Goal: Information Seeking & Learning: Learn about a topic

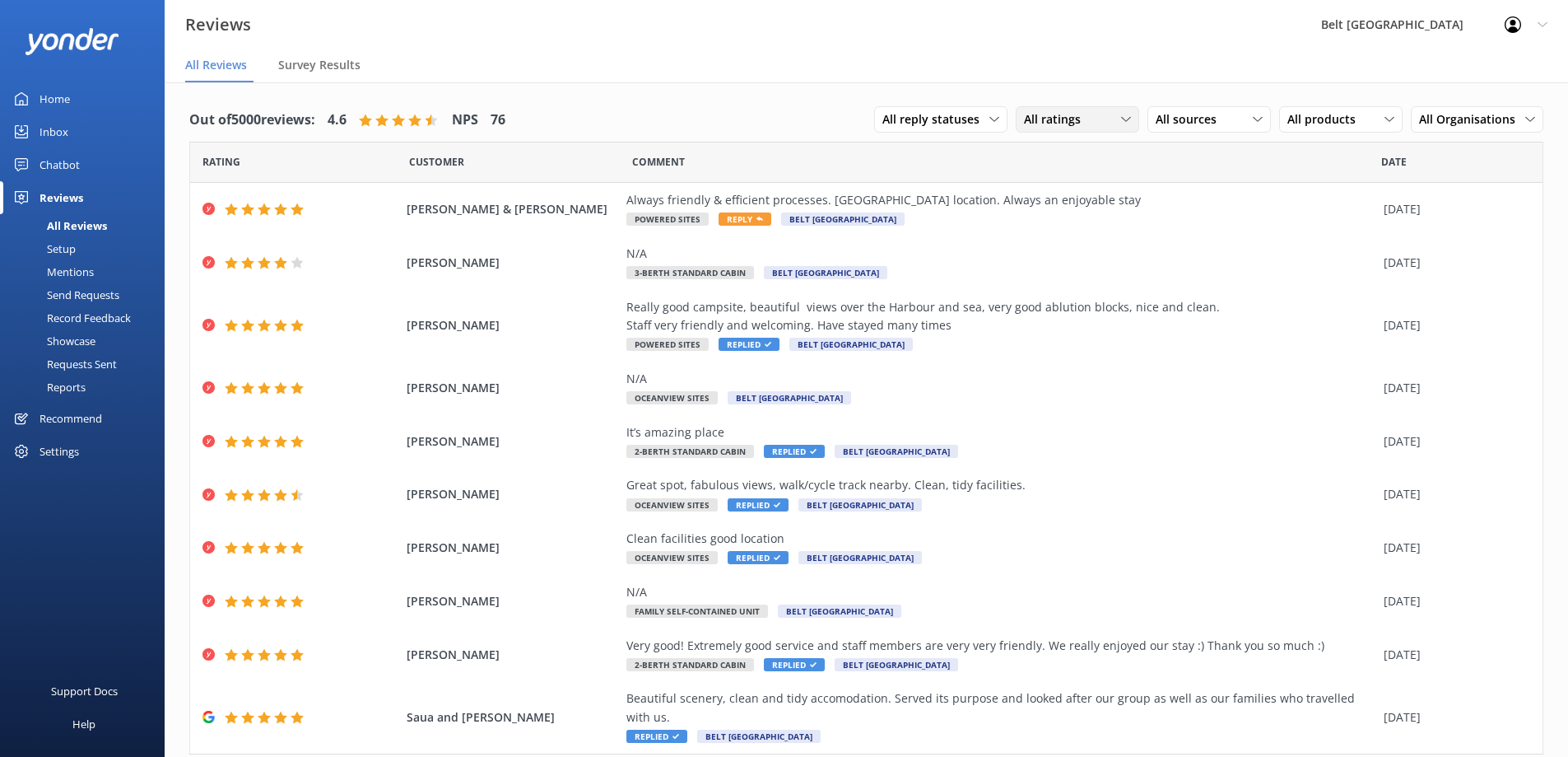
click at [1121, 119] on icon at bounding box center [1126, 120] width 10 height 10
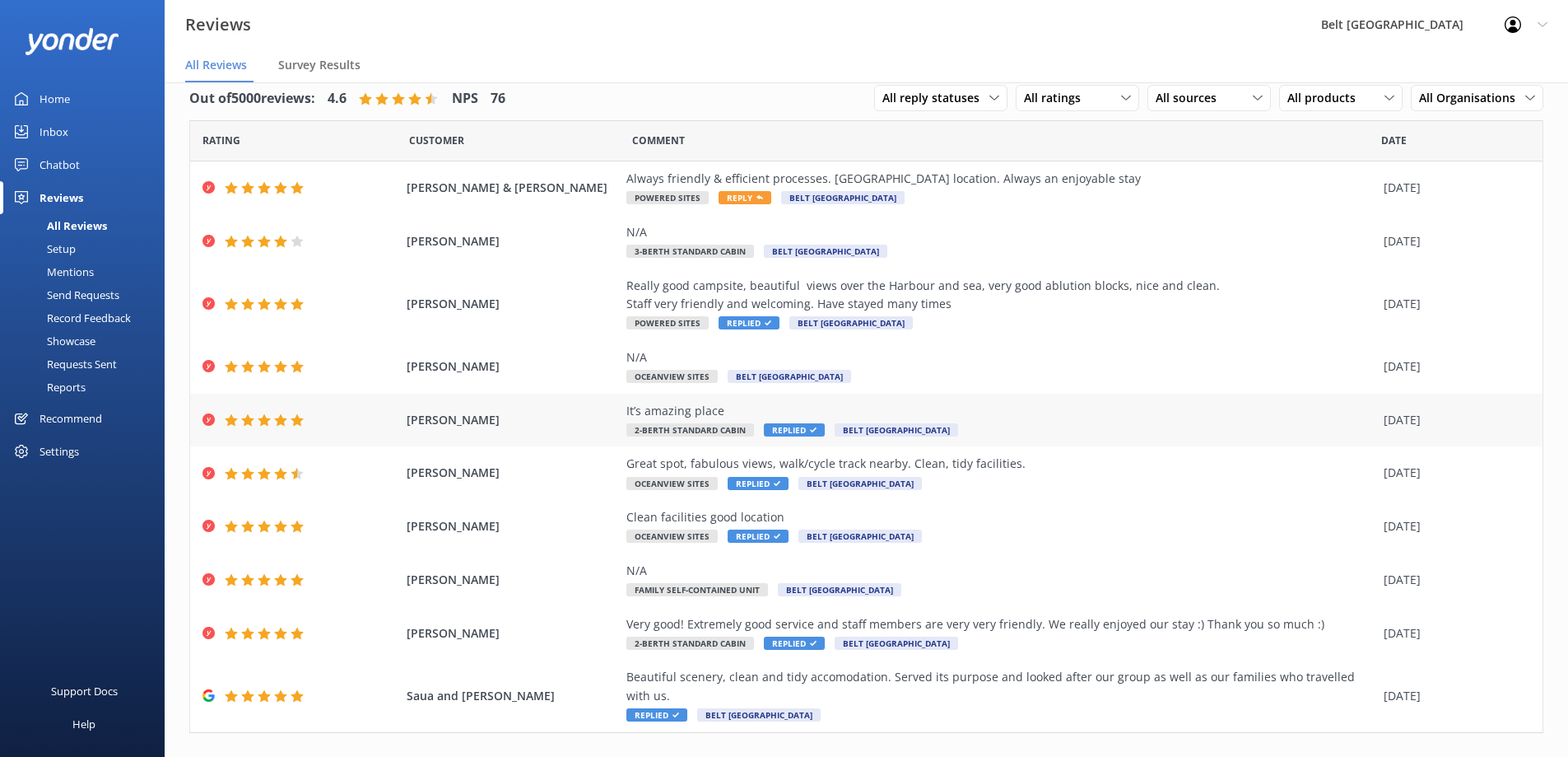
scroll to position [32, 0]
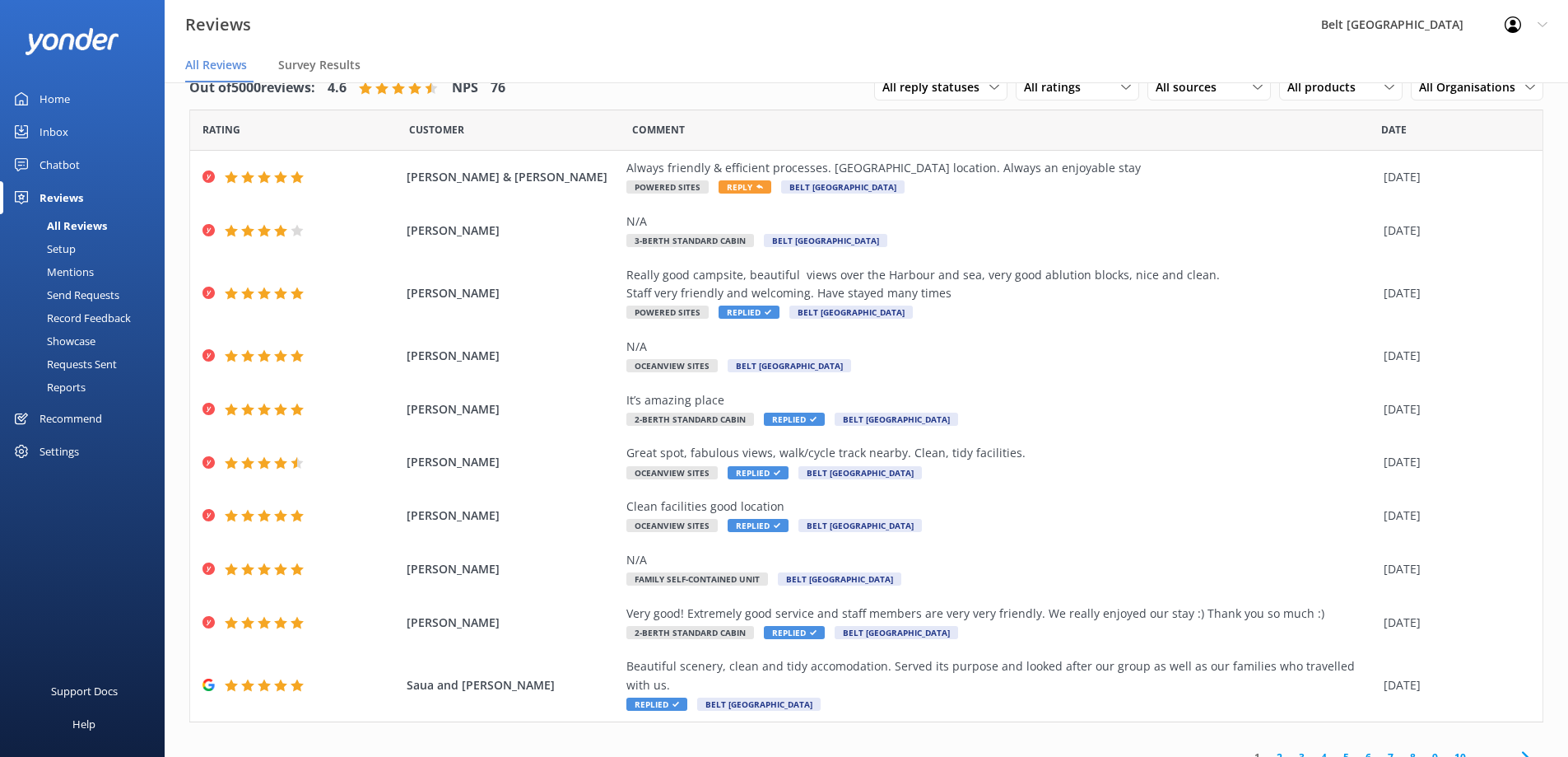
click at [1515, 747] on icon at bounding box center [1524, 756] width 19 height 19
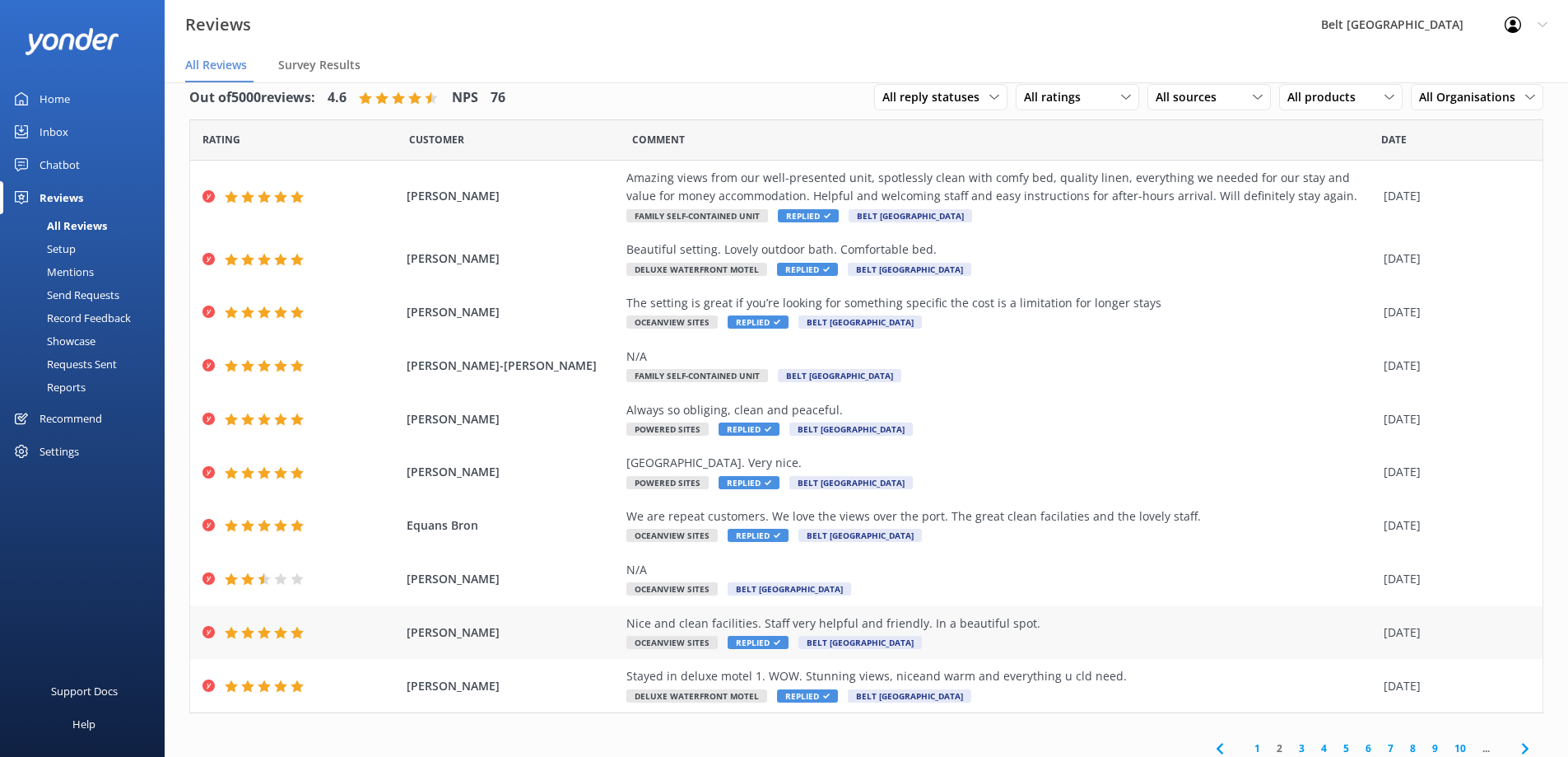
scroll to position [32, 0]
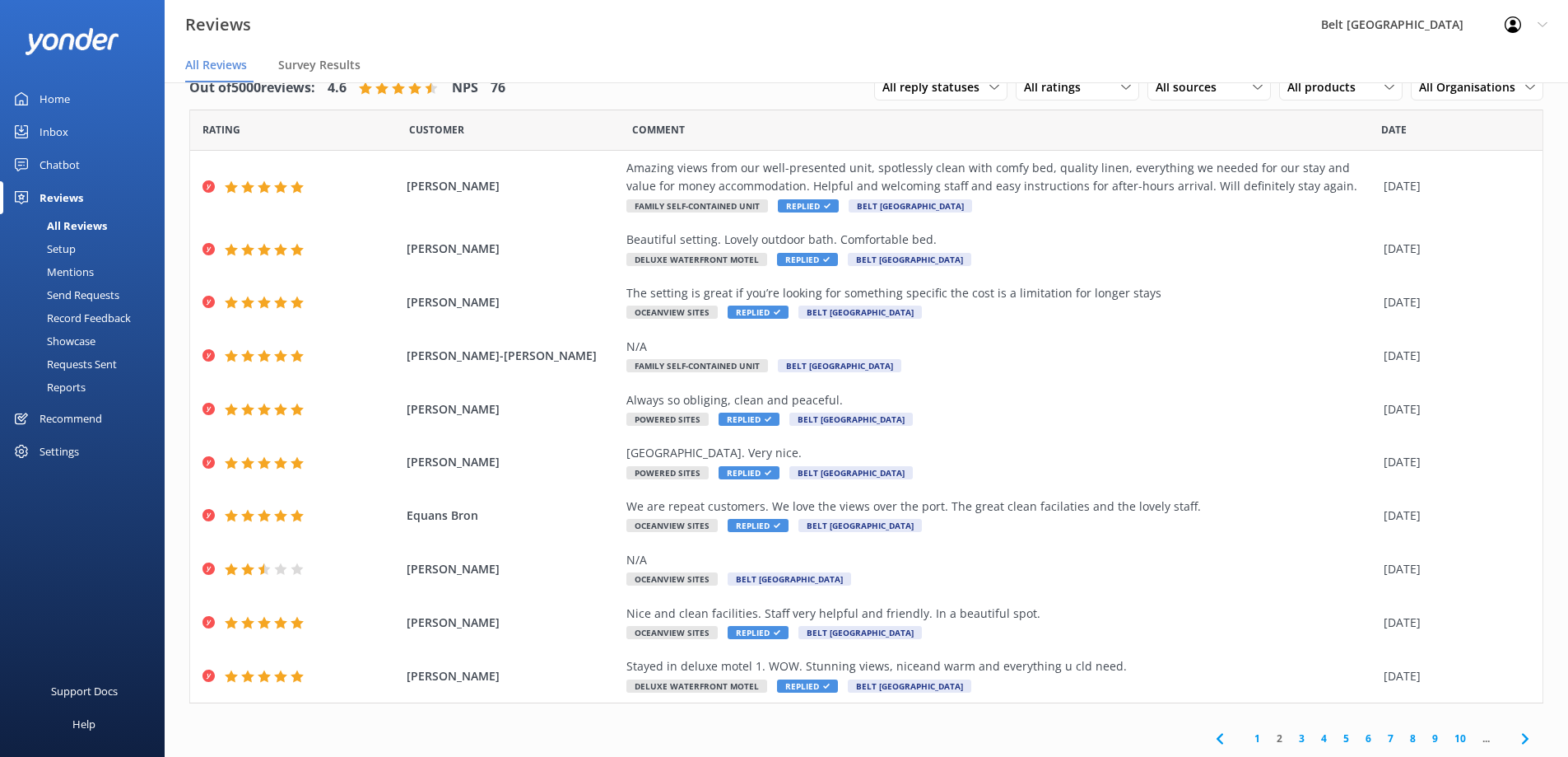
click at [1515, 741] on icon at bounding box center [1524, 738] width 19 height 19
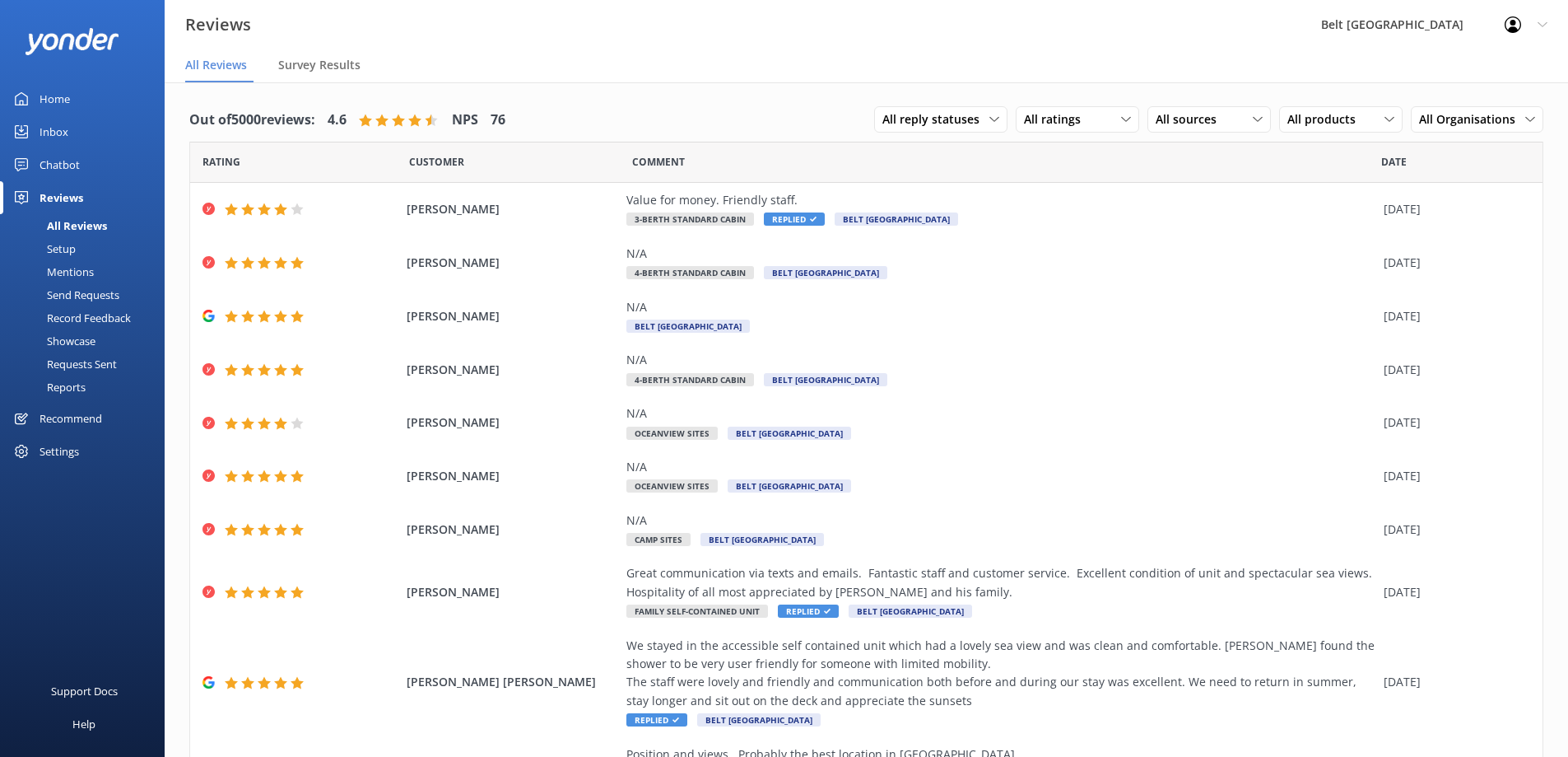
click at [1508, 741] on div "[PERSON_NAME] Position and views . Probably the best location in [GEOGRAPHIC_DA…" at bounding box center [865, 763] width 1352 height 53
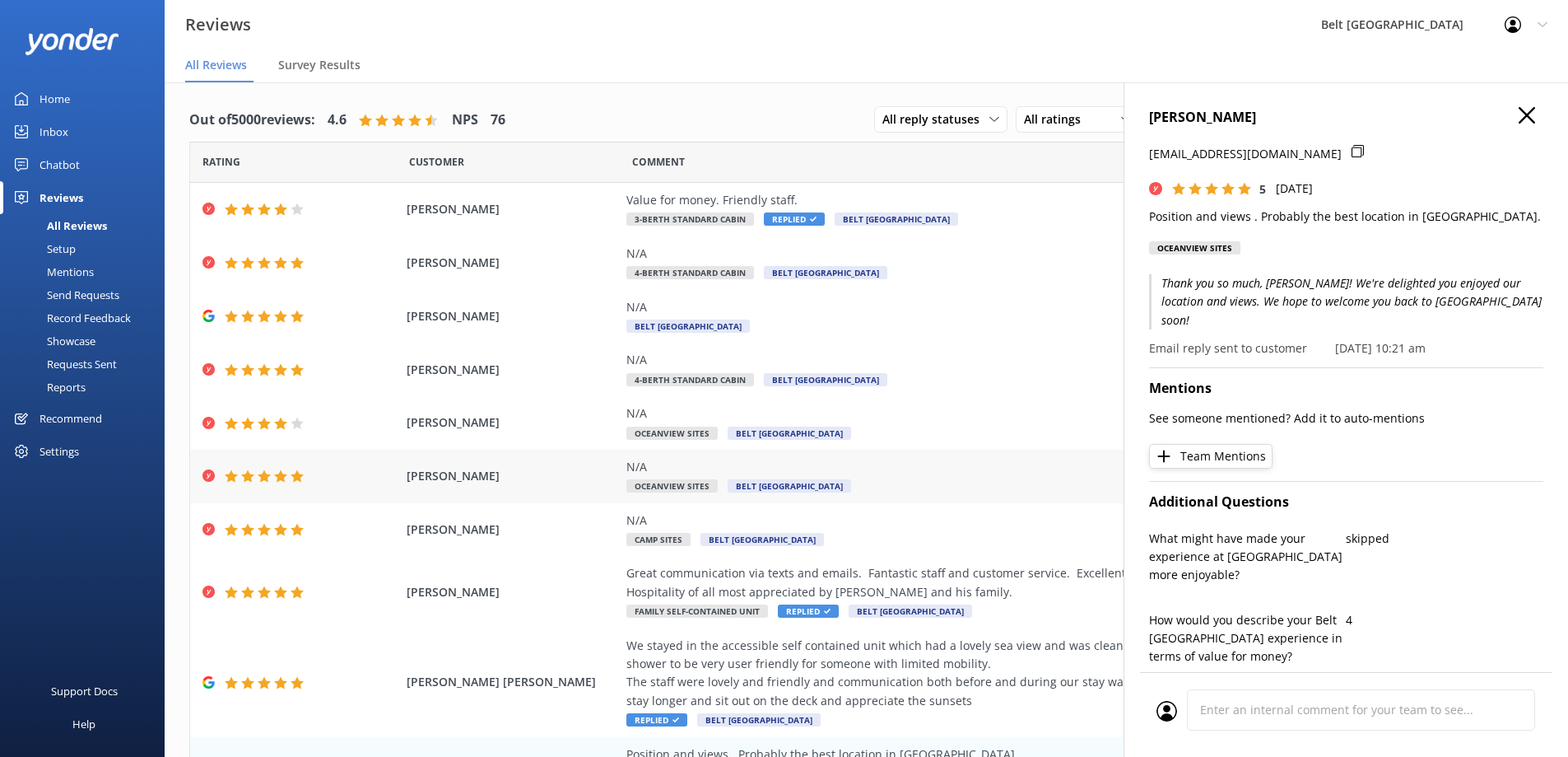
click at [1053, 466] on div "N/A" at bounding box center [1000, 466] width 749 height 18
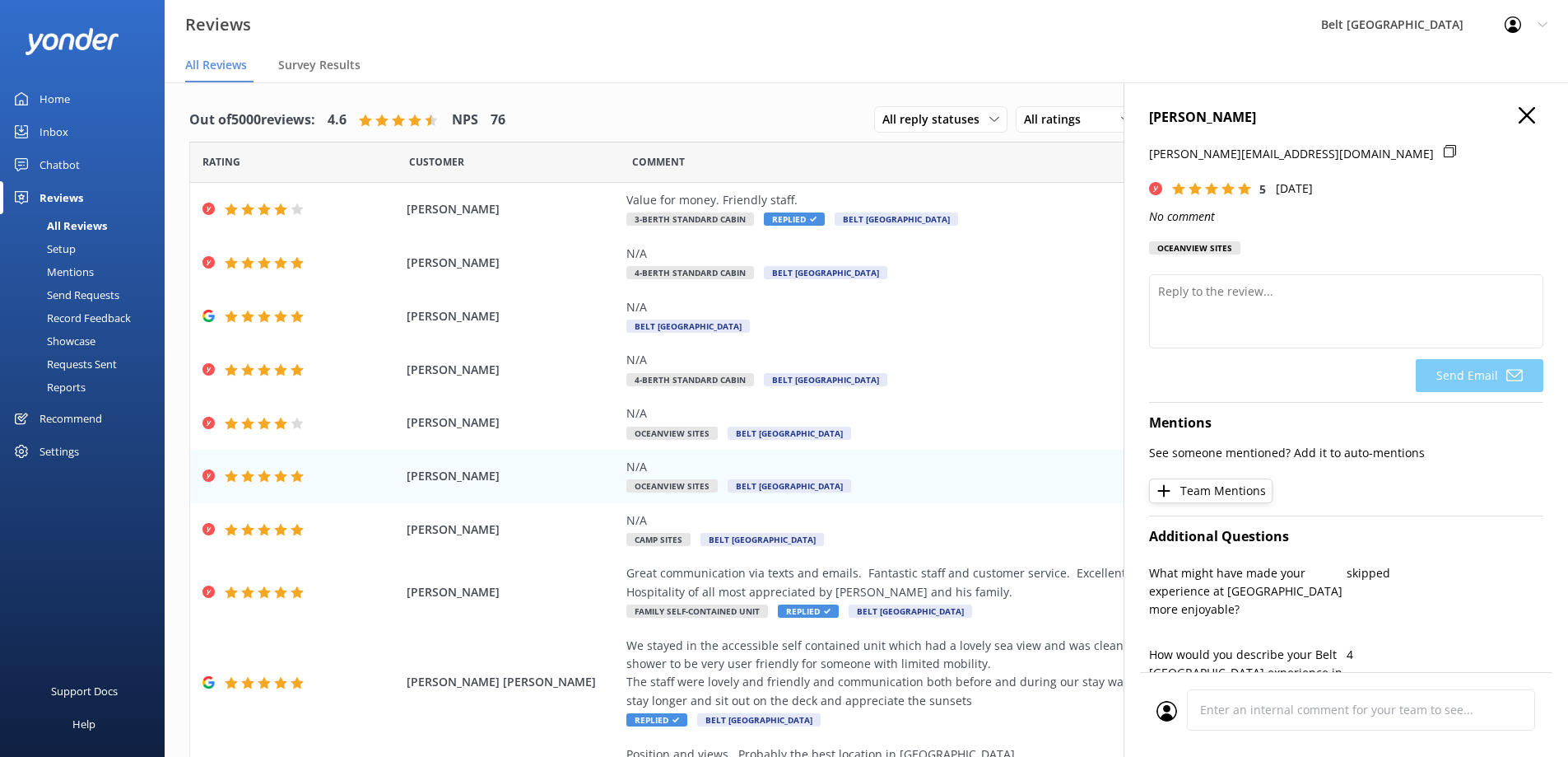
click at [1518, 112] on use "button" at bounding box center [1527, 116] width 17 height 17
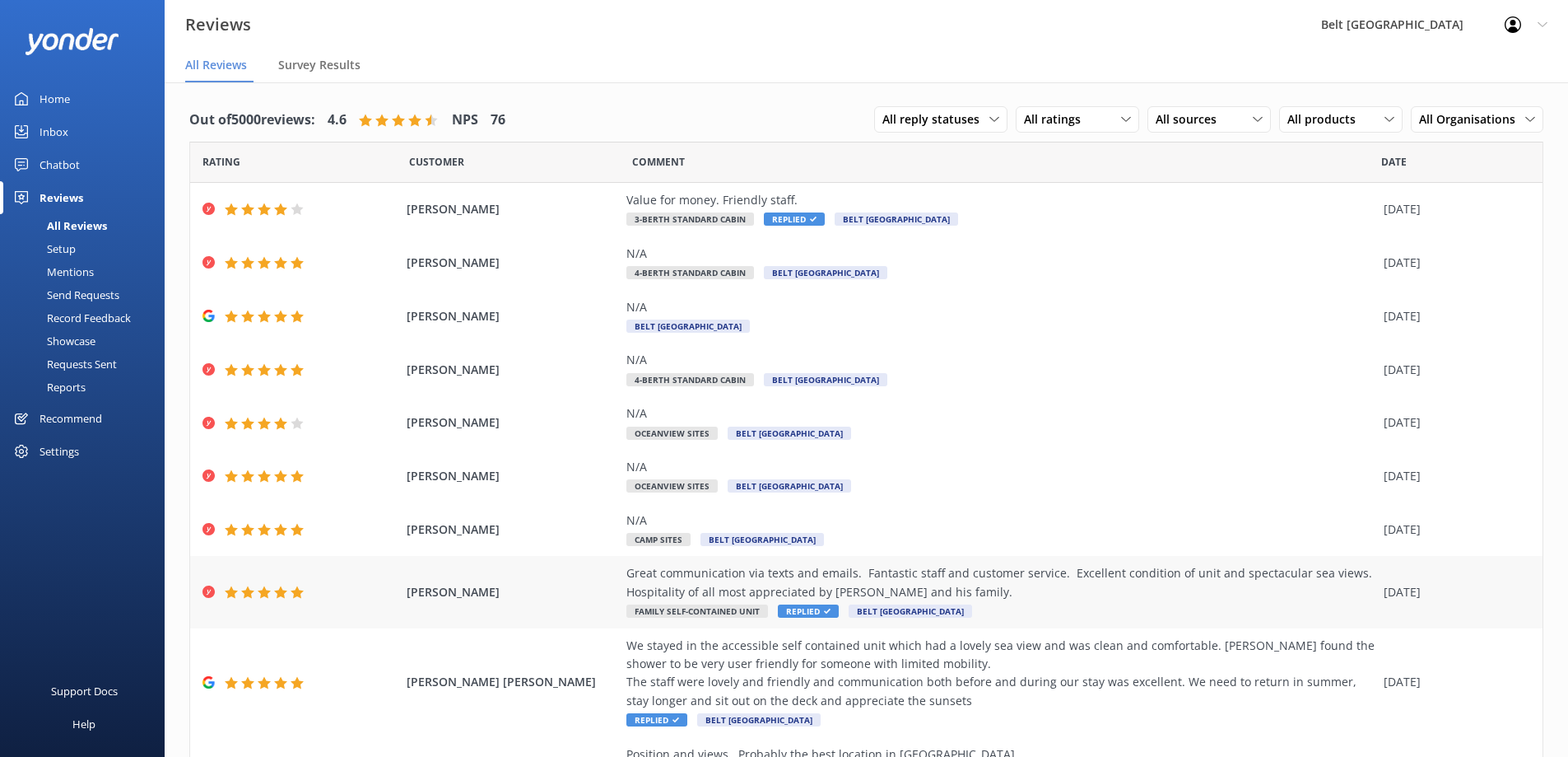
scroll to position [87, 0]
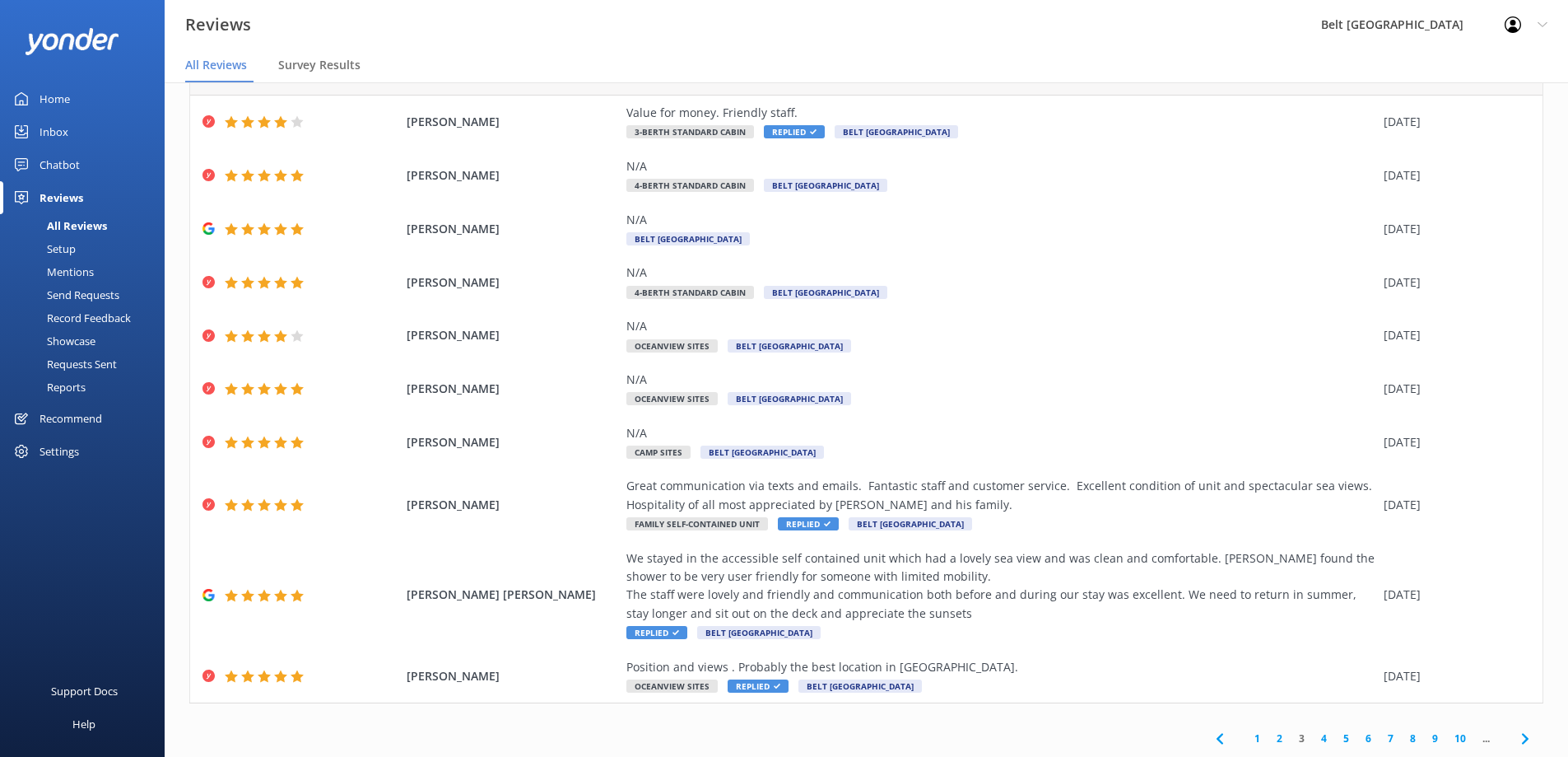
click at [1515, 736] on icon at bounding box center [1524, 738] width 19 height 19
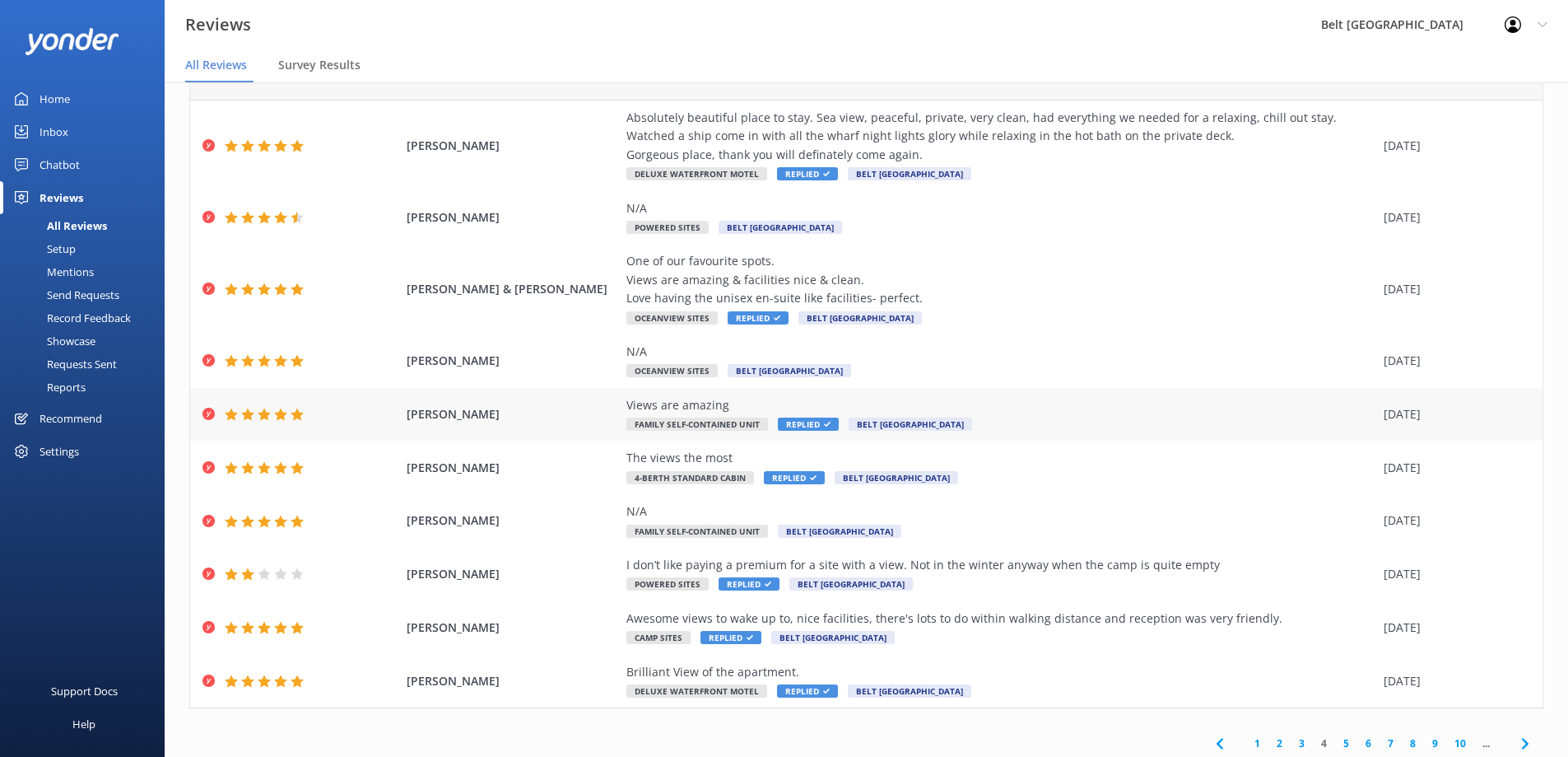
scroll to position [87, 0]
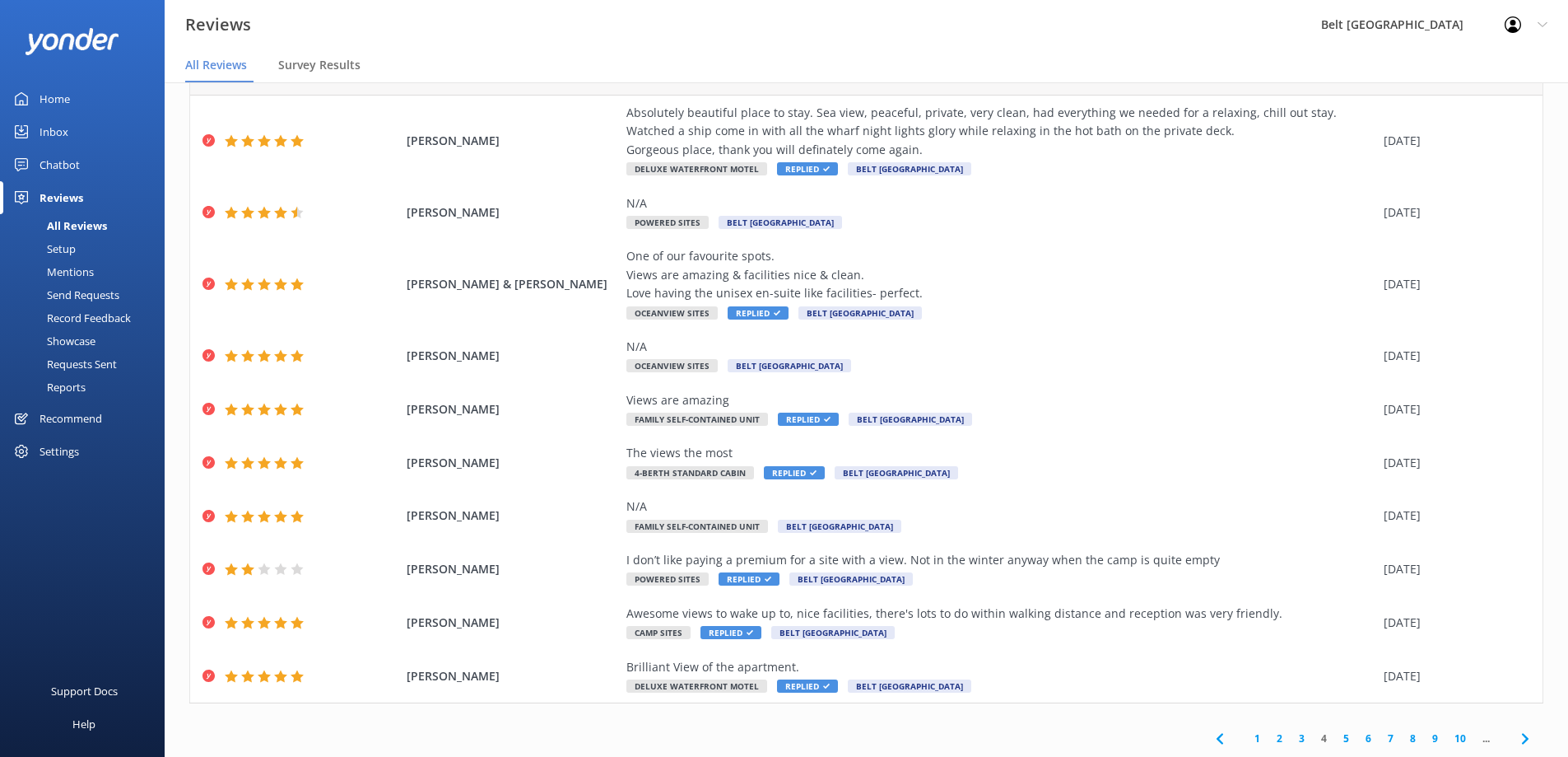
click at [1521, 740] on use at bounding box center [1524, 738] width 7 height 11
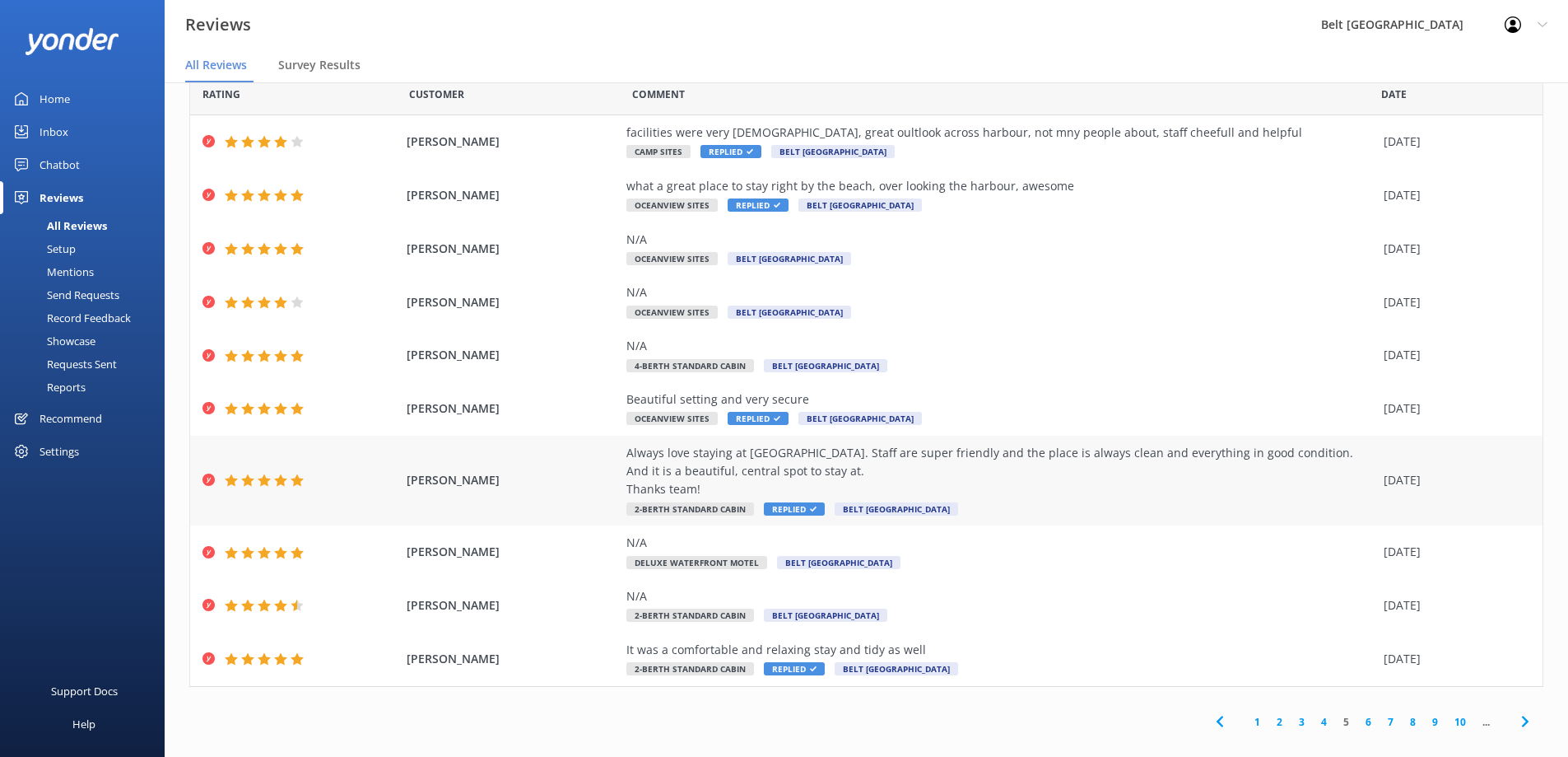
scroll to position [33, 0]
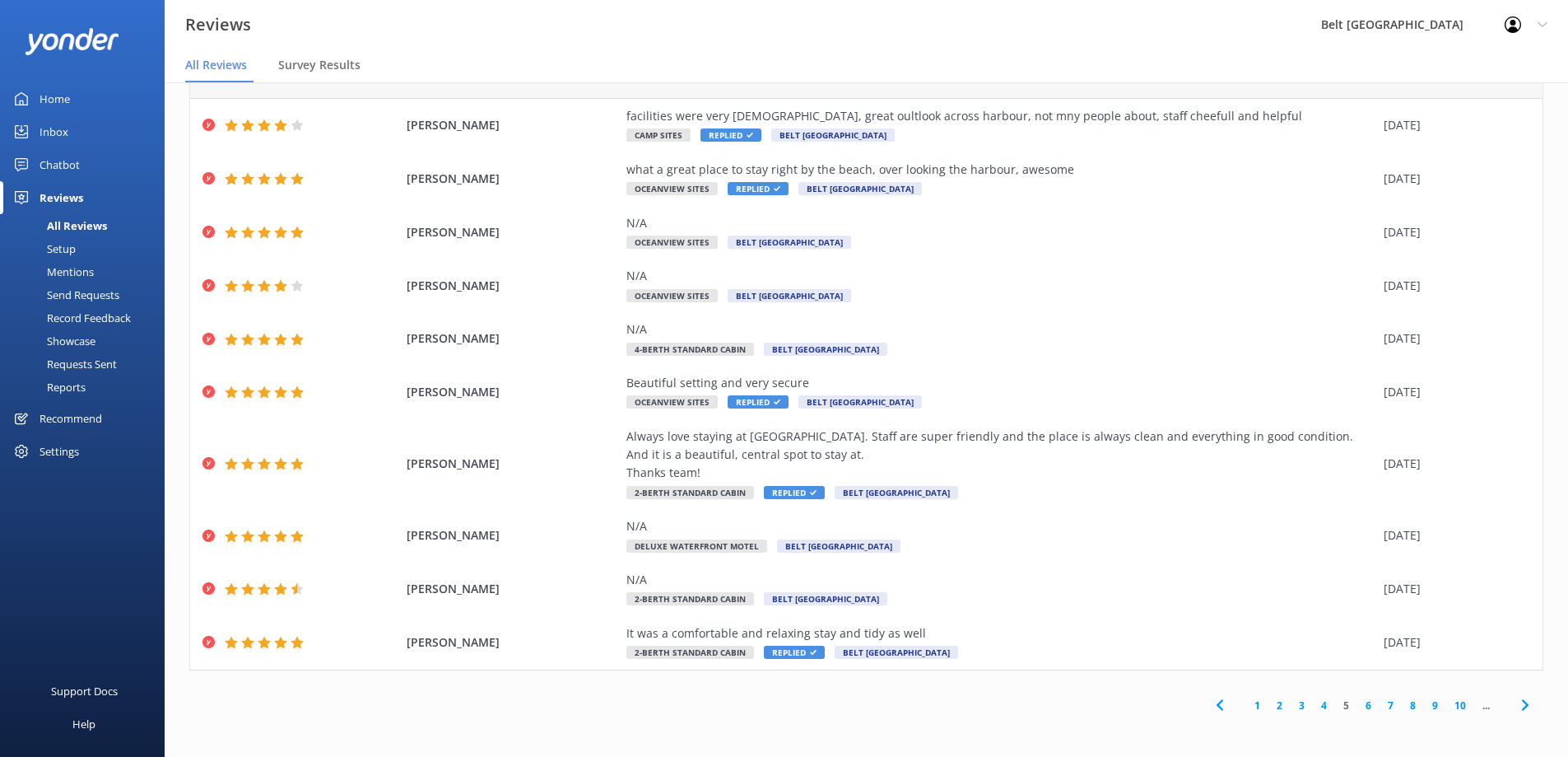
click at [1521, 702] on use at bounding box center [1524, 704] width 7 height 11
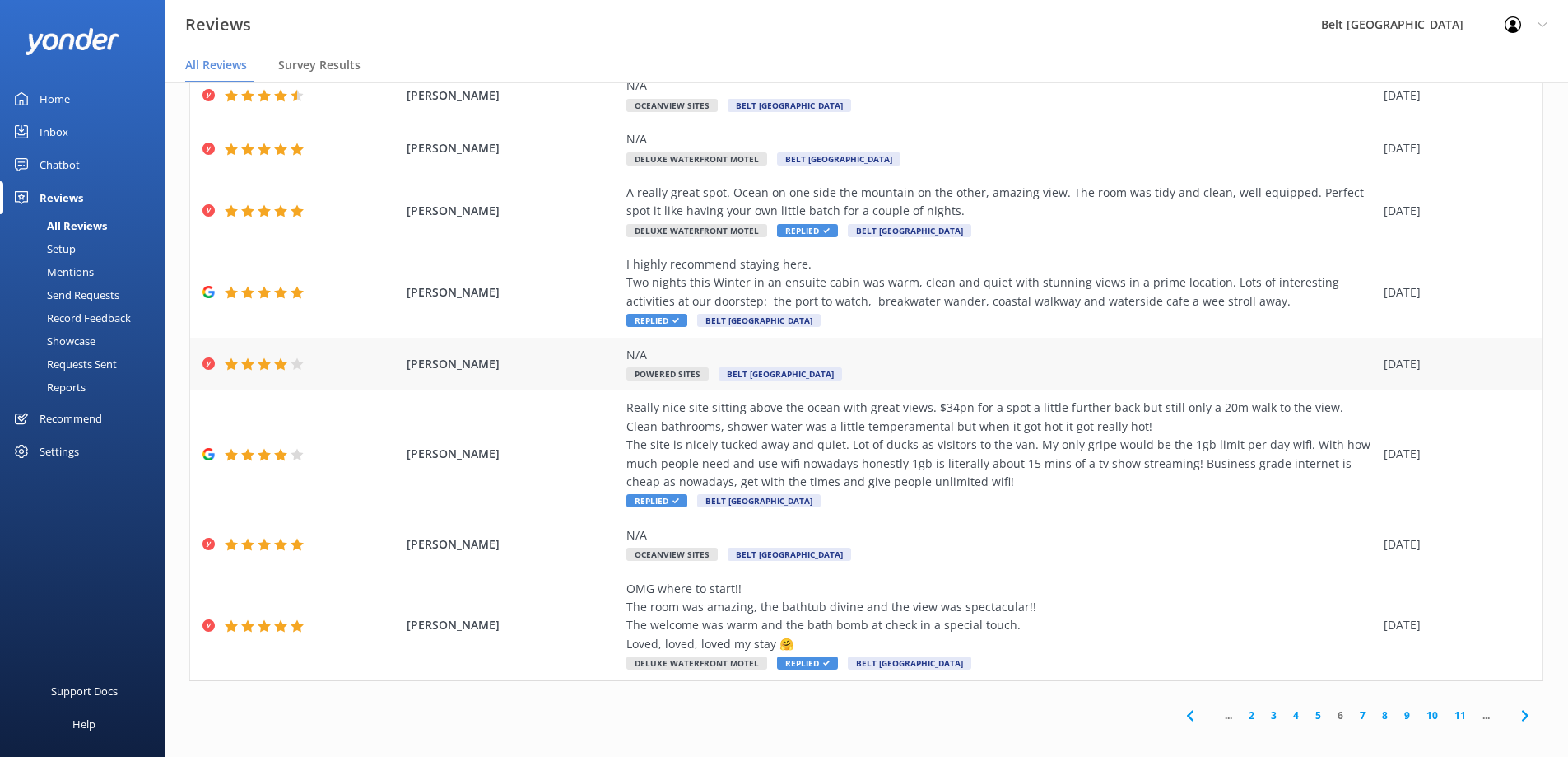
scroll to position [235, 0]
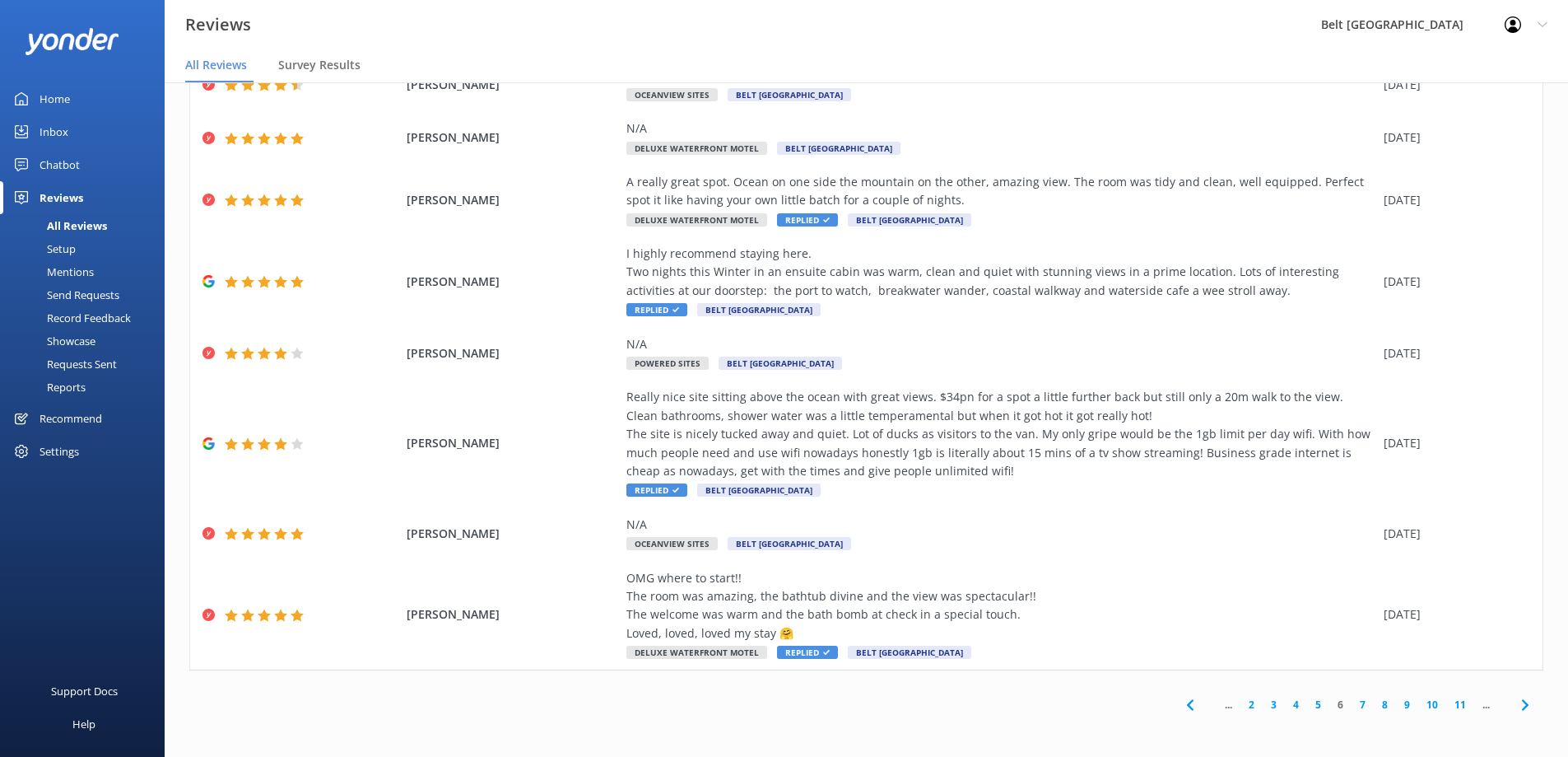
click at [1515, 706] on icon at bounding box center [1524, 704] width 19 height 19
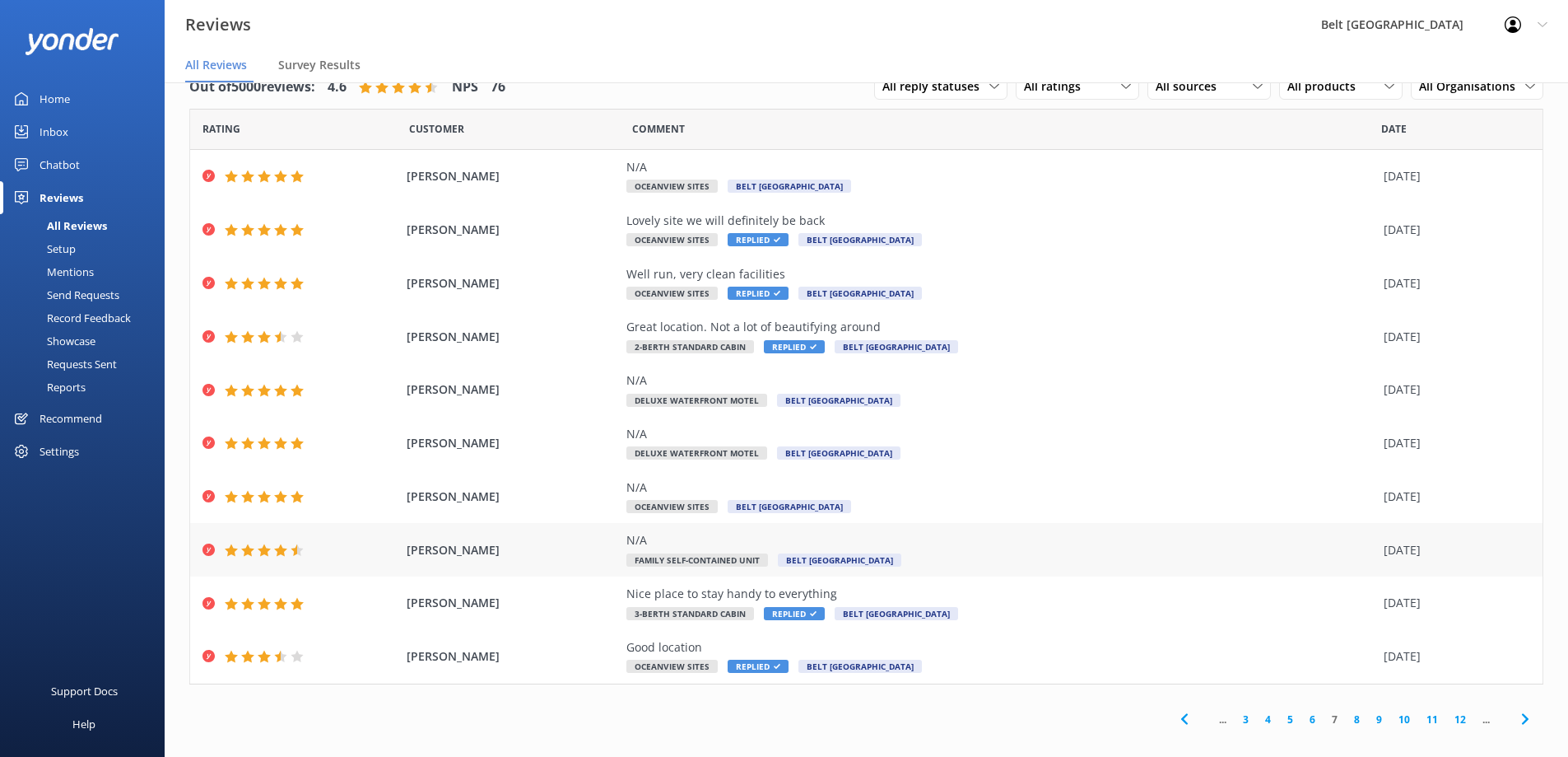
scroll to position [14, 0]
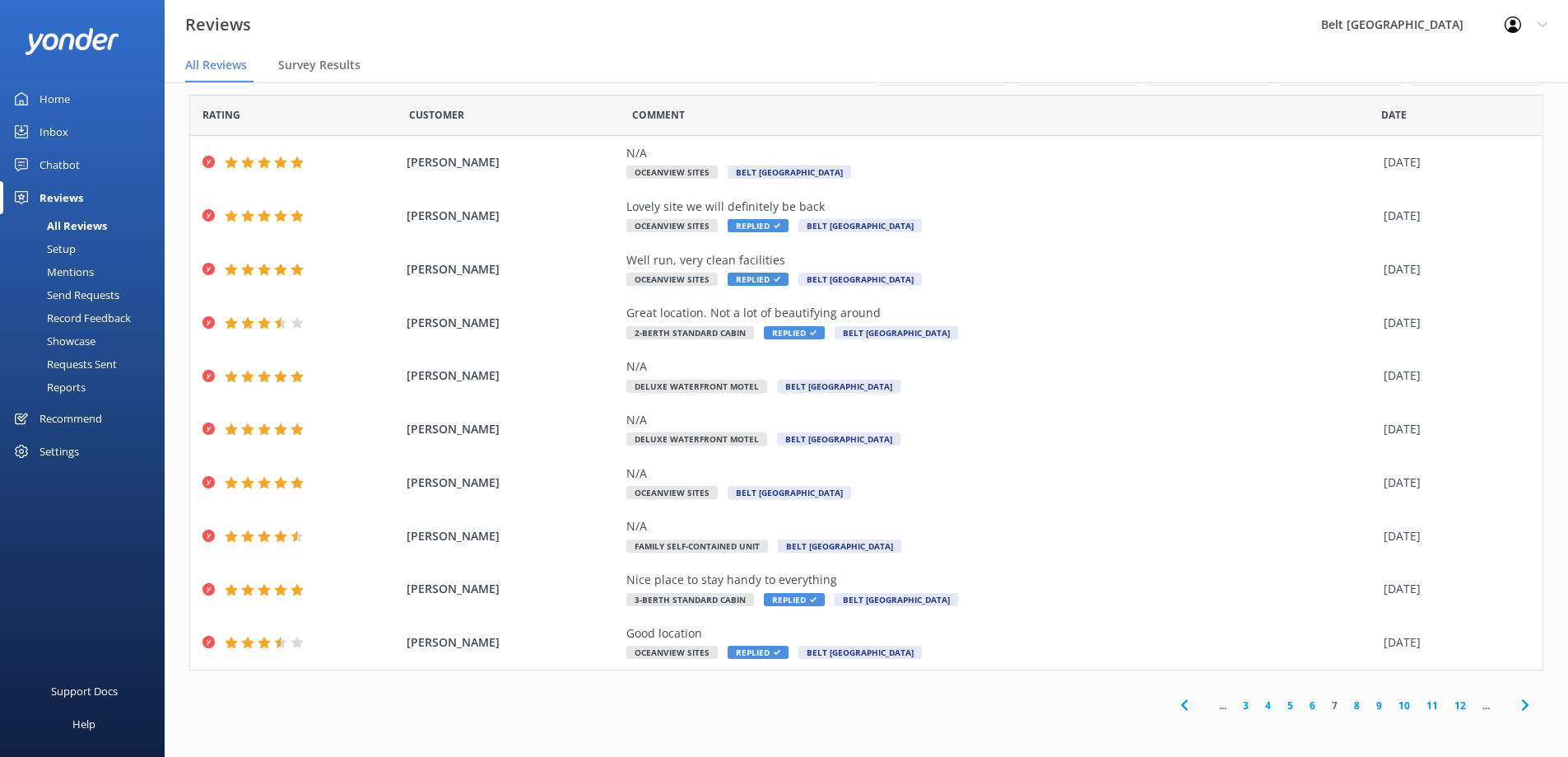
click at [1515, 711] on icon at bounding box center [1524, 704] width 19 height 19
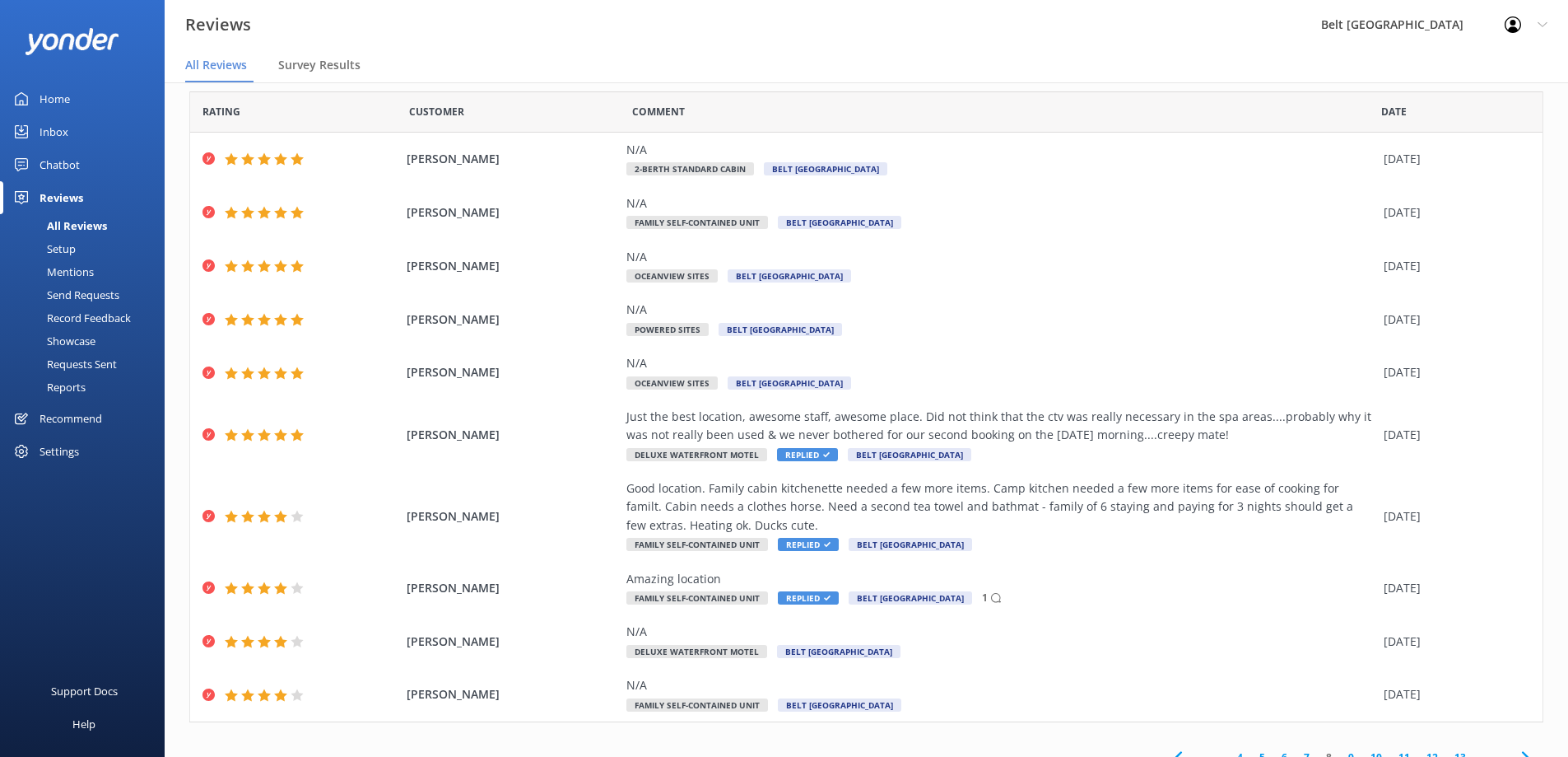
scroll to position [69, 0]
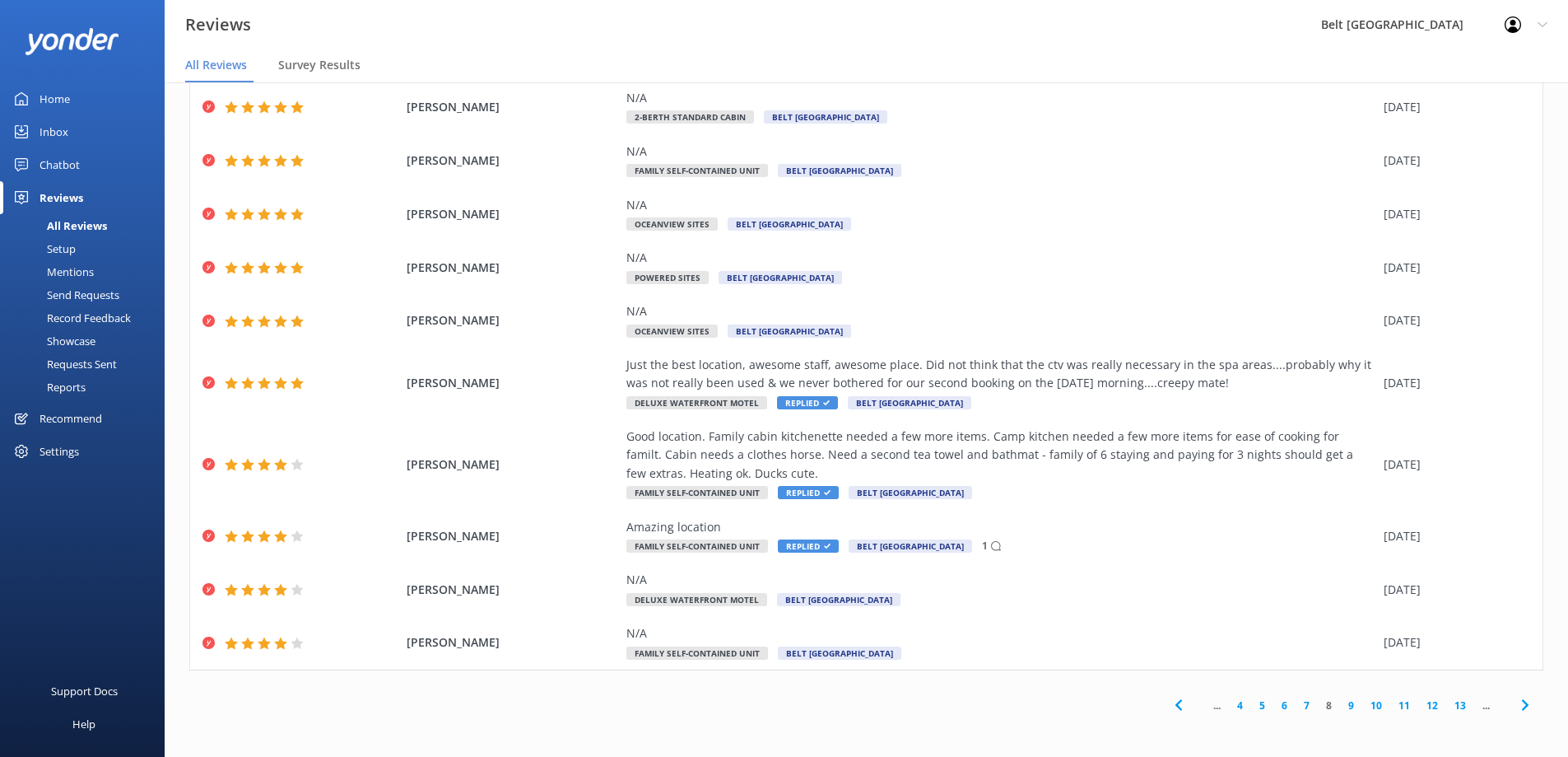
click at [1521, 704] on use at bounding box center [1524, 705] width 7 height 11
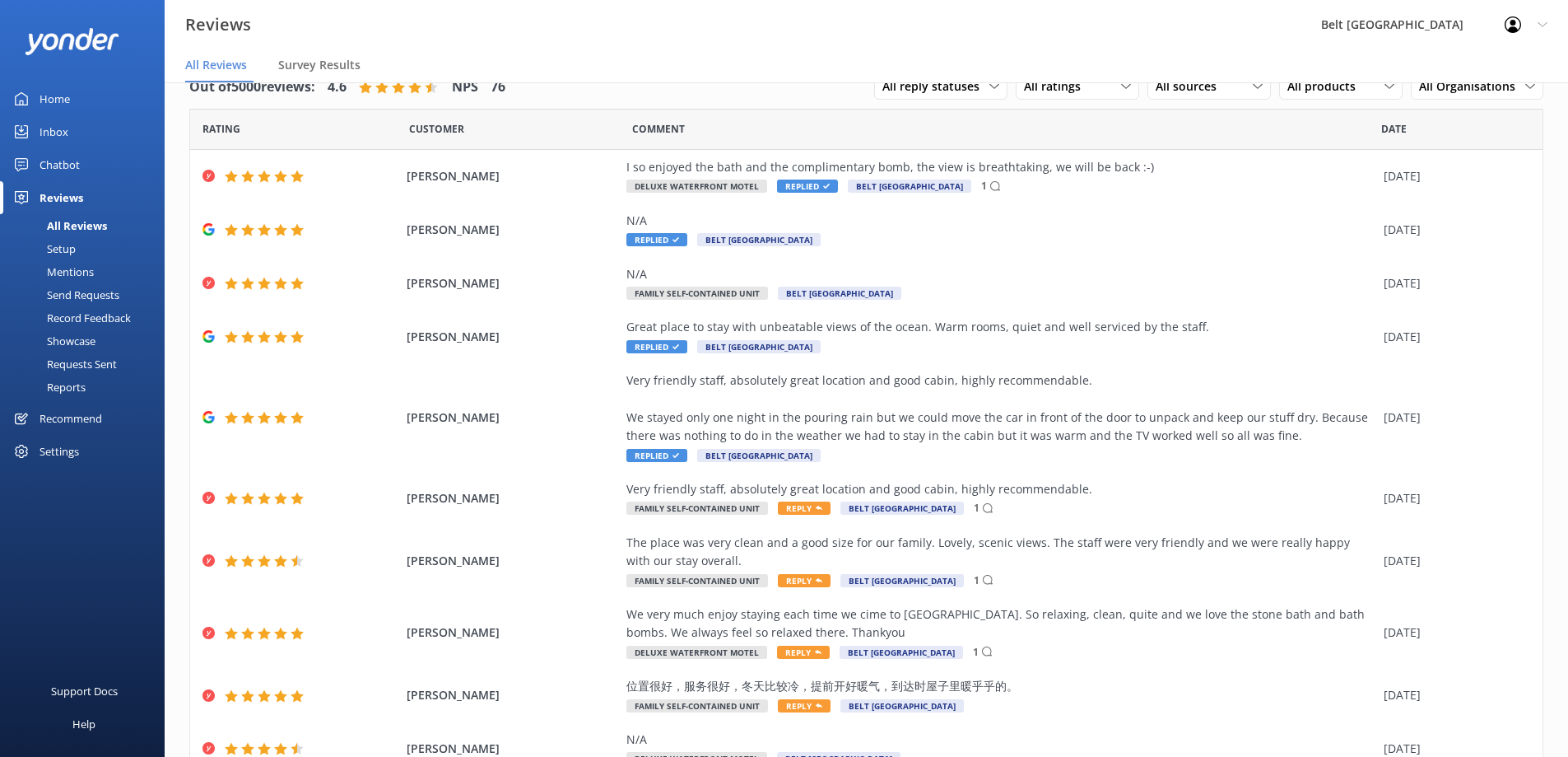
scroll to position [83, 0]
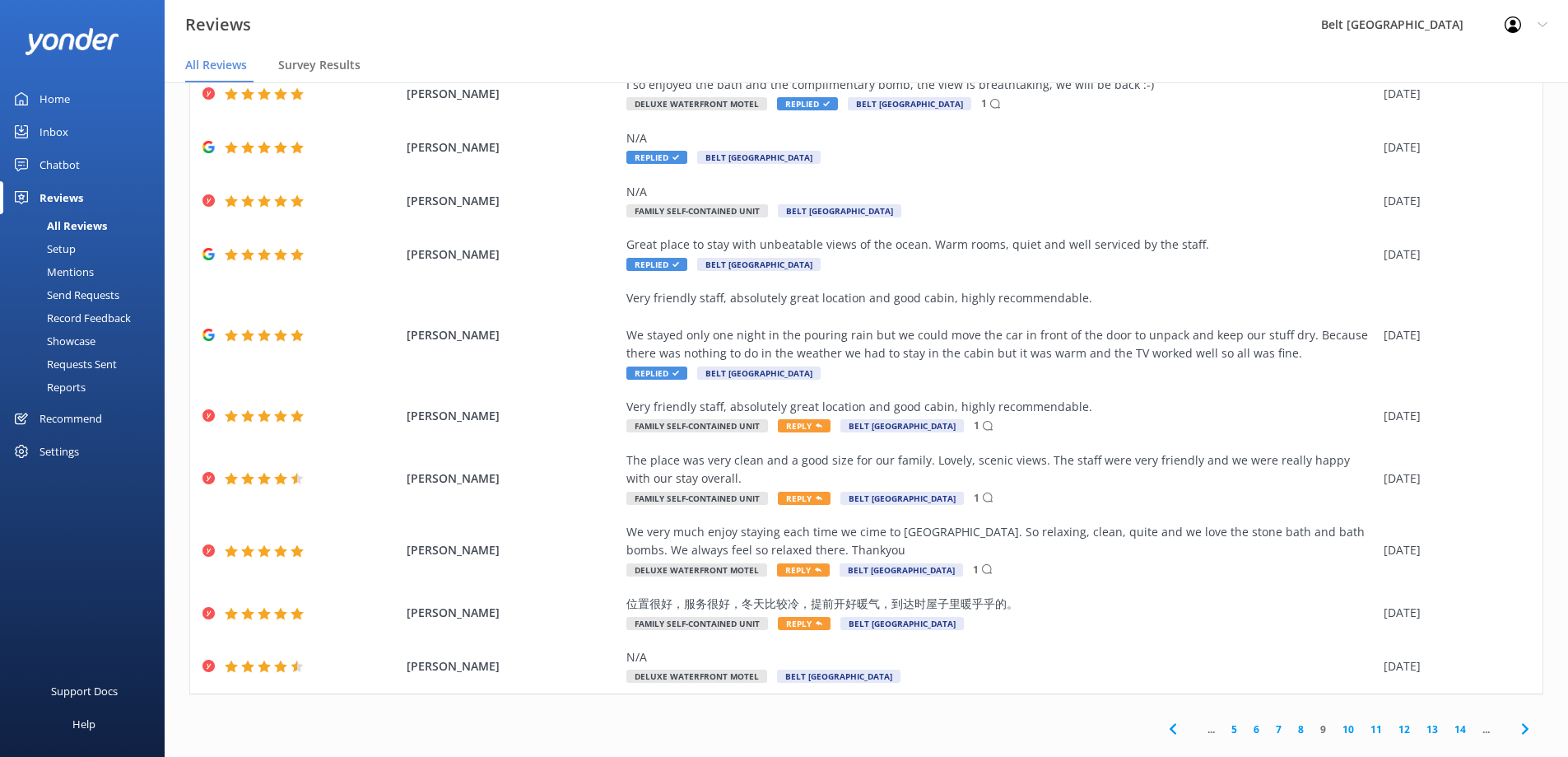
click at [1515, 727] on icon at bounding box center [1524, 728] width 19 height 19
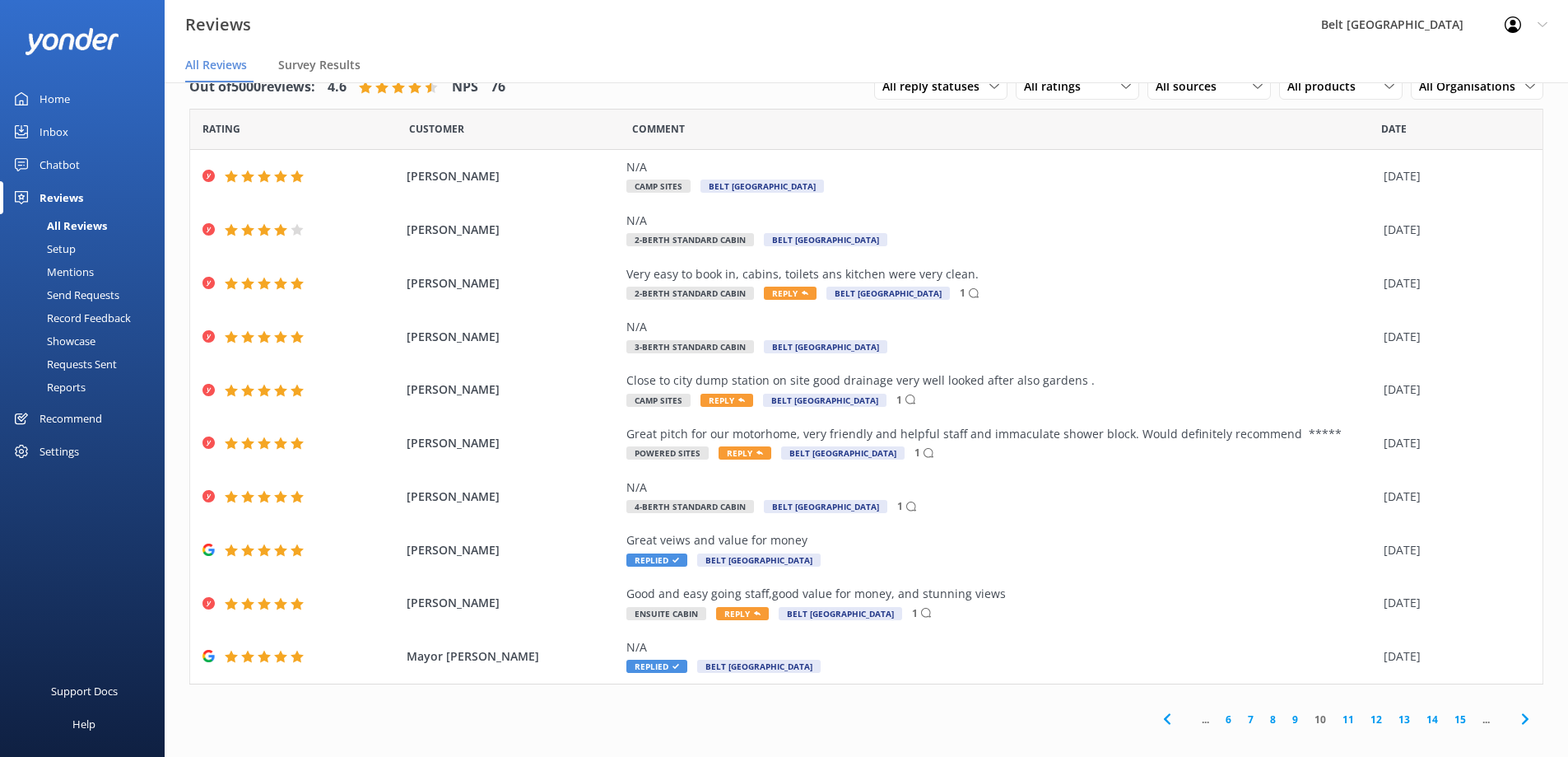
click at [1515, 719] on icon at bounding box center [1524, 718] width 19 height 19
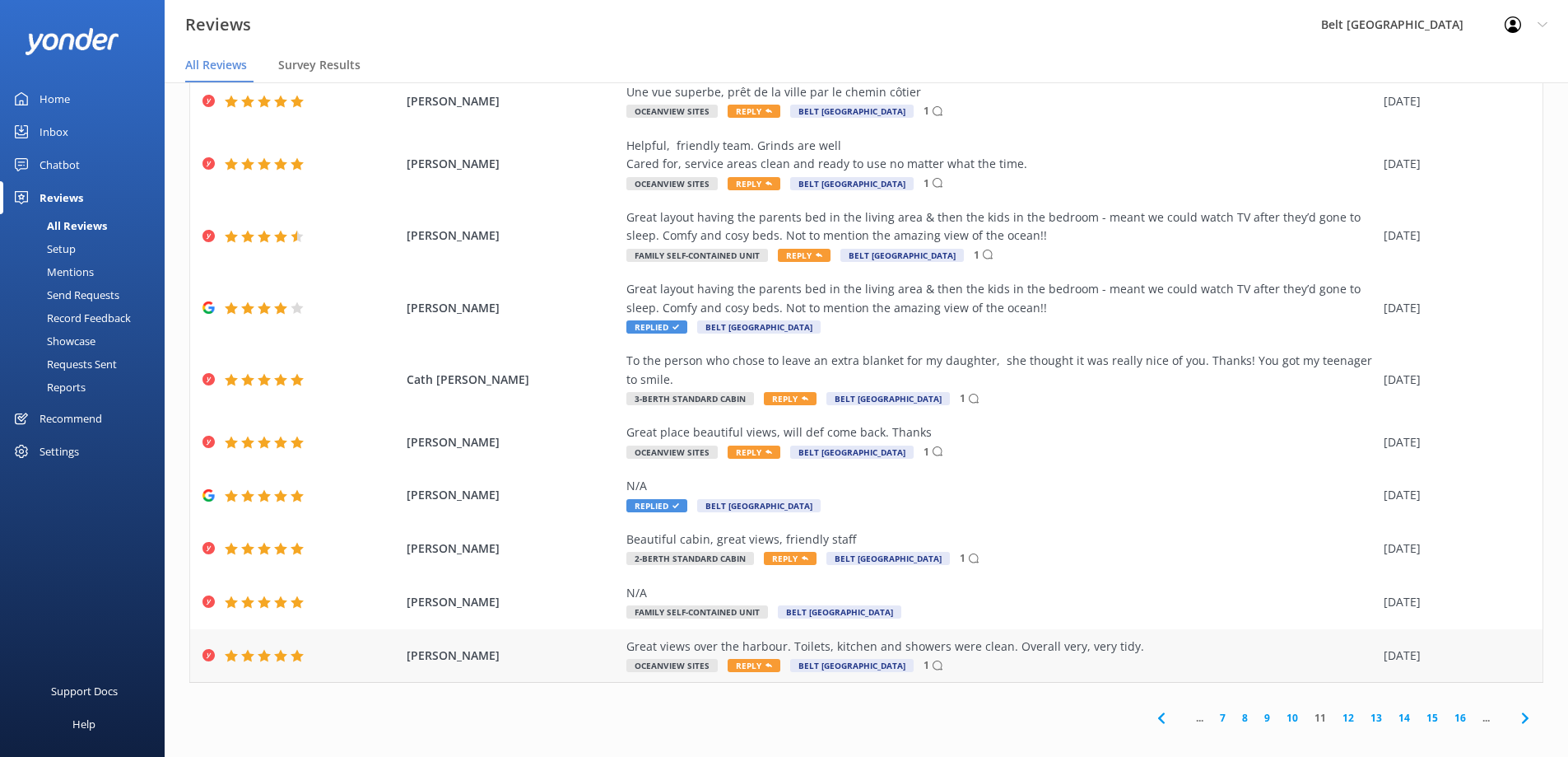
scroll to position [87, 0]
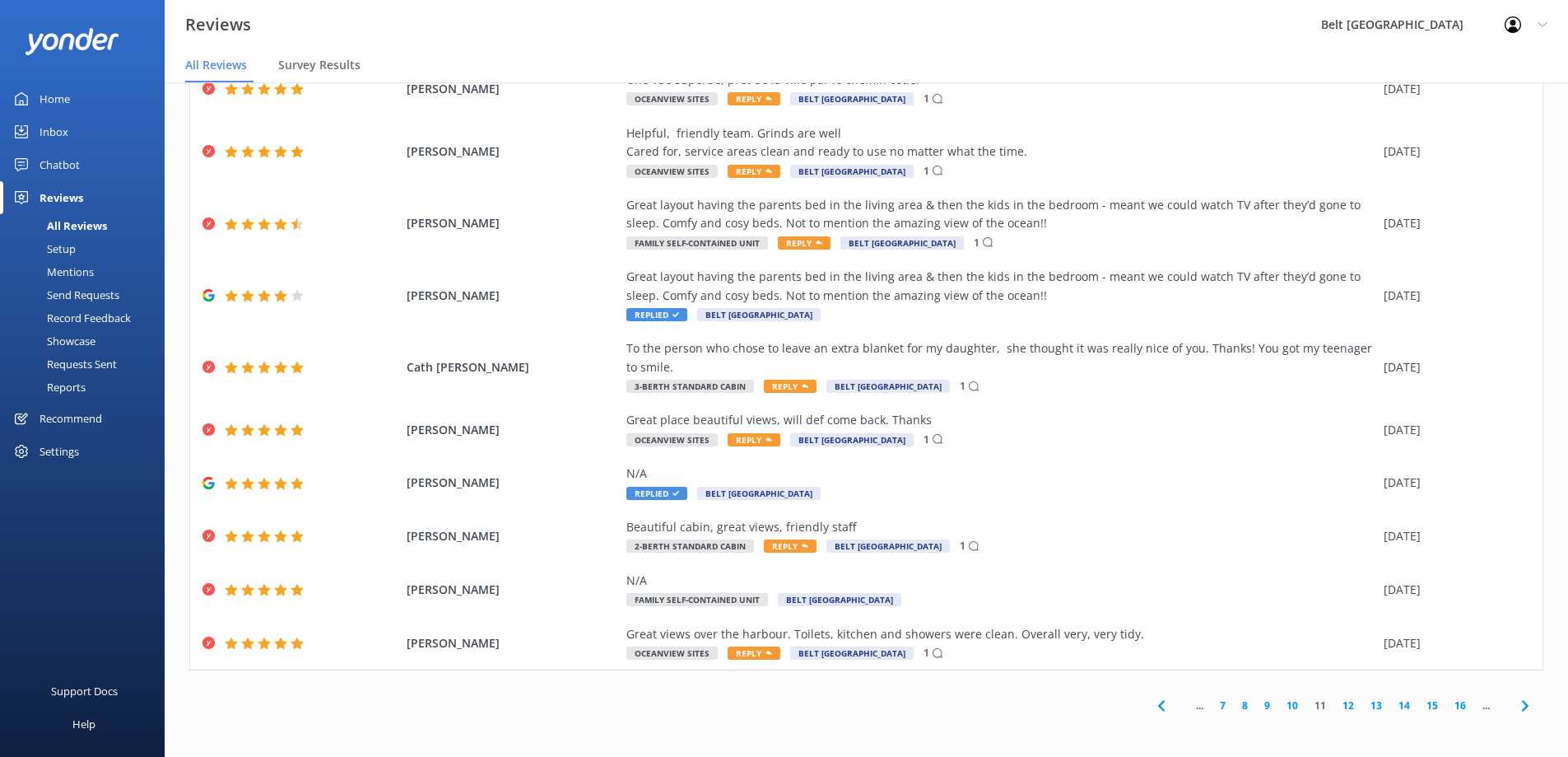
click at [1515, 700] on icon at bounding box center [1524, 705] width 19 height 19
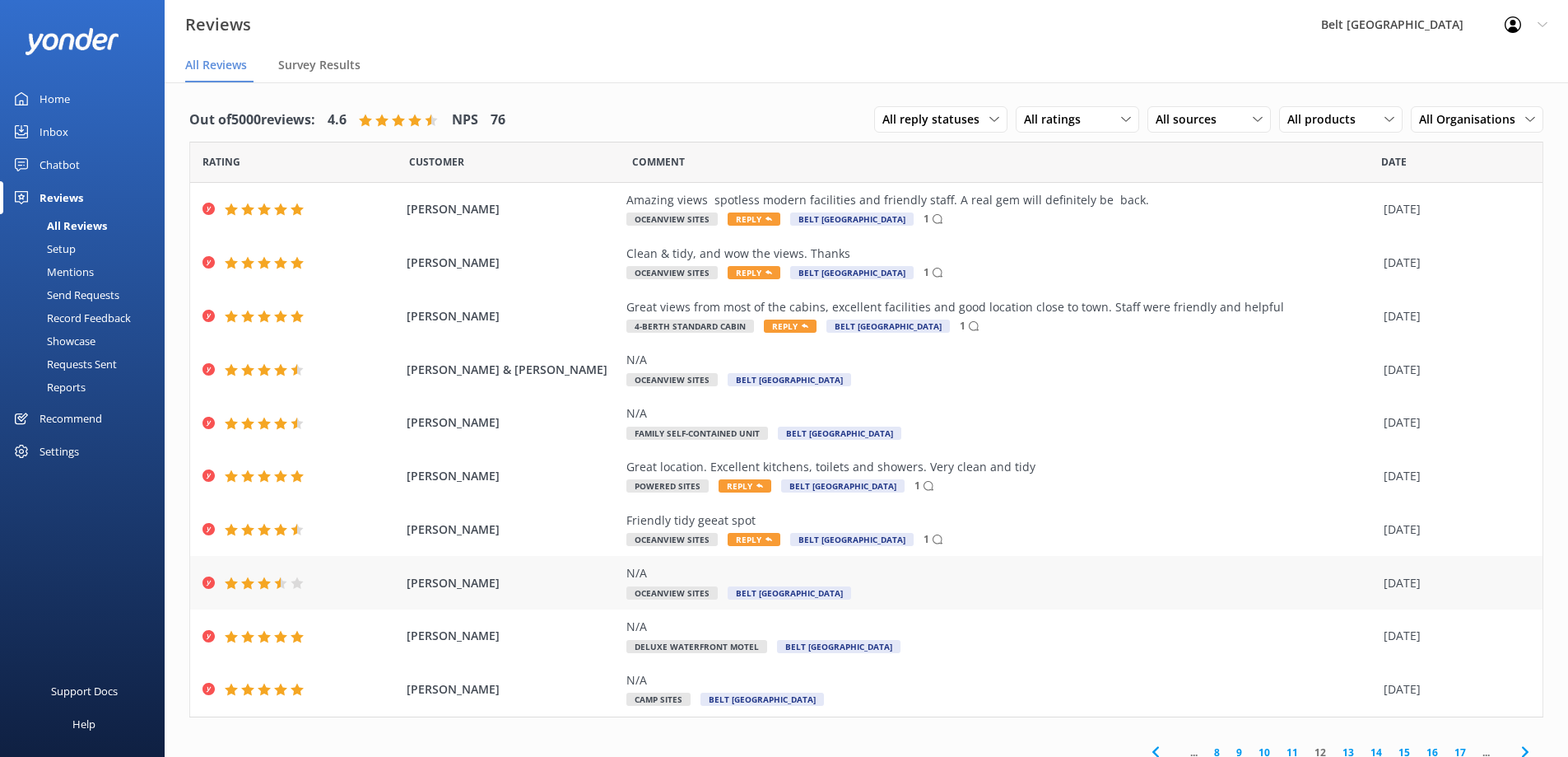
scroll to position [14, 0]
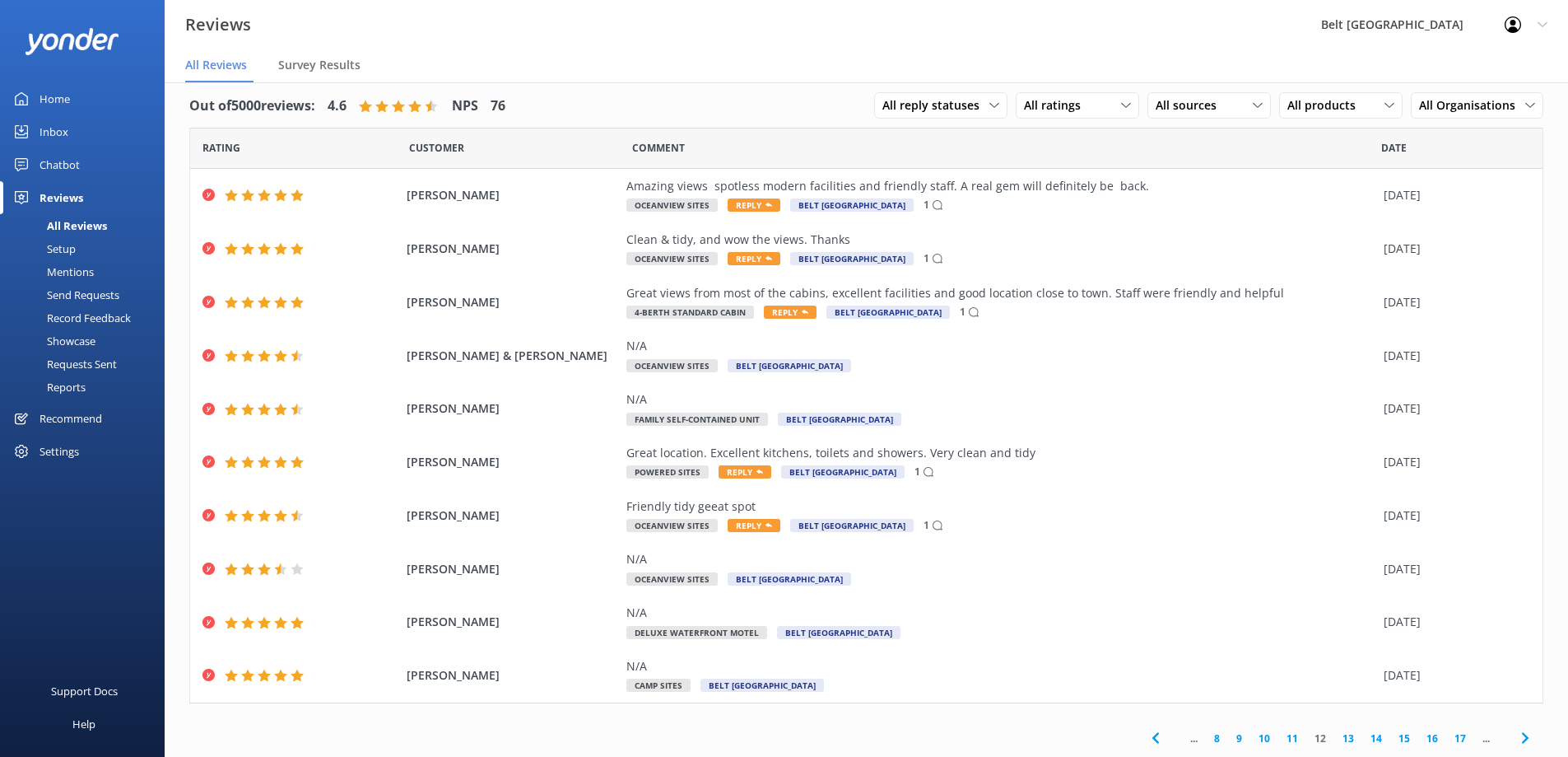
click at [1477, 739] on span "..." at bounding box center [1485, 738] width 24 height 16
click at [1474, 739] on span "..." at bounding box center [1485, 738] width 24 height 16
click at [1447, 738] on link "17" at bounding box center [1459, 738] width 28 height 16
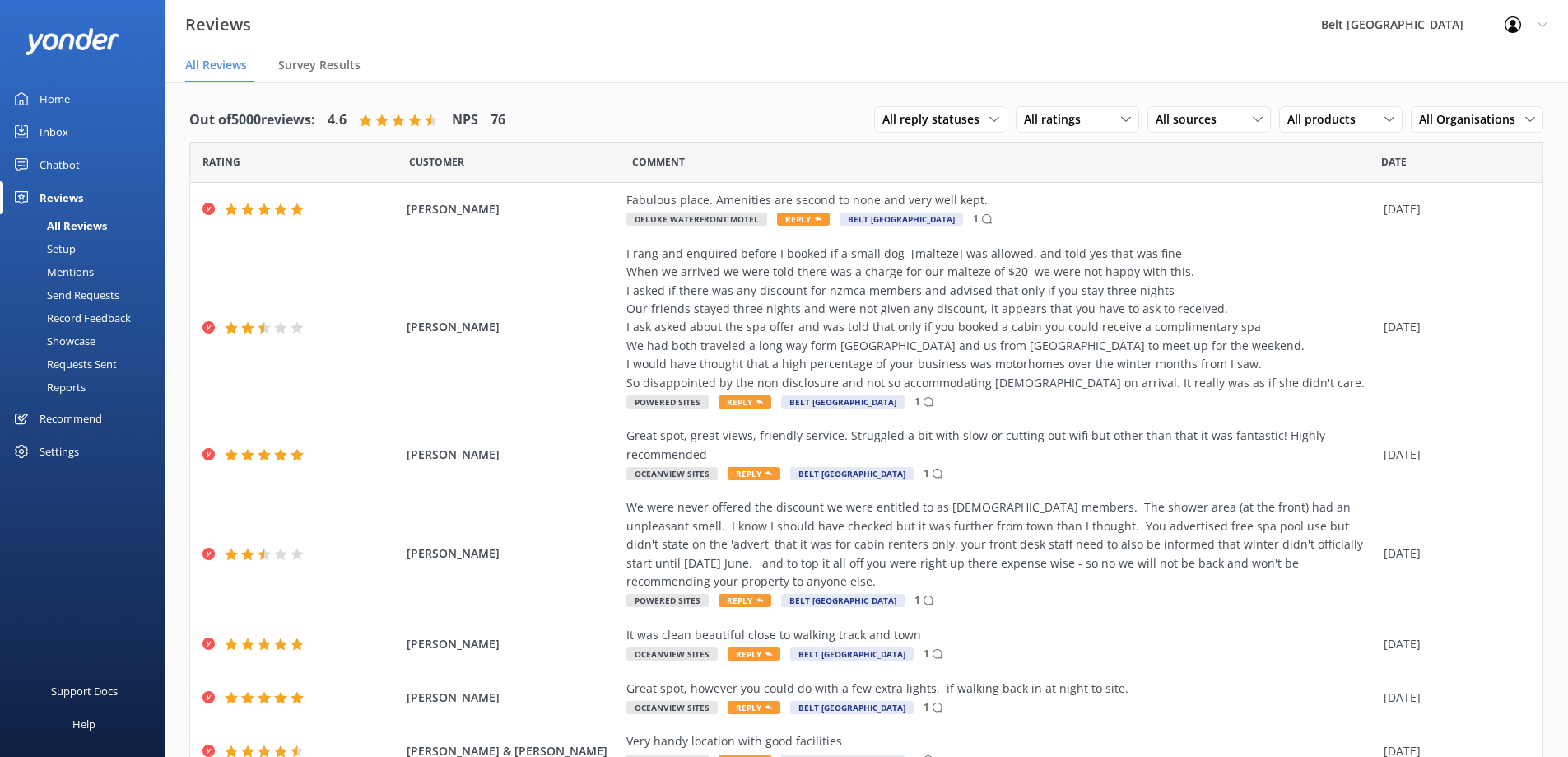
scroll to position [254, 0]
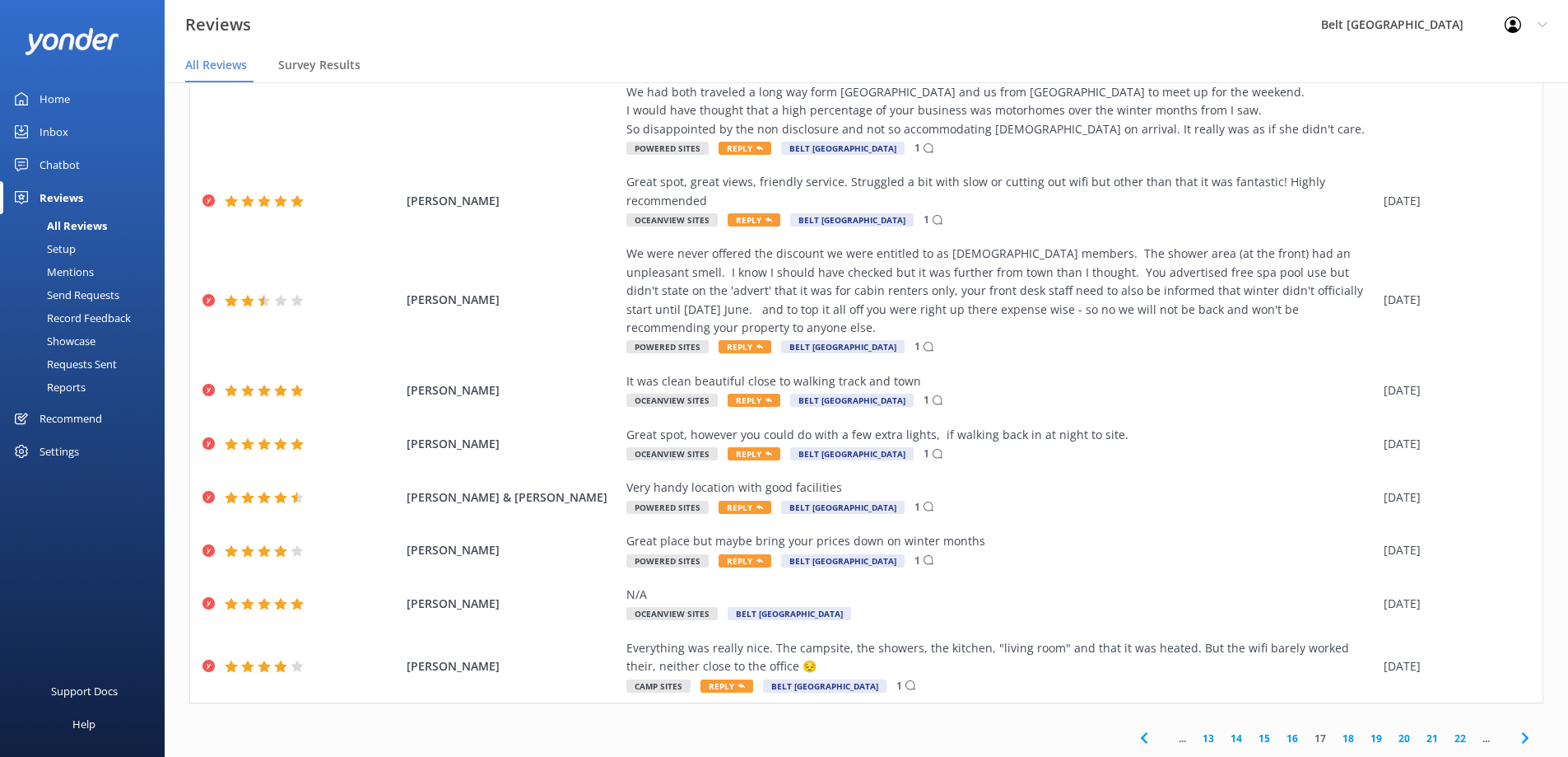
click at [1447, 741] on link "22" at bounding box center [1459, 738] width 28 height 16
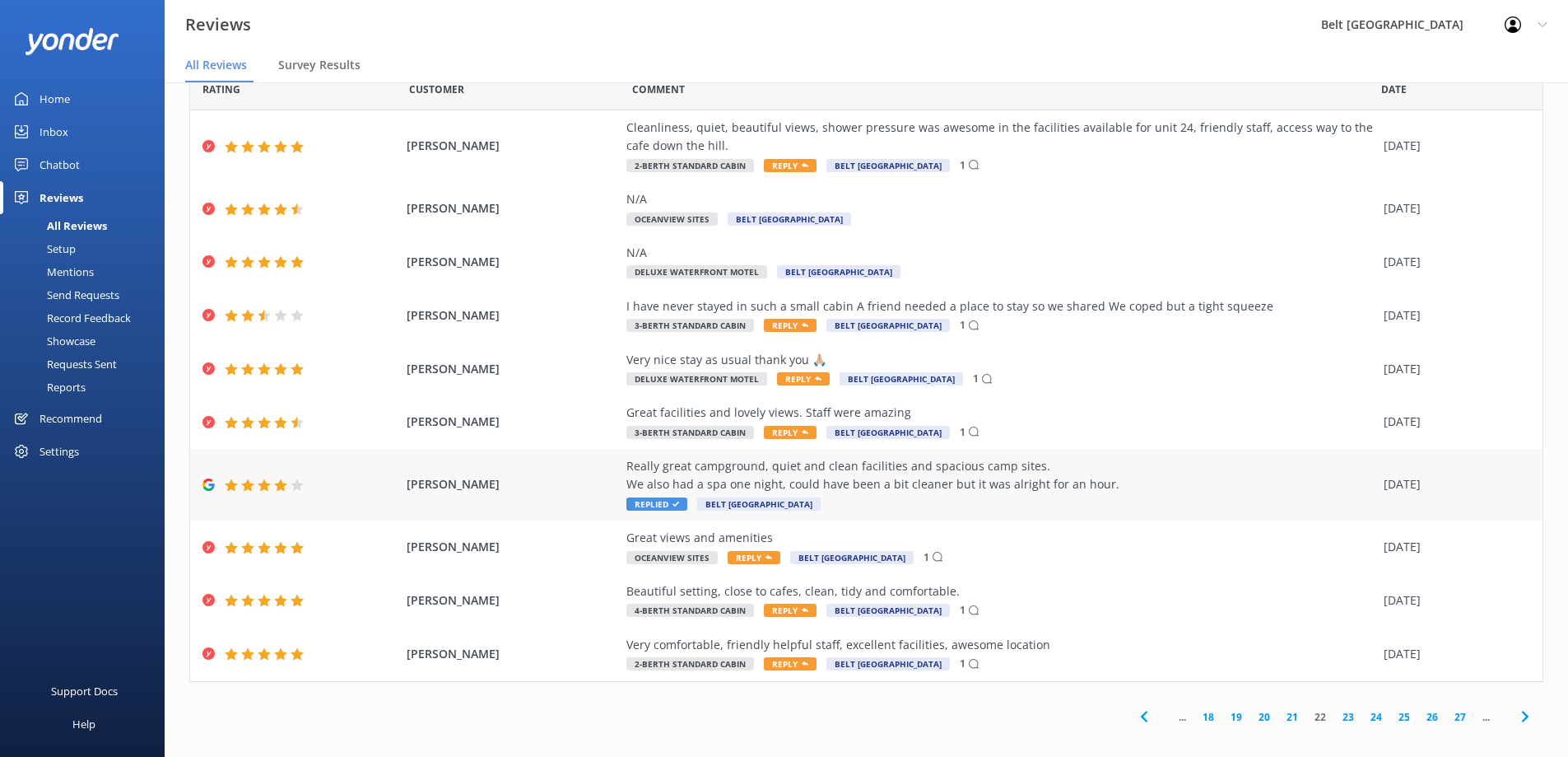
scroll to position [33, 0]
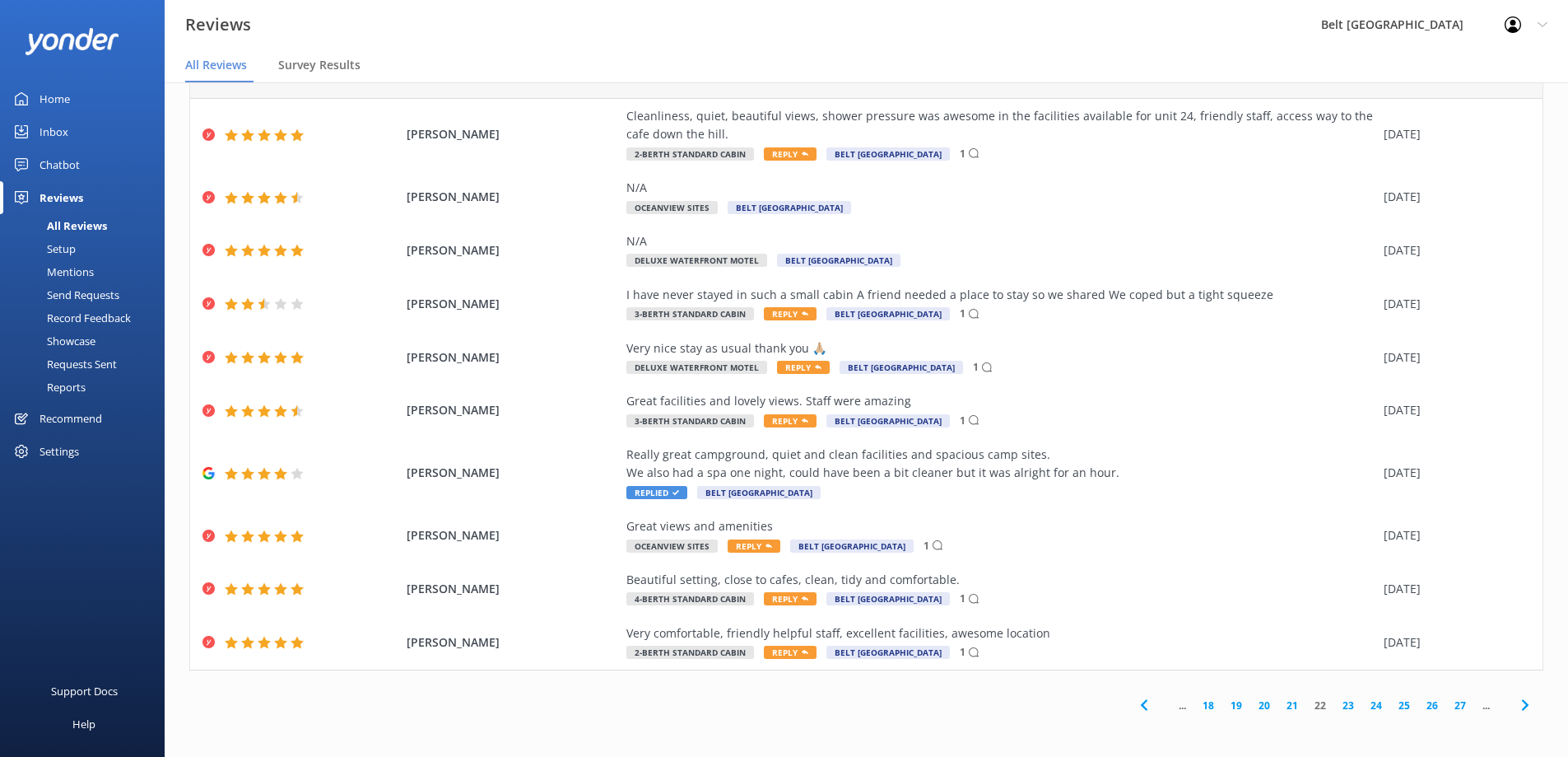
click at [1474, 708] on span "..." at bounding box center [1485, 705] width 24 height 16
click at [1446, 703] on link "27" at bounding box center [1459, 705] width 28 height 16
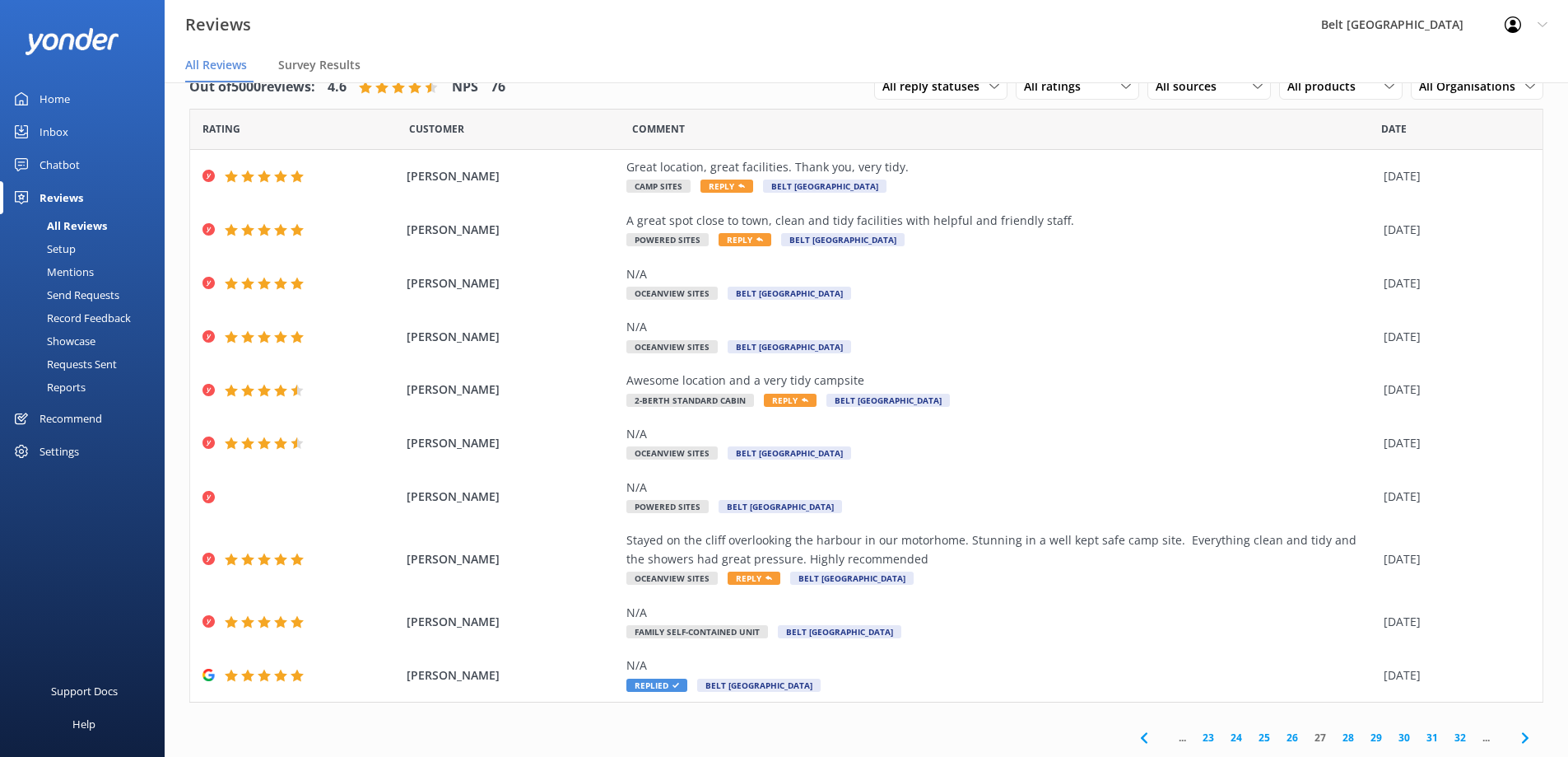
click at [1447, 738] on link "32" at bounding box center [1459, 737] width 28 height 16
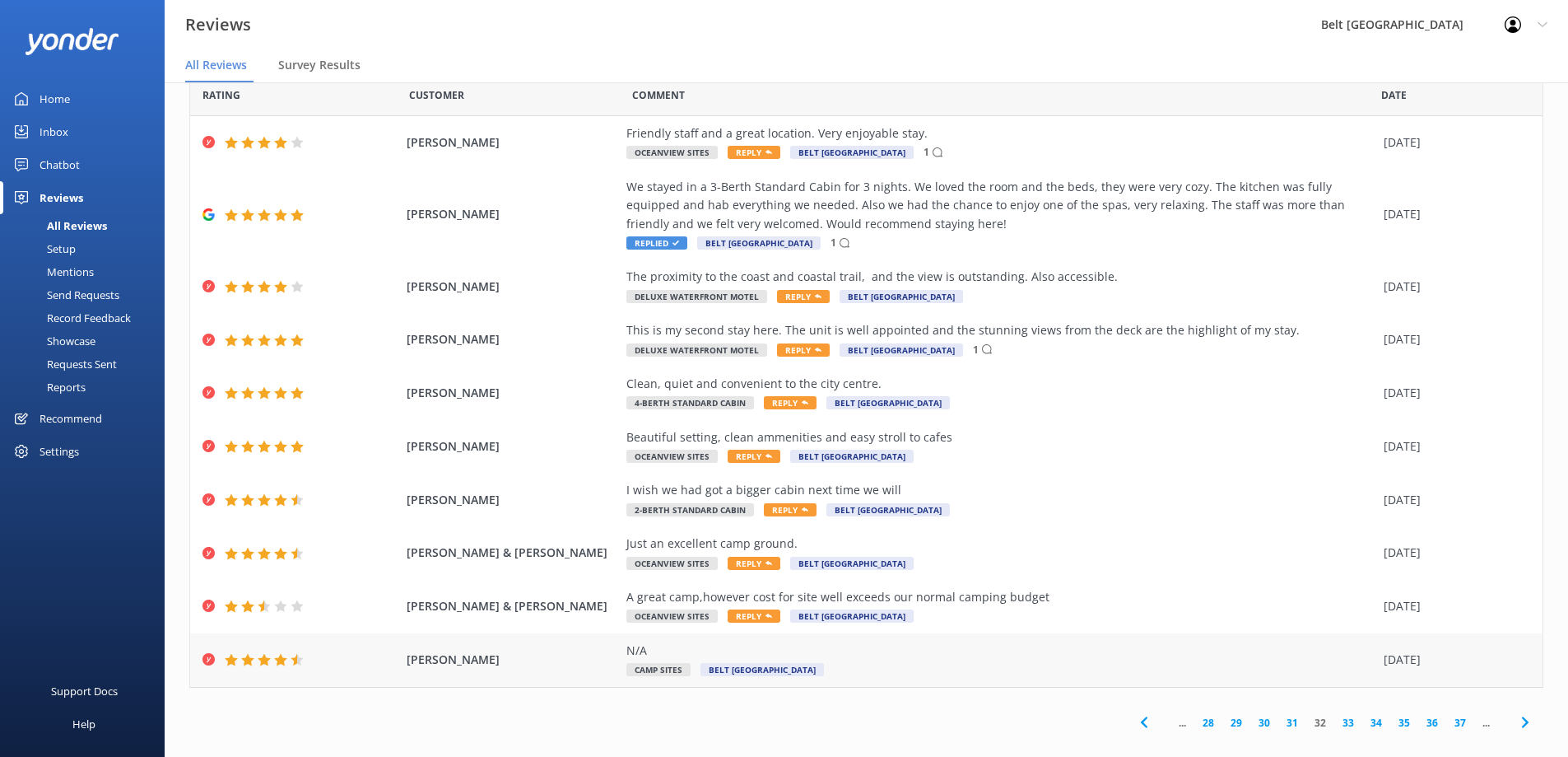
scroll to position [51, 0]
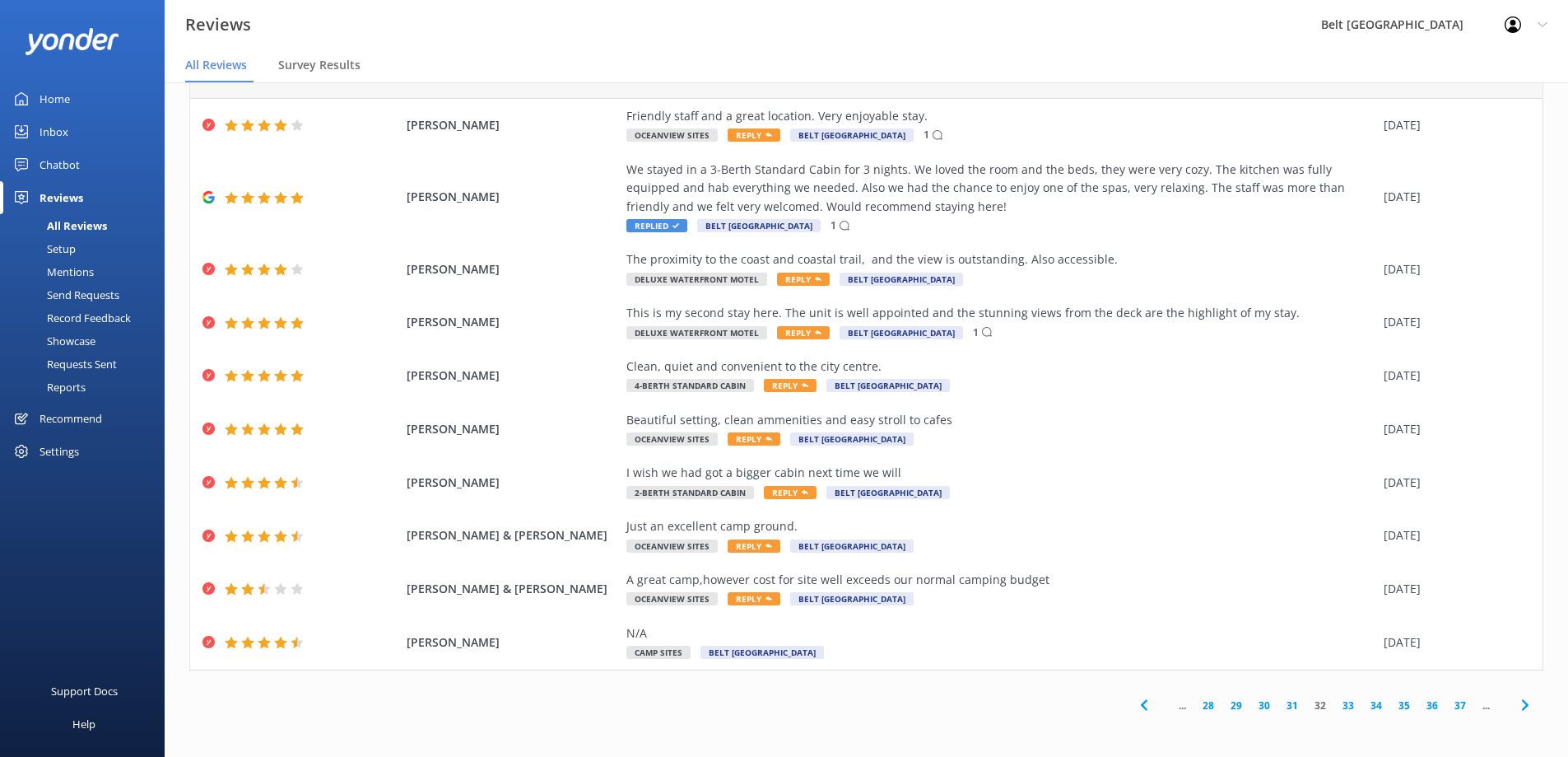
click at [1446, 706] on link "37" at bounding box center [1459, 705] width 28 height 16
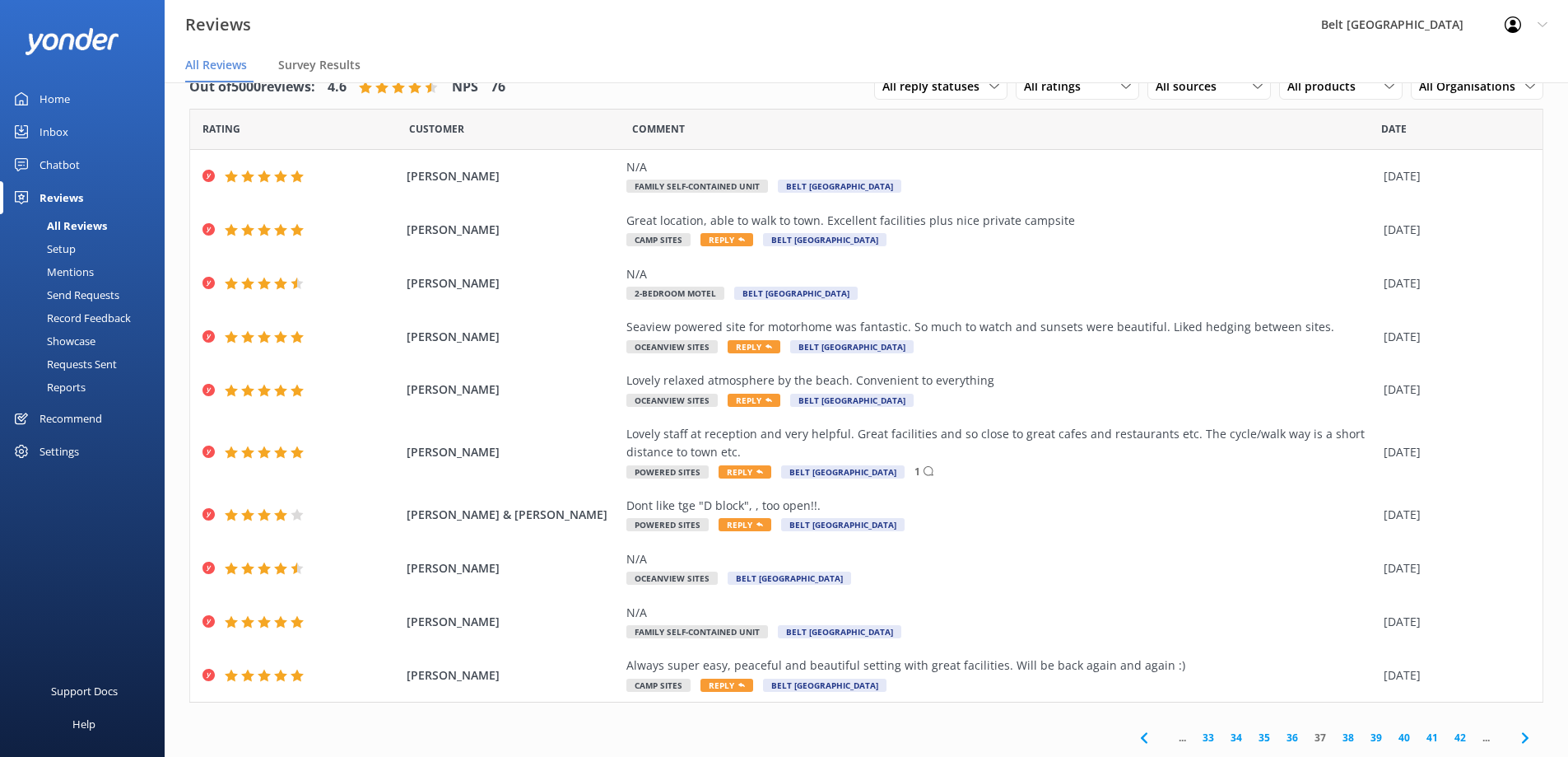
click at [1446, 736] on link "42" at bounding box center [1459, 737] width 28 height 16
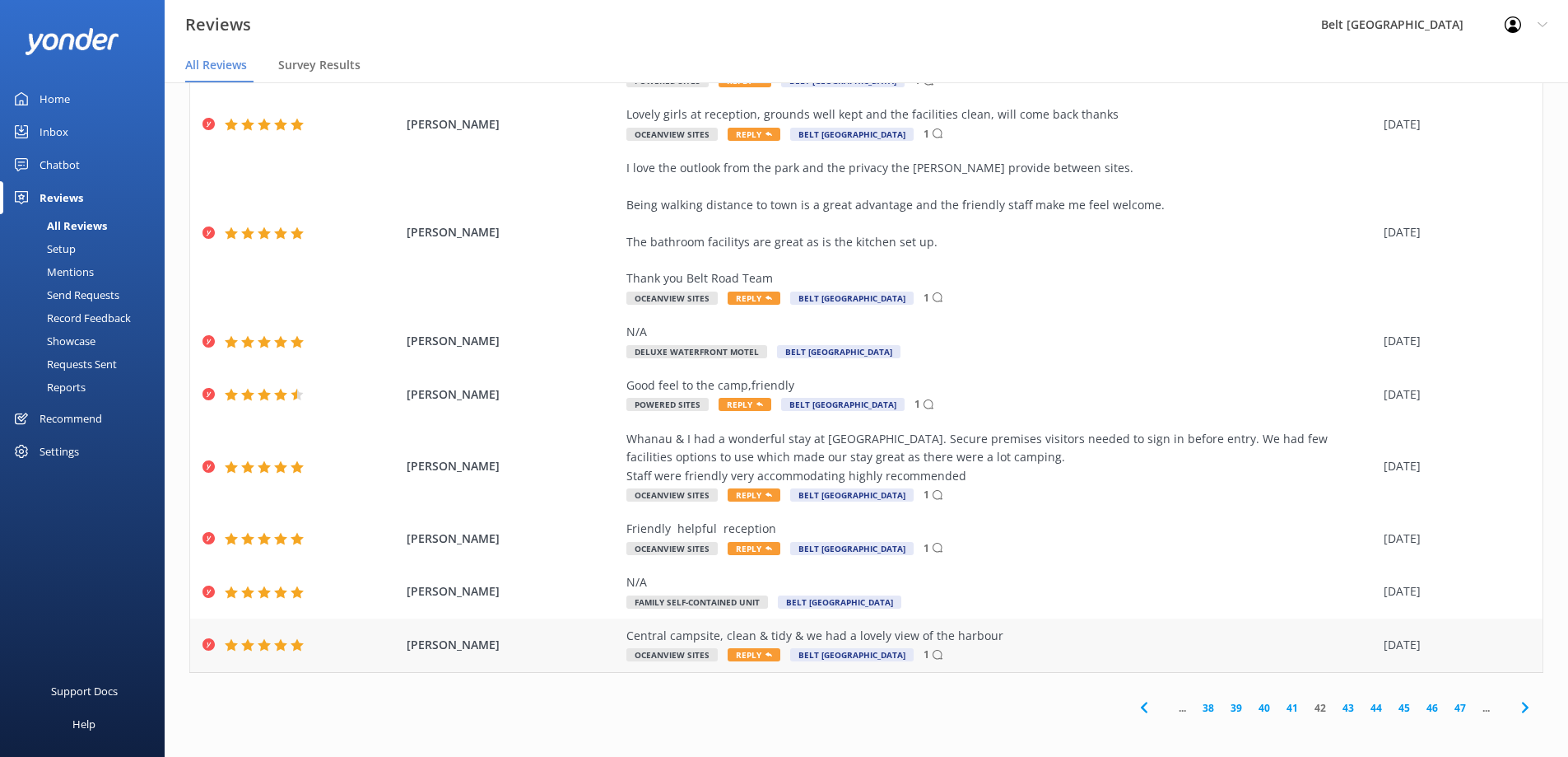
scroll to position [198, 0]
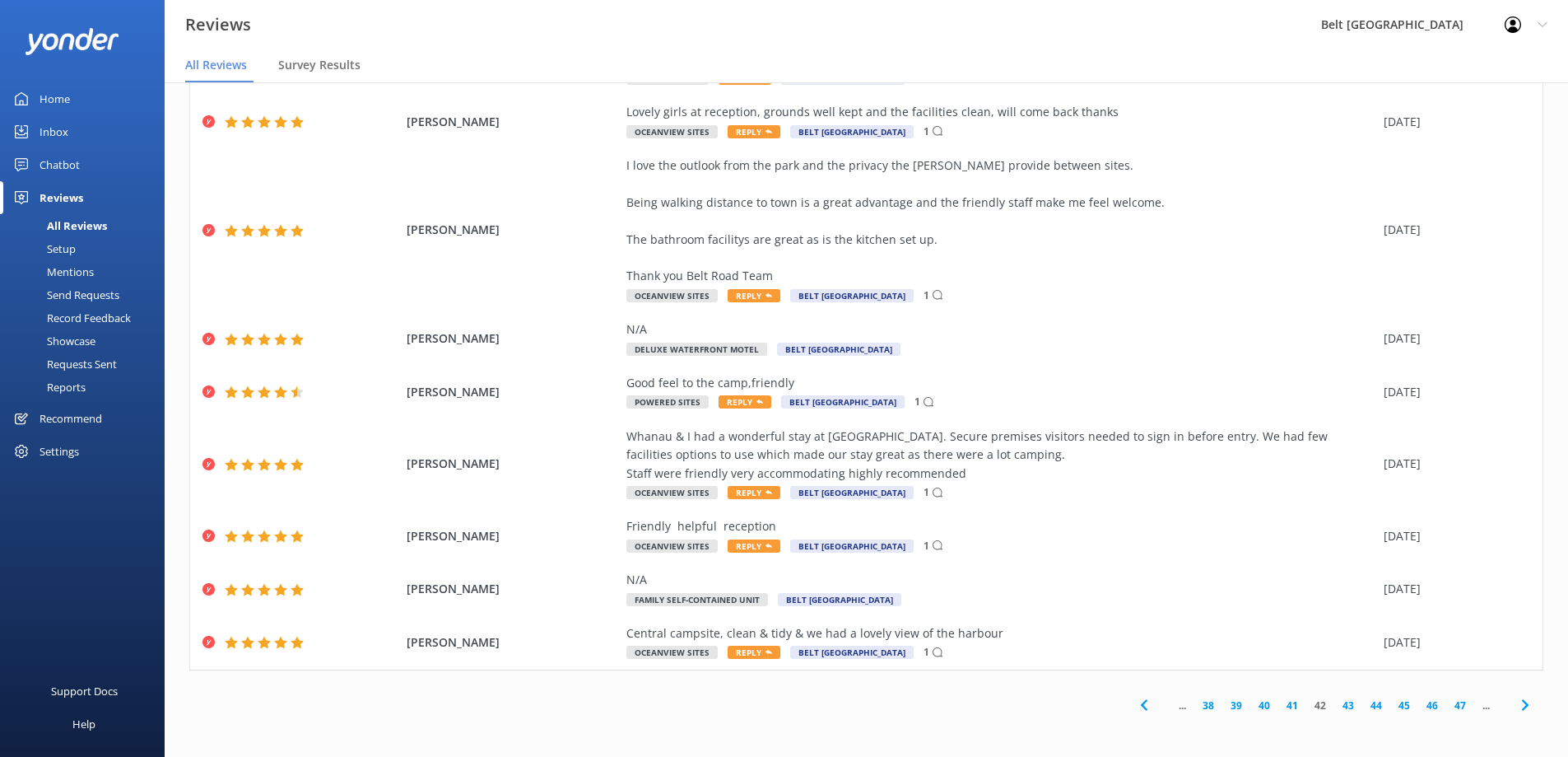
click at [1447, 704] on link "47" at bounding box center [1459, 705] width 28 height 16
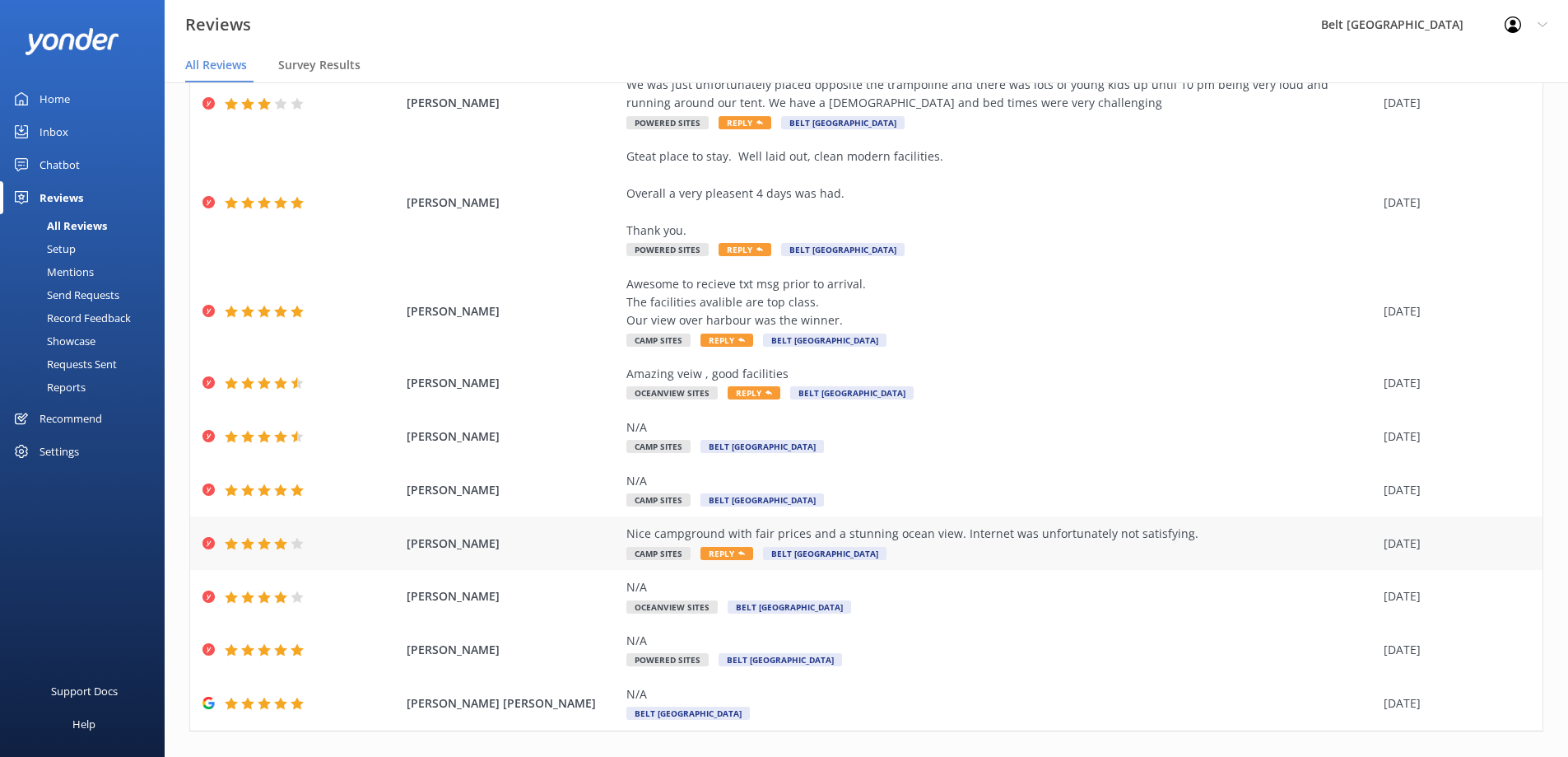
scroll to position [143, 0]
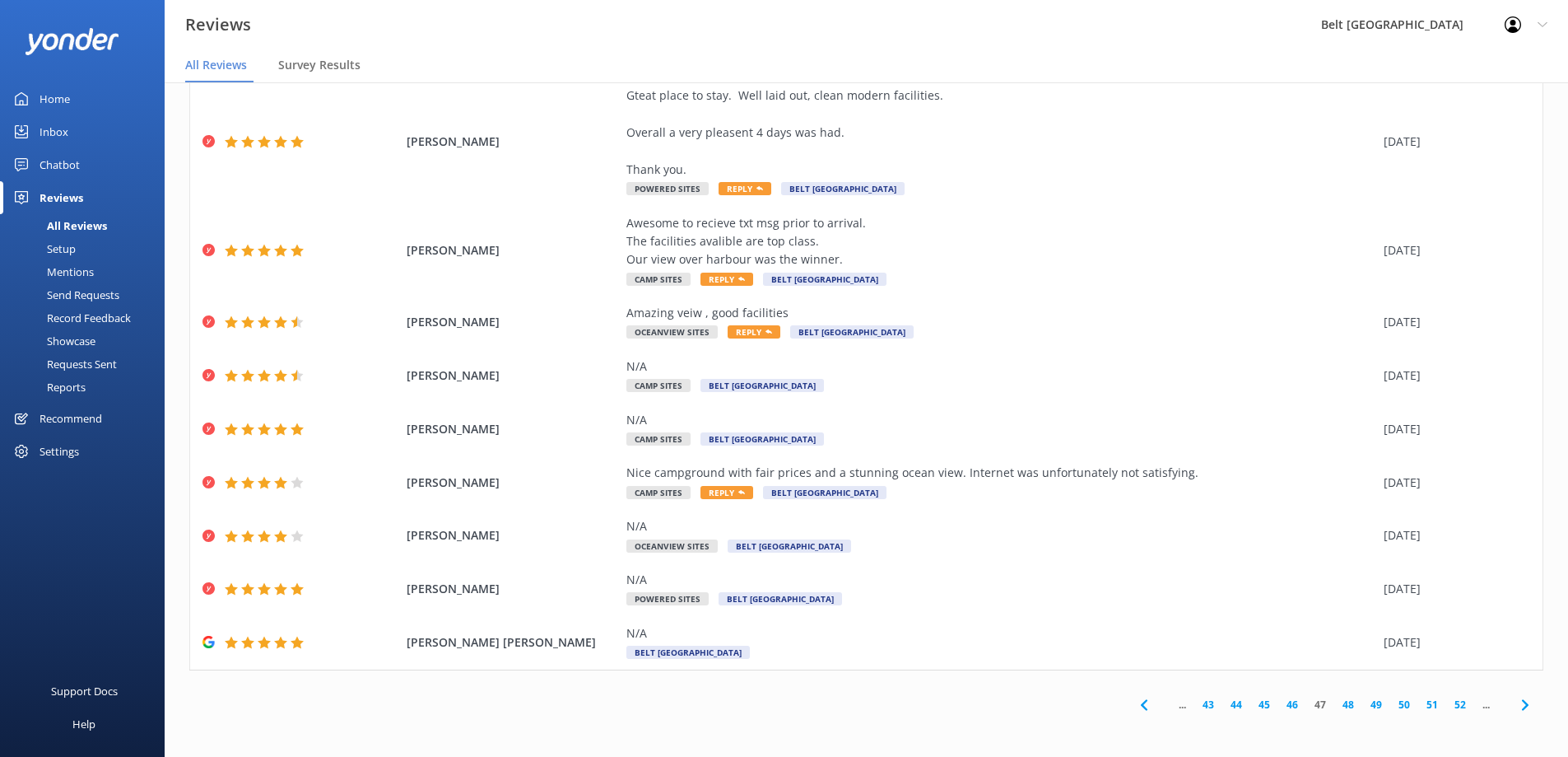
click at [1447, 705] on link "52" at bounding box center [1459, 704] width 28 height 16
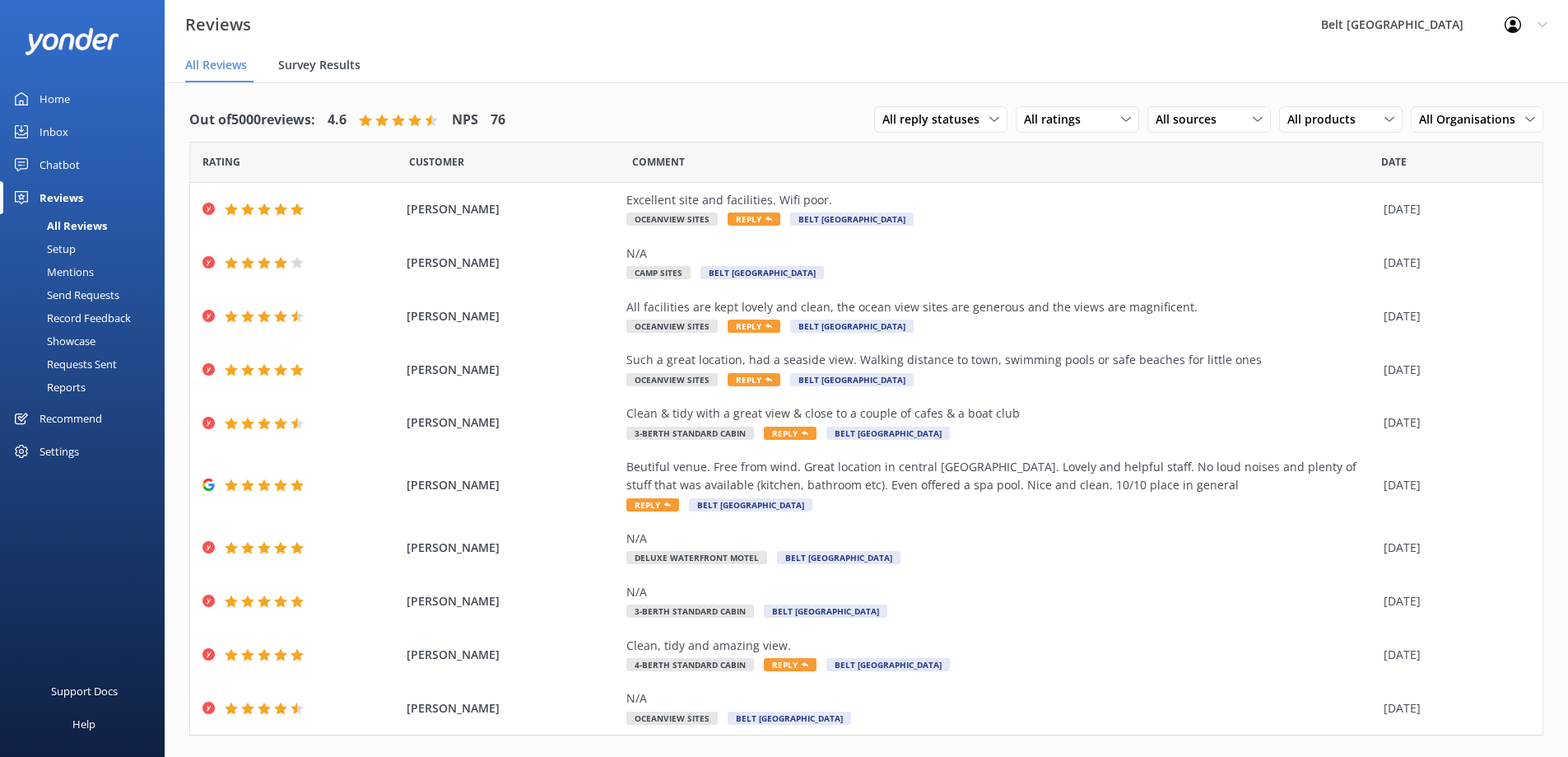
click at [336, 64] on span "Survey Results" at bounding box center [320, 65] width 83 height 17
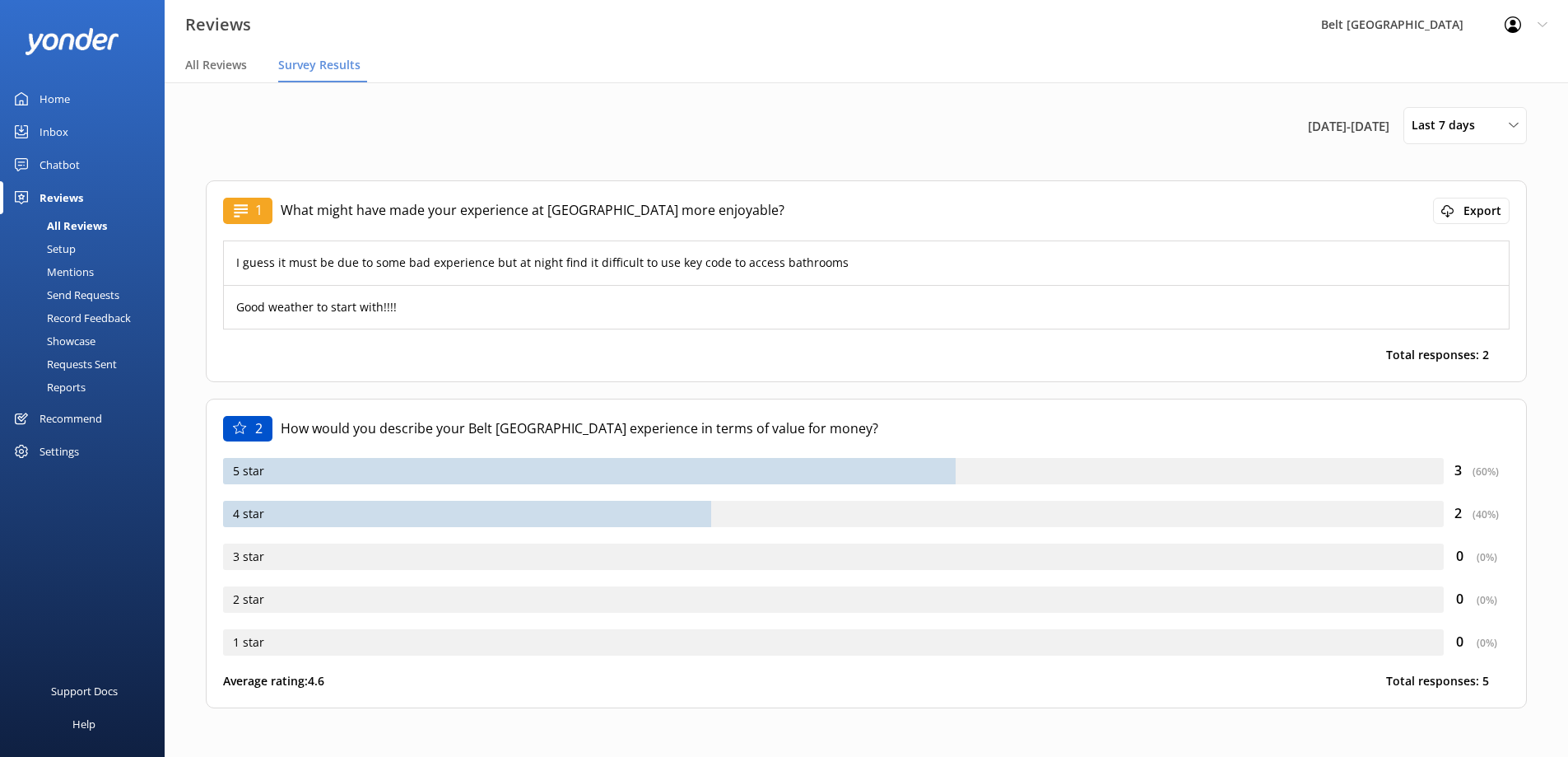
click at [81, 391] on div "Reports" at bounding box center [48, 387] width 76 height 23
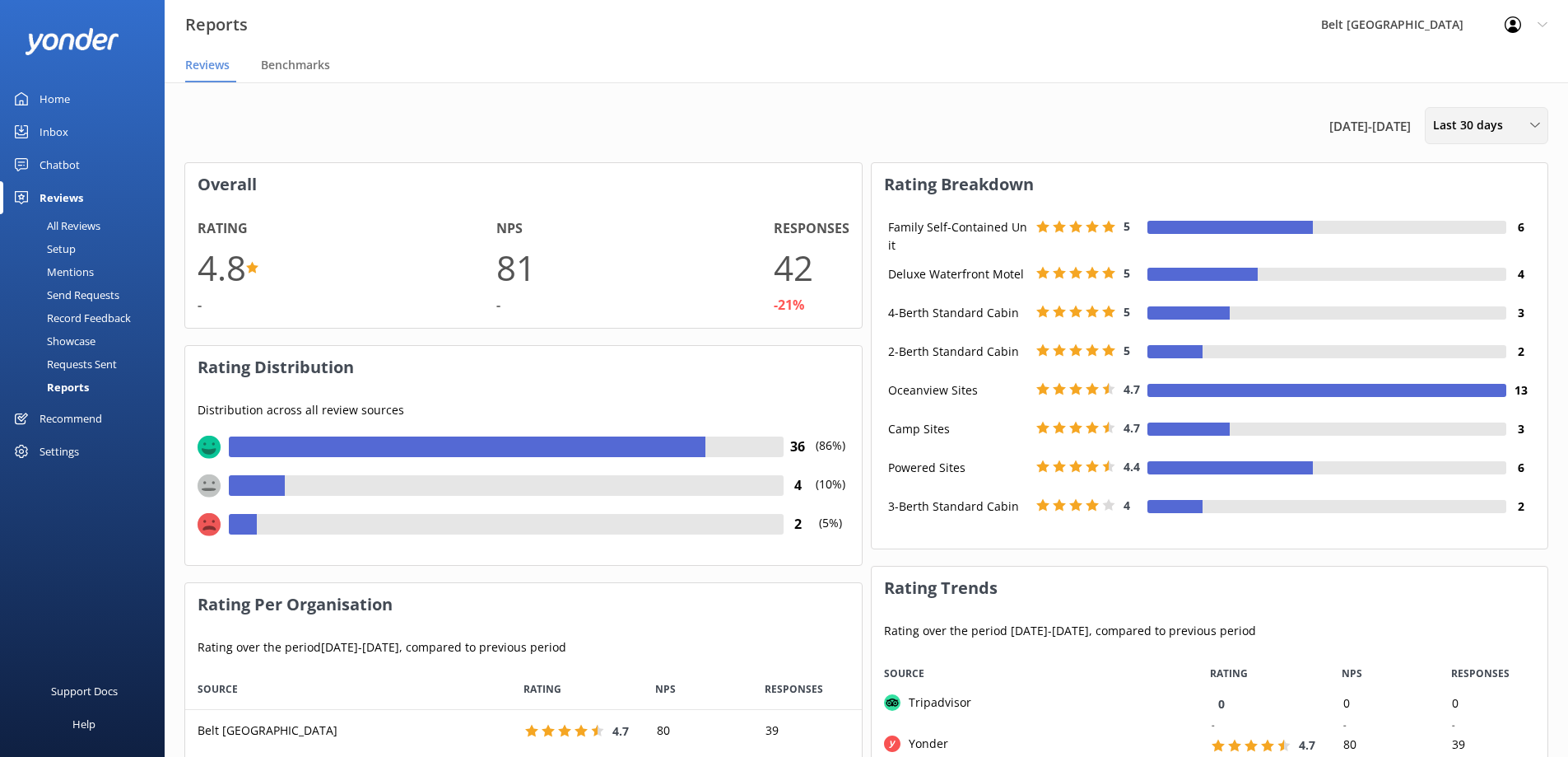
click at [1538, 120] on icon at bounding box center [1535, 125] width 10 height 10
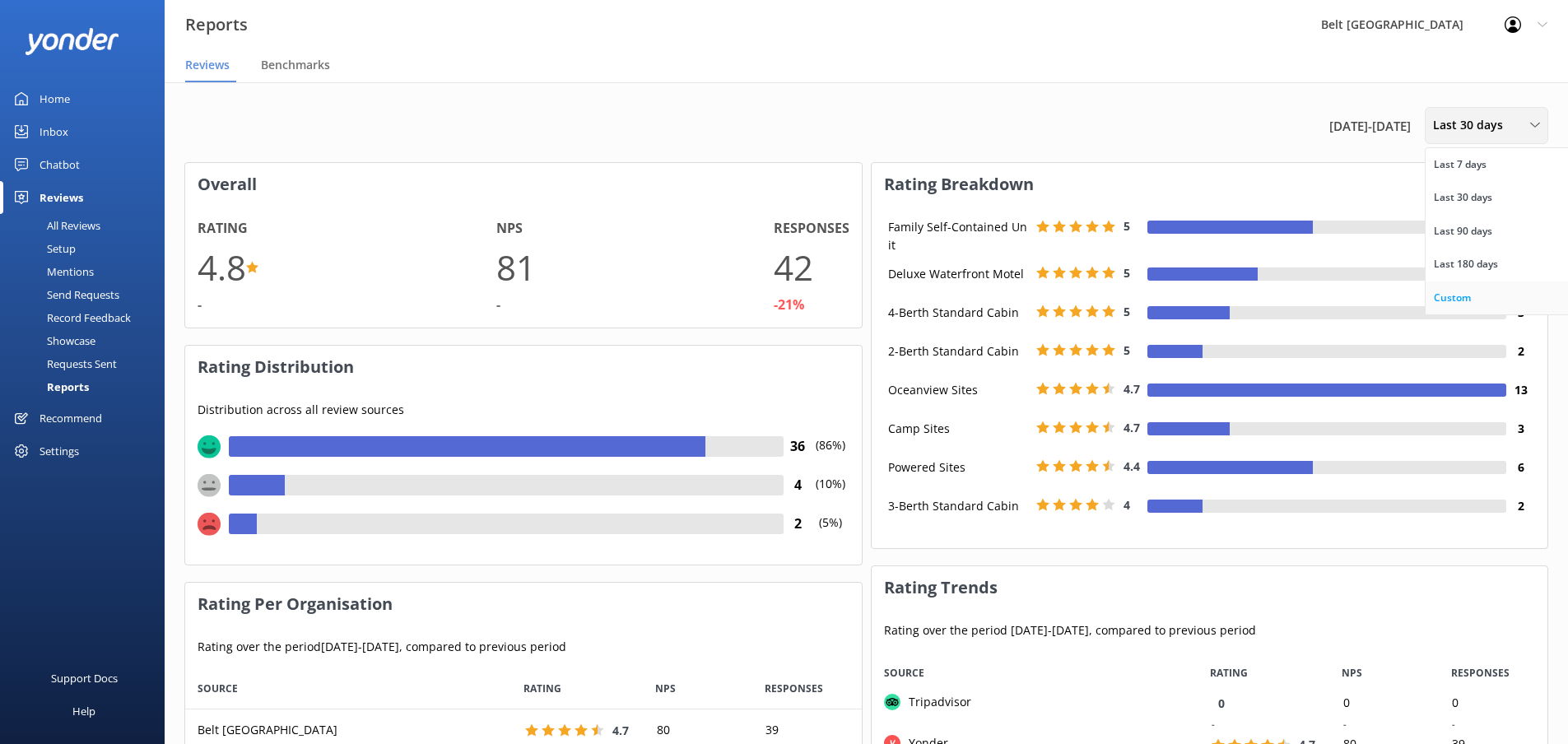
click at [1449, 292] on div "Custom" at bounding box center [1452, 298] width 37 height 17
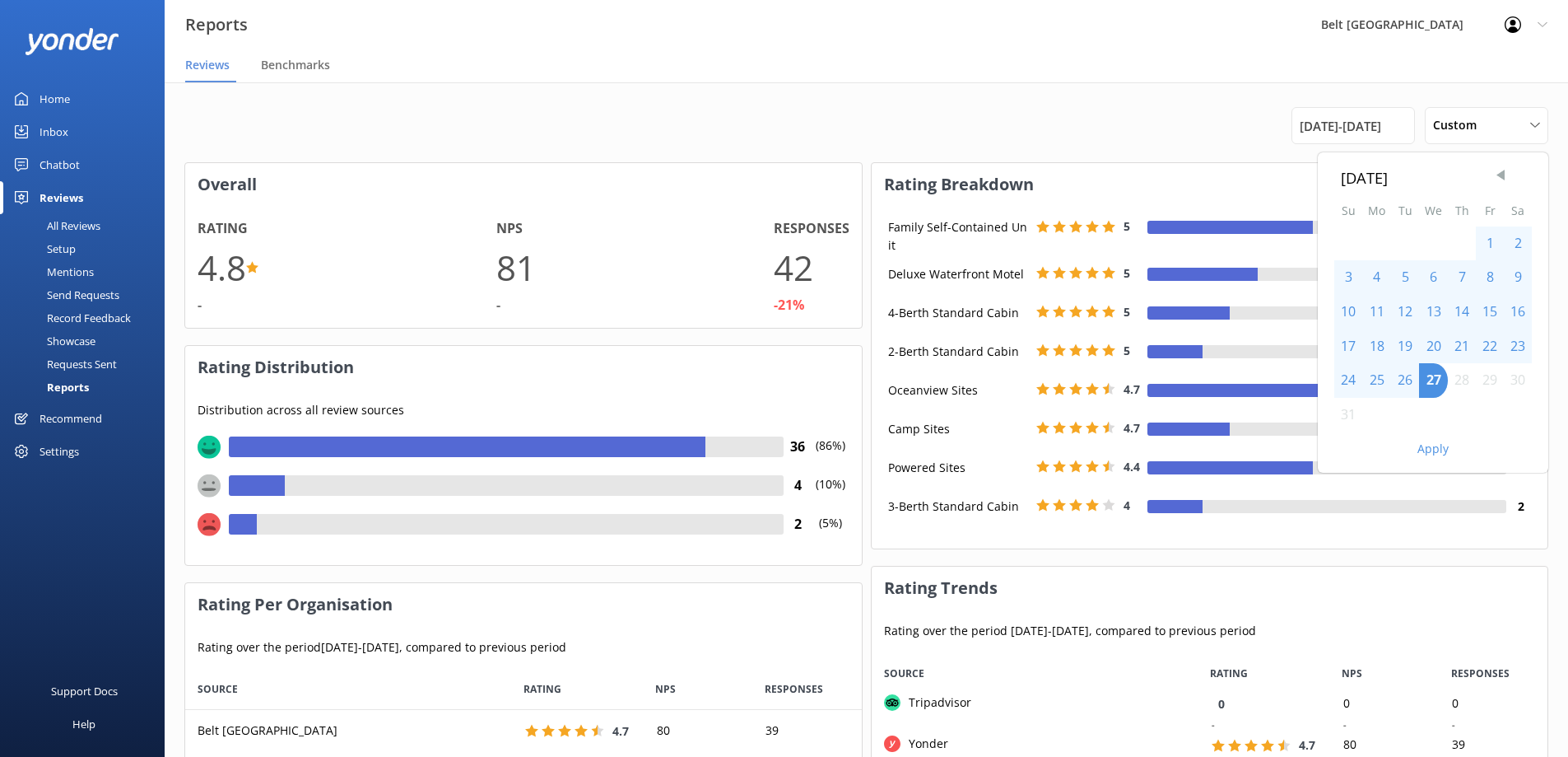
click at [1501, 172] on span "Previous Month" at bounding box center [1501, 176] width 17 height 17
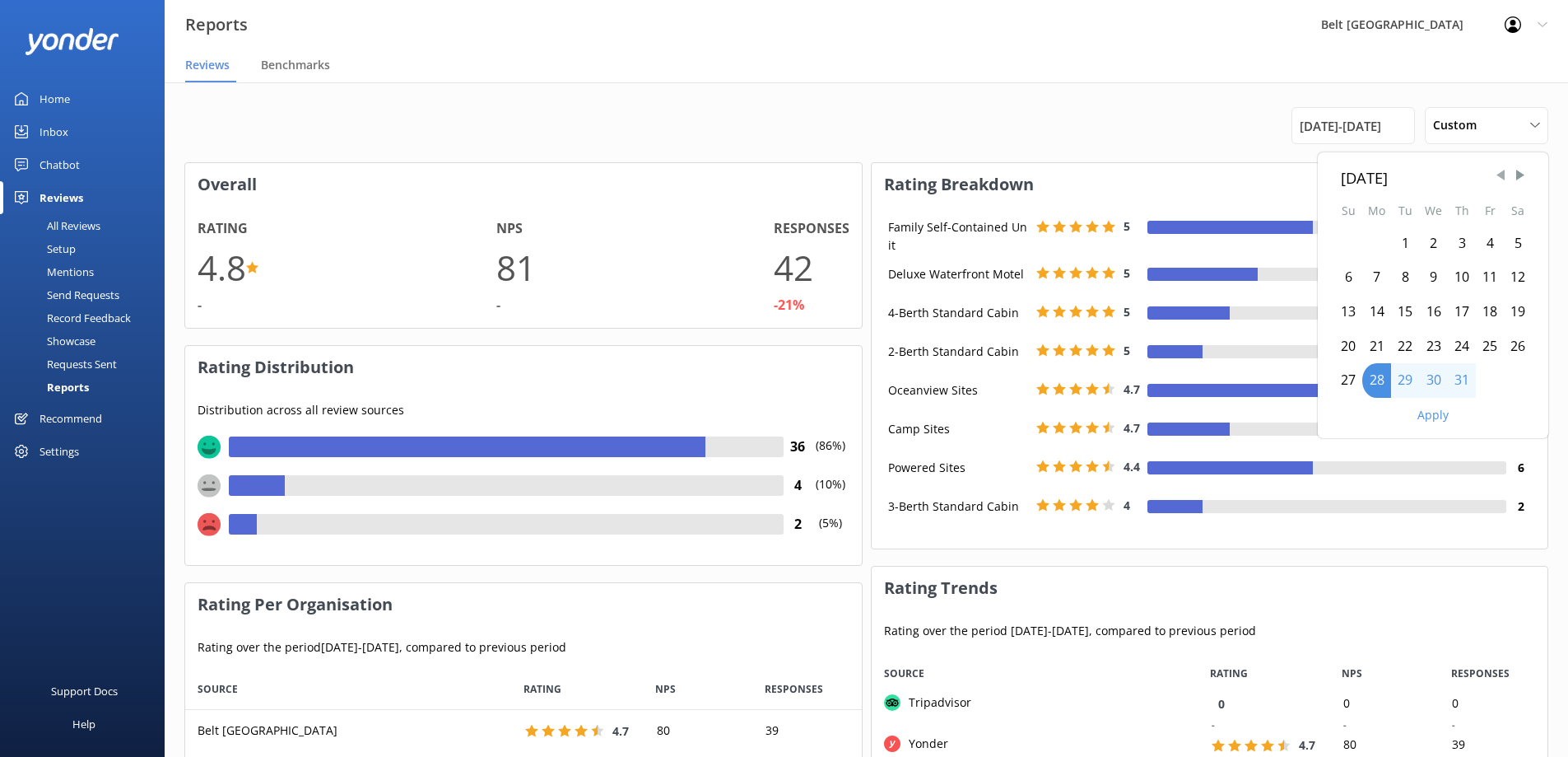
click at [1495, 176] on span "Previous Month" at bounding box center [1501, 176] width 17 height 17
click at [1495, 176] on span "Previous Month" at bounding box center [1501, 176] width 17 height 17
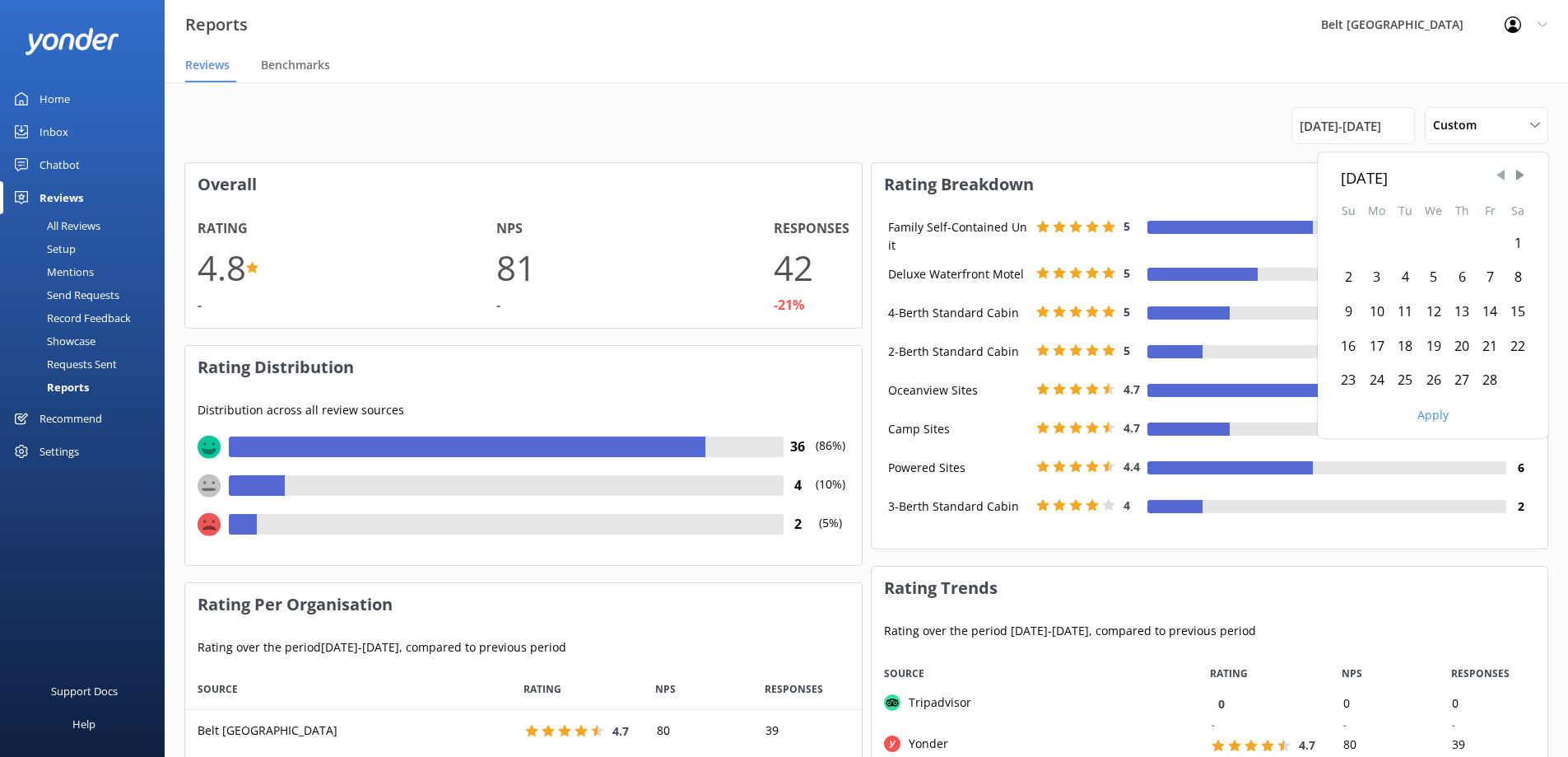
click at [1495, 176] on span "Previous Month" at bounding box center [1501, 176] width 17 height 17
drag, startPoint x: 1436, startPoint y: 241, endPoint x: 1433, endPoint y: 265, distance: 24.2
click at [1436, 241] on div "1" at bounding box center [1433, 243] width 29 height 35
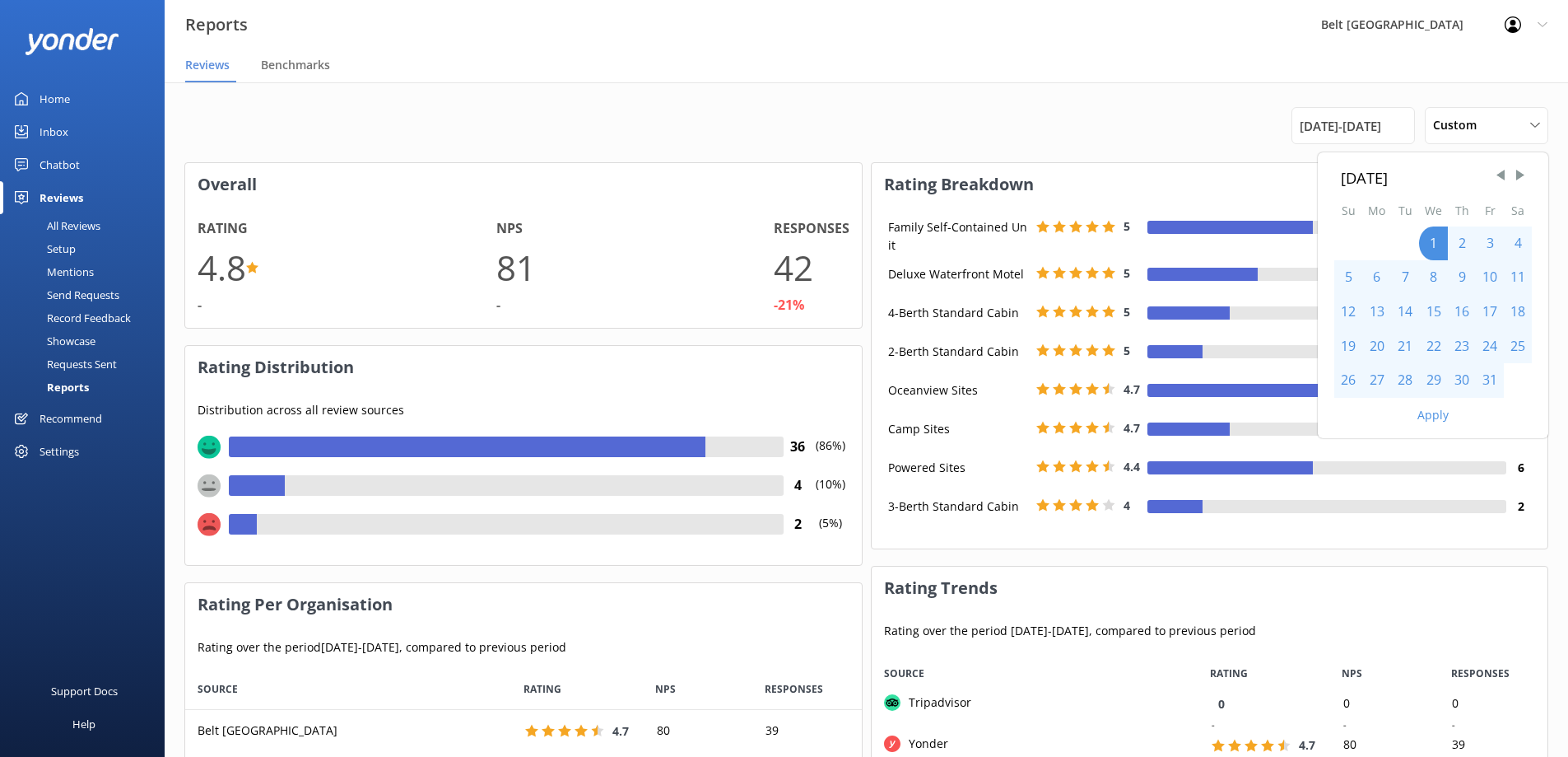
click at [1490, 376] on div "31" at bounding box center [1489, 380] width 28 height 35
click at [1437, 419] on button "Apply" at bounding box center [1432, 415] width 31 height 12
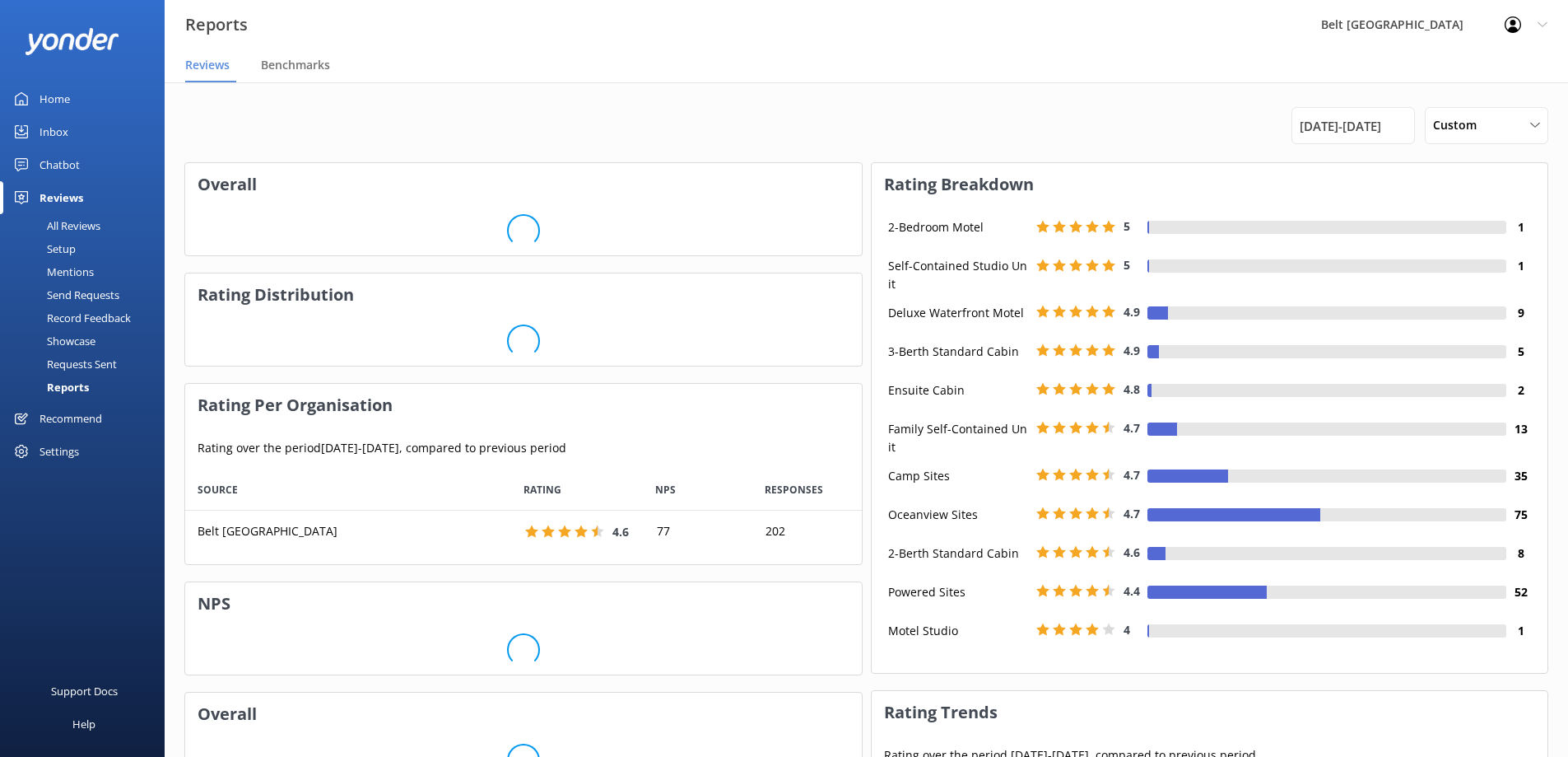
scroll to position [83, 663]
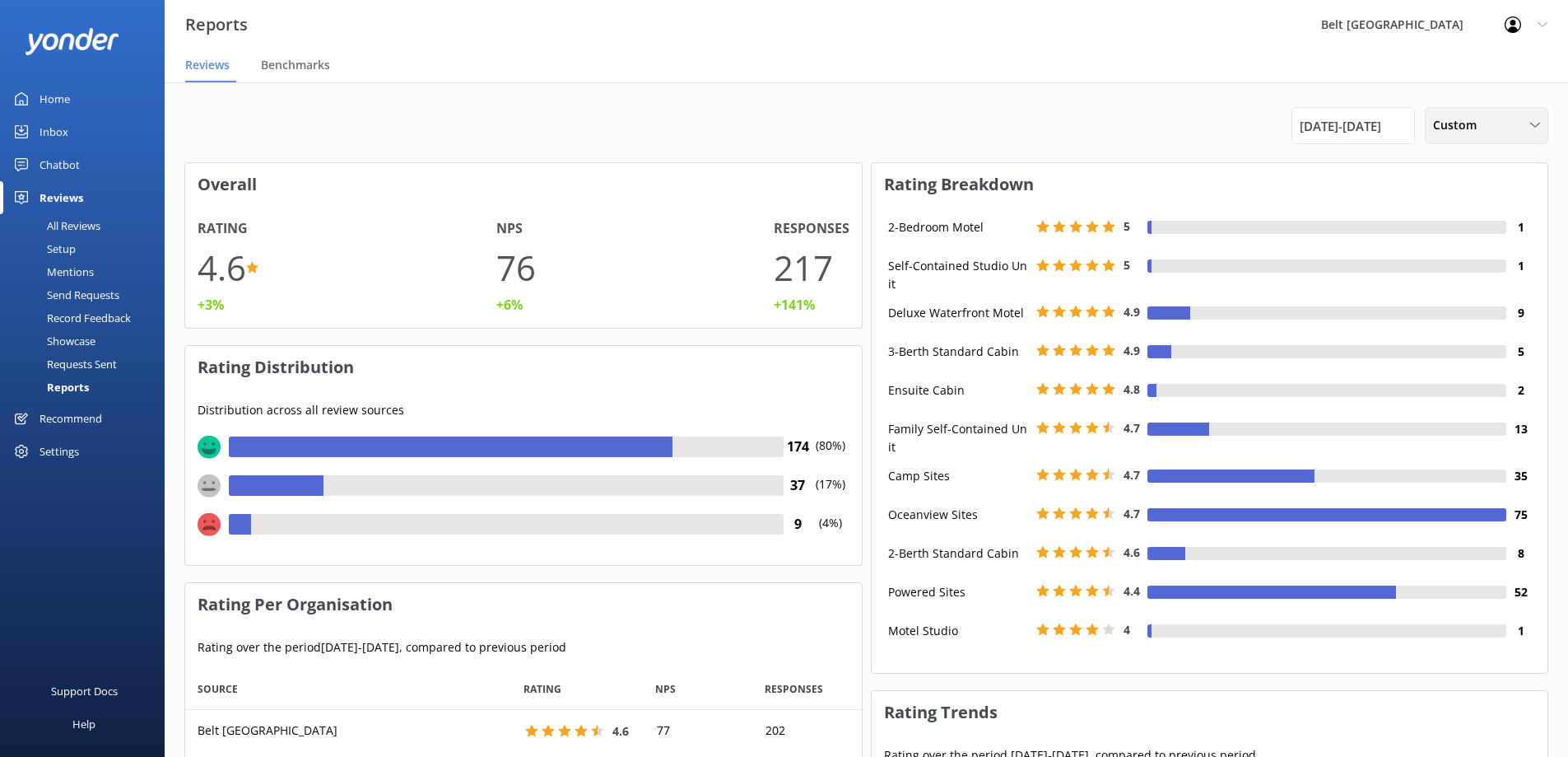
click at [1529, 131] on div "Custom" at bounding box center [1486, 125] width 116 height 18
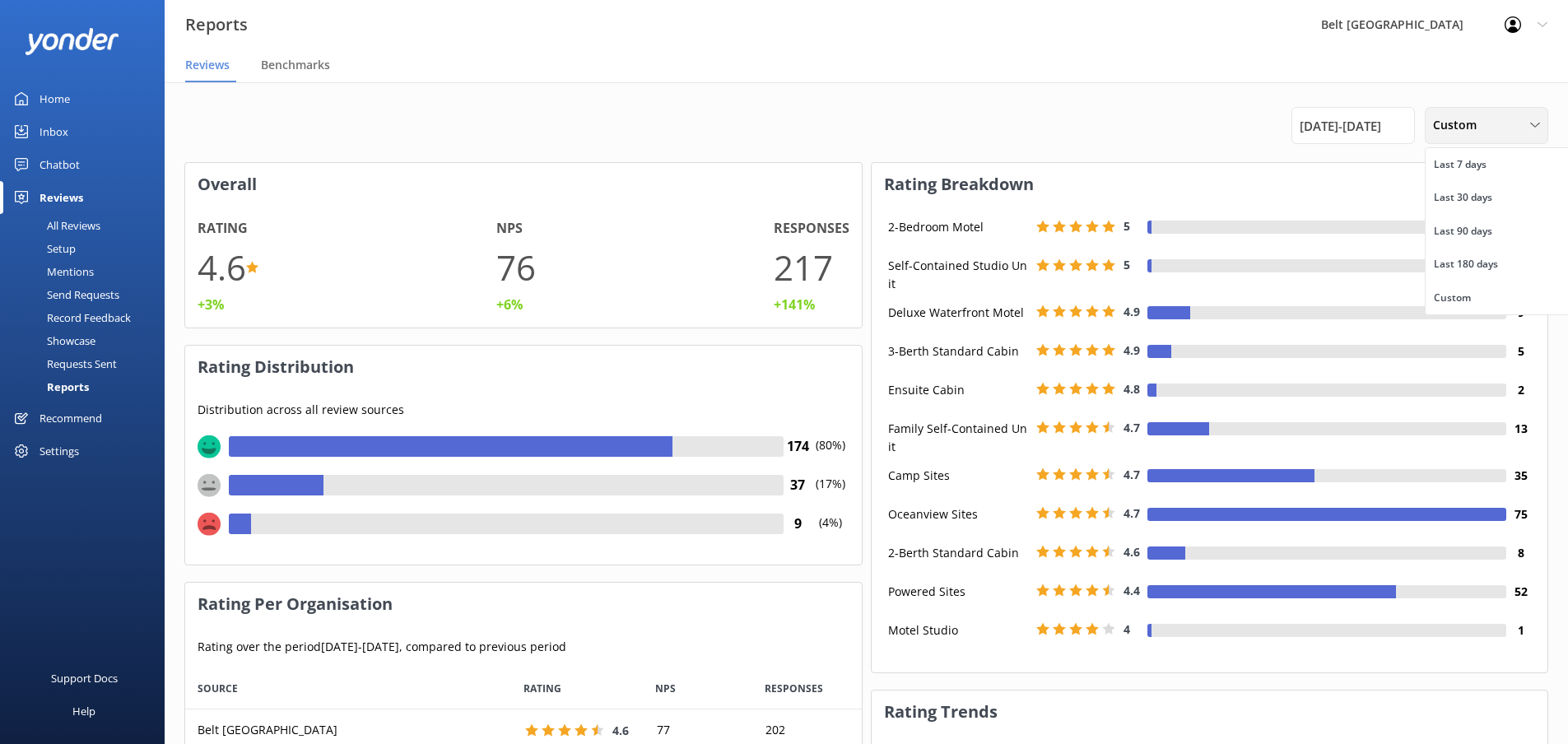
click at [1527, 130] on div "Custom" at bounding box center [1486, 125] width 116 height 18
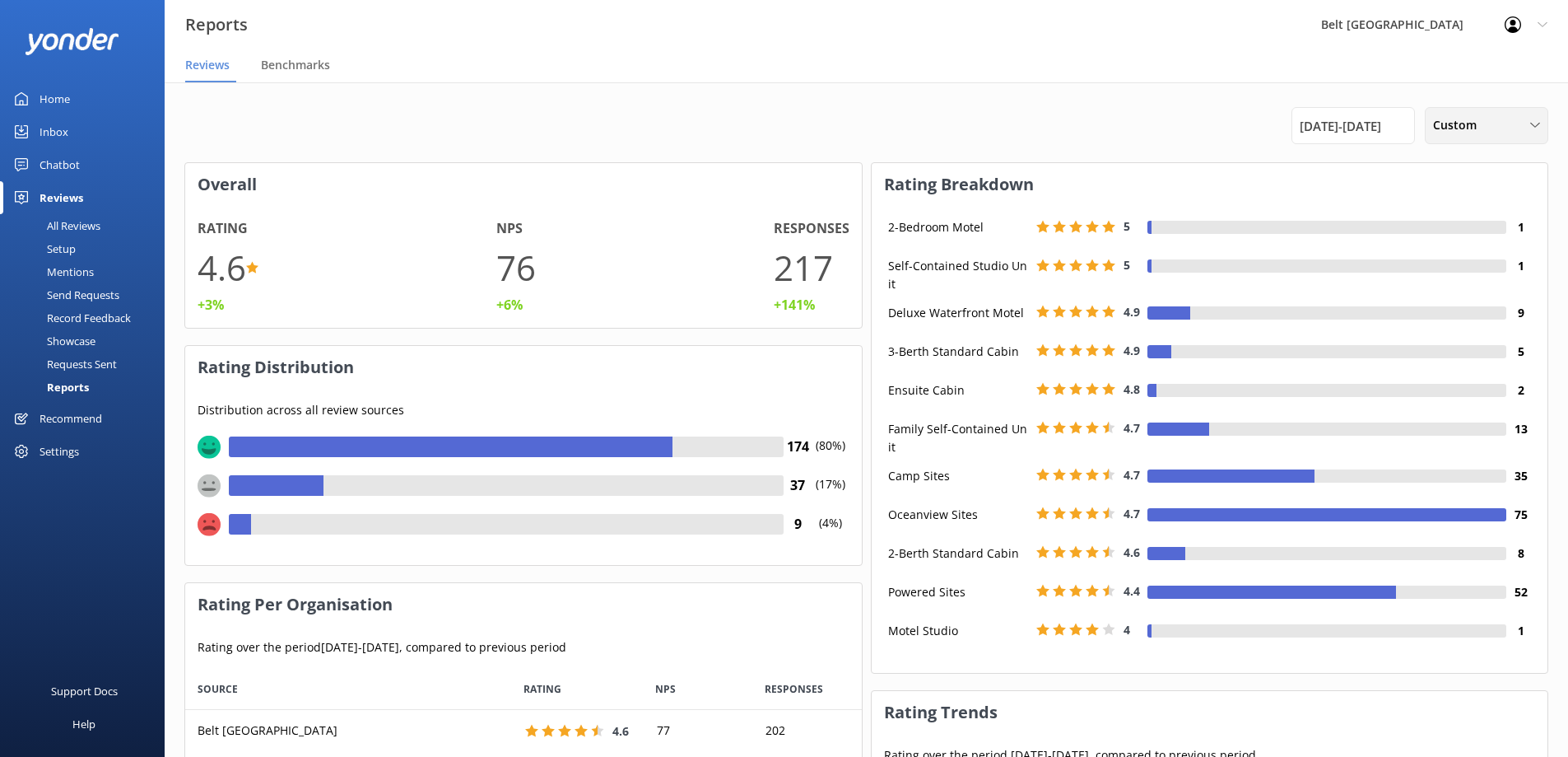
click at [1511, 123] on div "Custom" at bounding box center [1486, 125] width 116 height 18
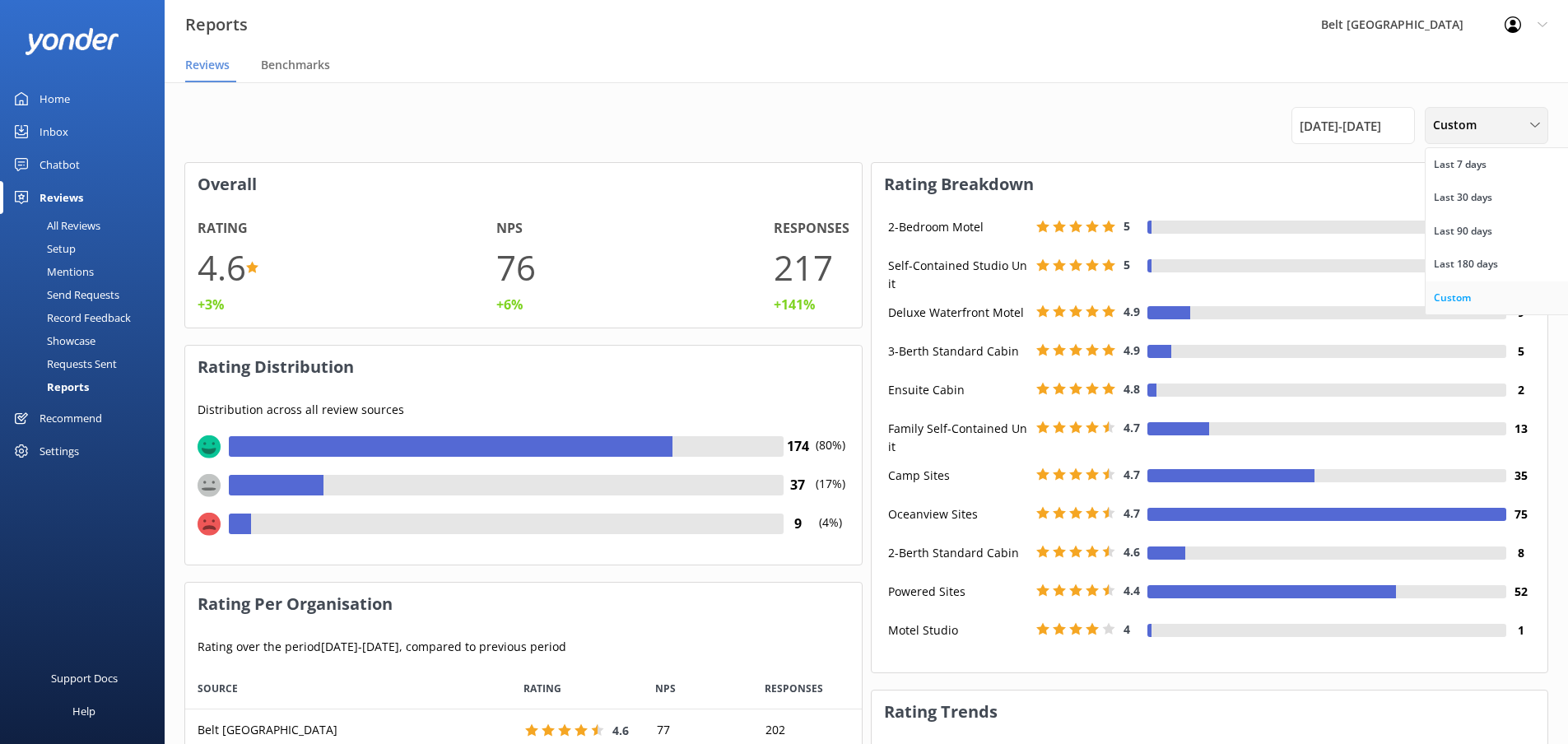
click at [1460, 293] on div "Custom" at bounding box center [1452, 298] width 37 height 17
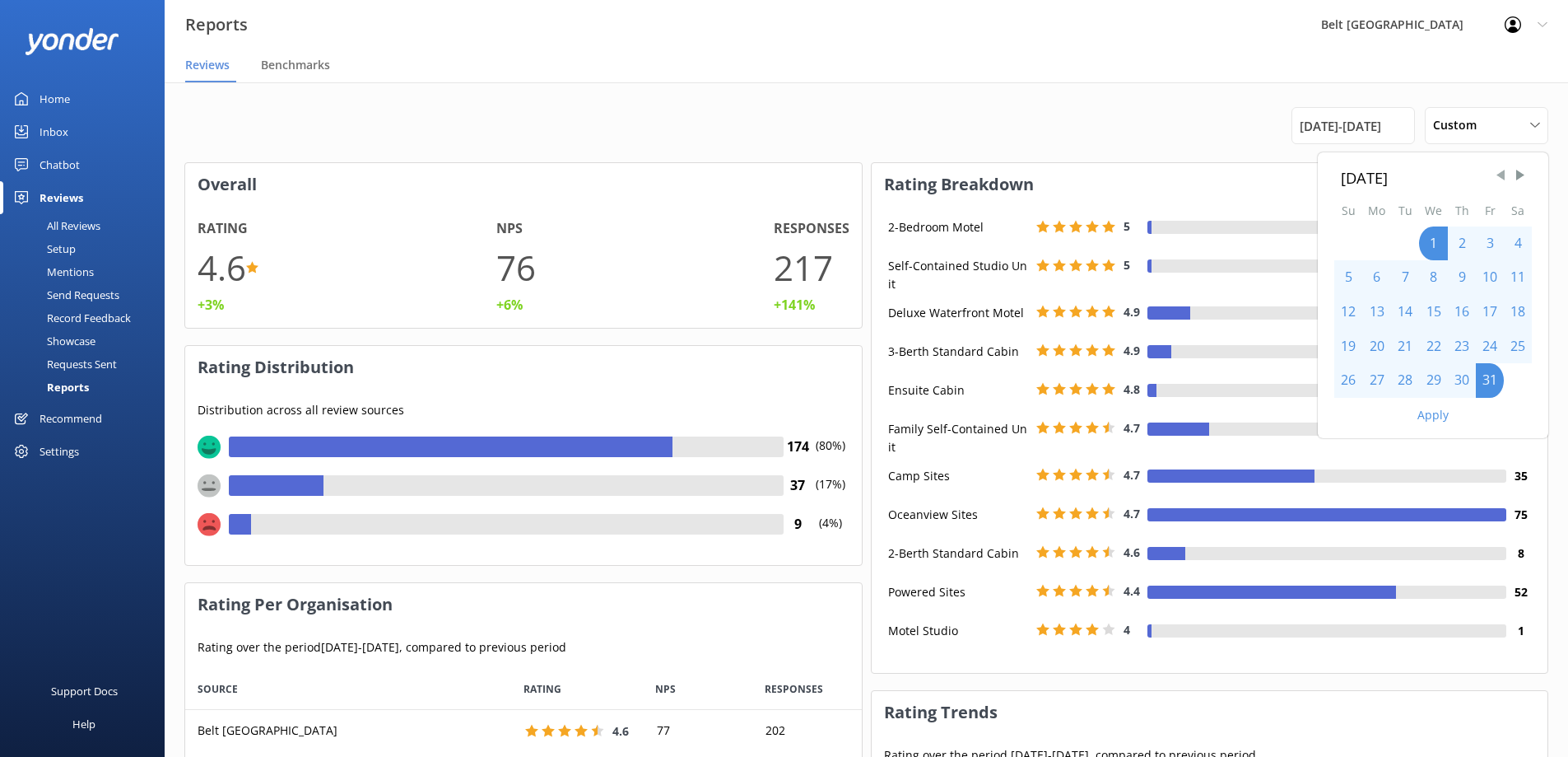
click at [1497, 175] on span "Previous Month" at bounding box center [1501, 176] width 17 height 17
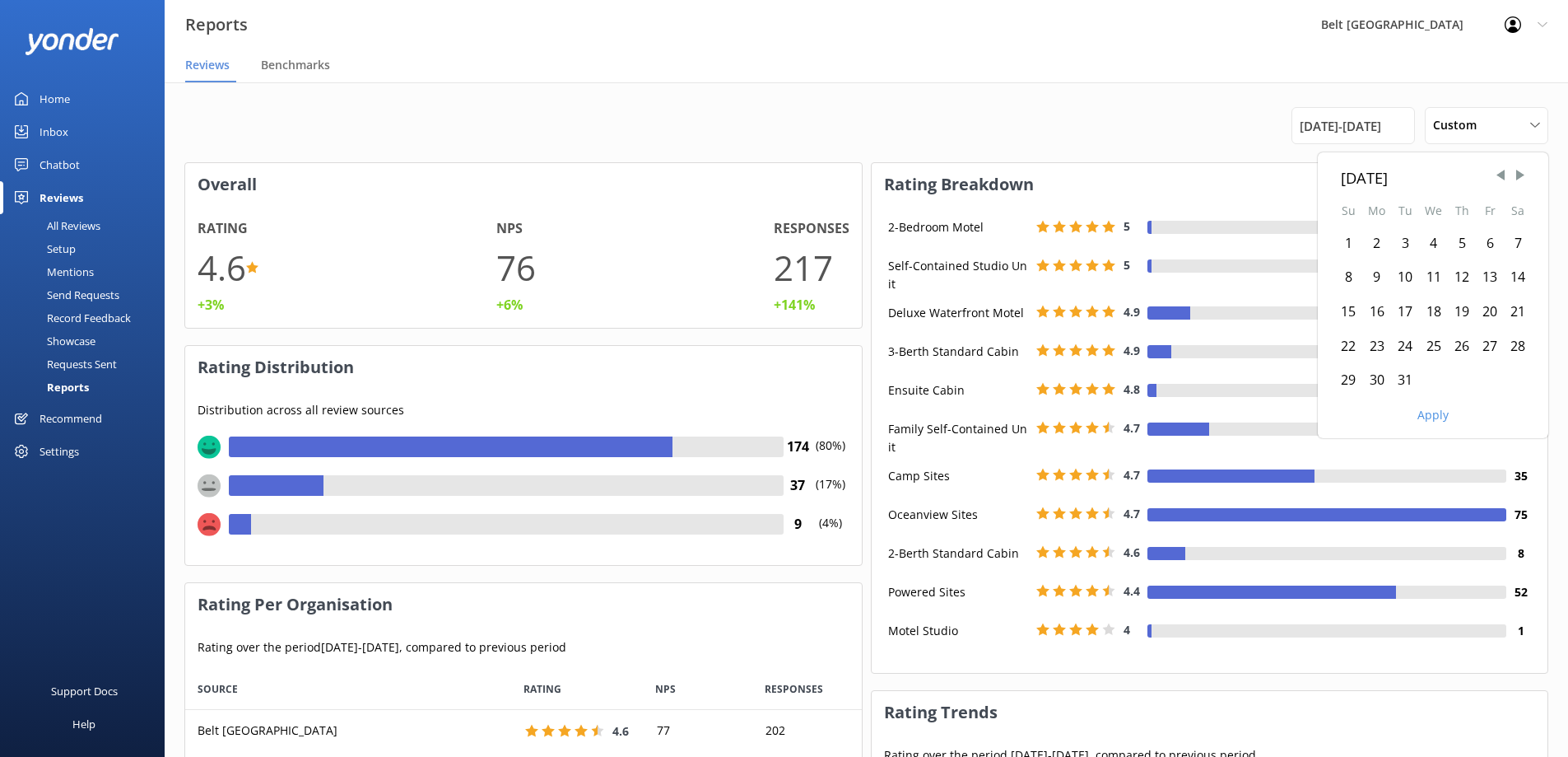
click at [1349, 237] on div "1" at bounding box center [1348, 243] width 28 height 35
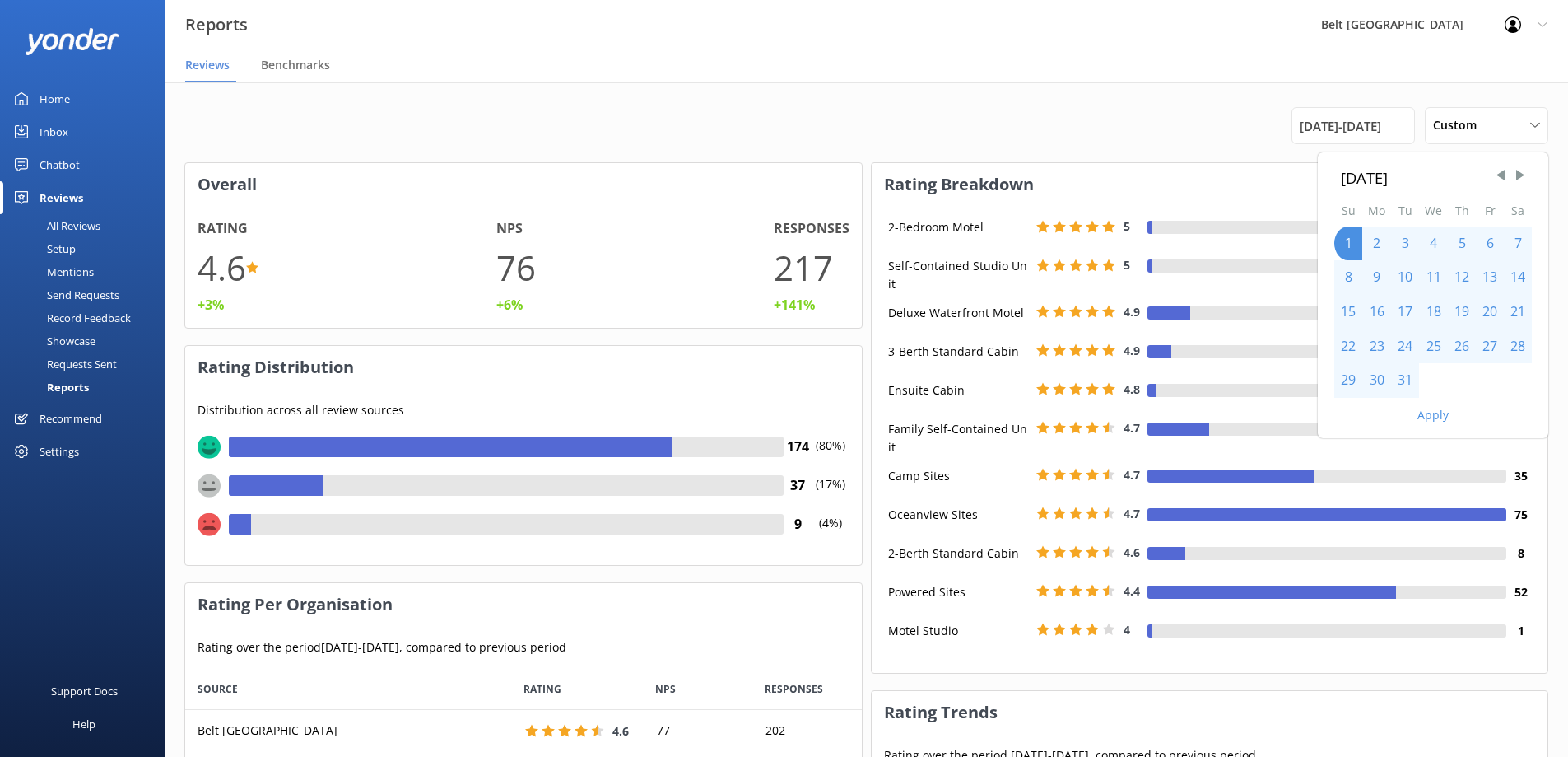
click at [1402, 381] on div "31" at bounding box center [1404, 380] width 28 height 35
click at [1425, 419] on button "Apply" at bounding box center [1432, 415] width 31 height 12
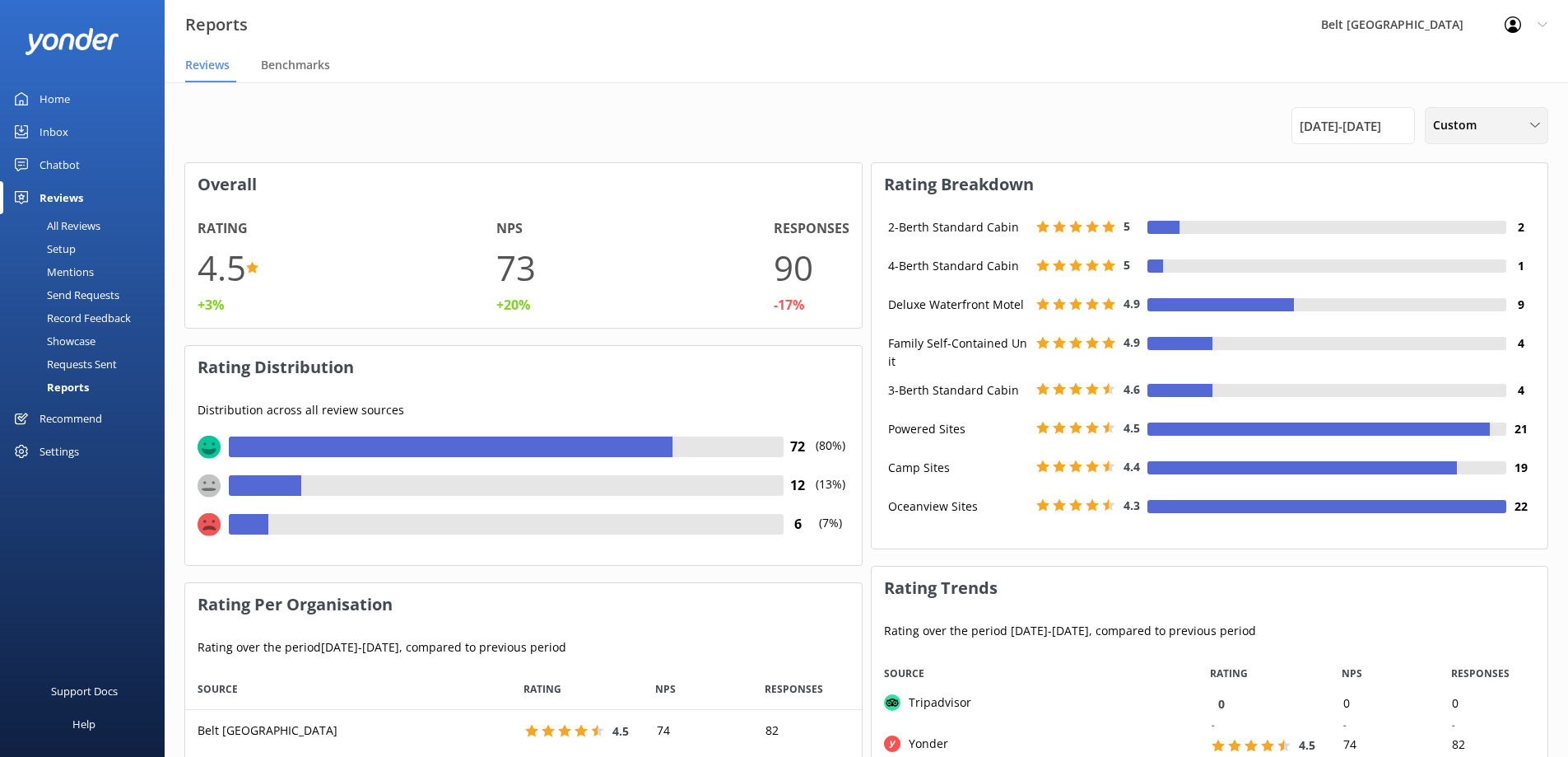
click at [1495, 126] on div "Custom" at bounding box center [1486, 125] width 116 height 18
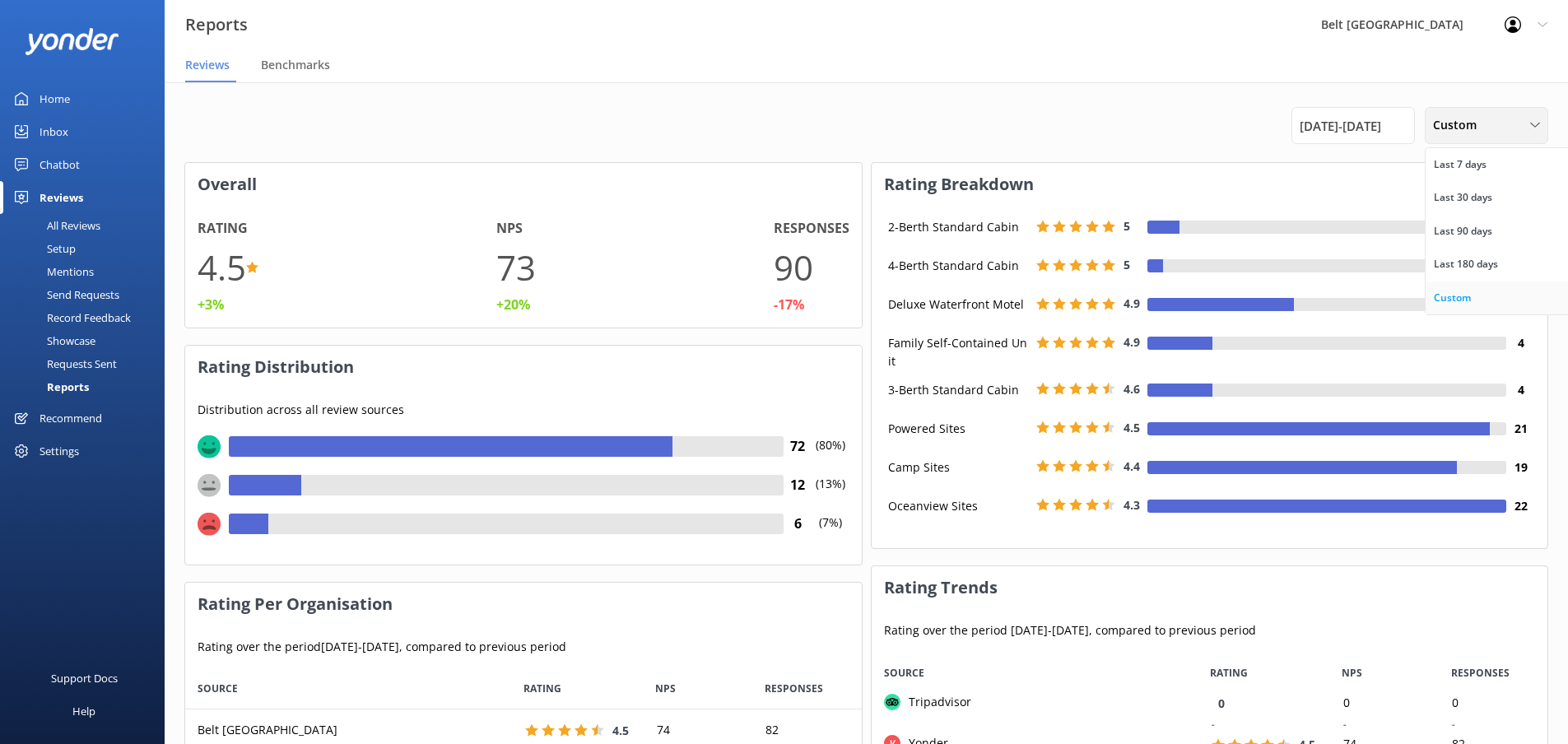
click at [1462, 294] on div "Custom" at bounding box center [1452, 298] width 37 height 17
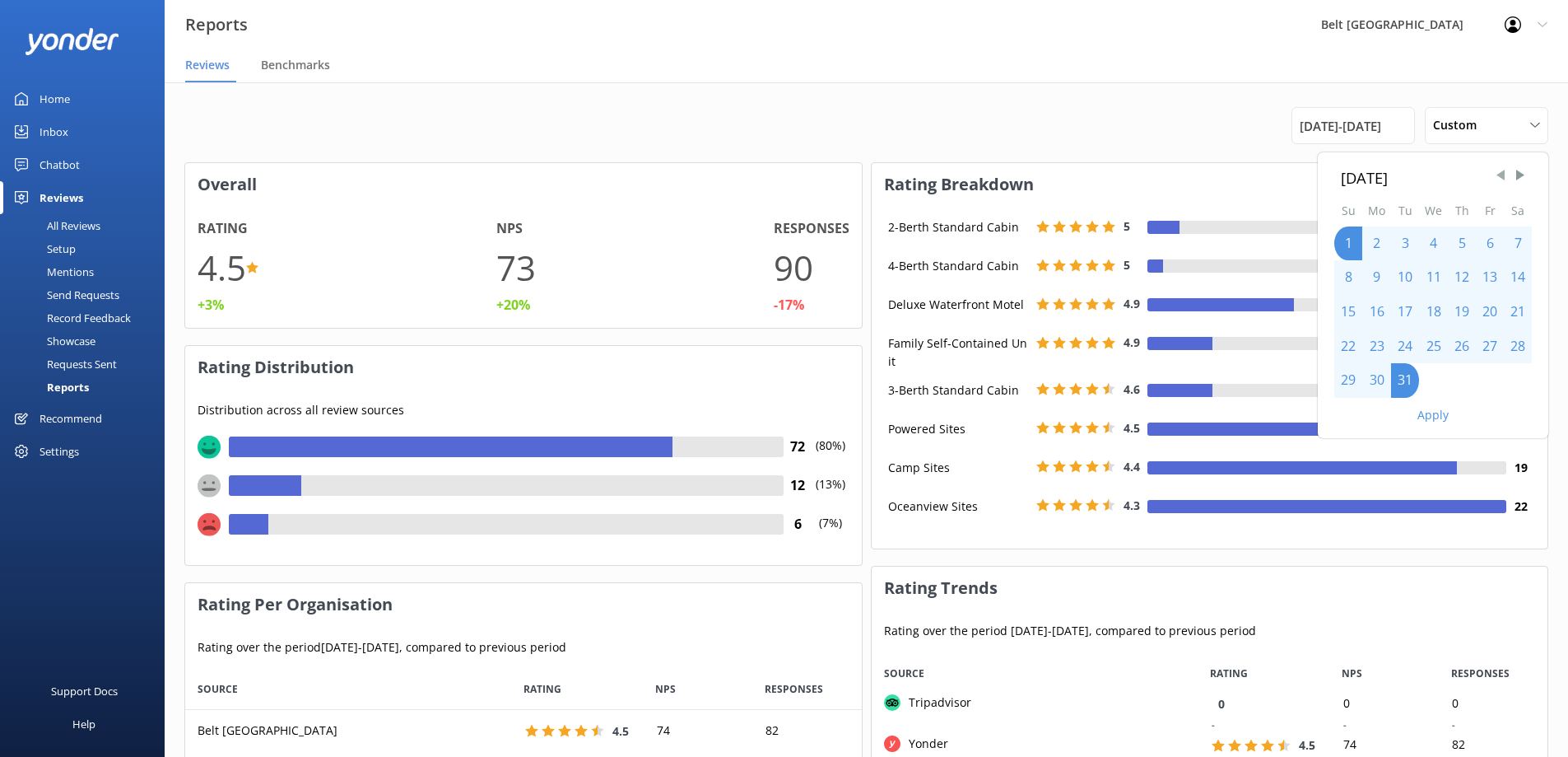
click at [1502, 176] on span "Previous Month" at bounding box center [1501, 176] width 17 height 17
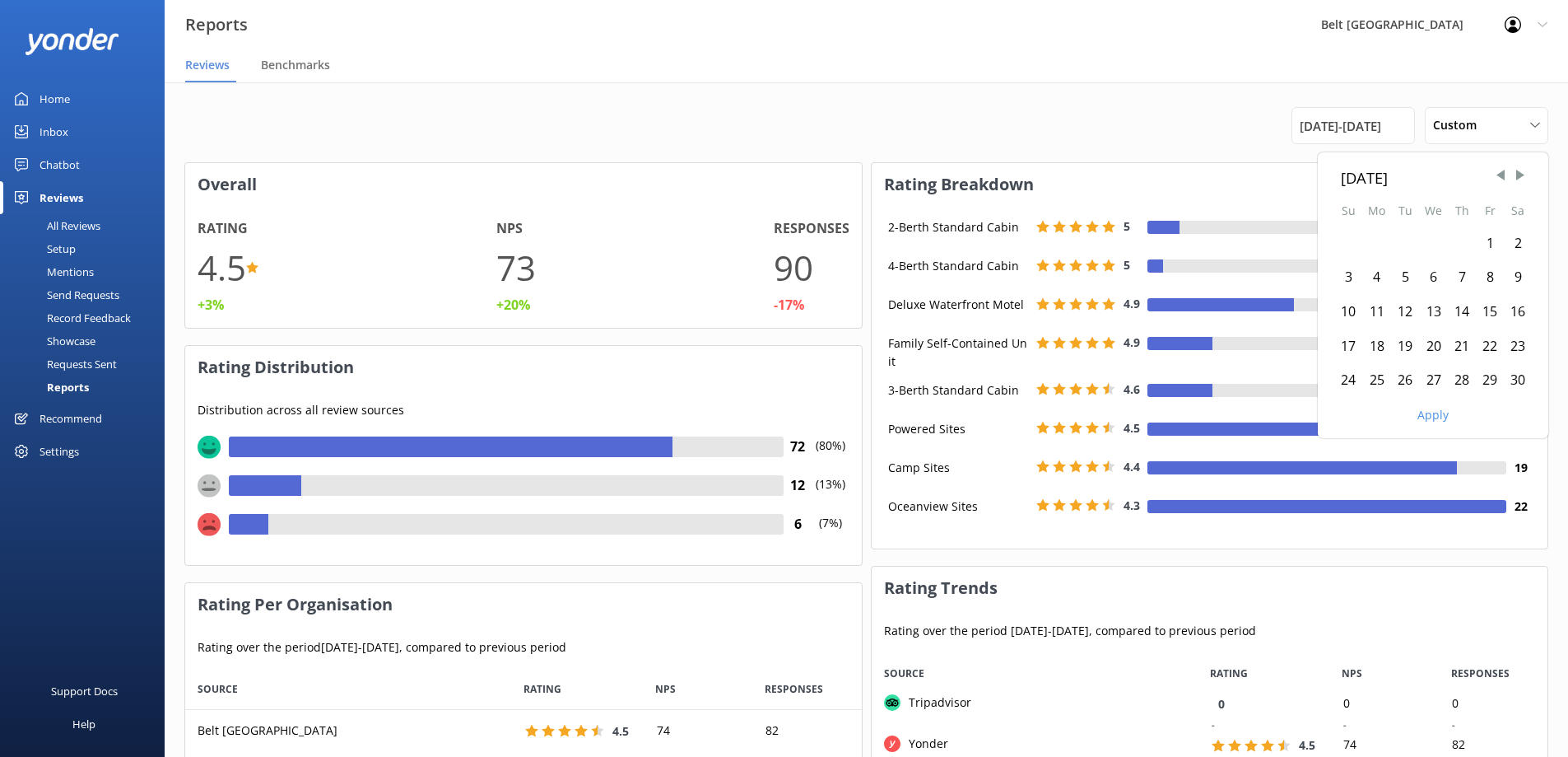
click at [1486, 241] on div "1" at bounding box center [1489, 243] width 28 height 35
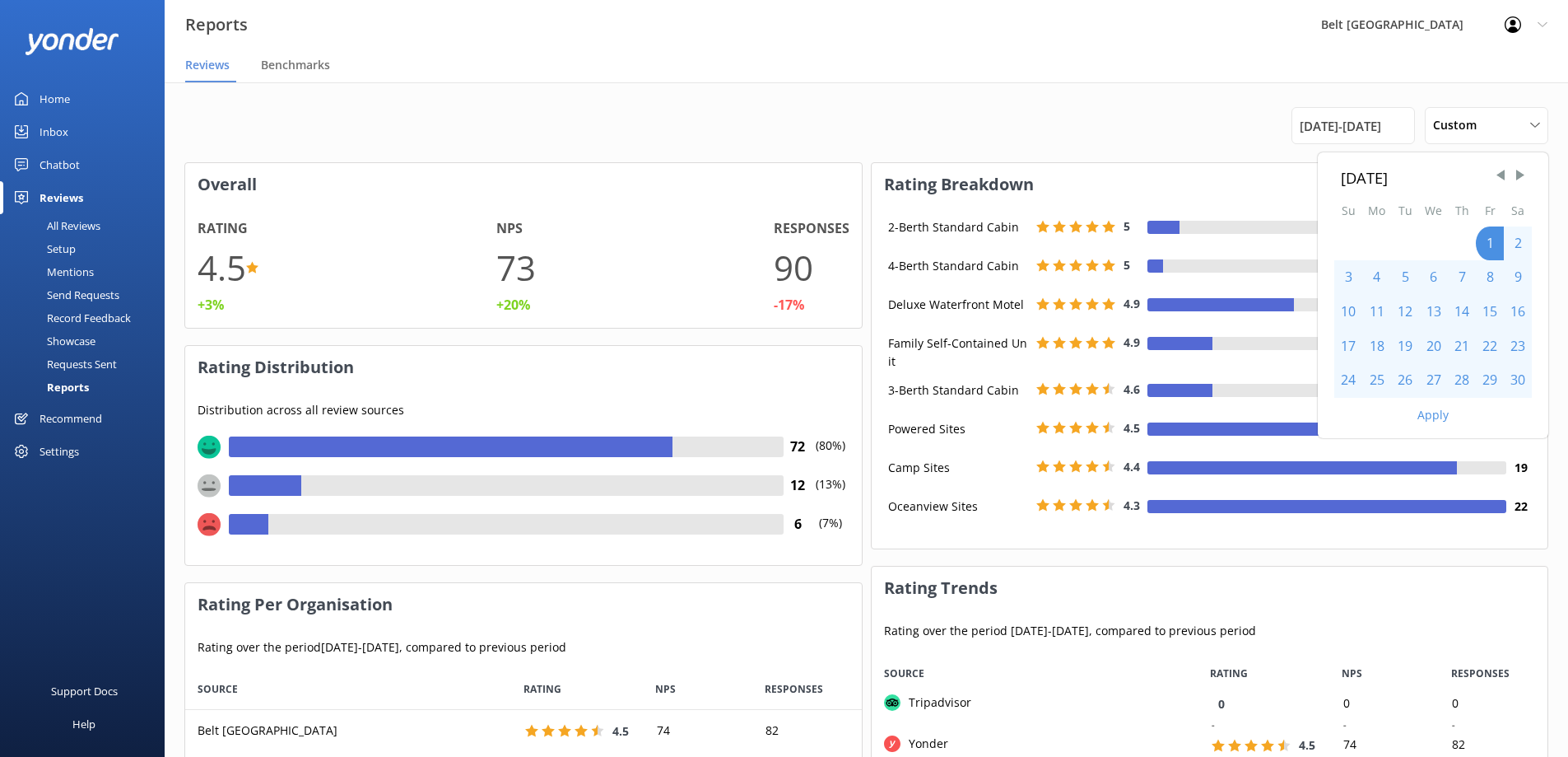
click at [1522, 381] on div "30" at bounding box center [1517, 380] width 28 height 35
click at [1427, 414] on button "Apply" at bounding box center [1432, 415] width 31 height 12
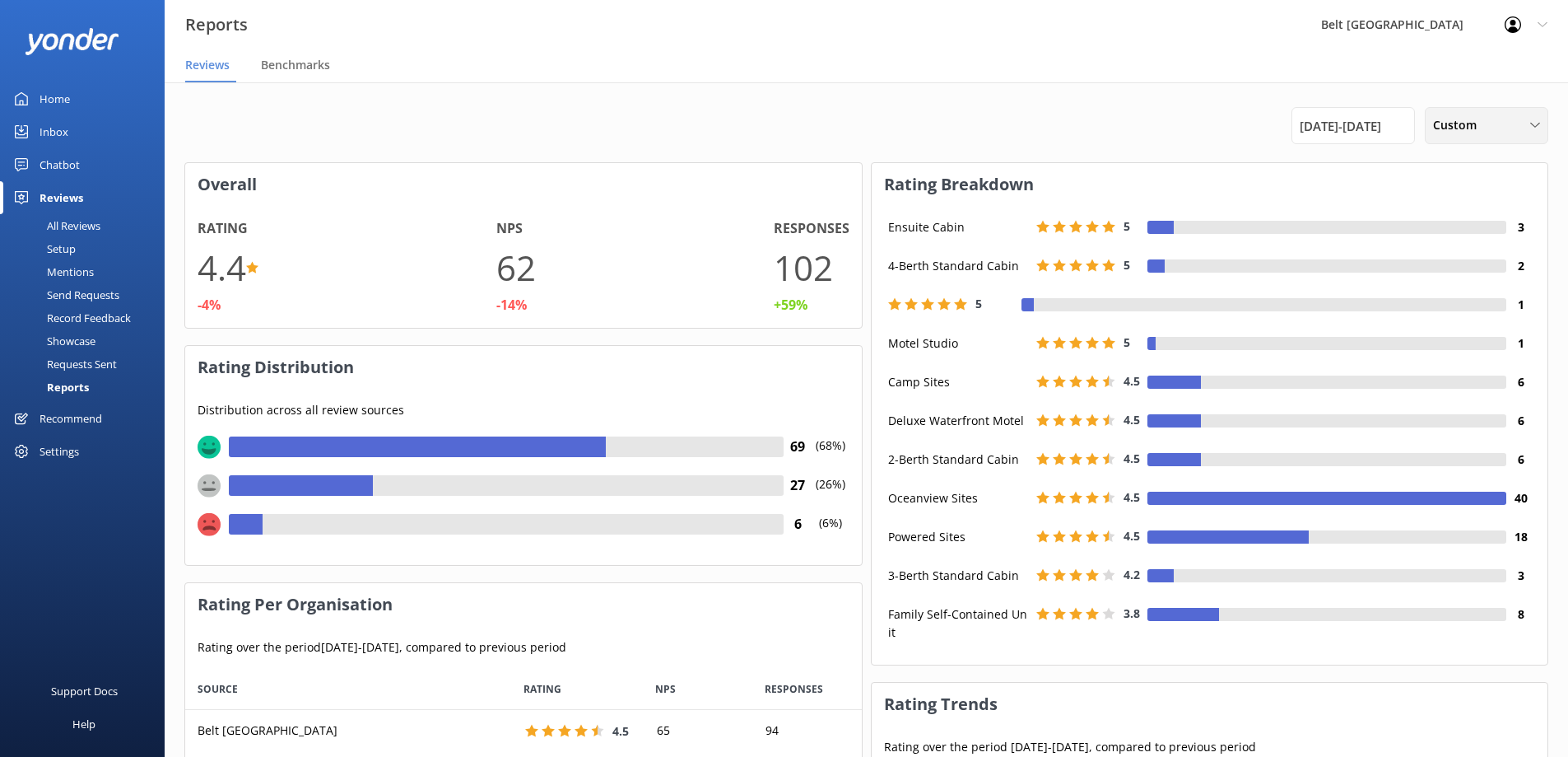
click at [1528, 125] on div "Custom" at bounding box center [1486, 125] width 116 height 18
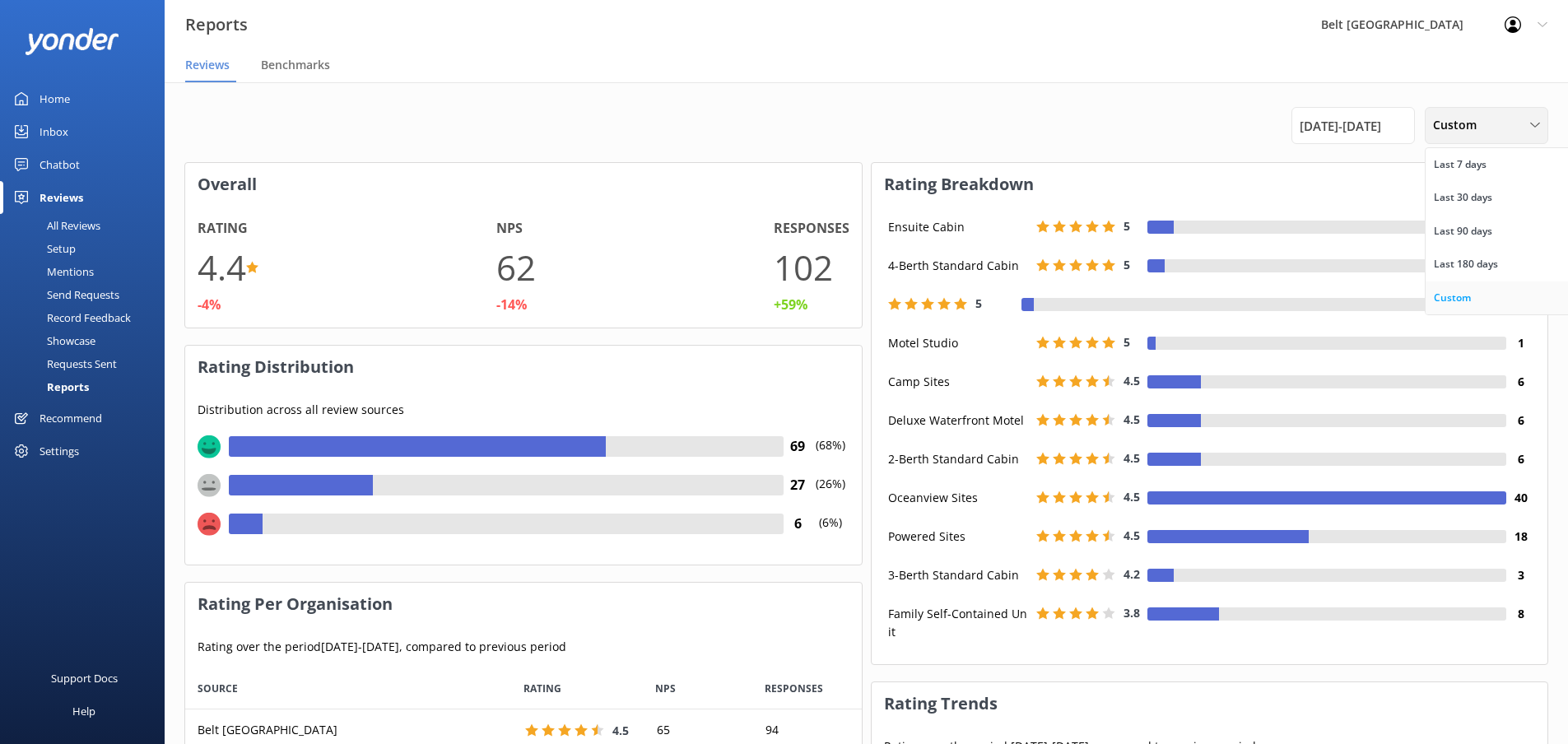
click at [1464, 294] on div "Custom" at bounding box center [1452, 298] width 37 height 17
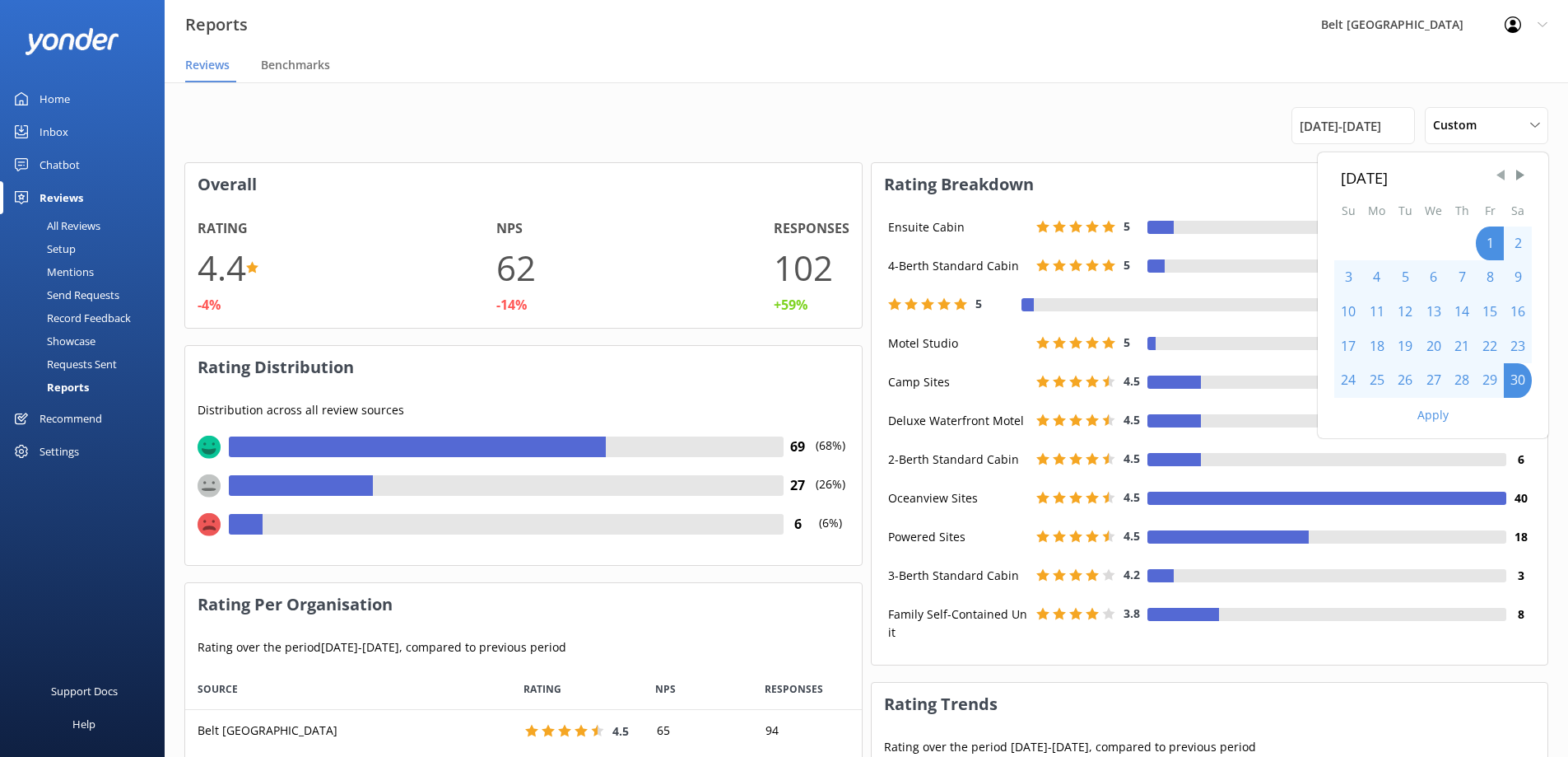
click at [1498, 175] on span "Previous Month" at bounding box center [1501, 176] width 17 height 17
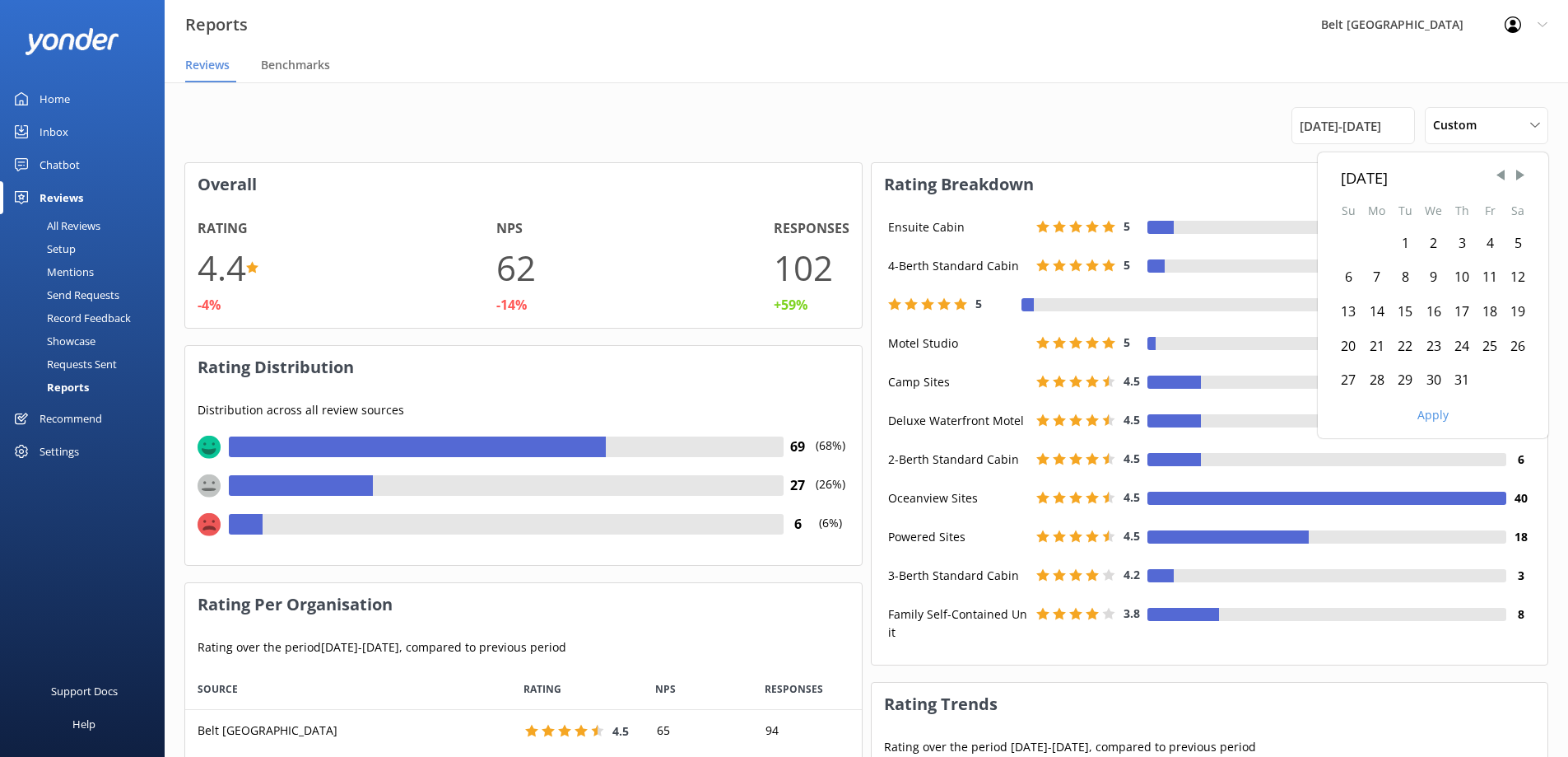
click at [1410, 235] on div "1" at bounding box center [1404, 243] width 28 height 35
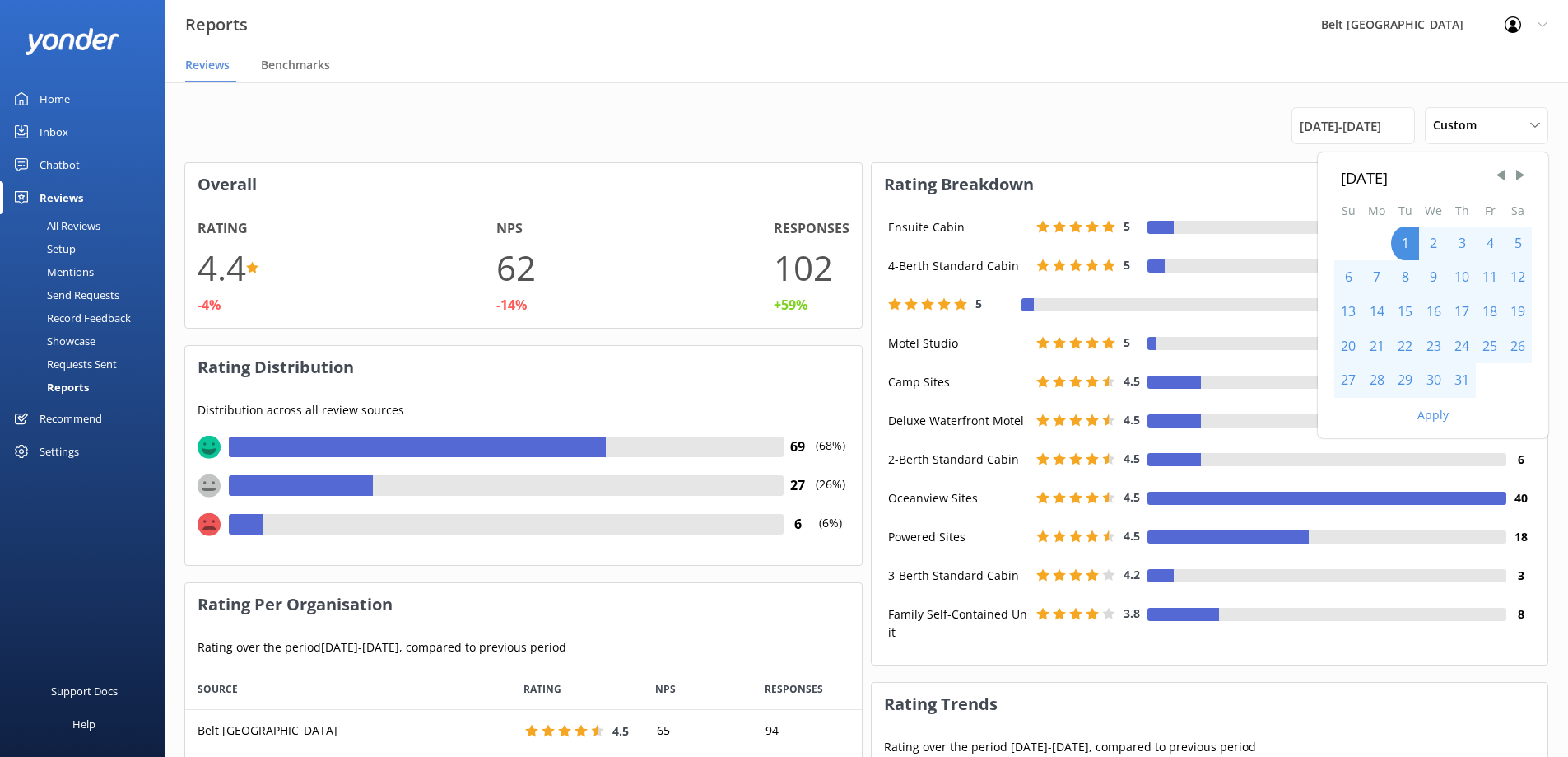
click at [1463, 380] on div "31" at bounding box center [1461, 380] width 28 height 35
click at [1426, 419] on button "Apply" at bounding box center [1432, 415] width 31 height 12
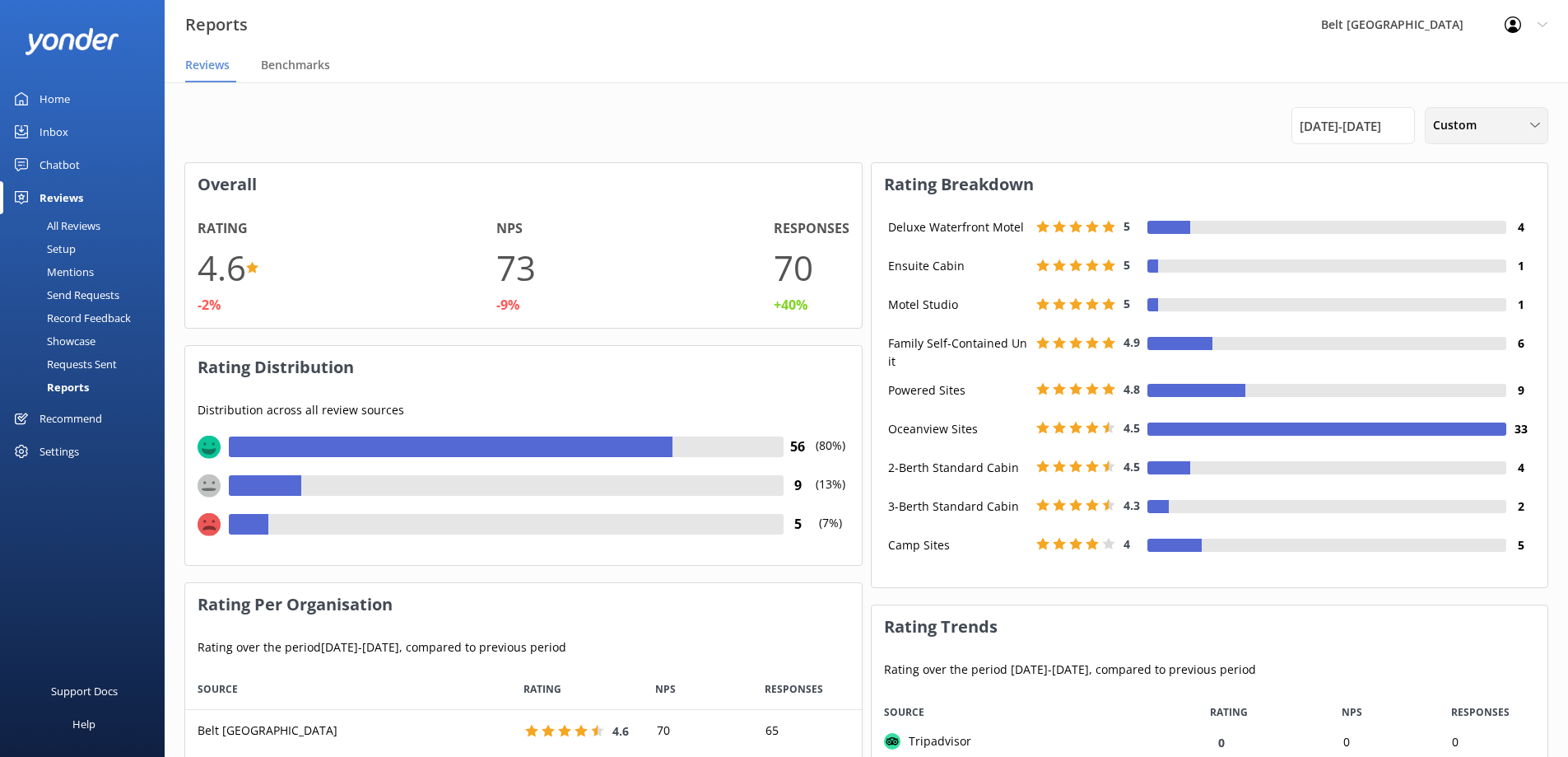
click at [1545, 126] on div "Custom Last 7 days Last 30 days Last 90 days Last 180 days Custom" at bounding box center [1486, 126] width 123 height 37
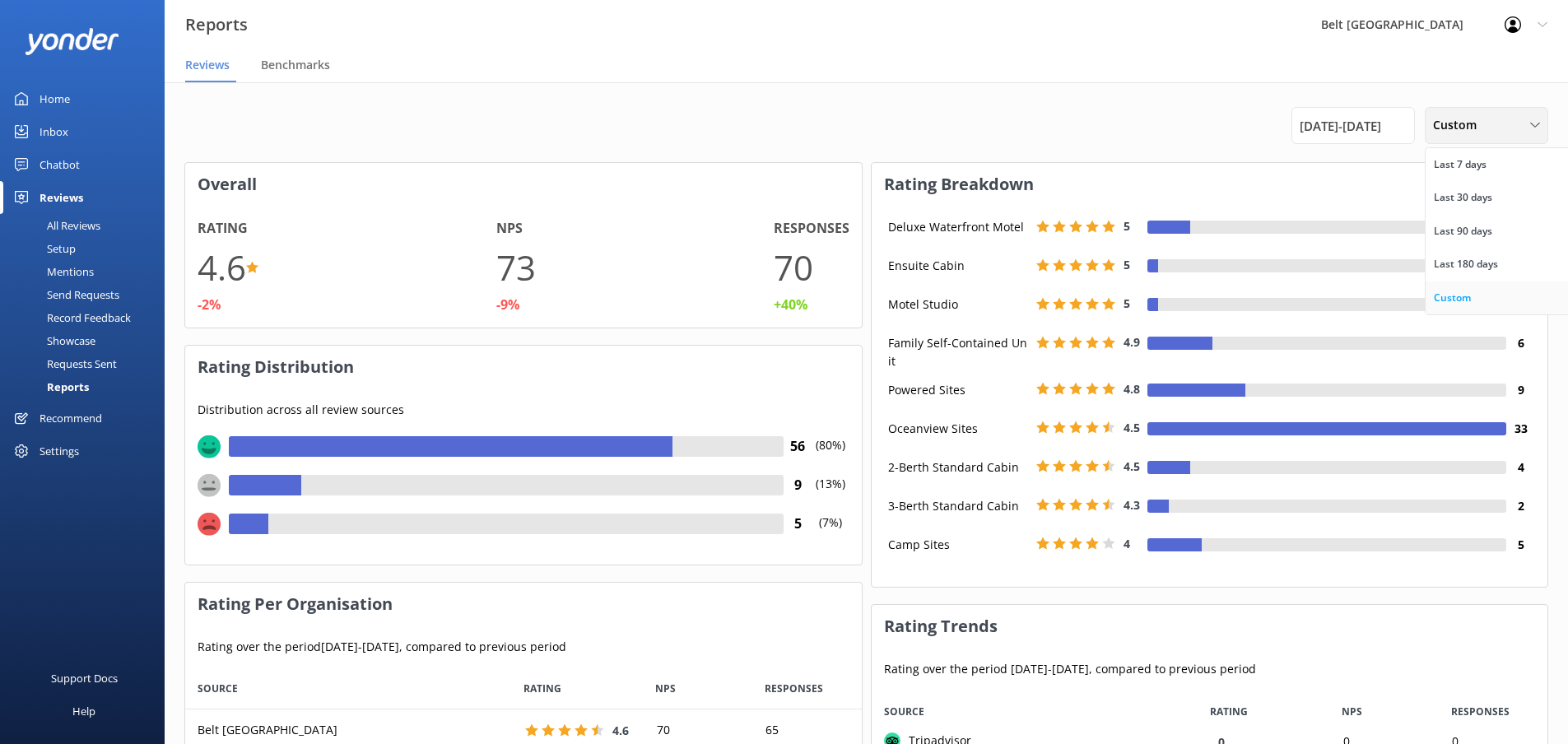
click at [1468, 293] on div "Custom" at bounding box center [1452, 298] width 37 height 17
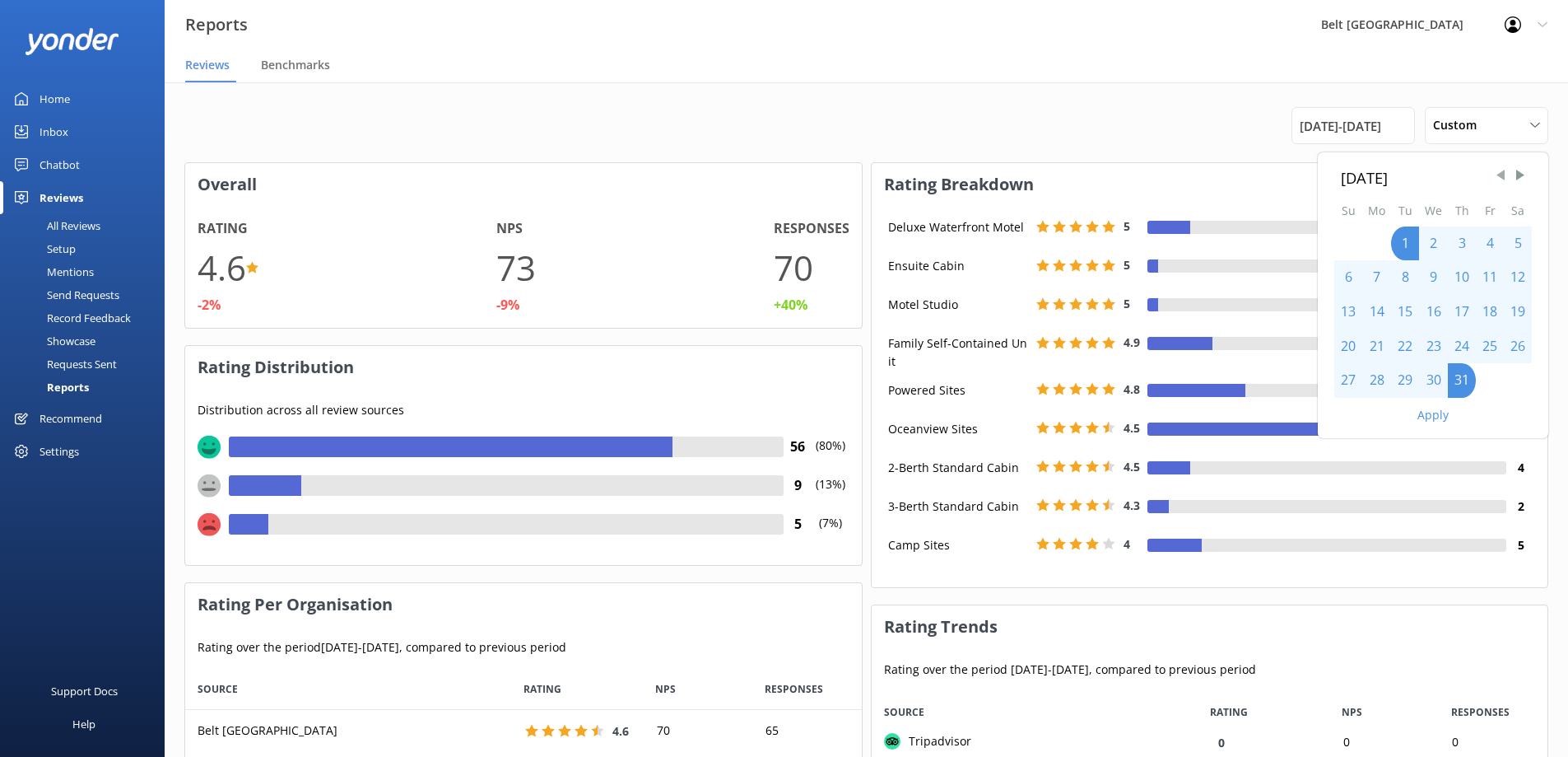
click at [1497, 181] on span "Previous Month" at bounding box center [1501, 176] width 17 height 17
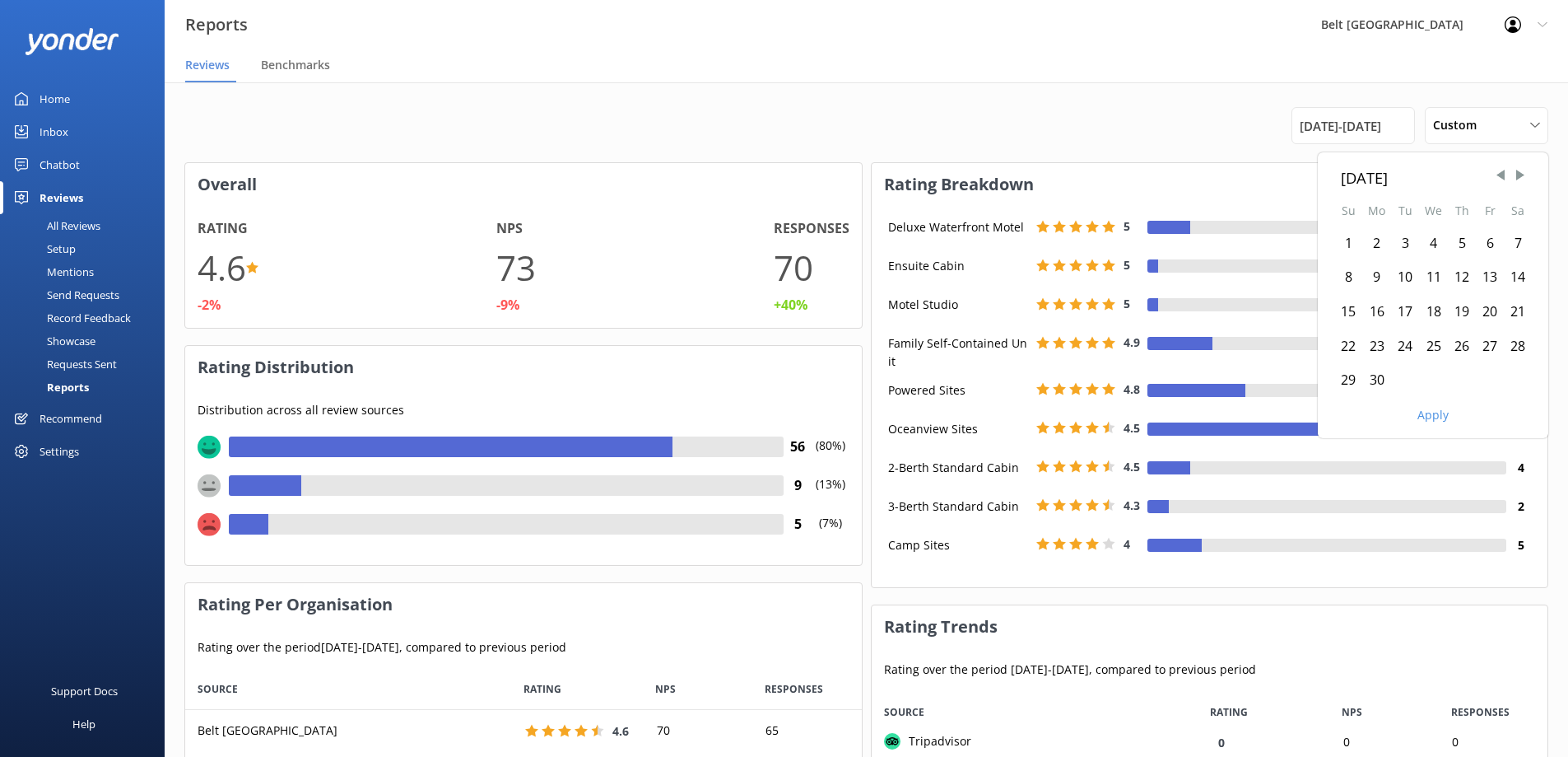
click at [1350, 242] on div "1" at bounding box center [1348, 243] width 28 height 35
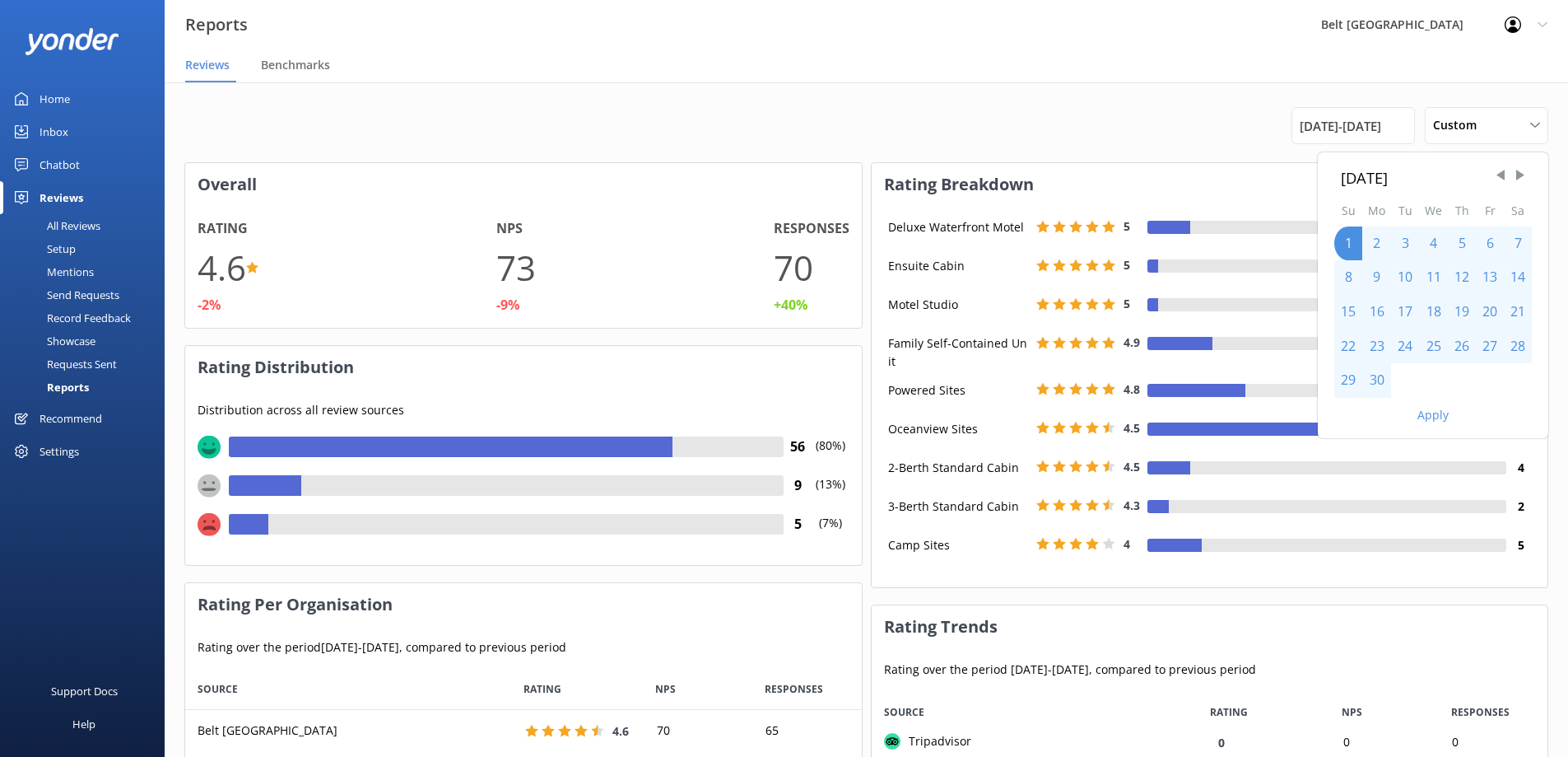
drag, startPoint x: 1376, startPoint y: 377, endPoint x: 1387, endPoint y: 419, distance: 43.4
click at [1376, 385] on div "30" at bounding box center [1377, 380] width 29 height 35
click at [1436, 417] on button "Apply" at bounding box center [1432, 415] width 31 height 12
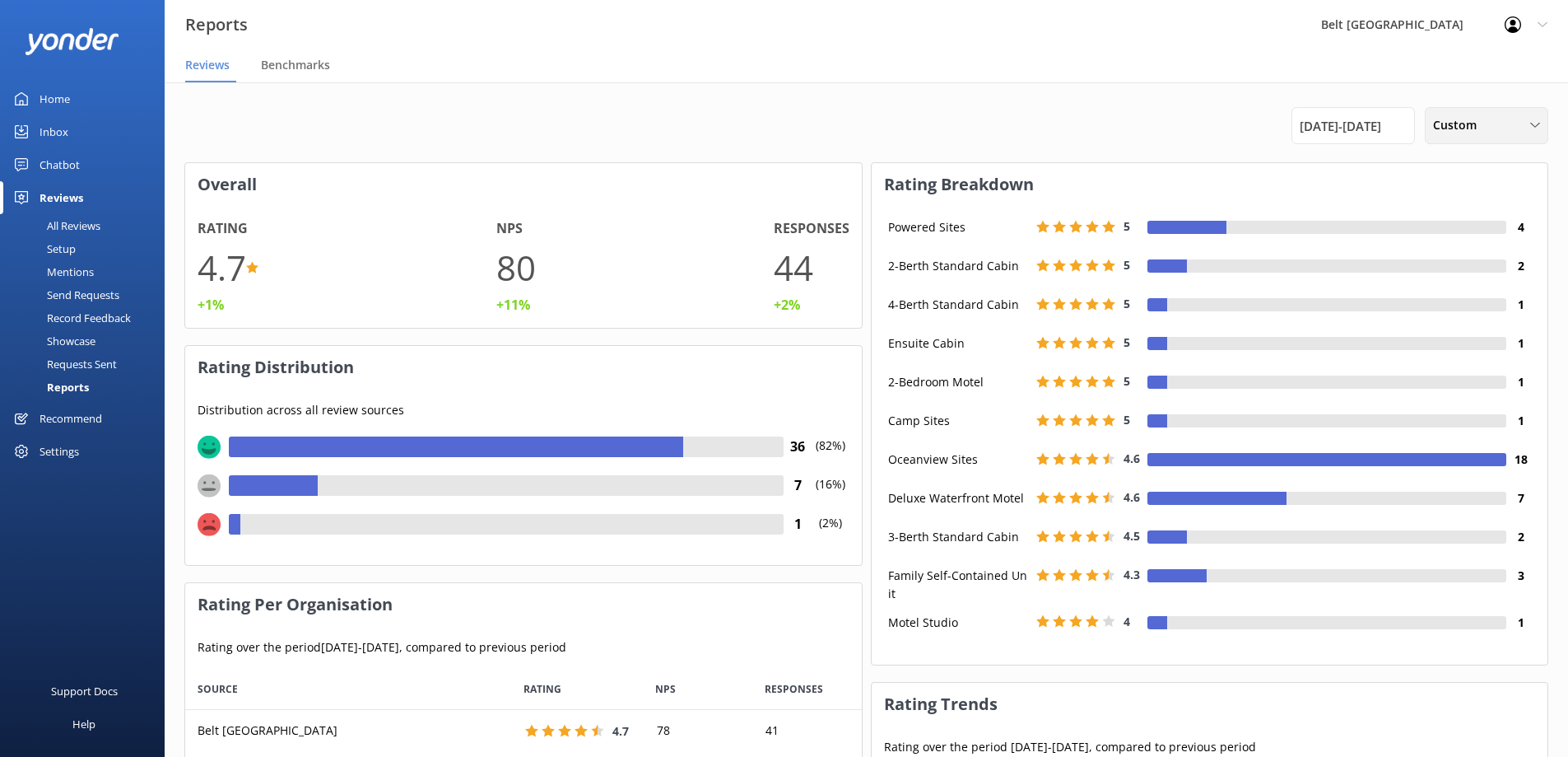
click at [1534, 125] on icon at bounding box center [1535, 125] width 10 height 10
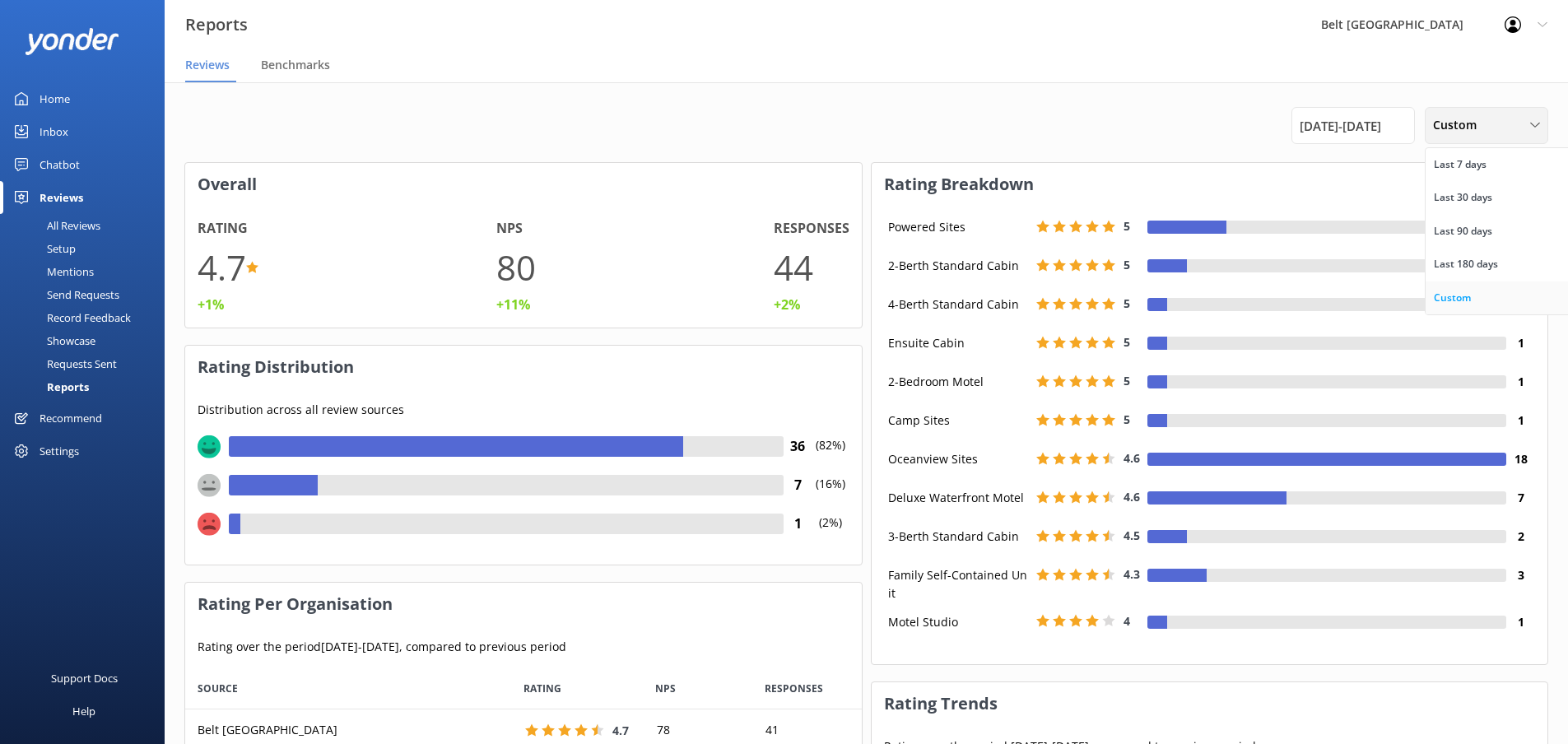
click at [1448, 295] on div "Custom" at bounding box center [1452, 298] width 37 height 17
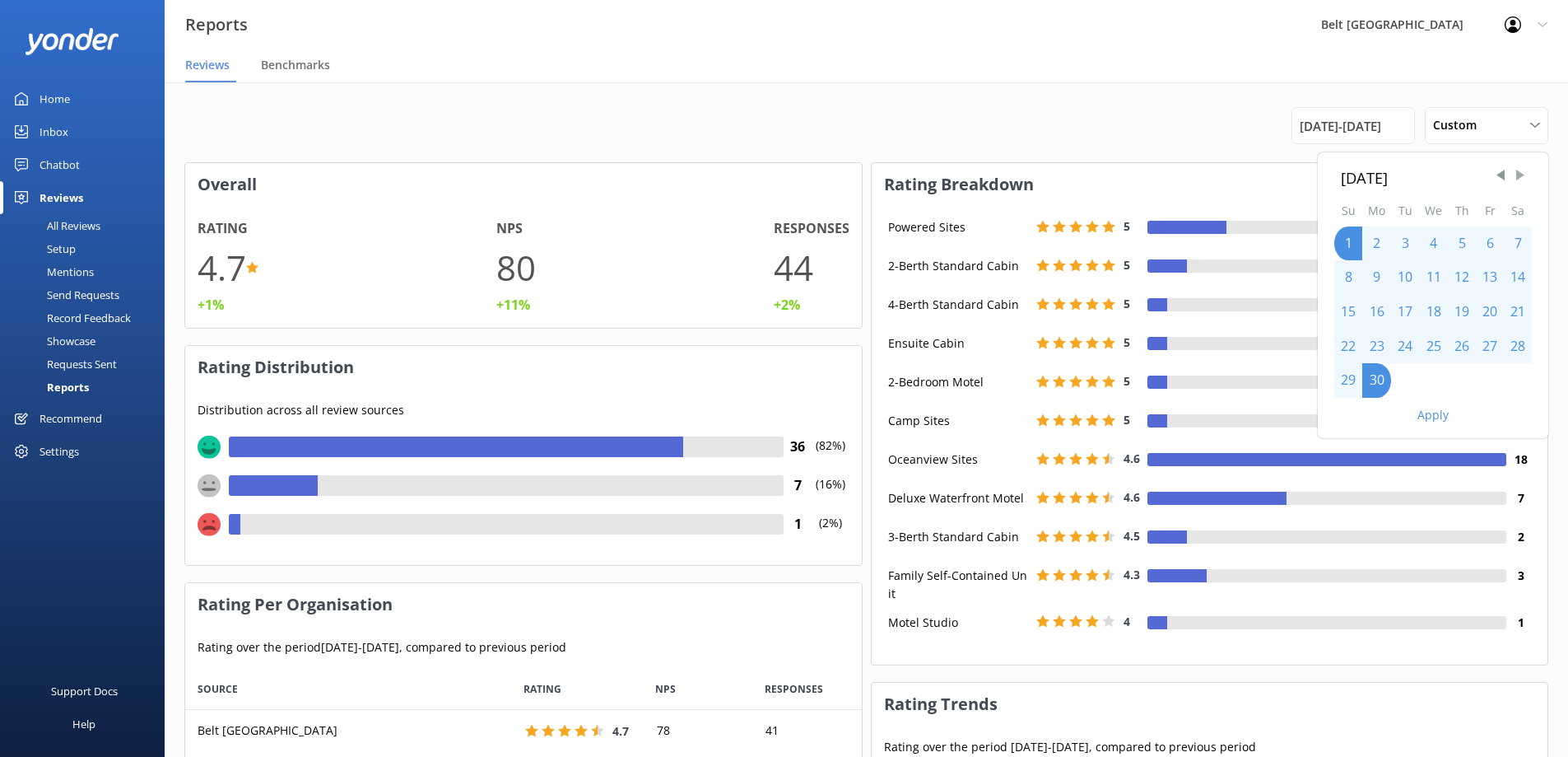
click at [1522, 176] on span "Next Month" at bounding box center [1520, 176] width 17 height 17
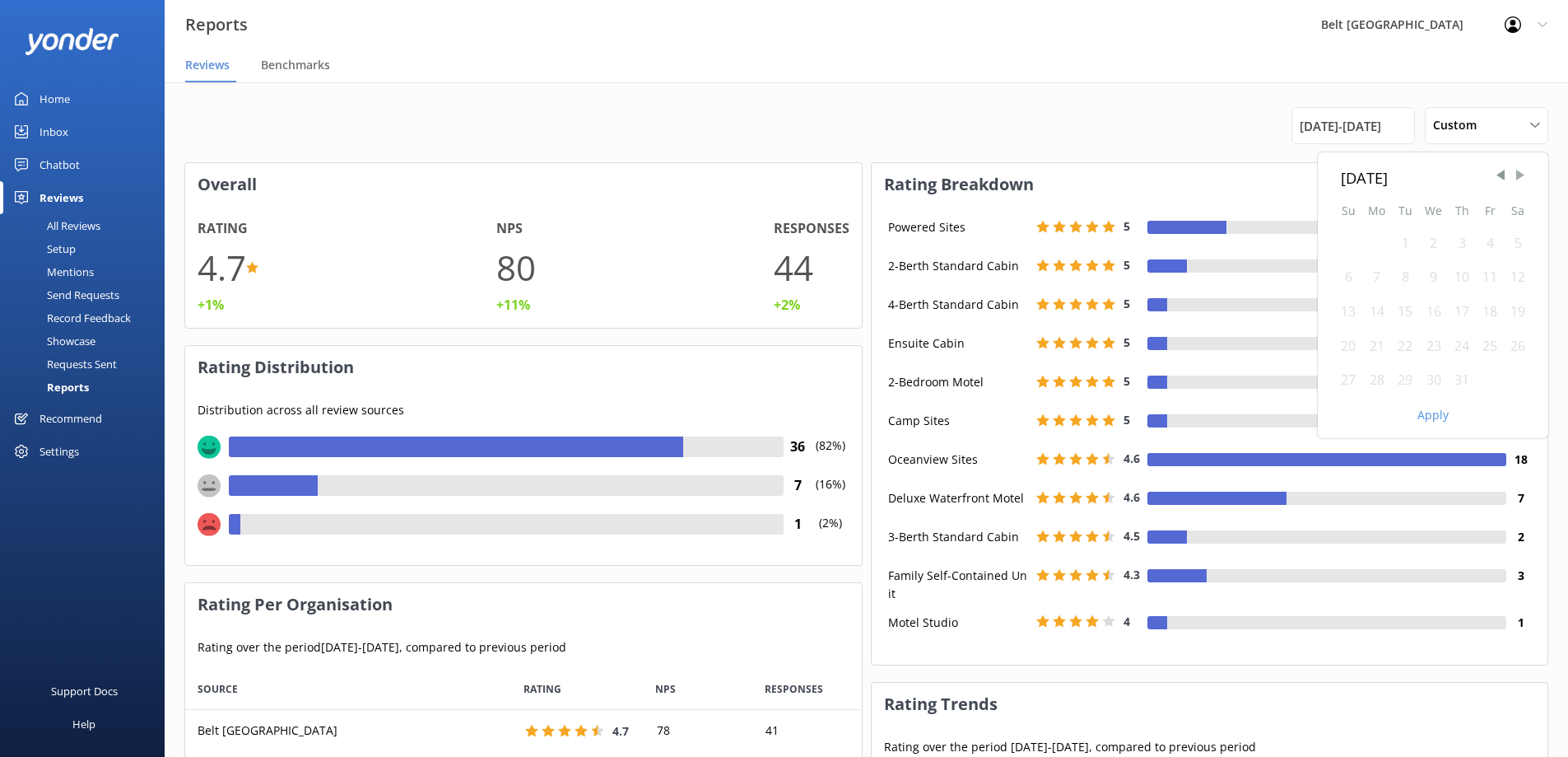
click at [1521, 176] on span "Next Month" at bounding box center [1520, 176] width 17 height 17
click at [1518, 175] on span "Next Month" at bounding box center [1520, 176] width 17 height 17
click at [1442, 242] on div "1" at bounding box center [1433, 243] width 29 height 35
click at [1492, 381] on div "31" at bounding box center [1489, 380] width 28 height 35
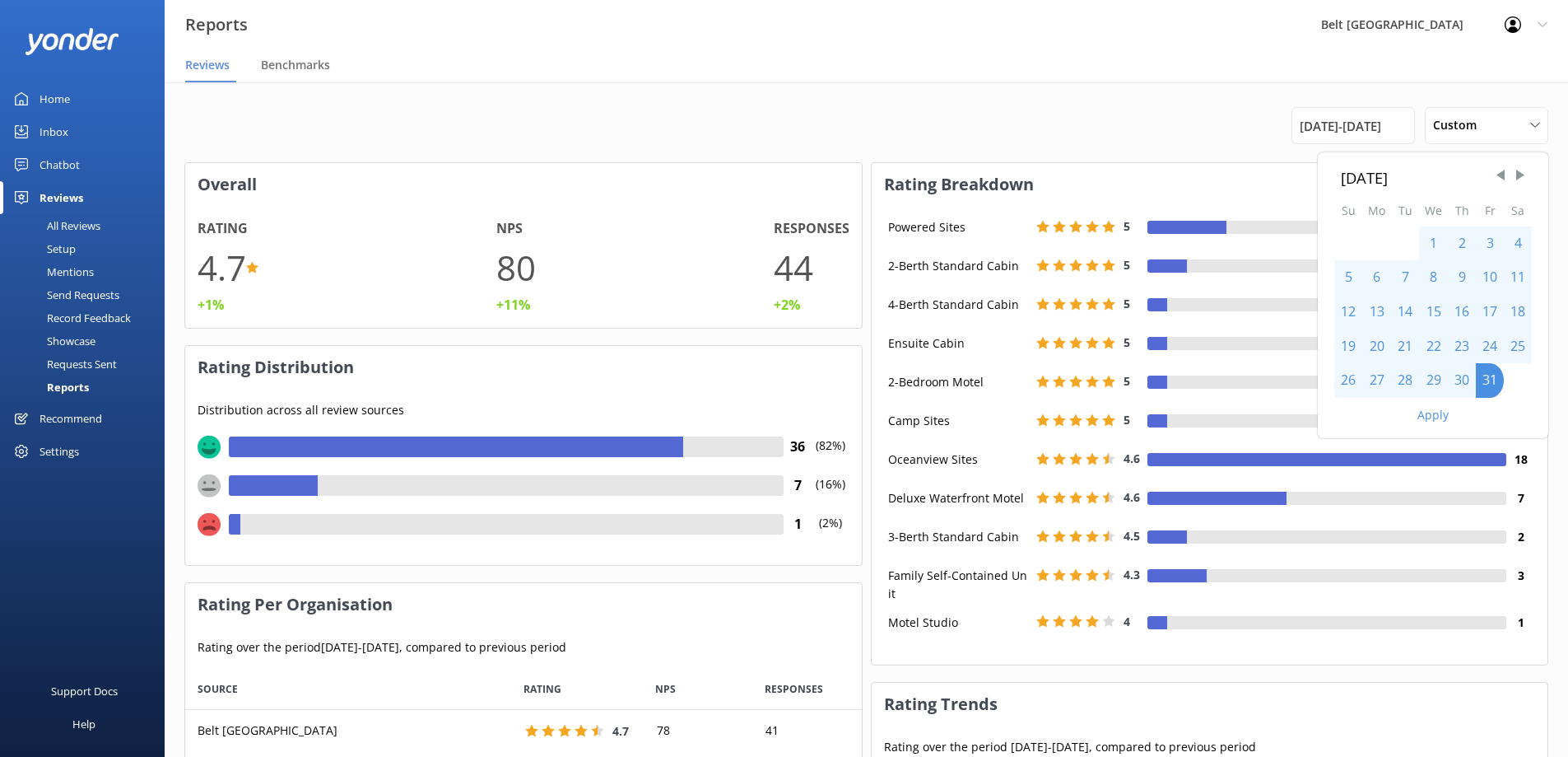
click at [1439, 241] on div "1" at bounding box center [1433, 243] width 29 height 35
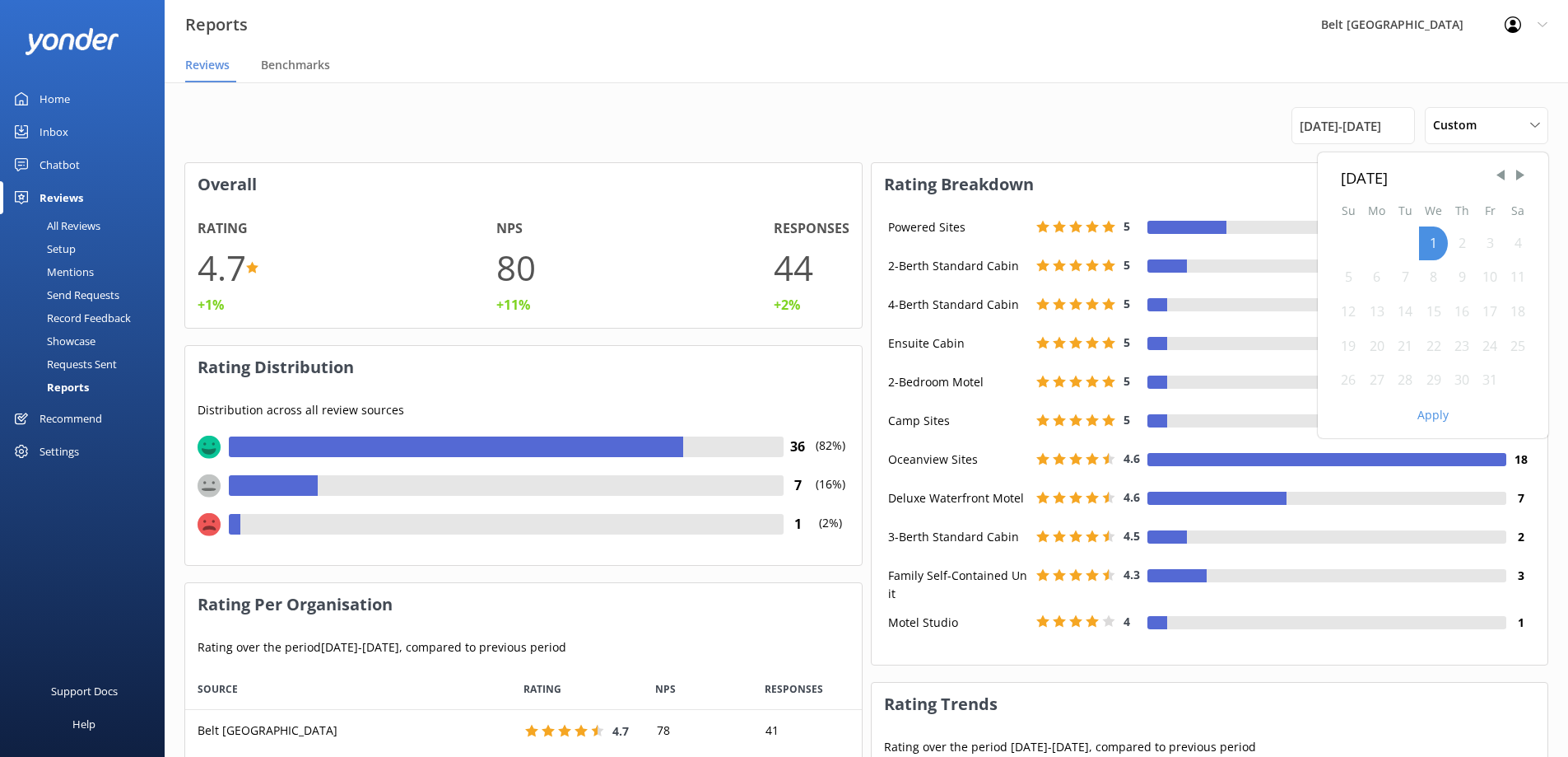
click at [1443, 323] on div "15" at bounding box center [1433, 311] width 29 height 35
click at [1440, 243] on div "1" at bounding box center [1433, 243] width 29 height 35
click at [1486, 382] on div "31" at bounding box center [1489, 380] width 28 height 35
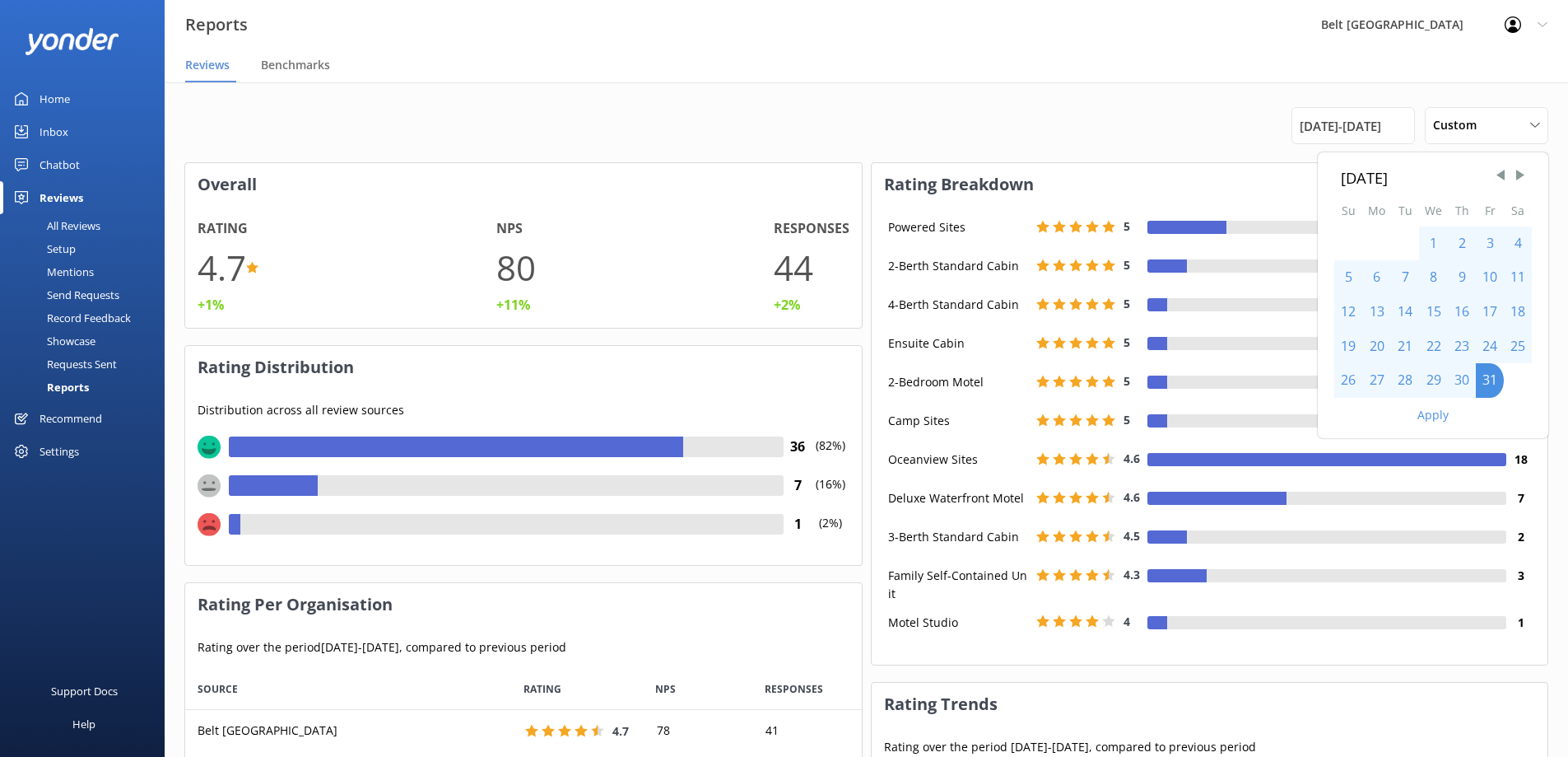
click at [1441, 423] on div "Apply" at bounding box center [1432, 411] width 230 height 28
click at [1440, 413] on button "Apply" at bounding box center [1432, 415] width 31 height 12
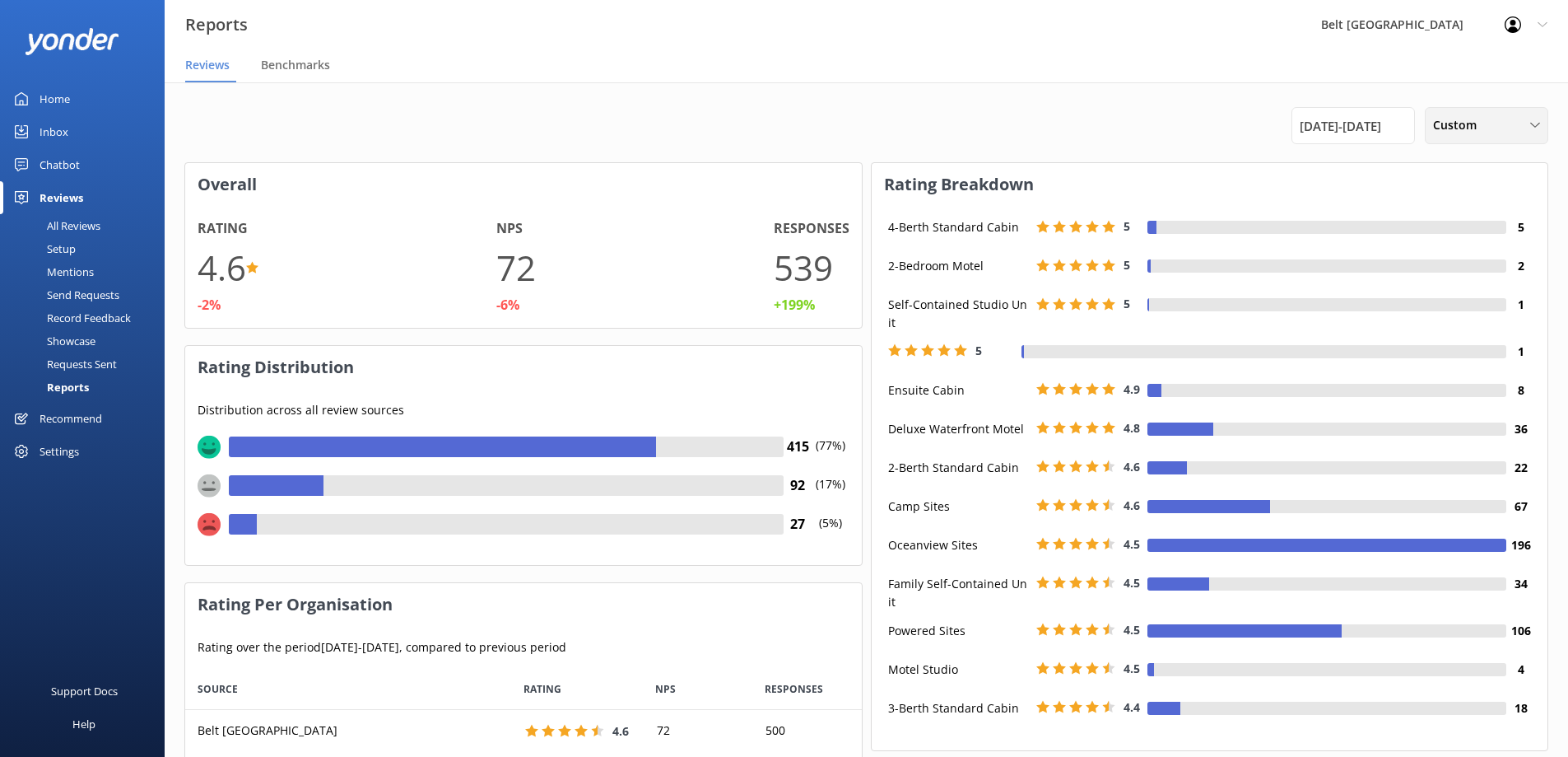
click at [1431, 126] on div "Custom" at bounding box center [1486, 125] width 116 height 18
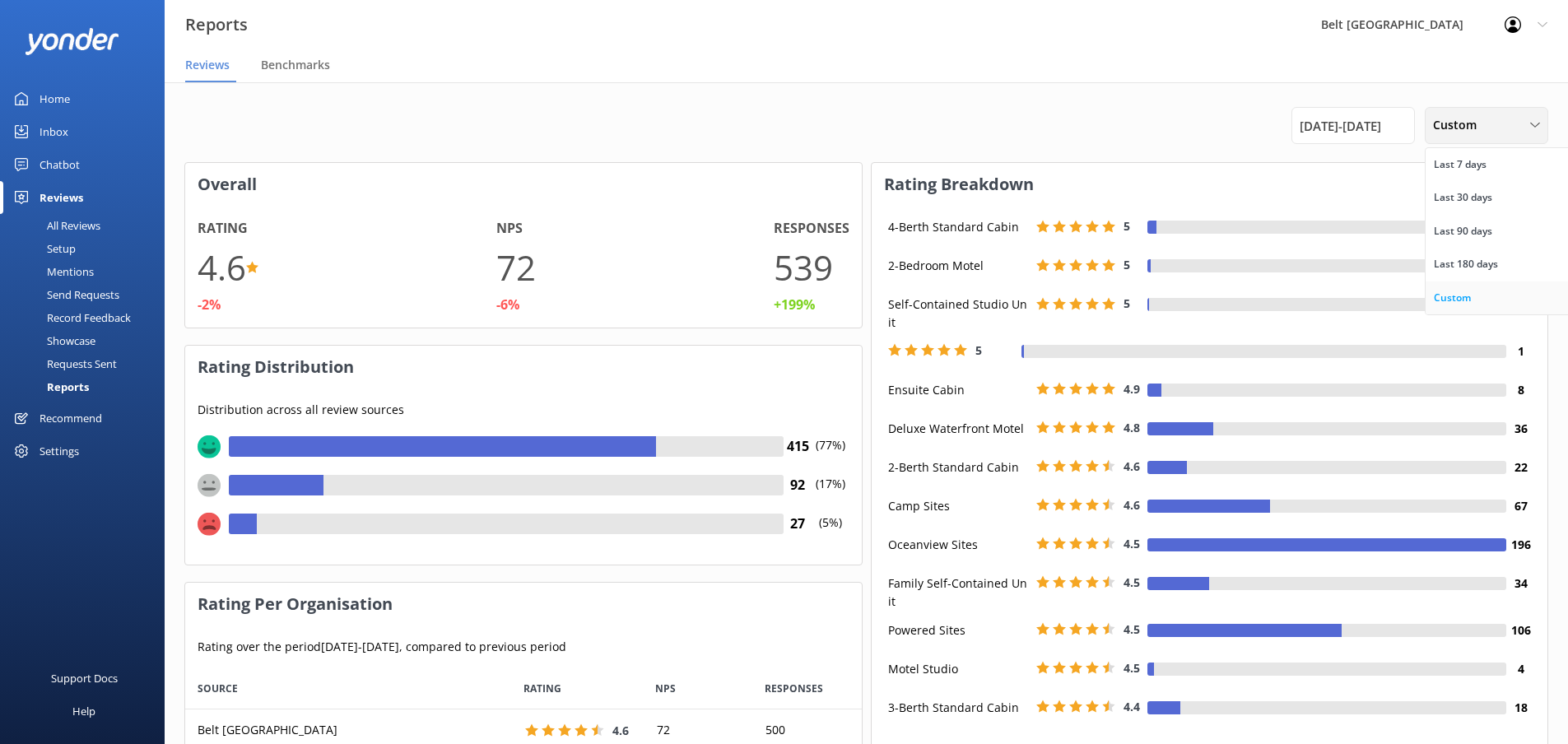
click at [1454, 298] on div "Custom" at bounding box center [1452, 298] width 37 height 17
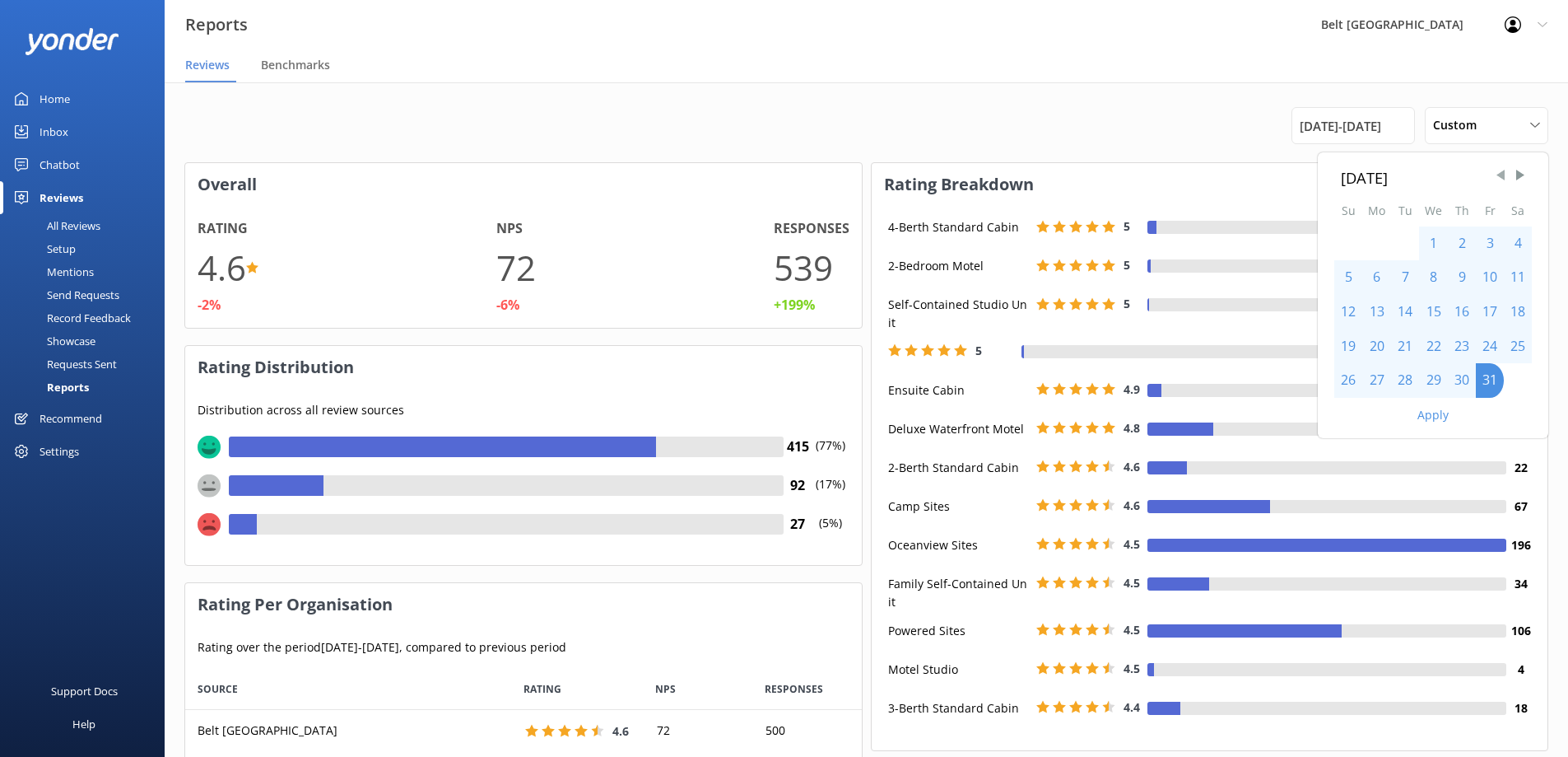
click at [1499, 174] on span "Previous Month" at bounding box center [1501, 176] width 17 height 17
click at [1354, 245] on div "1" at bounding box center [1348, 243] width 28 height 35
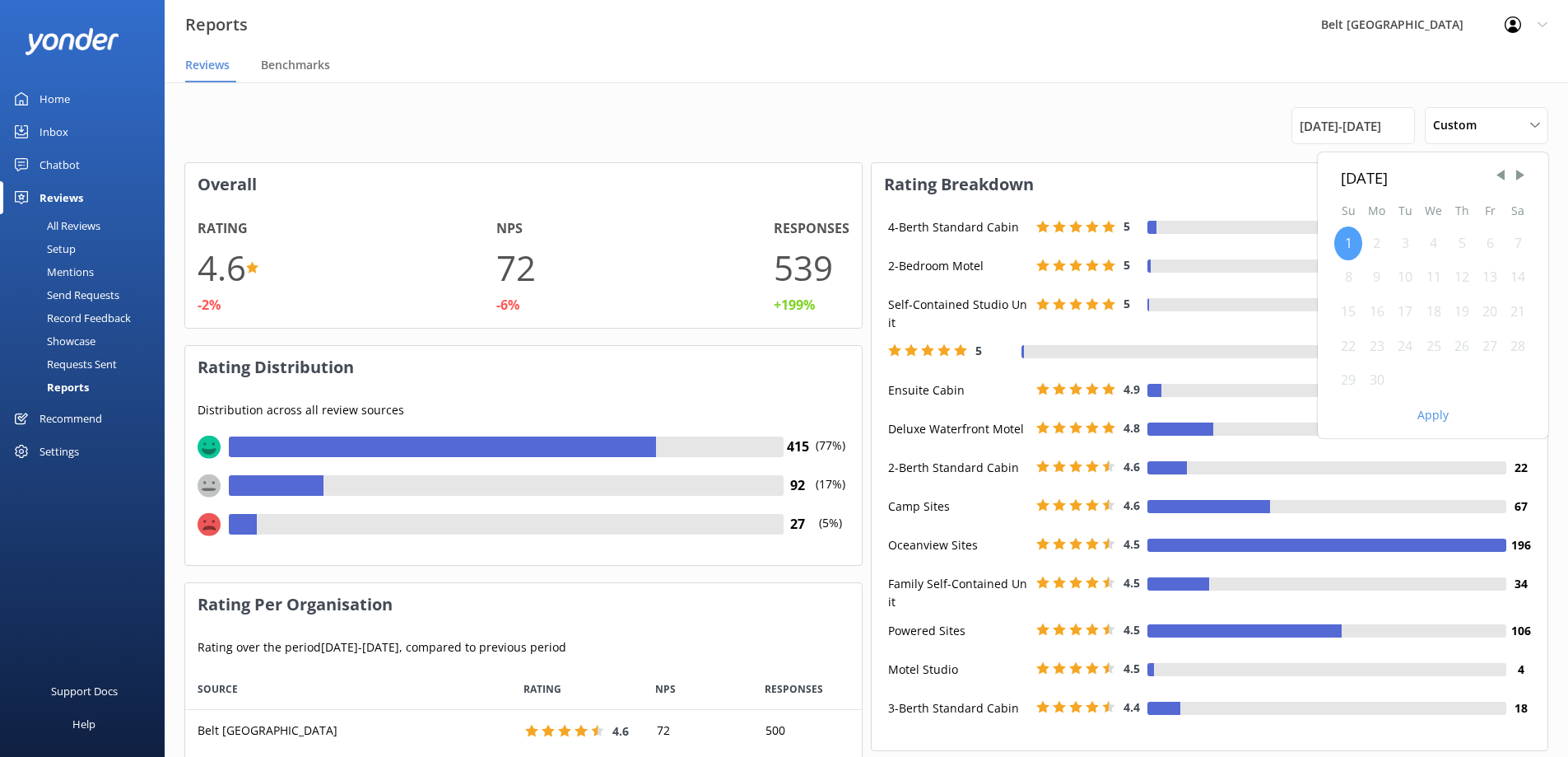
click at [1352, 241] on div "1" at bounding box center [1348, 243] width 28 height 35
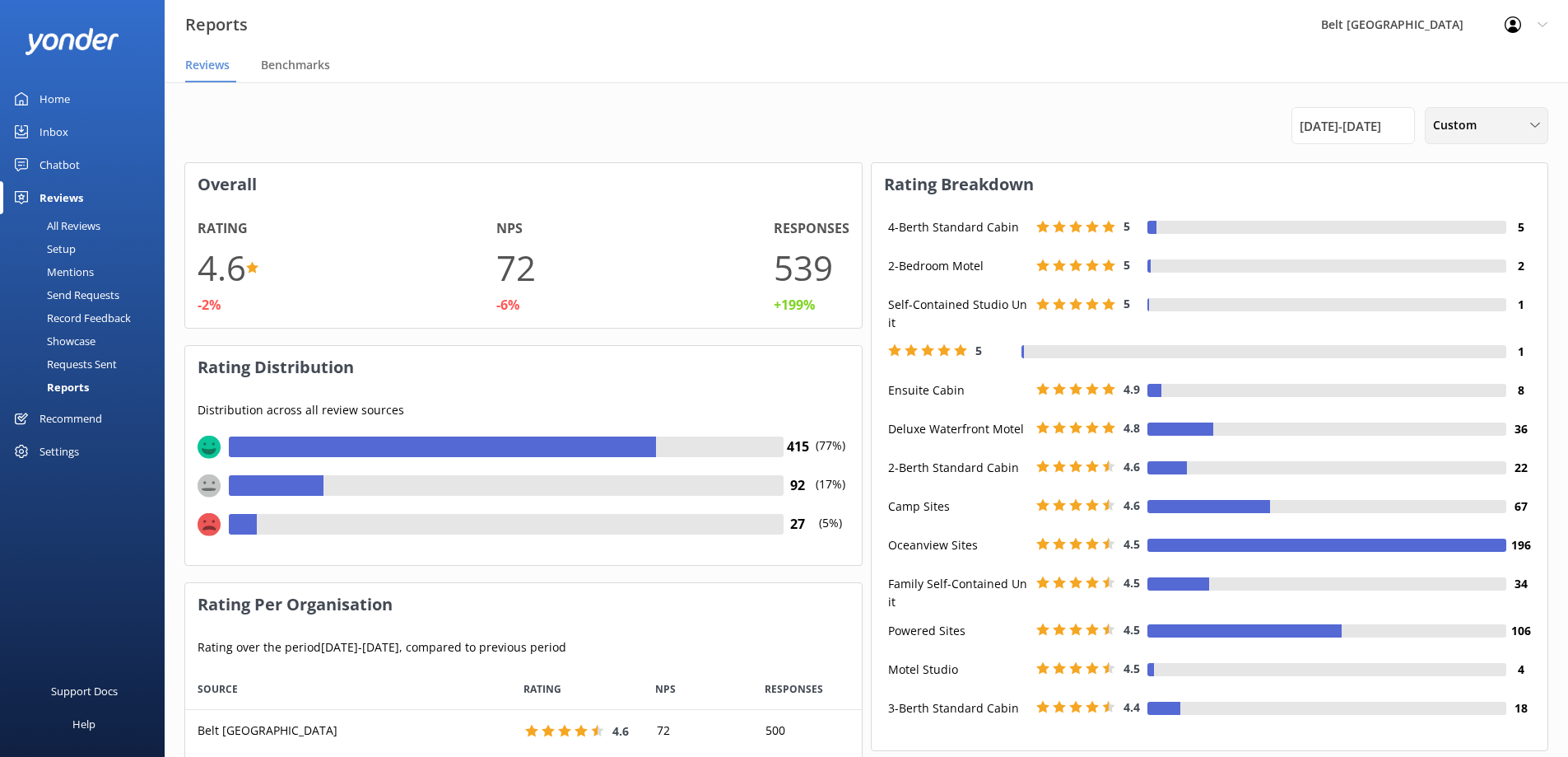
click at [1469, 135] on div "Custom Last 7 days Last 30 days Last 90 days Last 180 days Custom" at bounding box center [1486, 126] width 123 height 37
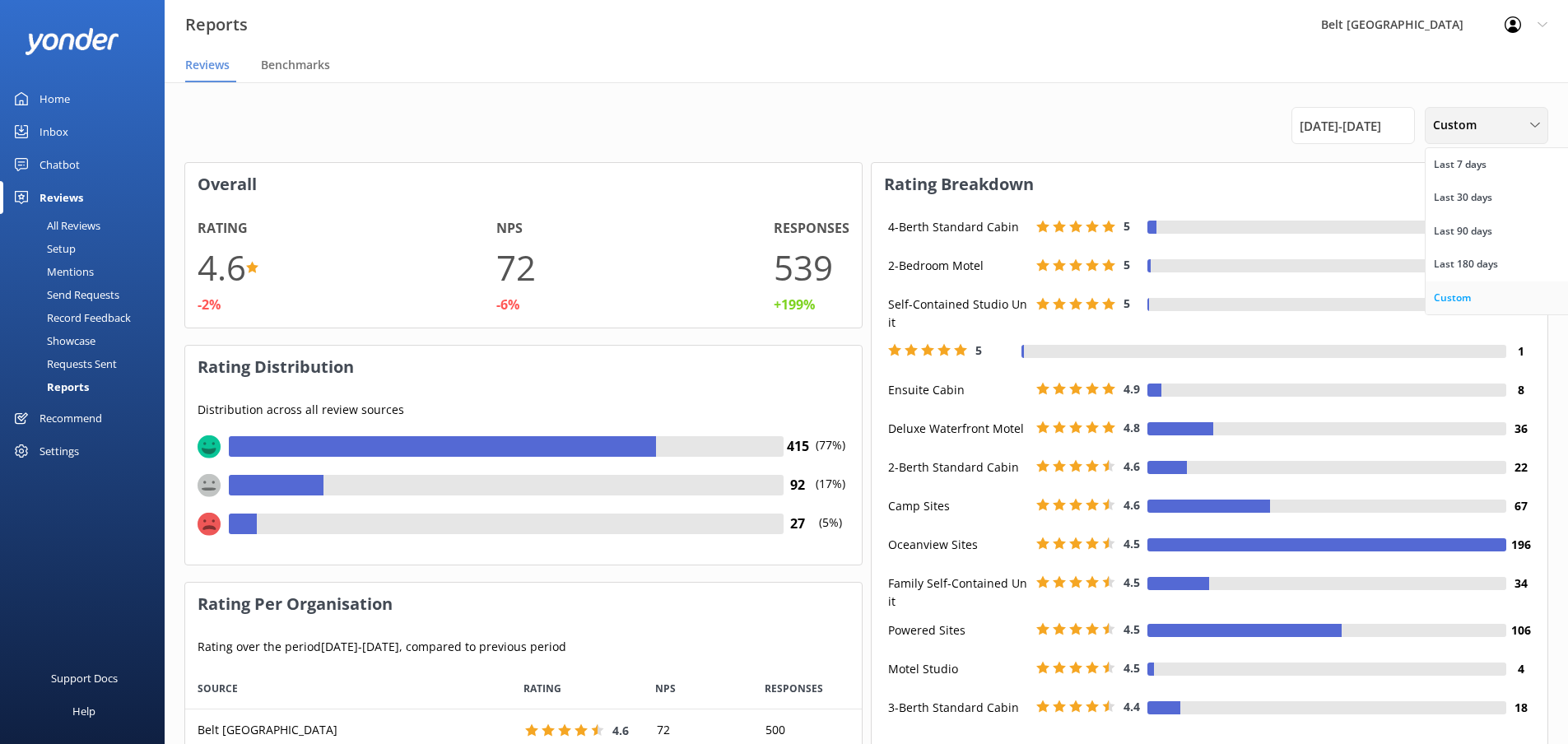
click at [1445, 290] on div "Custom" at bounding box center [1452, 298] width 37 height 17
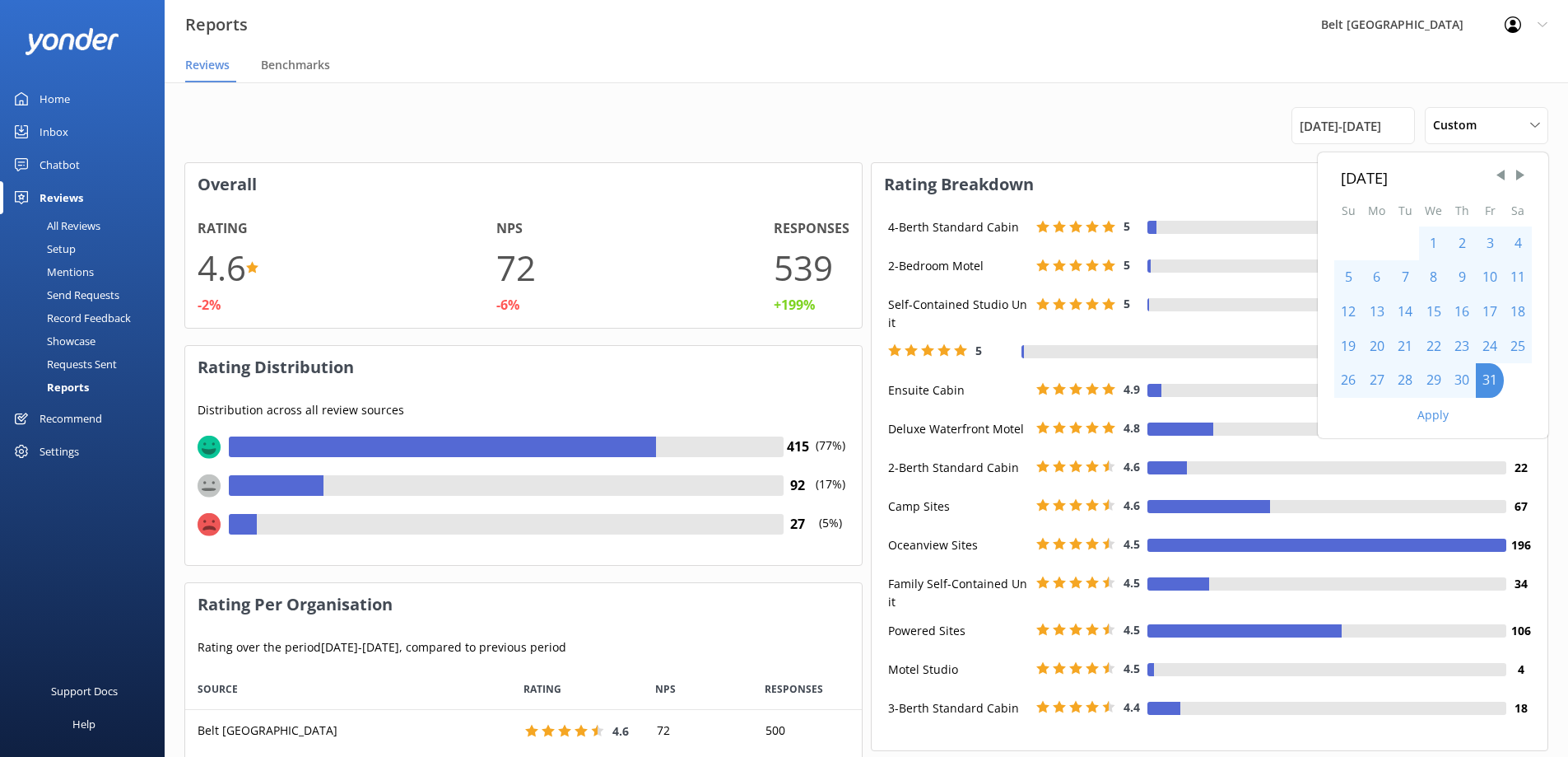
click at [1437, 243] on div "1" at bounding box center [1433, 243] width 29 height 35
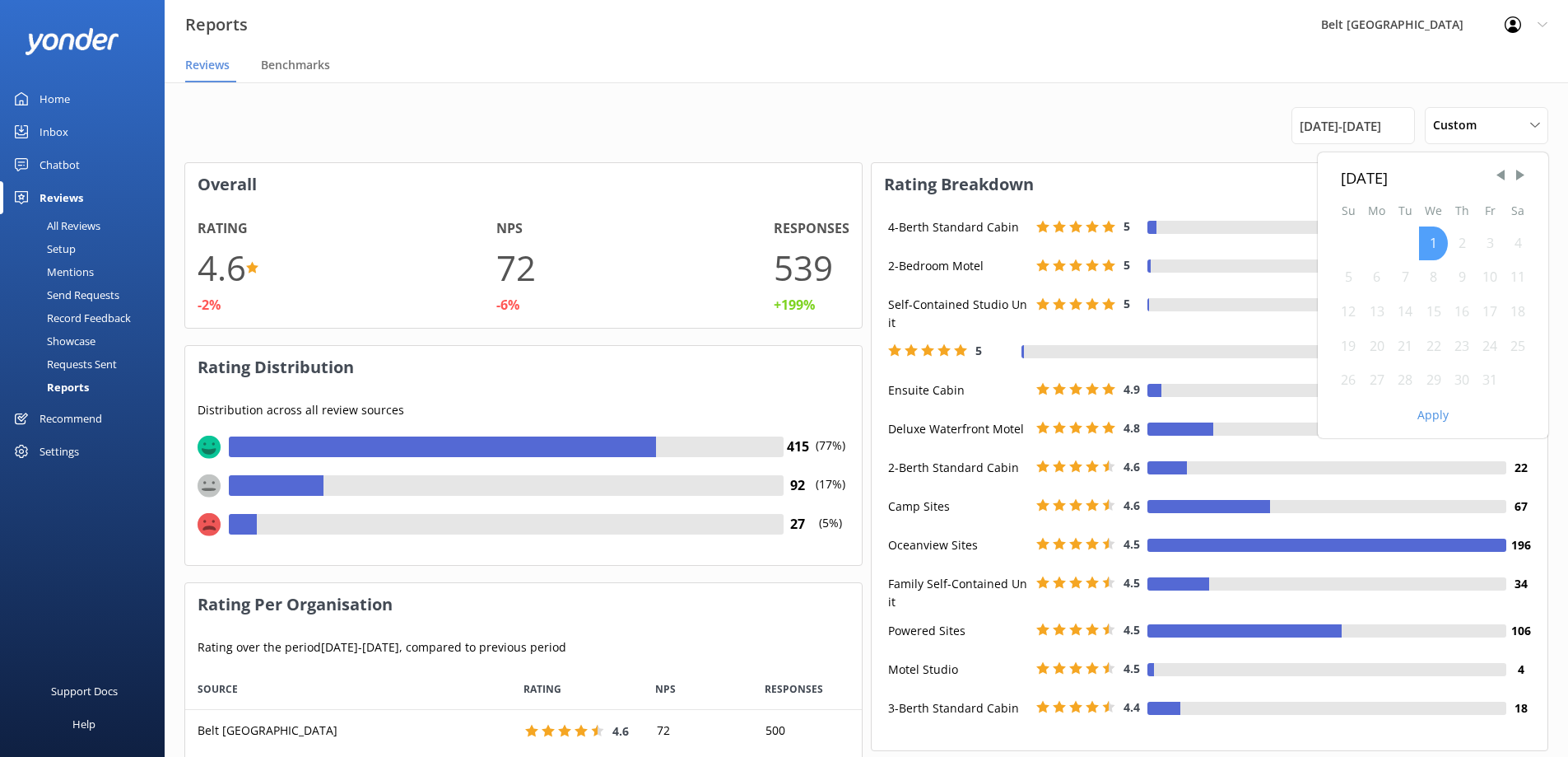
click at [1419, 241] on div "1" at bounding box center [1433, 243] width 29 height 35
click at [1489, 378] on div "31" at bounding box center [1489, 380] width 28 height 35
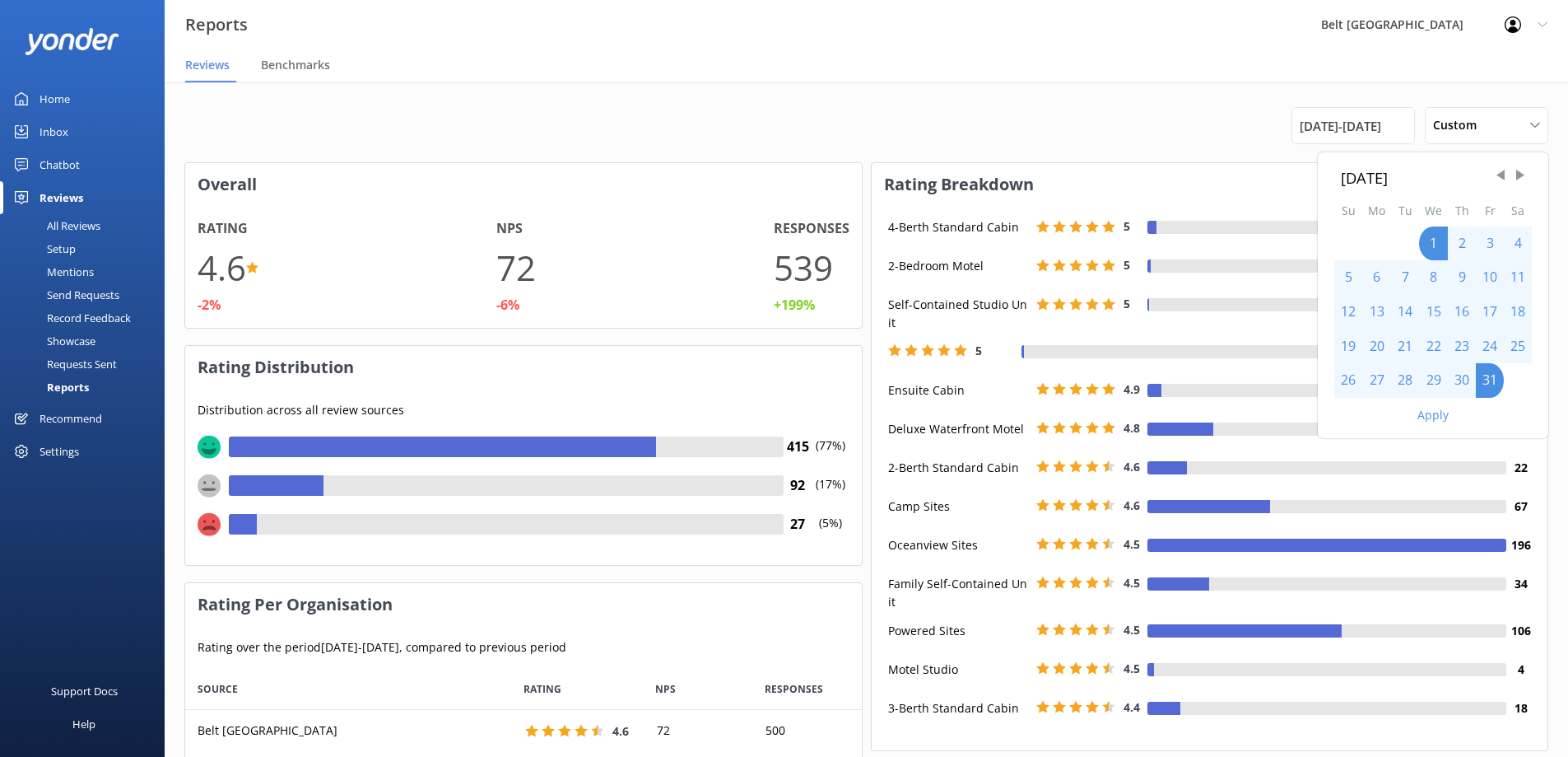
click at [1439, 414] on button "Apply" at bounding box center [1432, 415] width 31 height 12
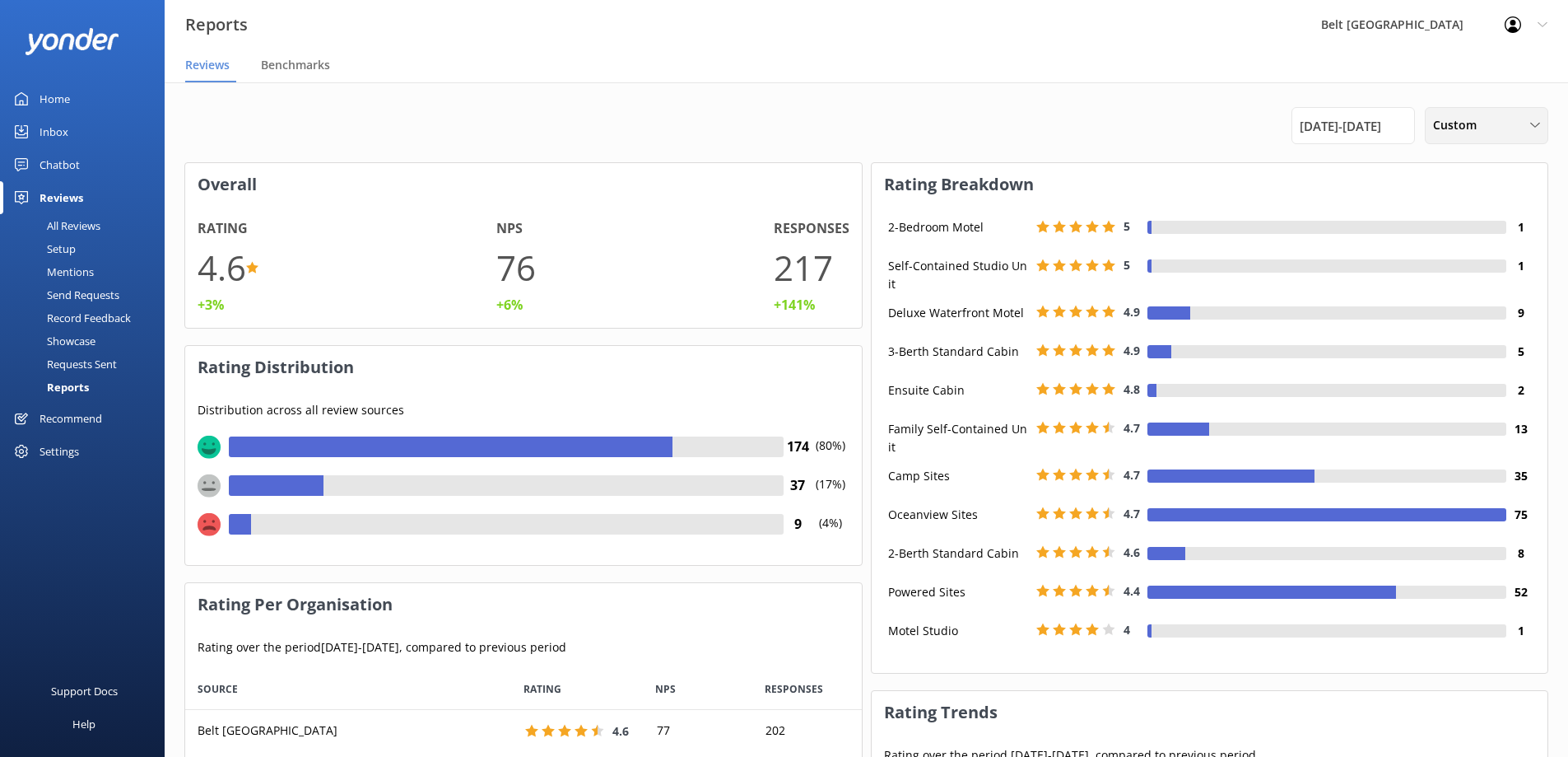
click at [1518, 122] on div "Custom" at bounding box center [1486, 125] width 116 height 18
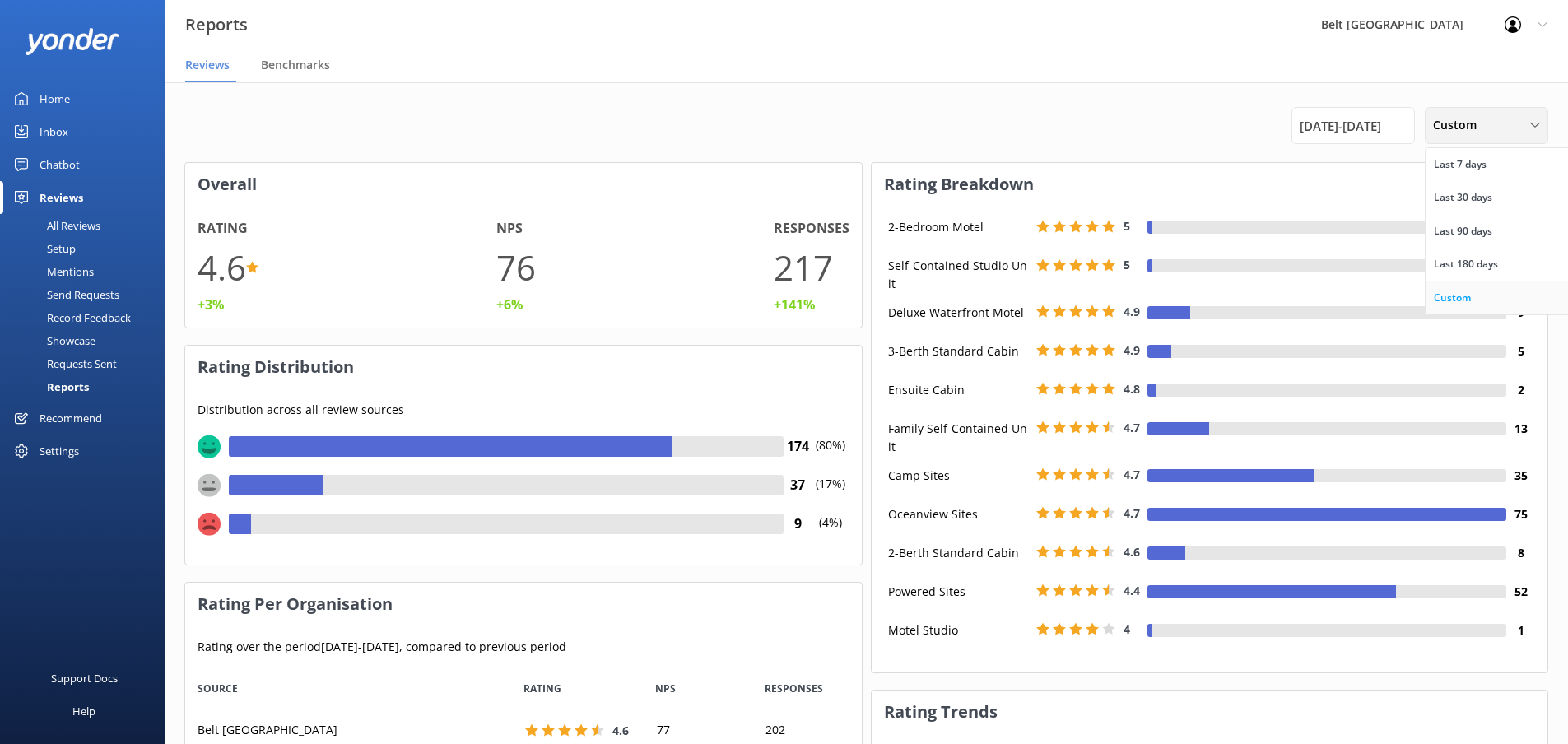
click at [1458, 295] on div "Custom" at bounding box center [1452, 298] width 37 height 17
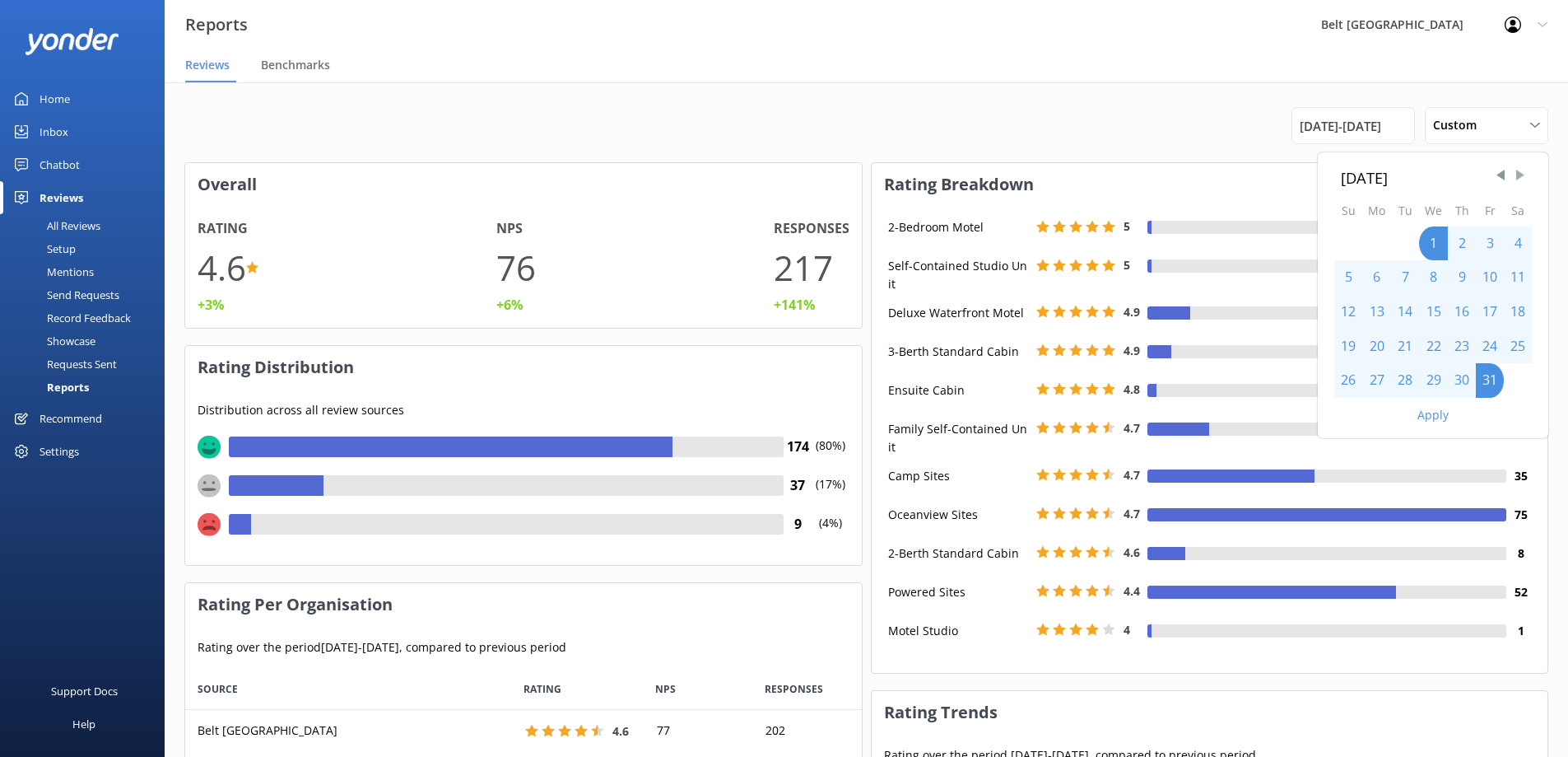
click at [1524, 175] on span "Next Month" at bounding box center [1520, 176] width 17 height 17
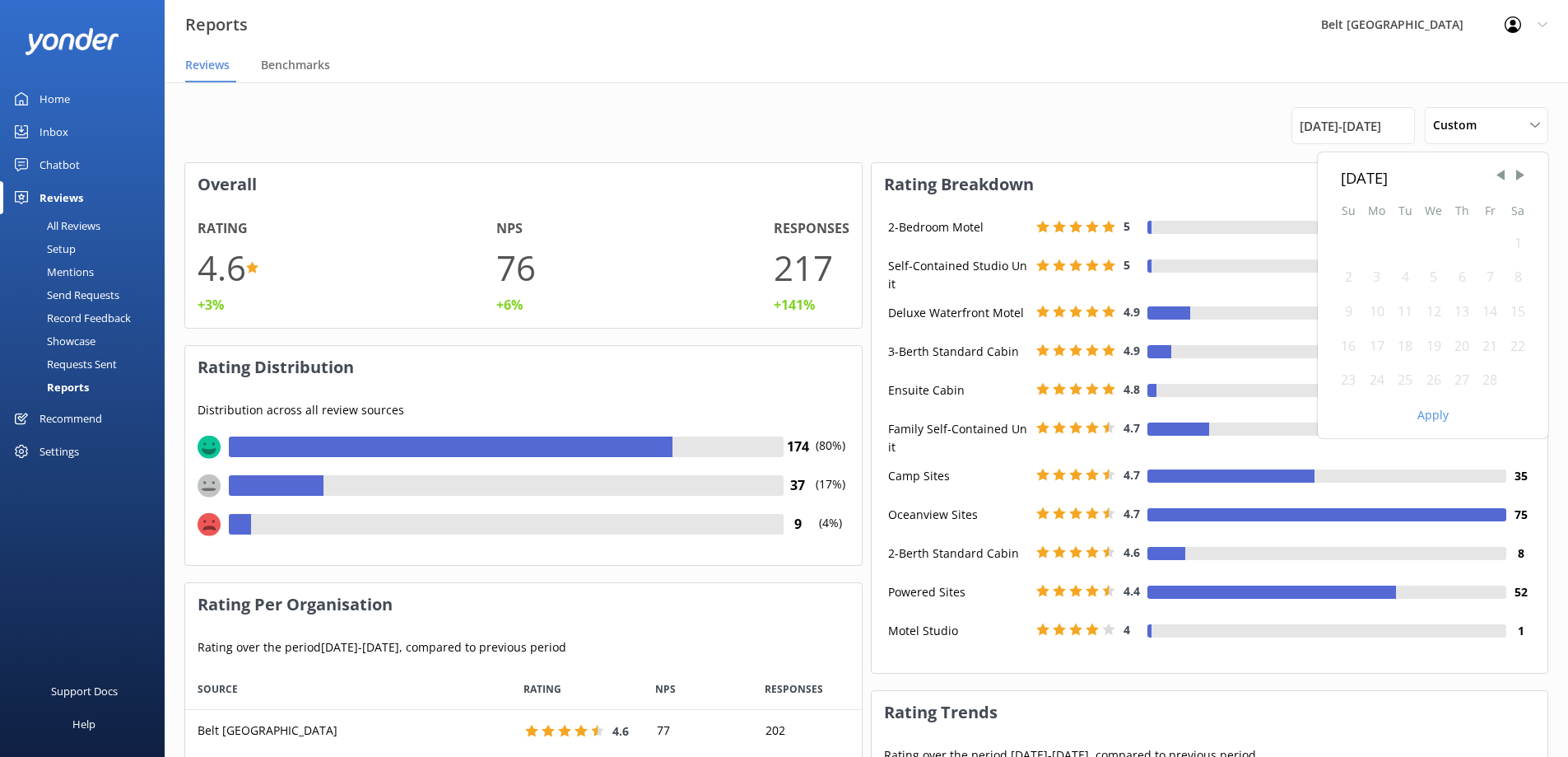
click at [1511, 239] on div "1" at bounding box center [1517, 243] width 28 height 35
click at [1517, 245] on div "1" at bounding box center [1517, 243] width 28 height 35
click at [1491, 382] on div "28" at bounding box center [1489, 380] width 28 height 35
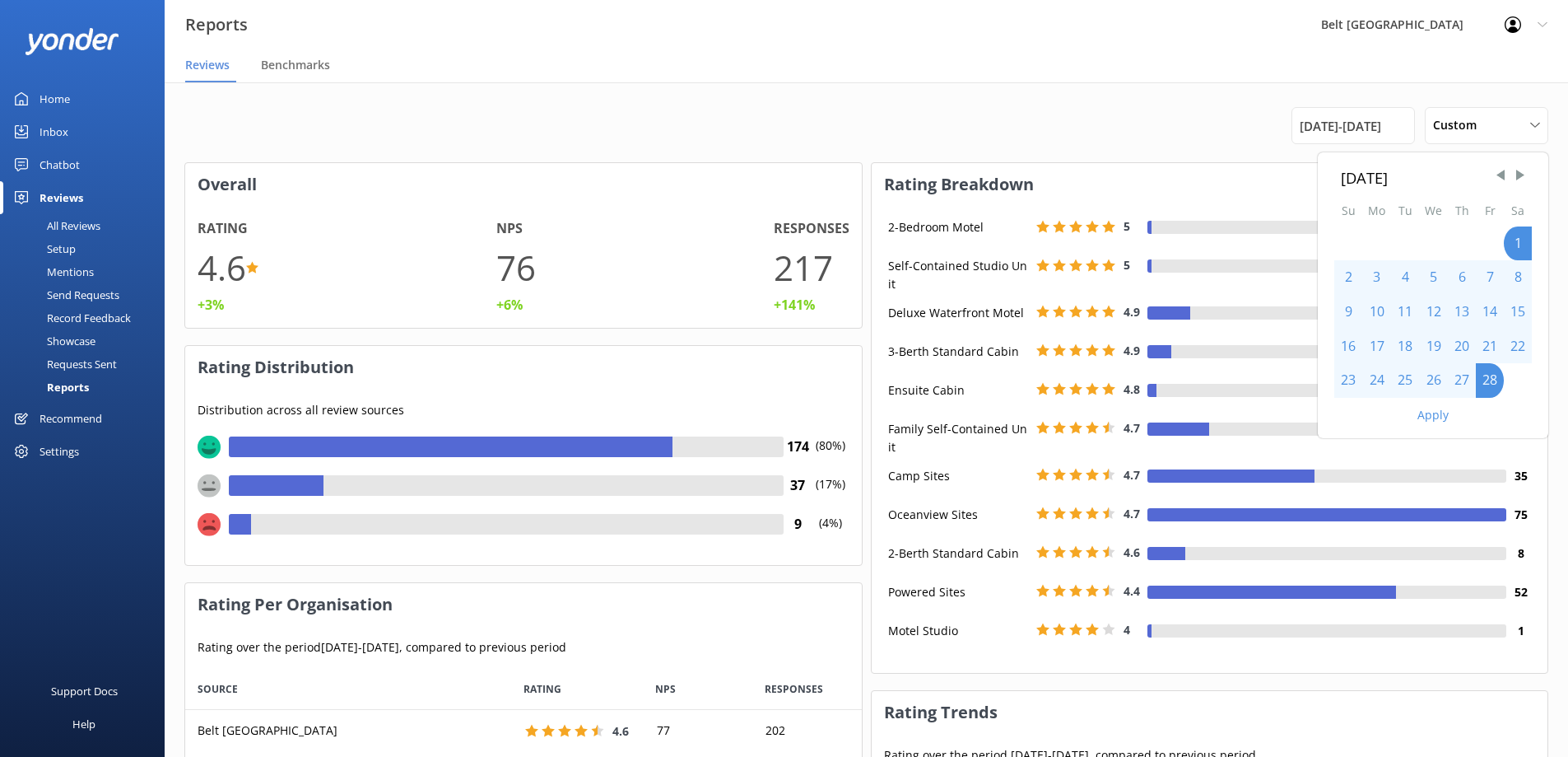
click at [1435, 414] on button "Apply" at bounding box center [1432, 415] width 31 height 12
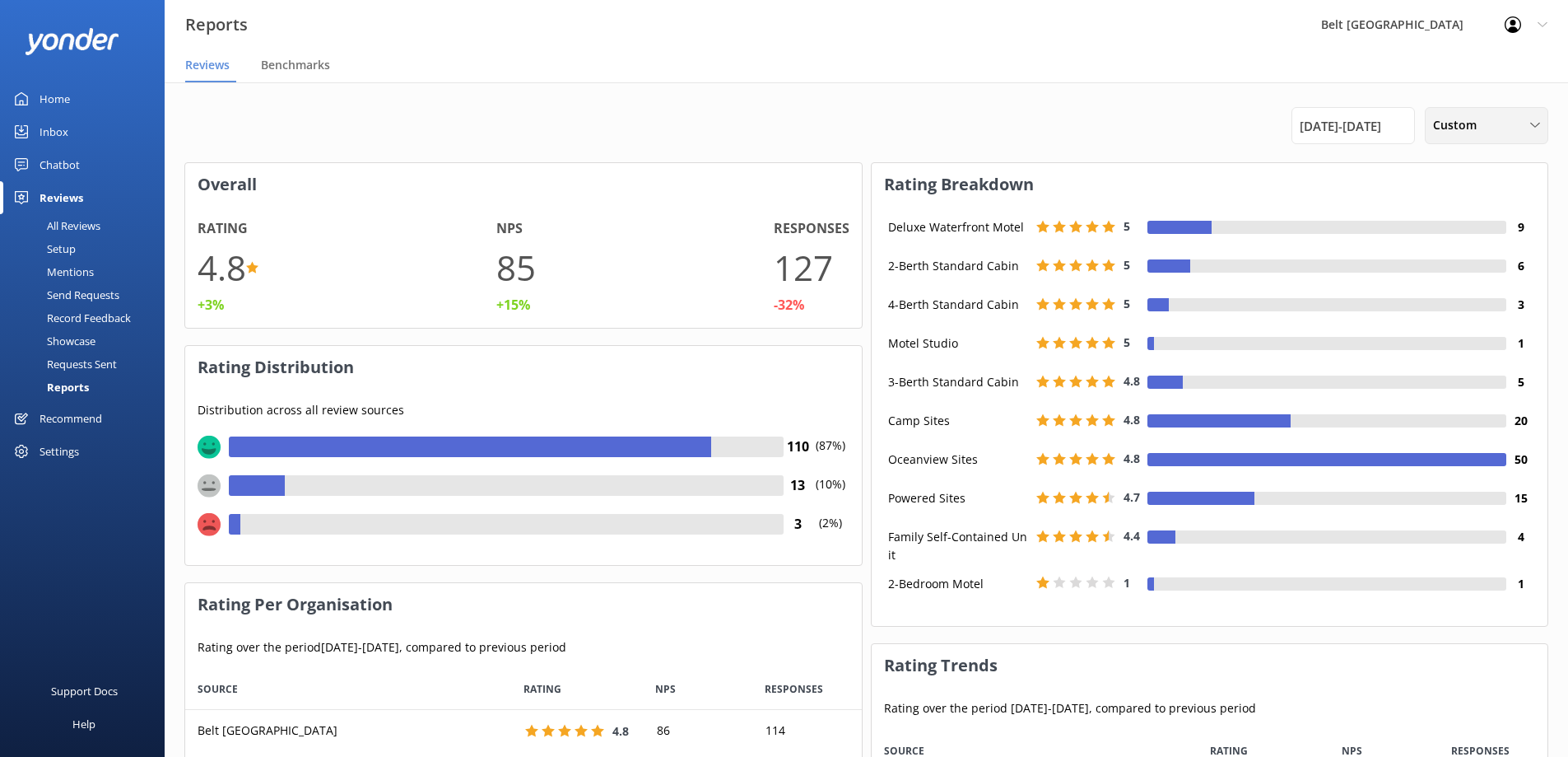
click at [1538, 127] on icon at bounding box center [1535, 125] width 10 height 10
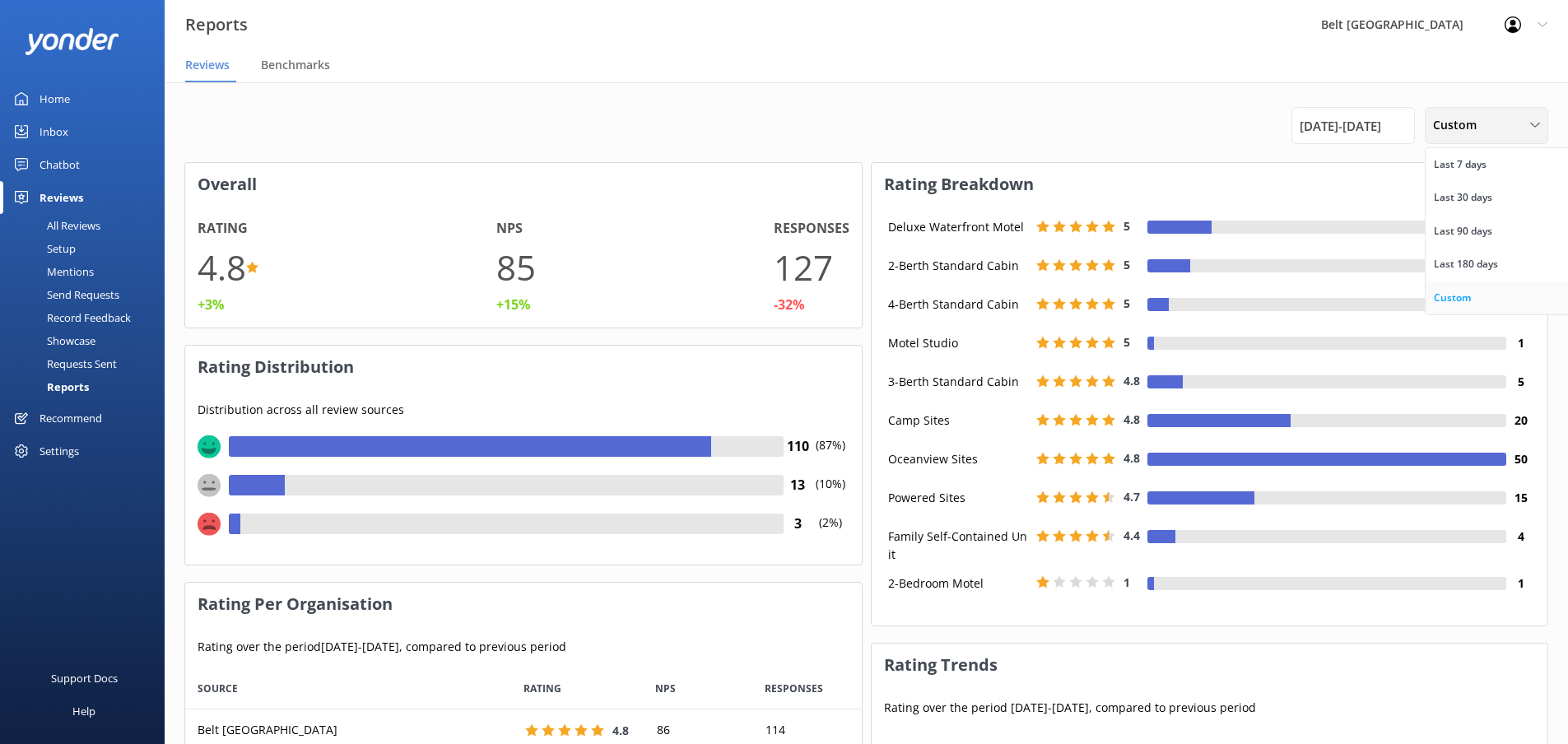
click at [1480, 299] on link "Custom" at bounding box center [1499, 298] width 147 height 33
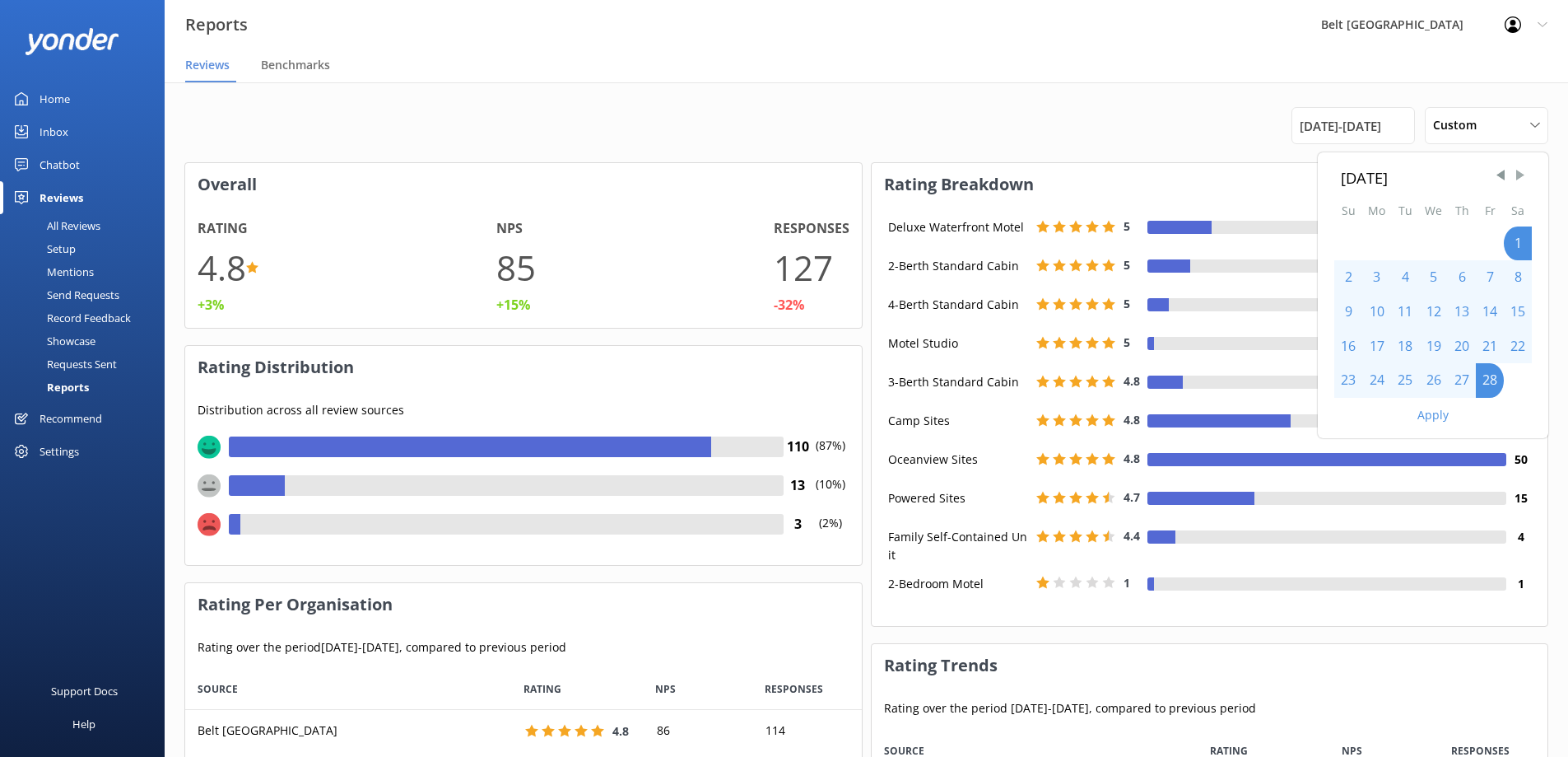
drag, startPoint x: 1517, startPoint y: 158, endPoint x: 1516, endPoint y: 168, distance: 10.0
click at [1517, 165] on div "[DATE] Su Mo Tu We Th Fr Sa 1 2 3 4 5 6 7 8 9 10 11 12 13 14 15 16 17 18 19 20 …" at bounding box center [1432, 275] width 230 height 246
click at [1516, 168] on span "Next Month" at bounding box center [1520, 176] width 17 height 17
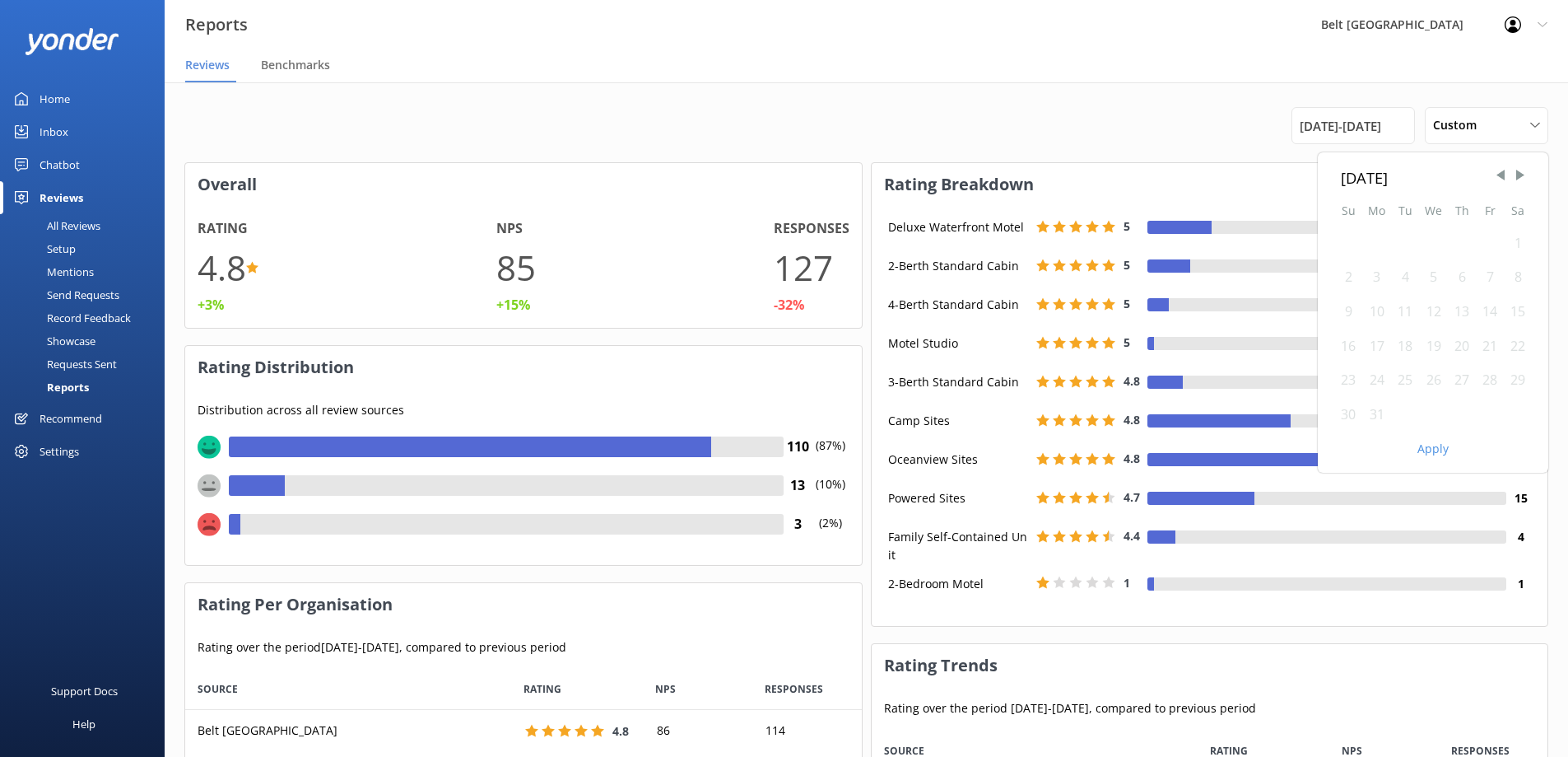
click at [1513, 247] on div "1" at bounding box center [1517, 243] width 28 height 35
click at [1517, 243] on div "1" at bounding box center [1517, 243] width 28 height 35
click at [1378, 418] on div "31" at bounding box center [1377, 414] width 29 height 35
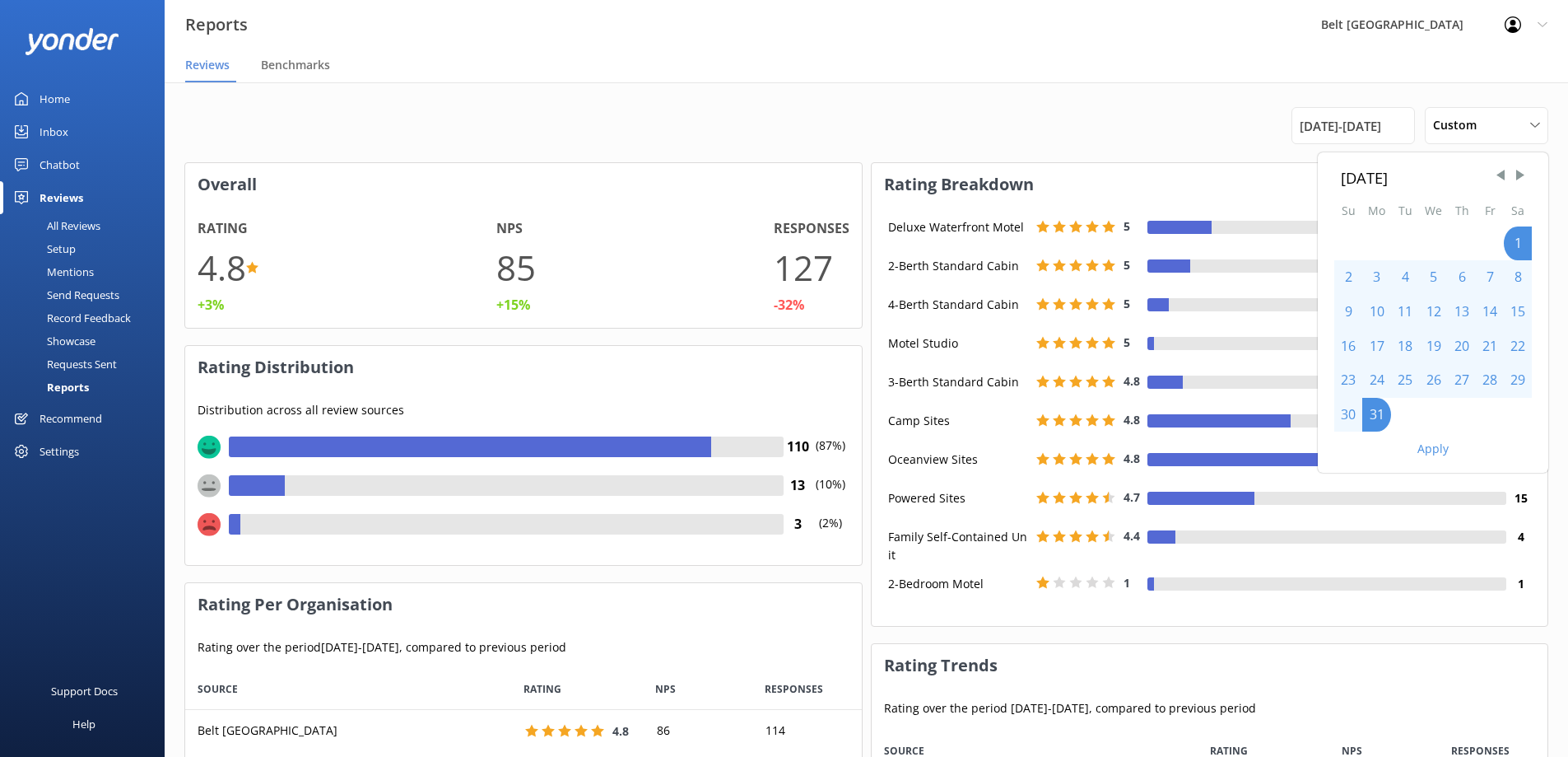
click at [1441, 455] on button "Apply" at bounding box center [1432, 449] width 31 height 12
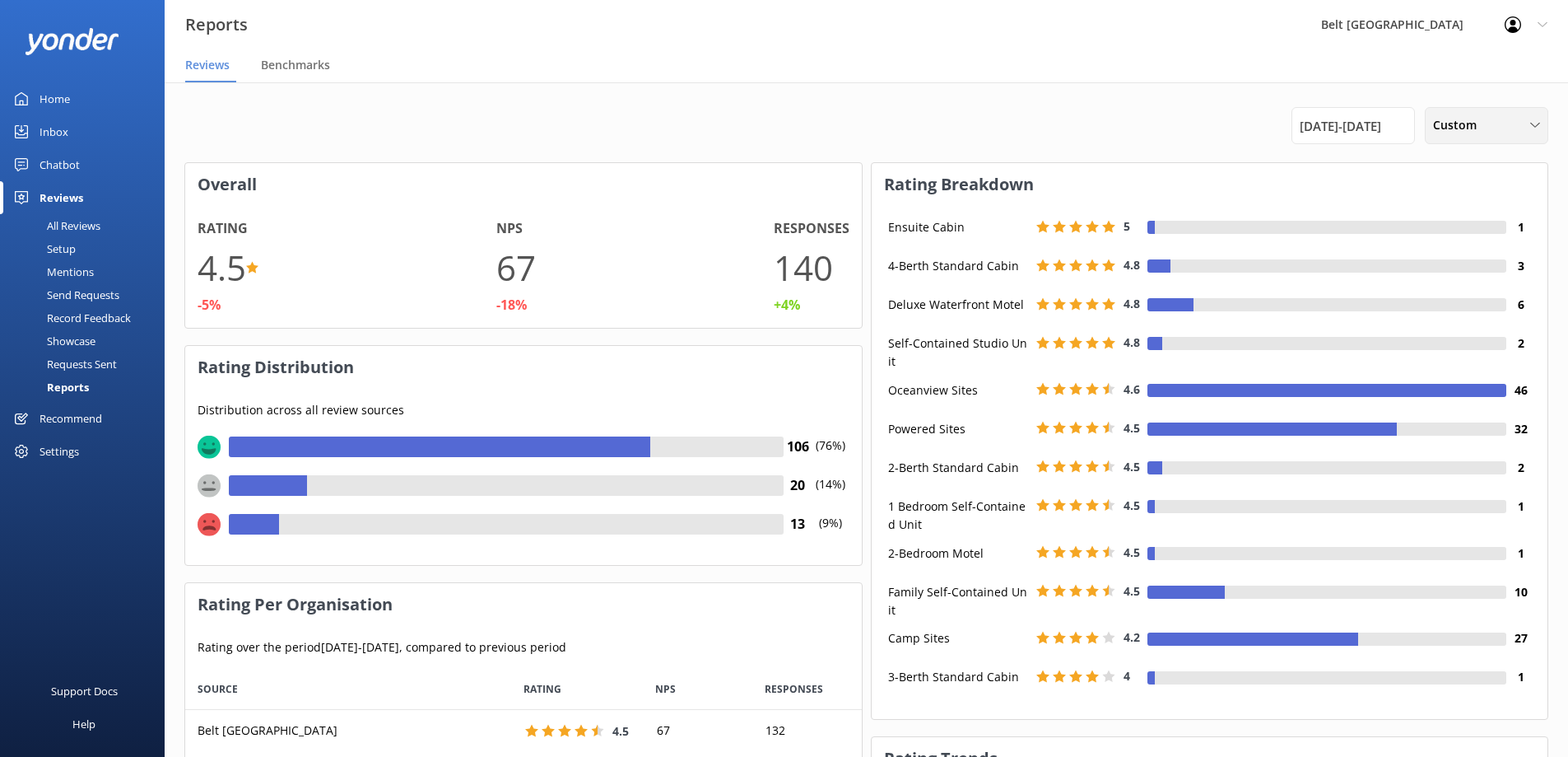
click at [1524, 128] on div "Custom" at bounding box center [1486, 125] width 116 height 18
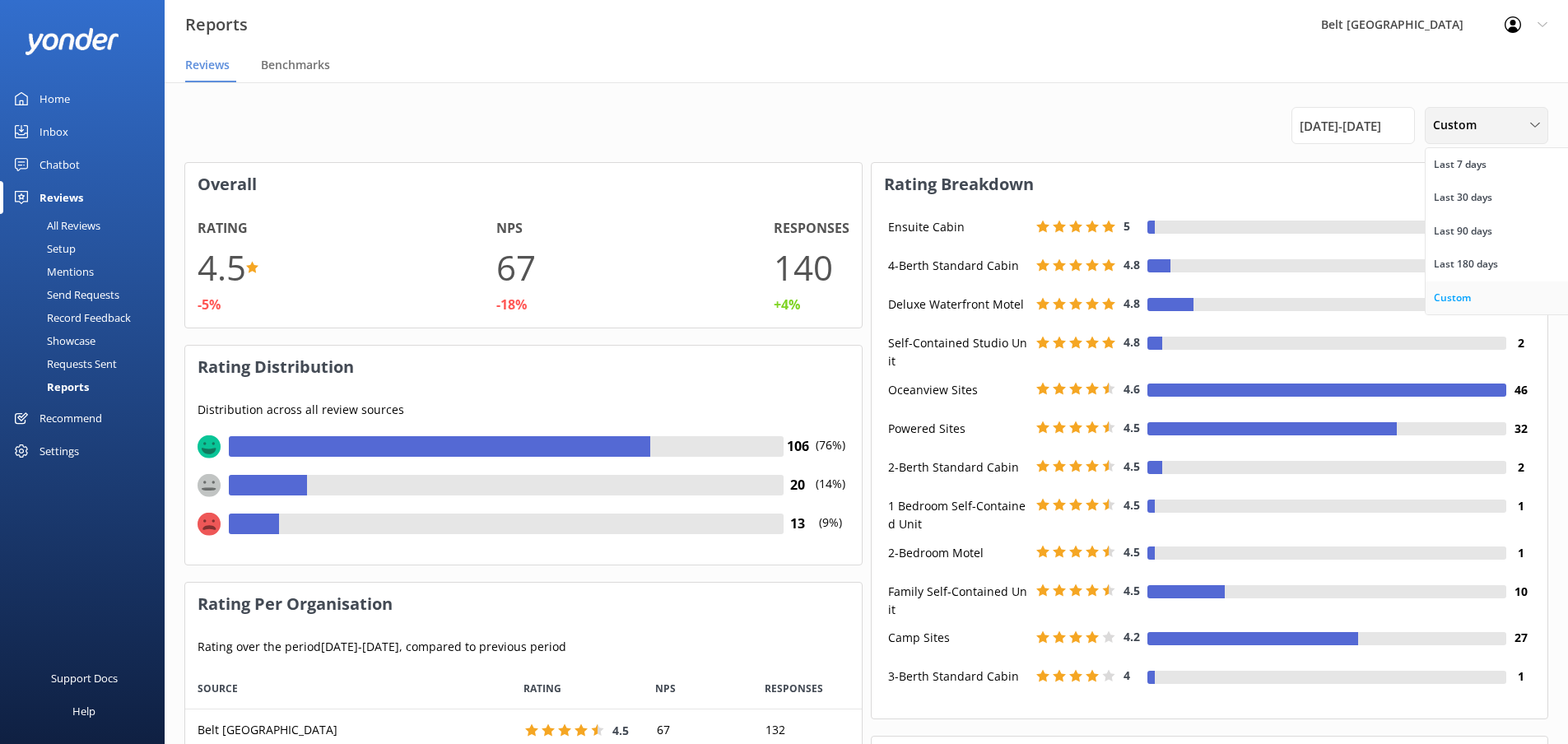
click at [1456, 289] on div "Custom" at bounding box center [1452, 298] width 37 height 17
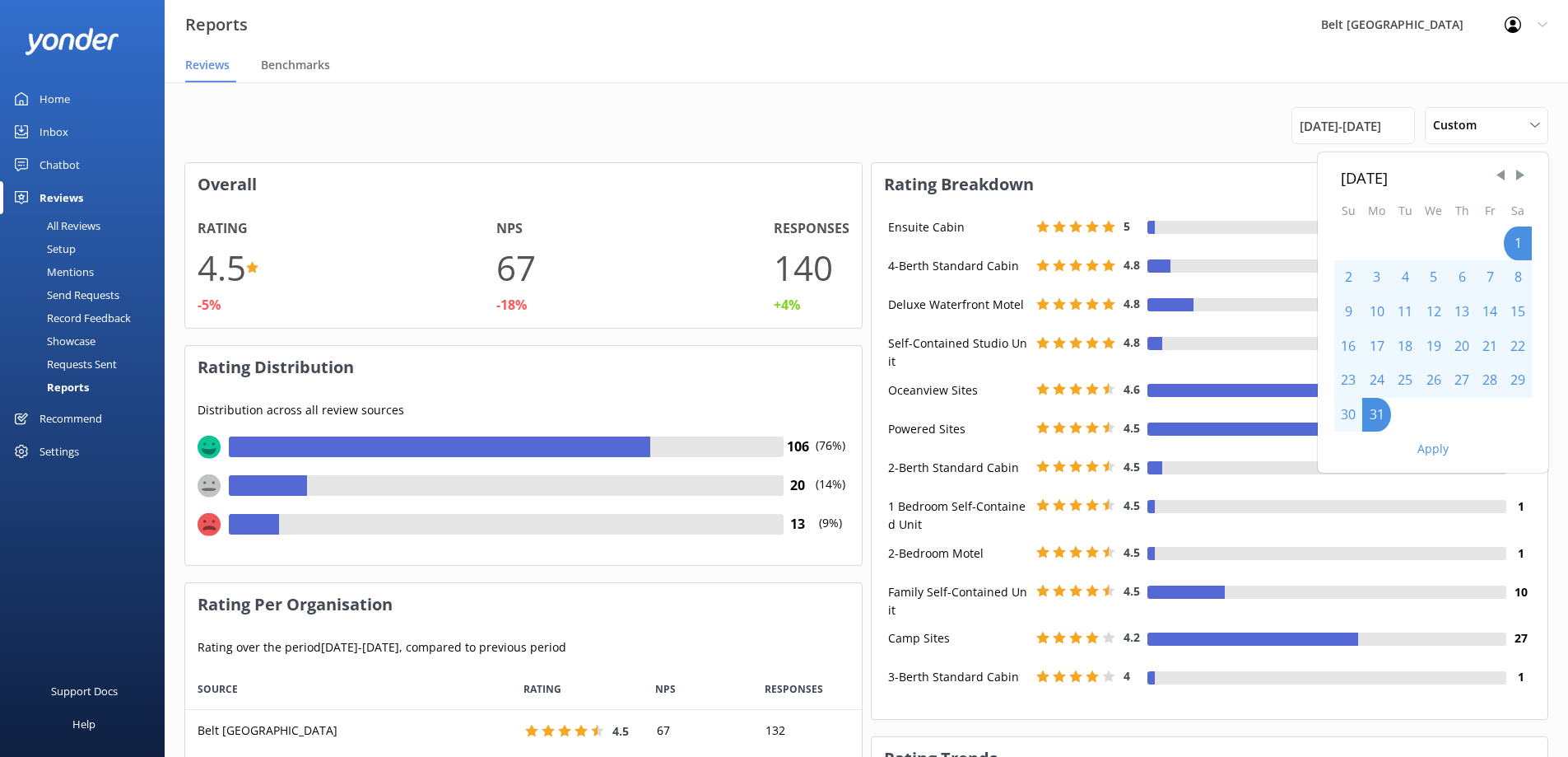
drag, startPoint x: 1517, startPoint y: 176, endPoint x: 1492, endPoint y: 192, distance: 29.7
click at [1516, 176] on span "Next Month" at bounding box center [1520, 176] width 17 height 17
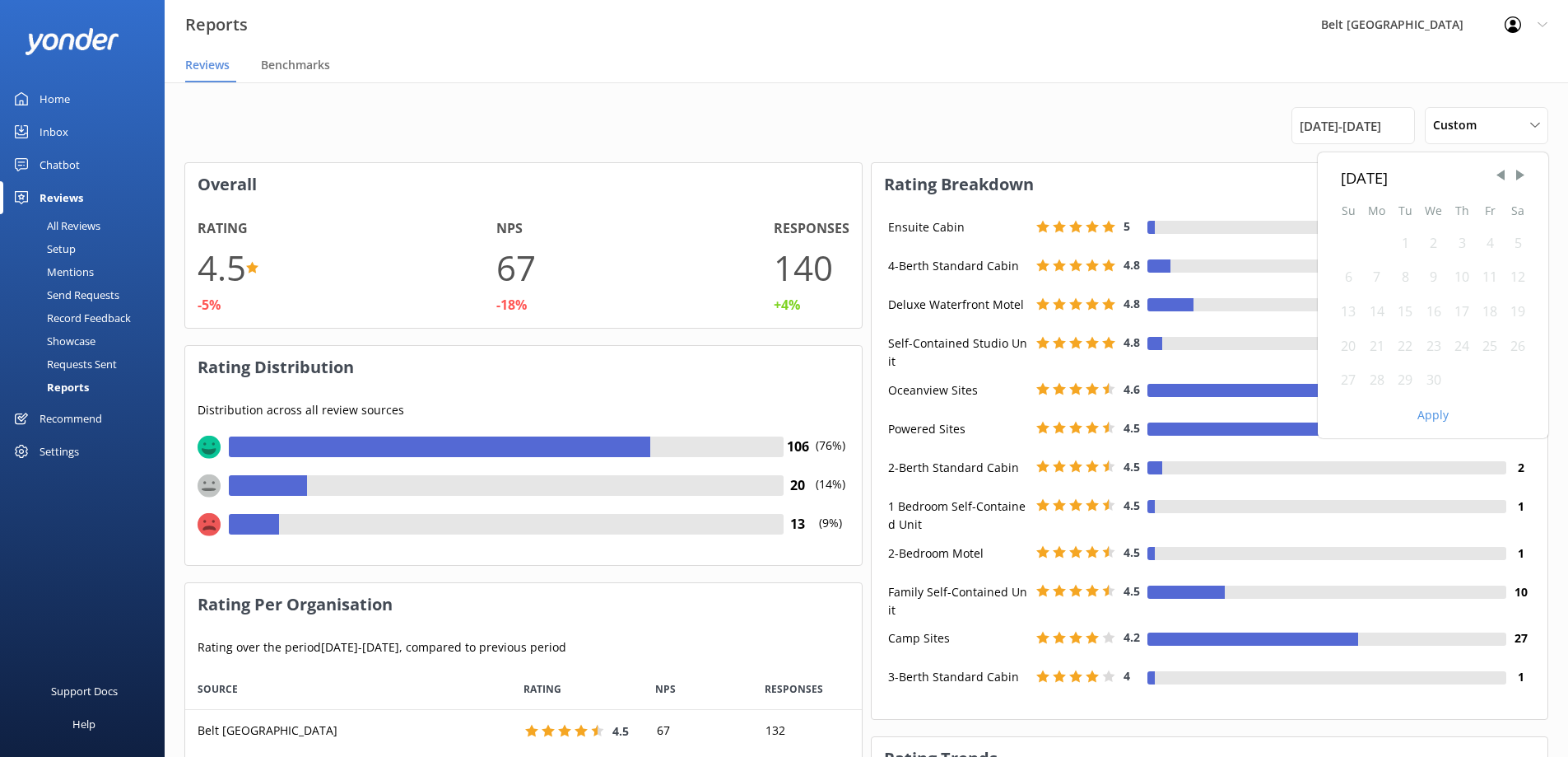
drag, startPoint x: 1399, startPoint y: 241, endPoint x: 1412, endPoint y: 308, distance: 68.2
click at [1400, 245] on div "1" at bounding box center [1404, 243] width 28 height 35
click at [1437, 382] on div "30" at bounding box center [1433, 380] width 29 height 35
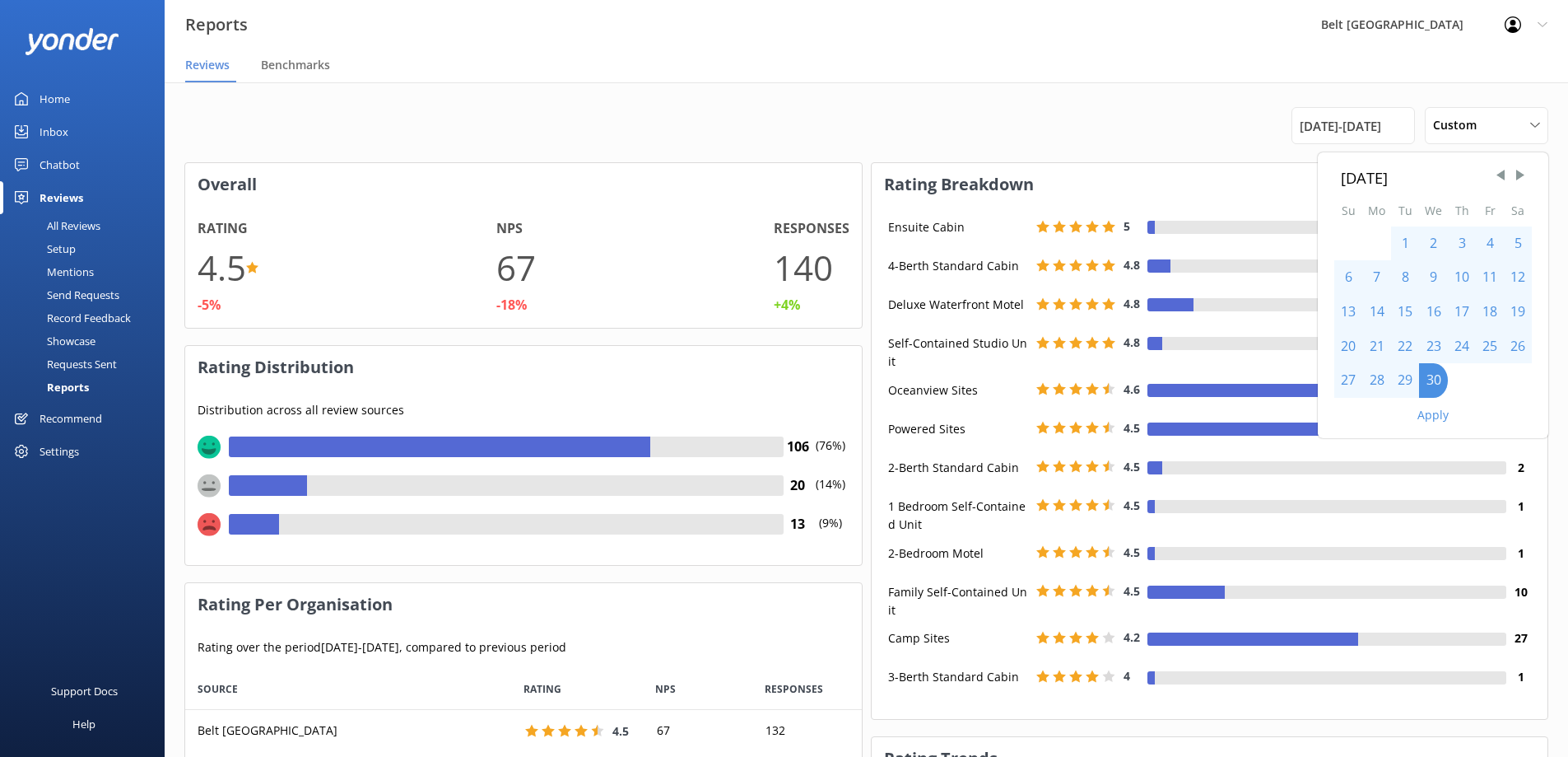
click at [1439, 425] on div "[DATE] Su Mo Tu We Th Fr Sa 1 2 3 4 5 6 7 8 9 10 11 12 13 14 15 16 17 18 19 20 …" at bounding box center [1432, 295] width 230 height 286
click at [1405, 246] on div "1" at bounding box center [1404, 243] width 28 height 35
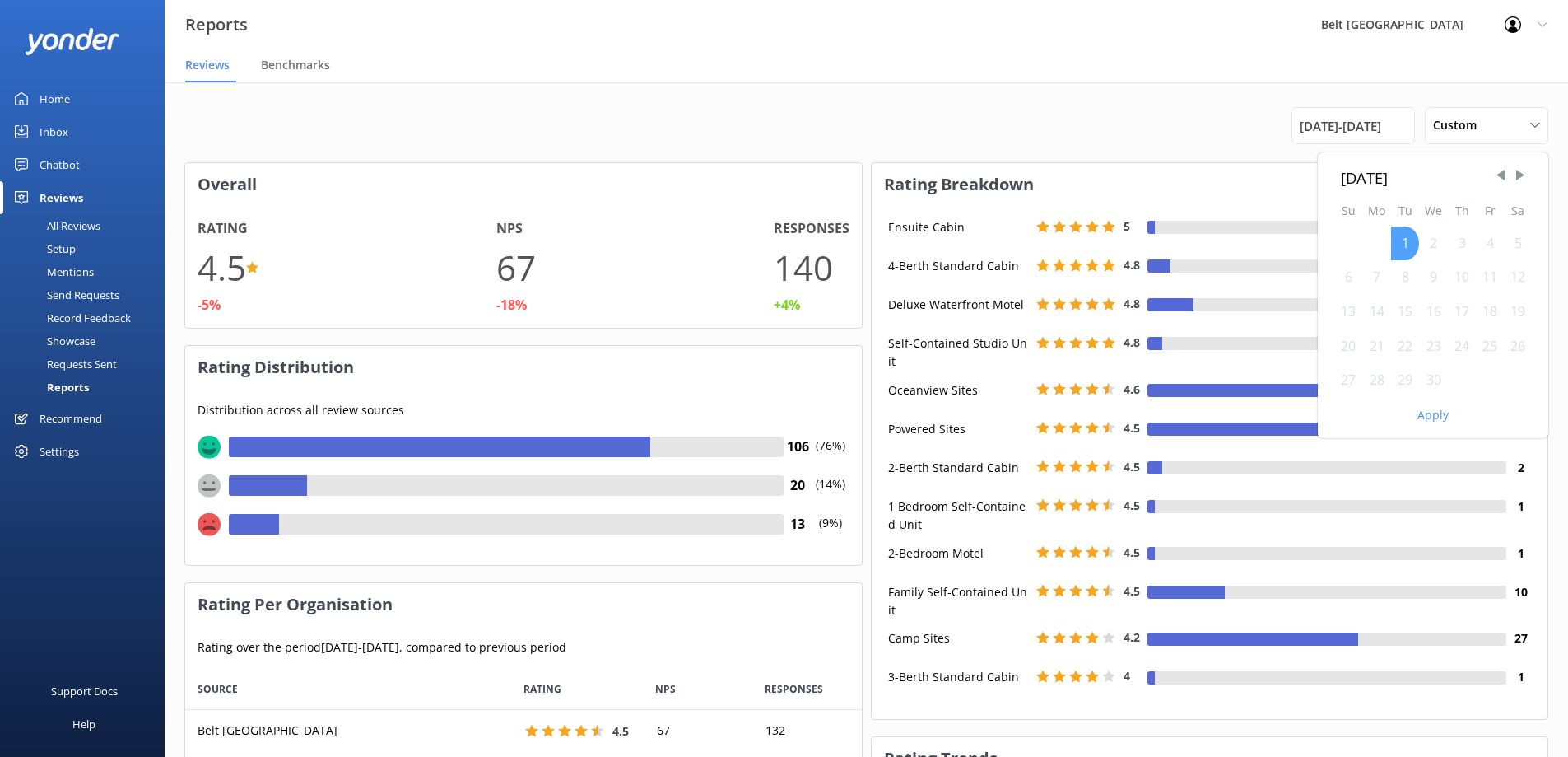
click at [1405, 243] on div "1" at bounding box center [1404, 243] width 28 height 35
click at [1436, 374] on div "30" at bounding box center [1433, 380] width 29 height 35
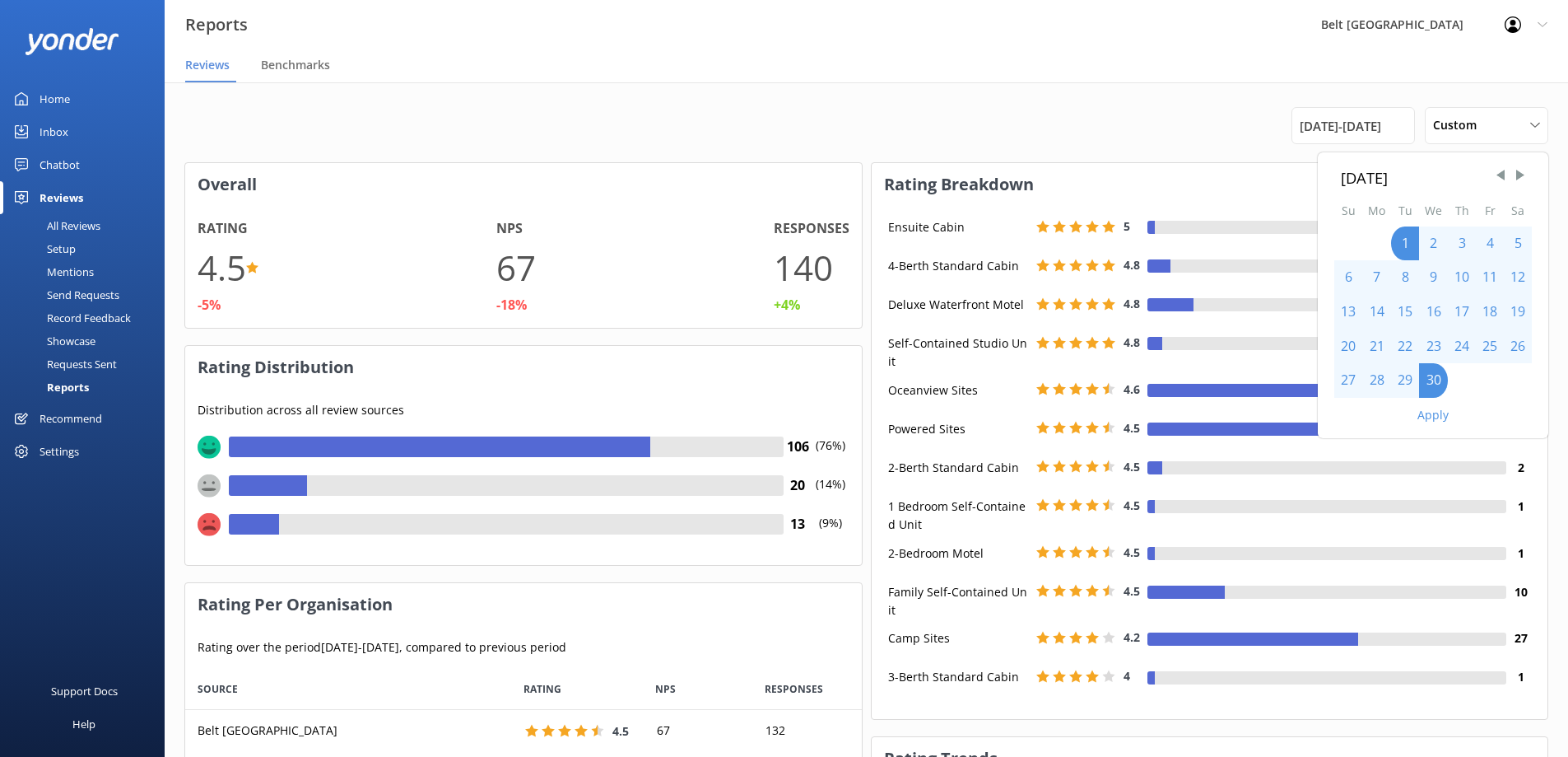
click at [1431, 421] on button "Apply" at bounding box center [1432, 415] width 31 height 12
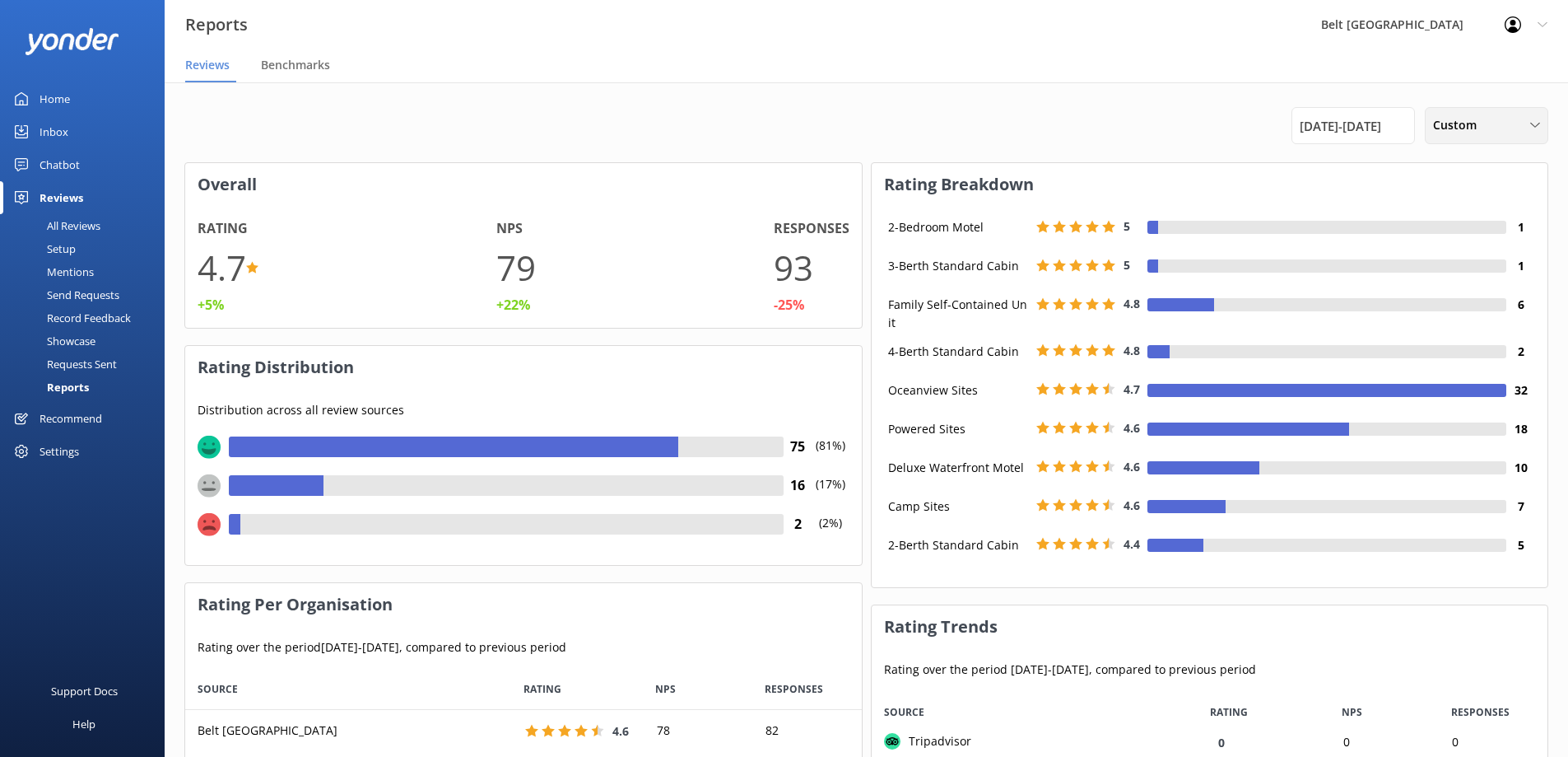
click at [1531, 122] on icon at bounding box center [1535, 125] width 10 height 10
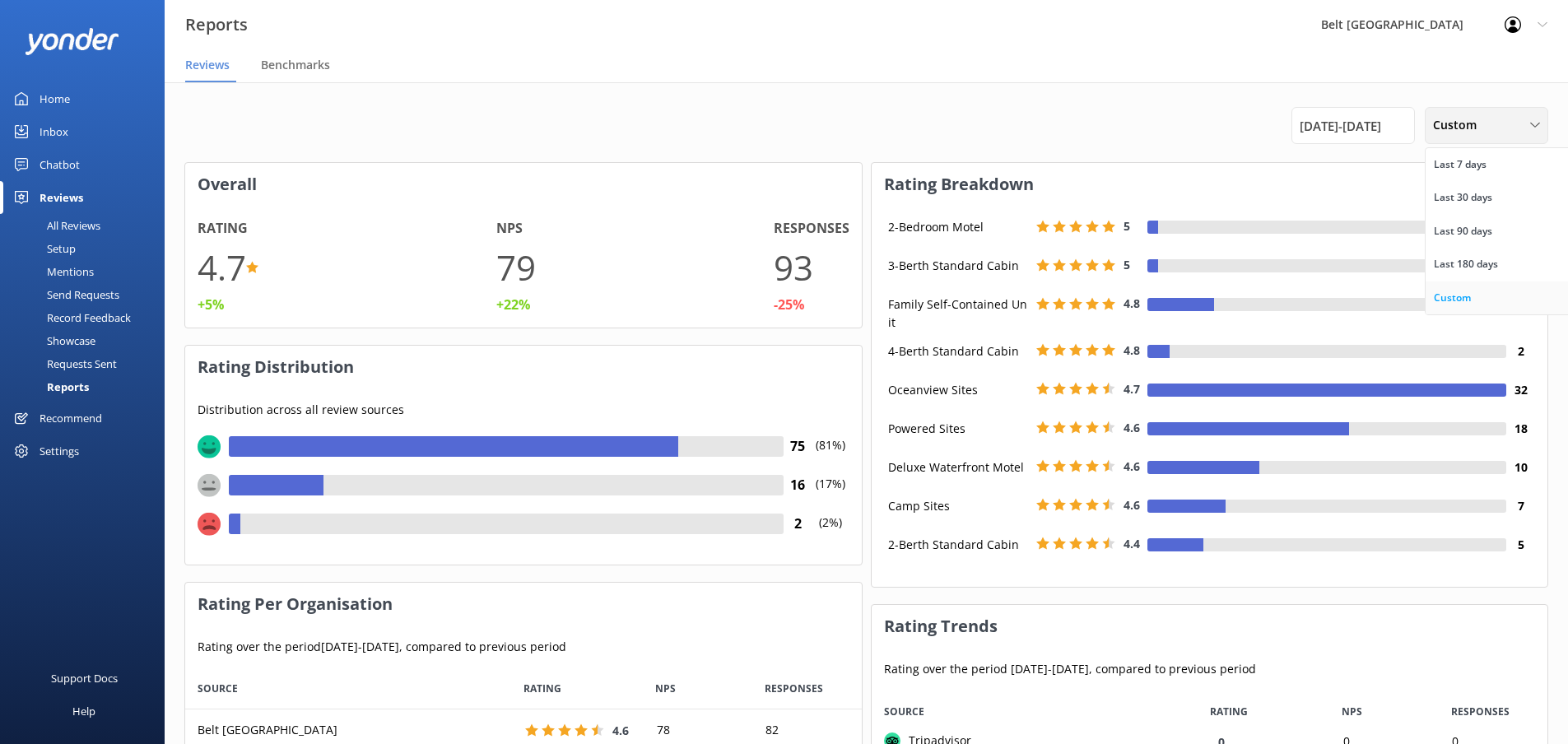
click at [1469, 301] on div "Custom" at bounding box center [1452, 298] width 37 height 17
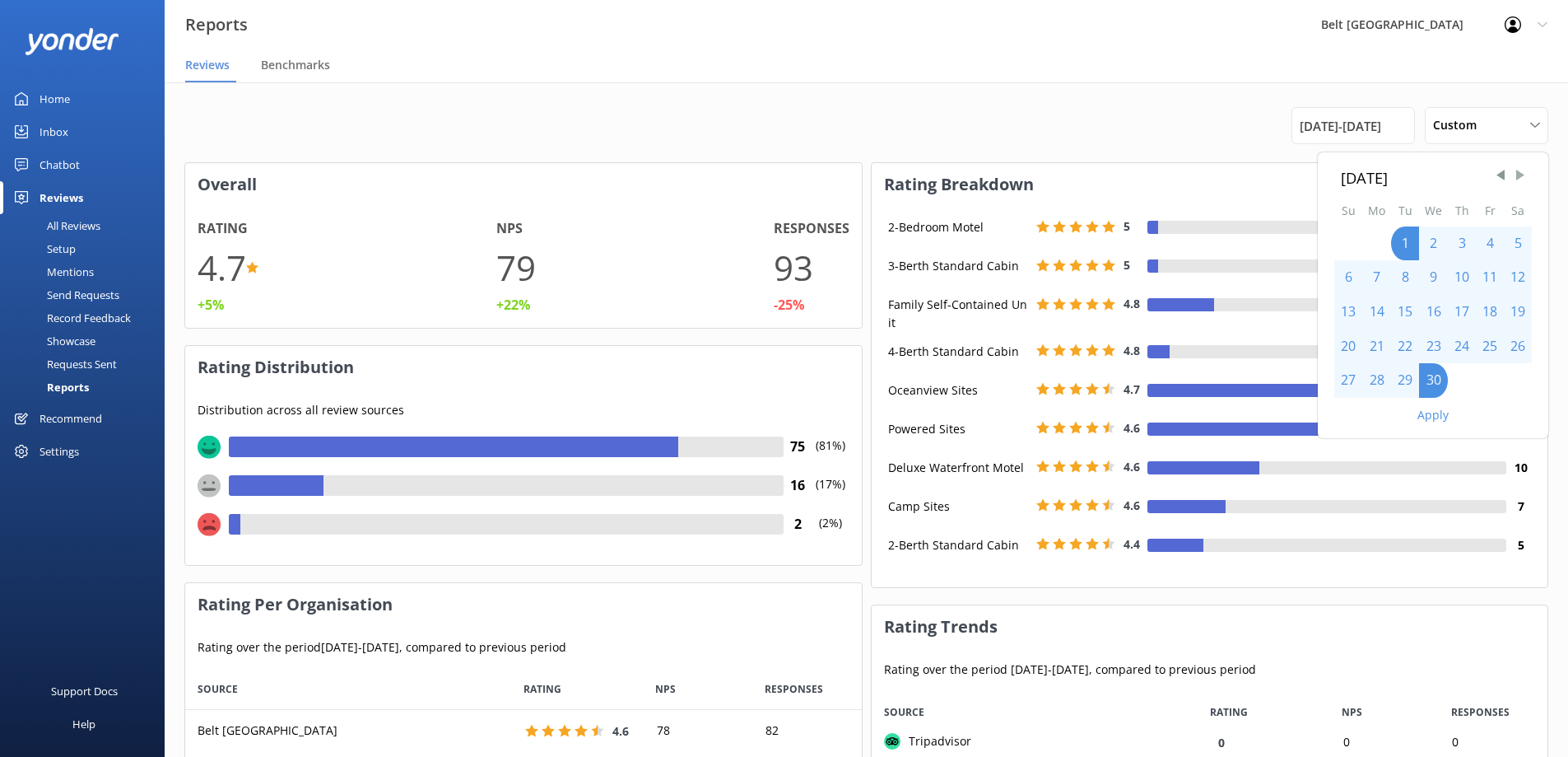
click at [1514, 167] on span "Next Month" at bounding box center [1520, 176] width 17 height 17
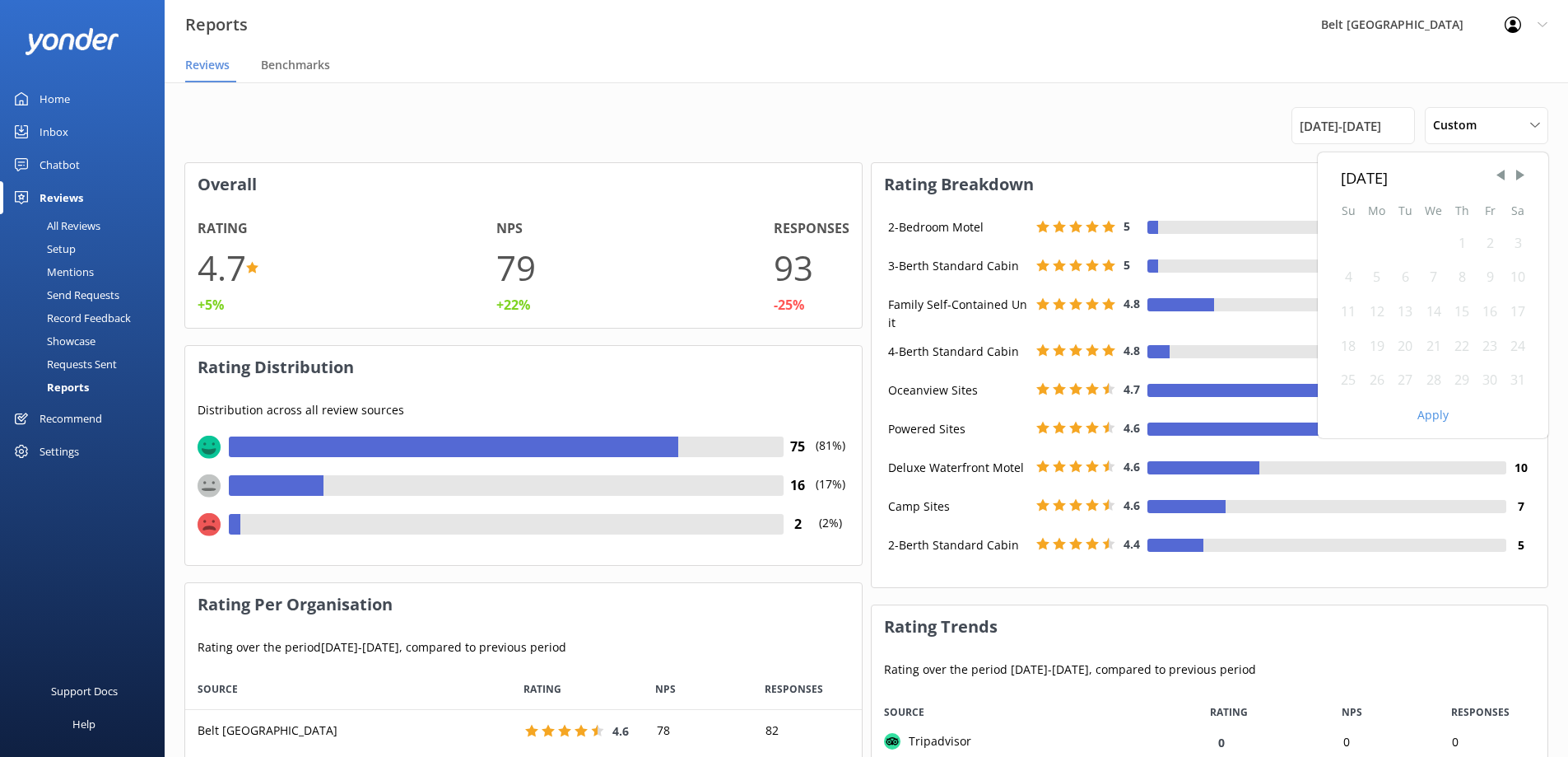
click at [1460, 238] on div "1" at bounding box center [1461, 243] width 28 height 35
click at [1525, 381] on div "31" at bounding box center [1517, 380] width 28 height 35
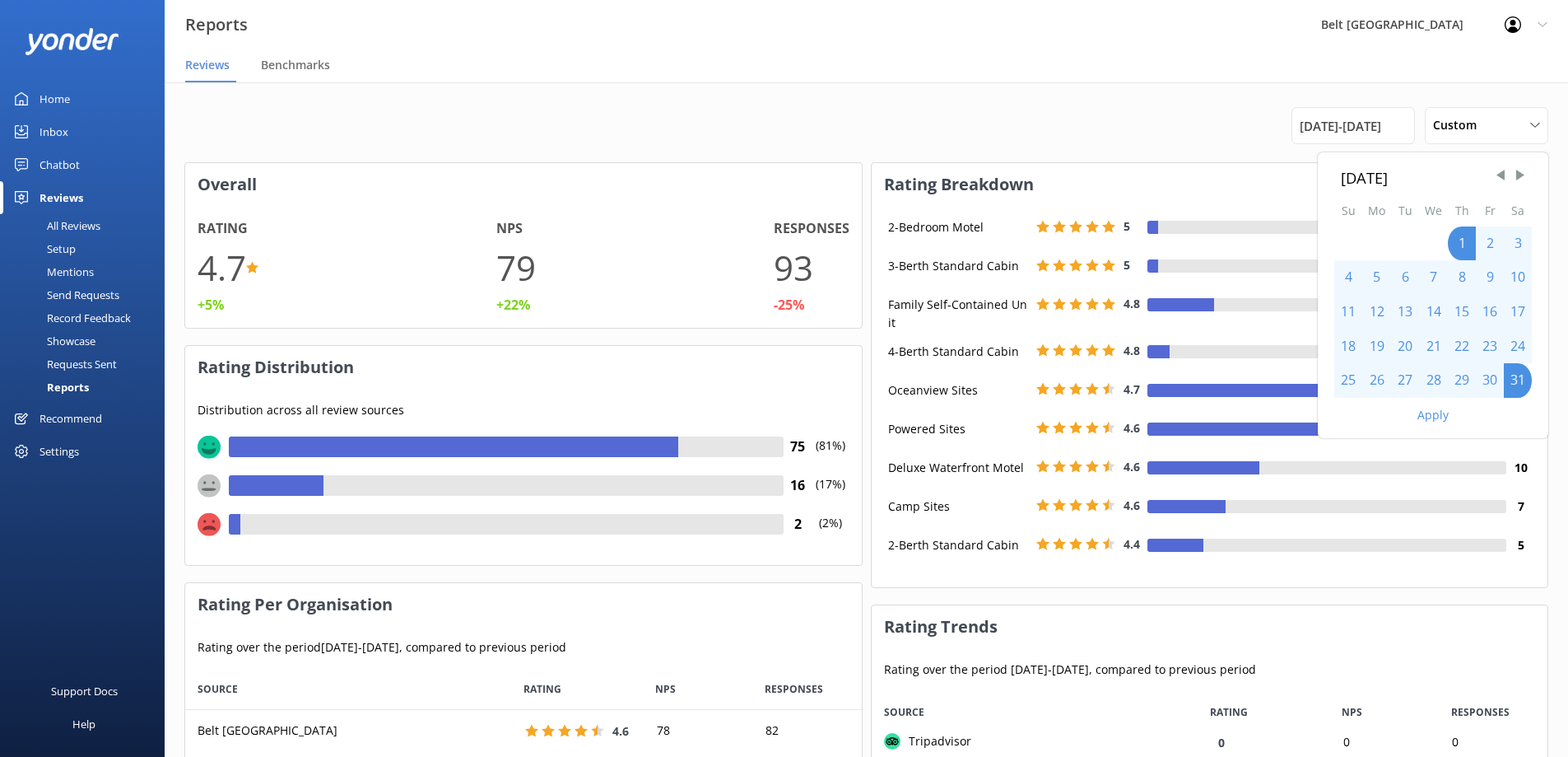
click at [1442, 414] on button "Apply" at bounding box center [1432, 415] width 31 height 12
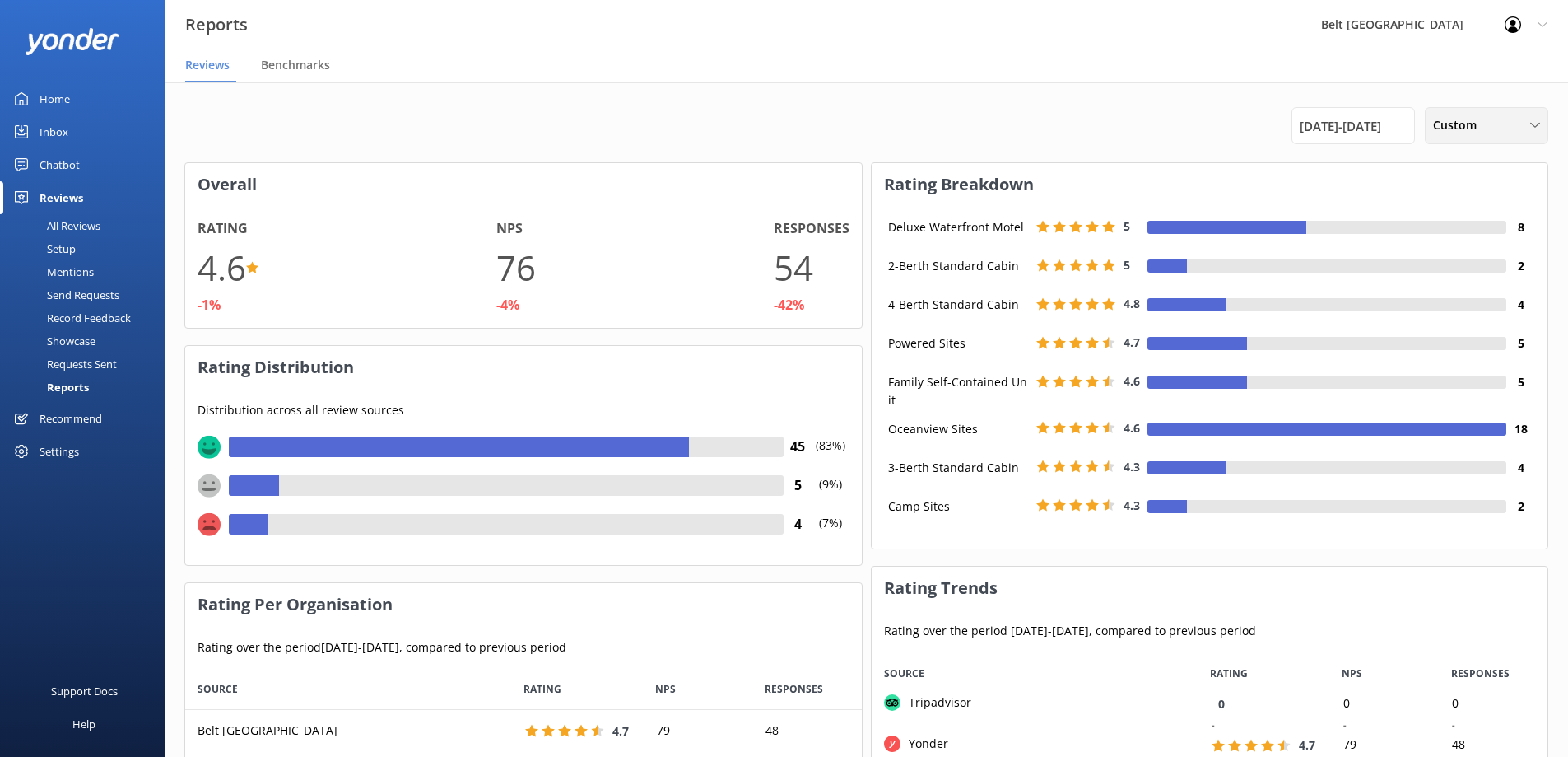
click at [1540, 130] on div "Custom" at bounding box center [1486, 125] width 116 height 18
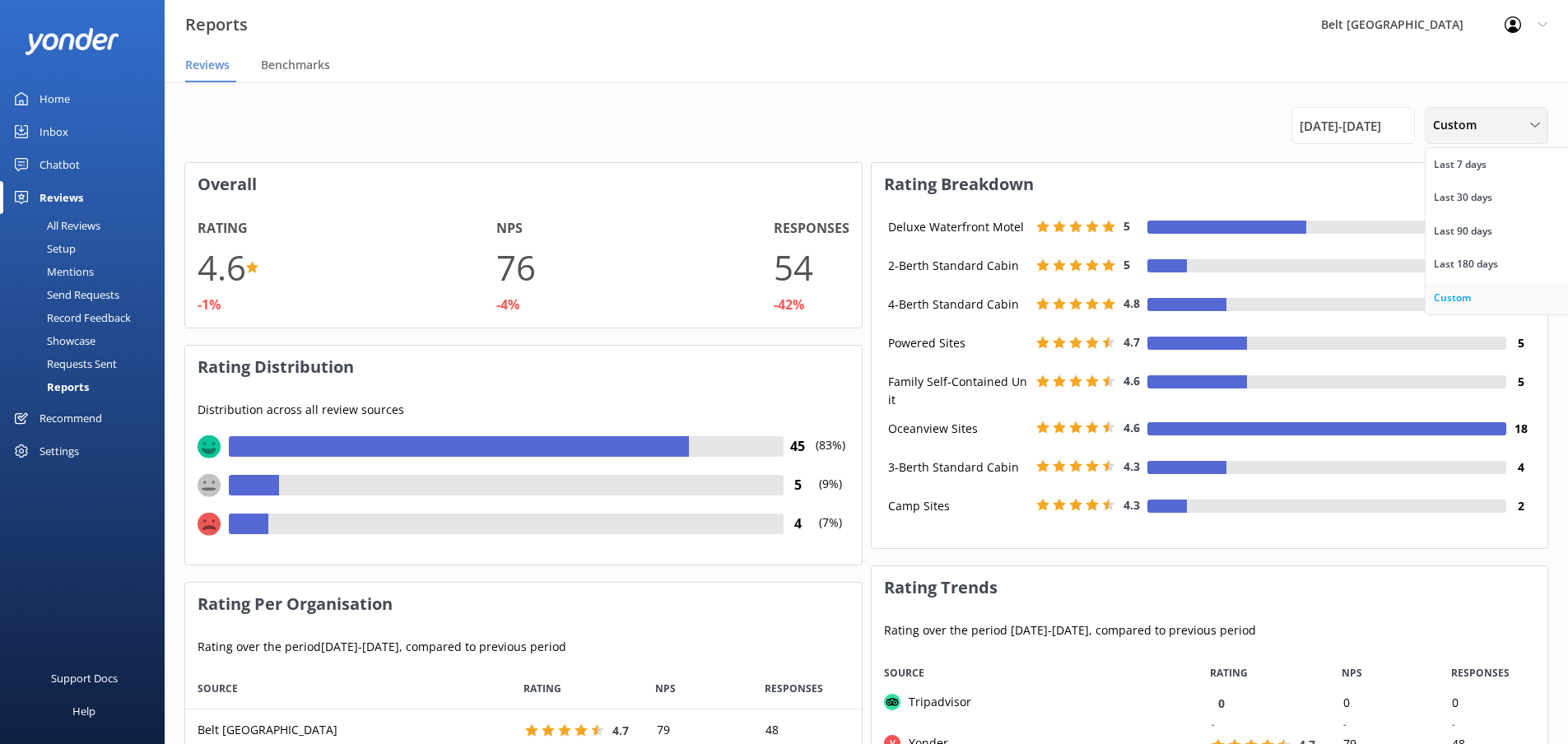
click at [1450, 294] on div "Custom" at bounding box center [1452, 298] width 37 height 17
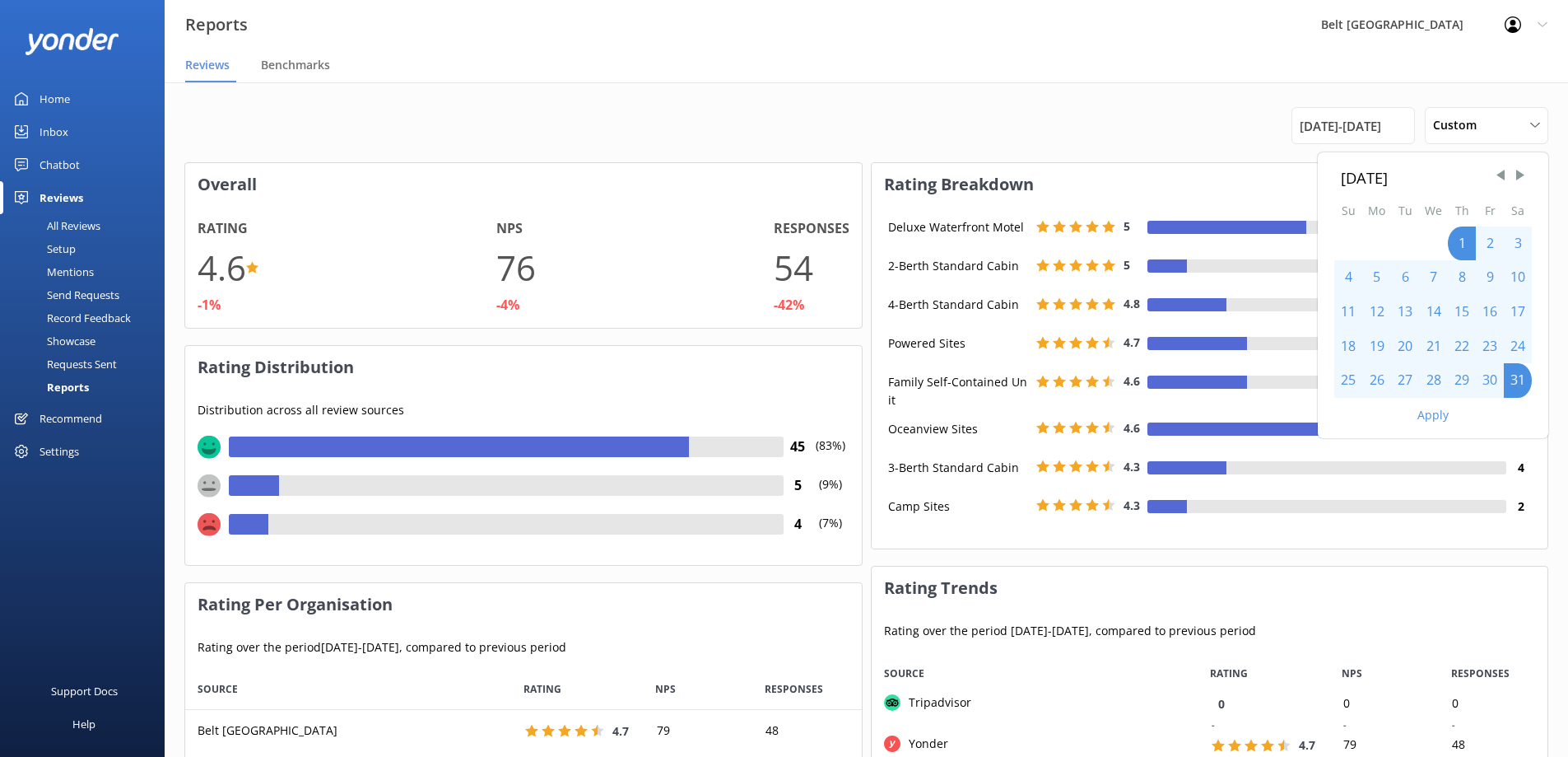
drag, startPoint x: 1524, startPoint y: 176, endPoint x: 1517, endPoint y: 185, distance: 11.4
click at [1524, 178] on span "Next Month" at bounding box center [1520, 176] width 17 height 17
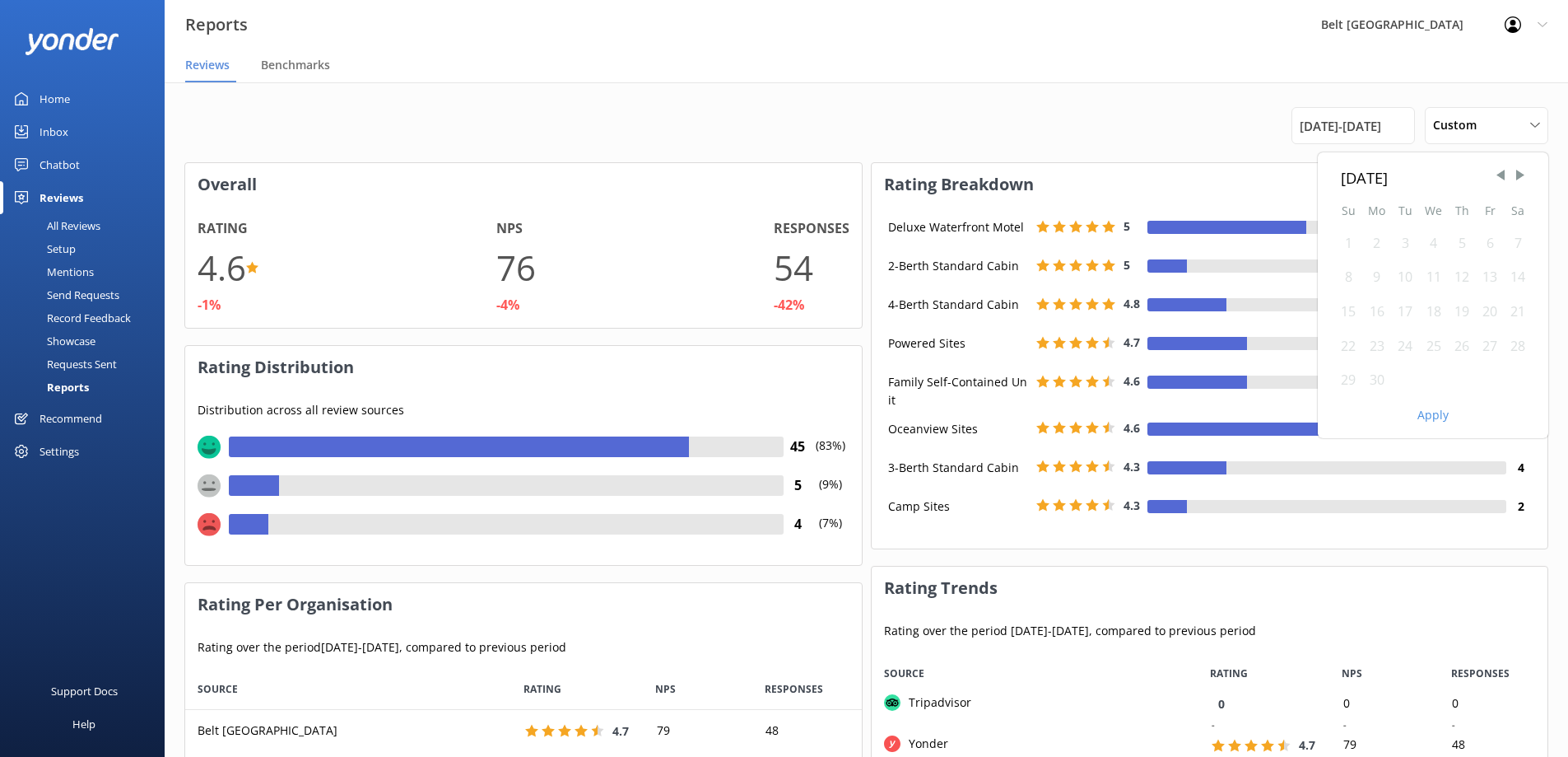
click at [1346, 246] on div "1" at bounding box center [1348, 243] width 28 height 35
click at [1346, 244] on div "1" at bounding box center [1348, 243] width 28 height 35
click at [1377, 377] on div "30" at bounding box center [1377, 380] width 29 height 35
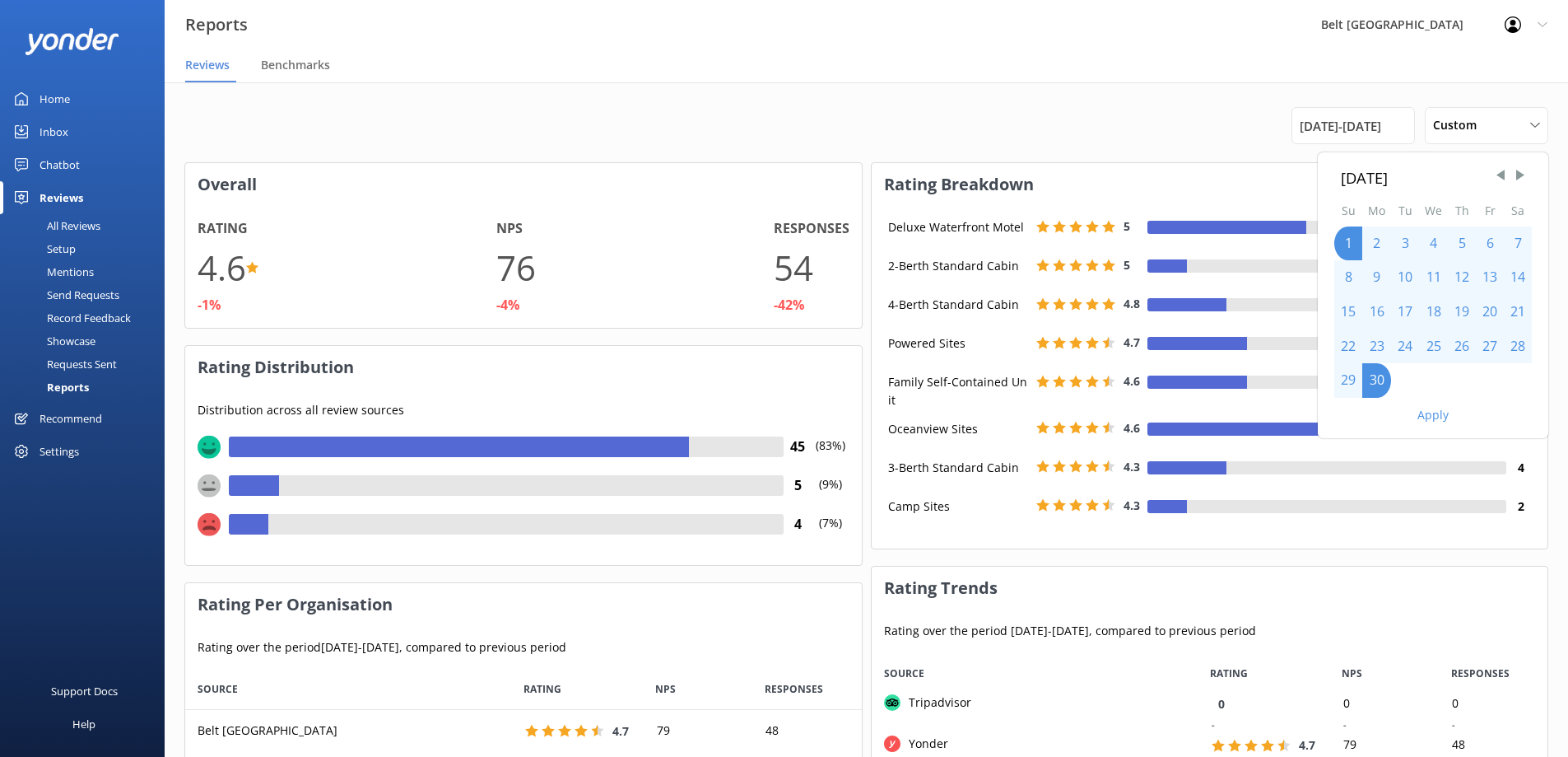
click at [1442, 423] on div "Apply" at bounding box center [1432, 411] width 230 height 28
click at [1439, 410] on button "Apply" at bounding box center [1432, 415] width 31 height 12
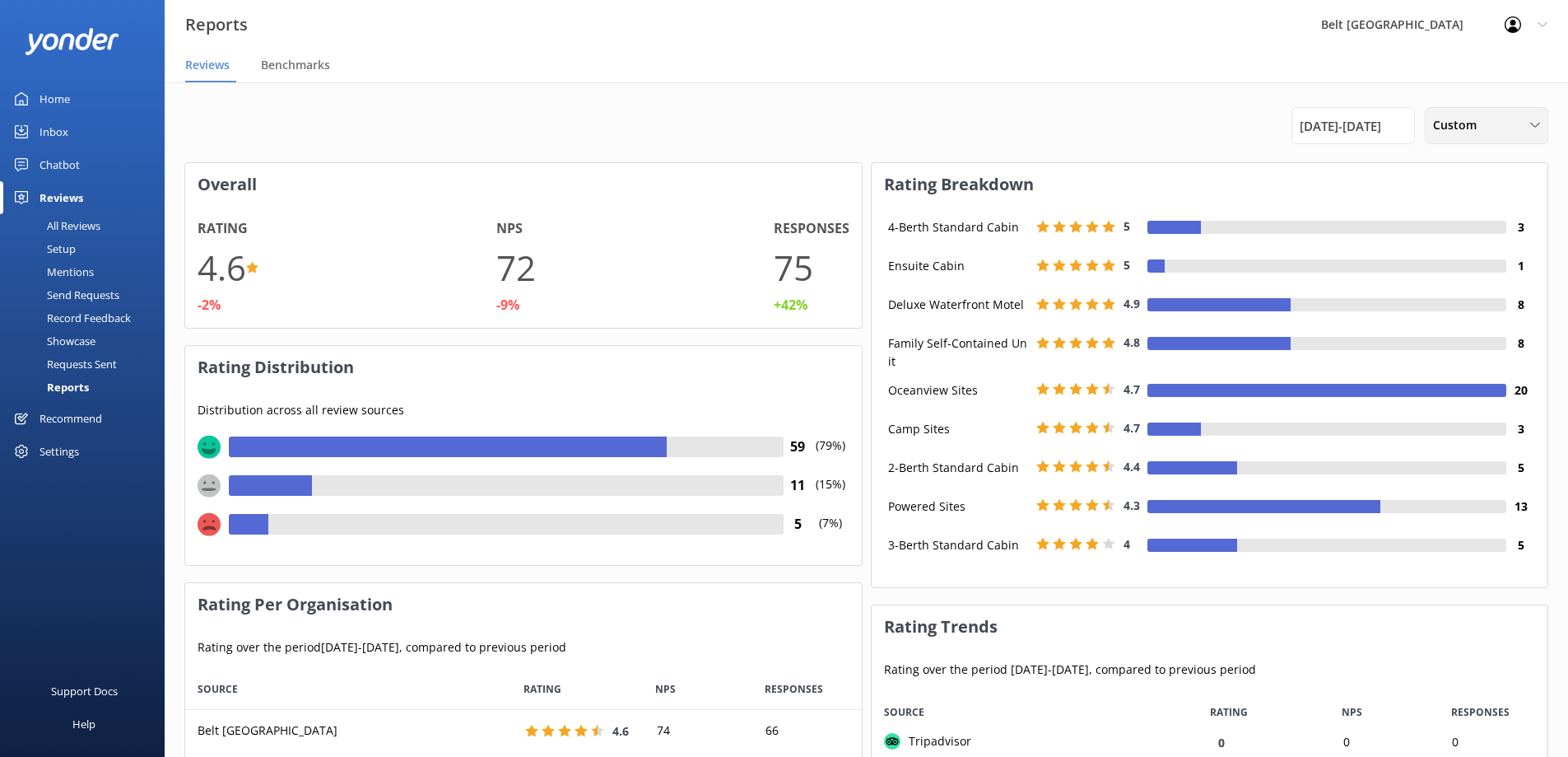
click at [1537, 132] on div "Custom" at bounding box center [1486, 125] width 116 height 18
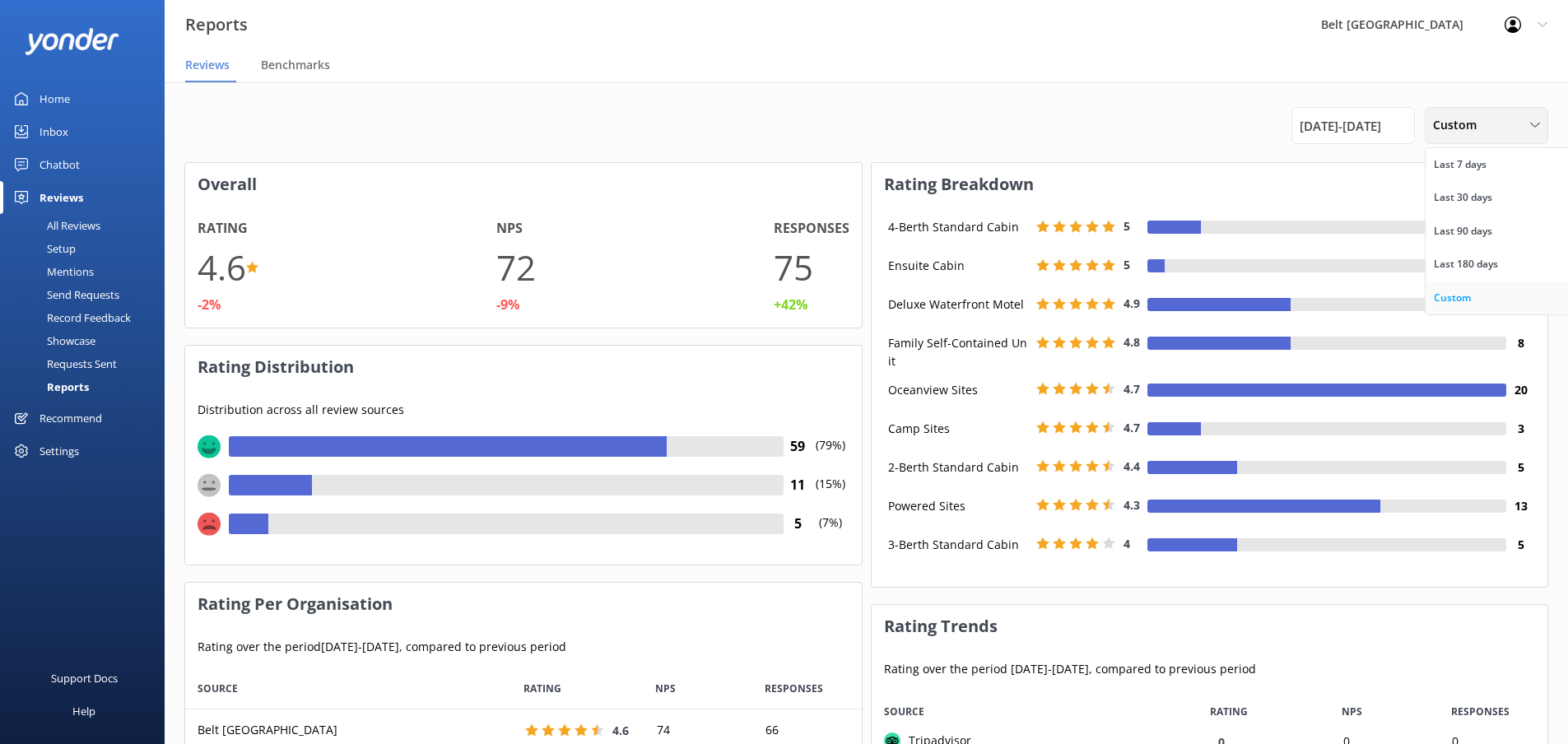
click at [1456, 303] on div "Custom" at bounding box center [1452, 298] width 37 height 17
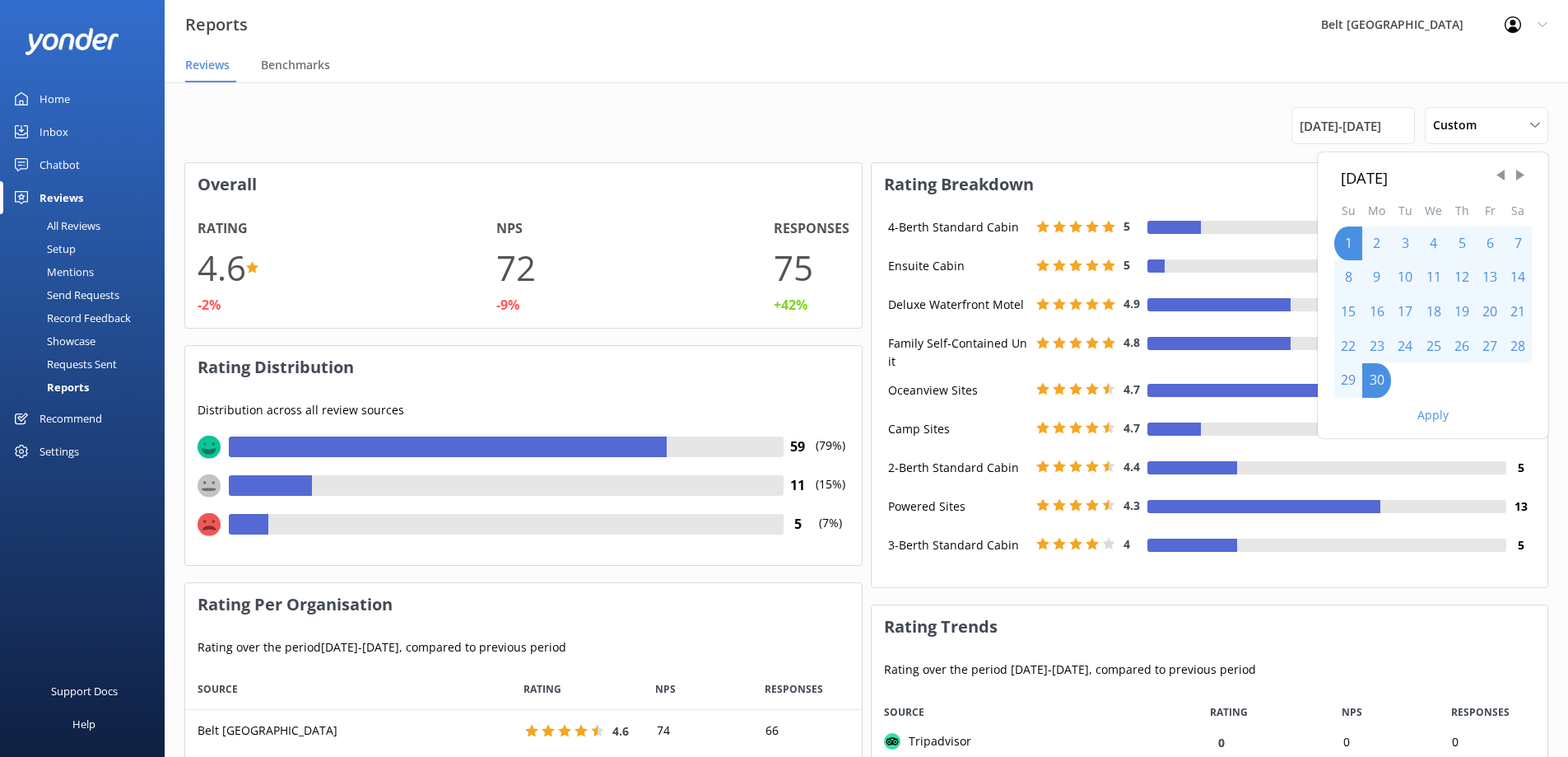
drag, startPoint x: 1523, startPoint y: 175, endPoint x: 1514, endPoint y: 185, distance: 13.5
click at [1522, 177] on span "Next Month" at bounding box center [1520, 176] width 17 height 17
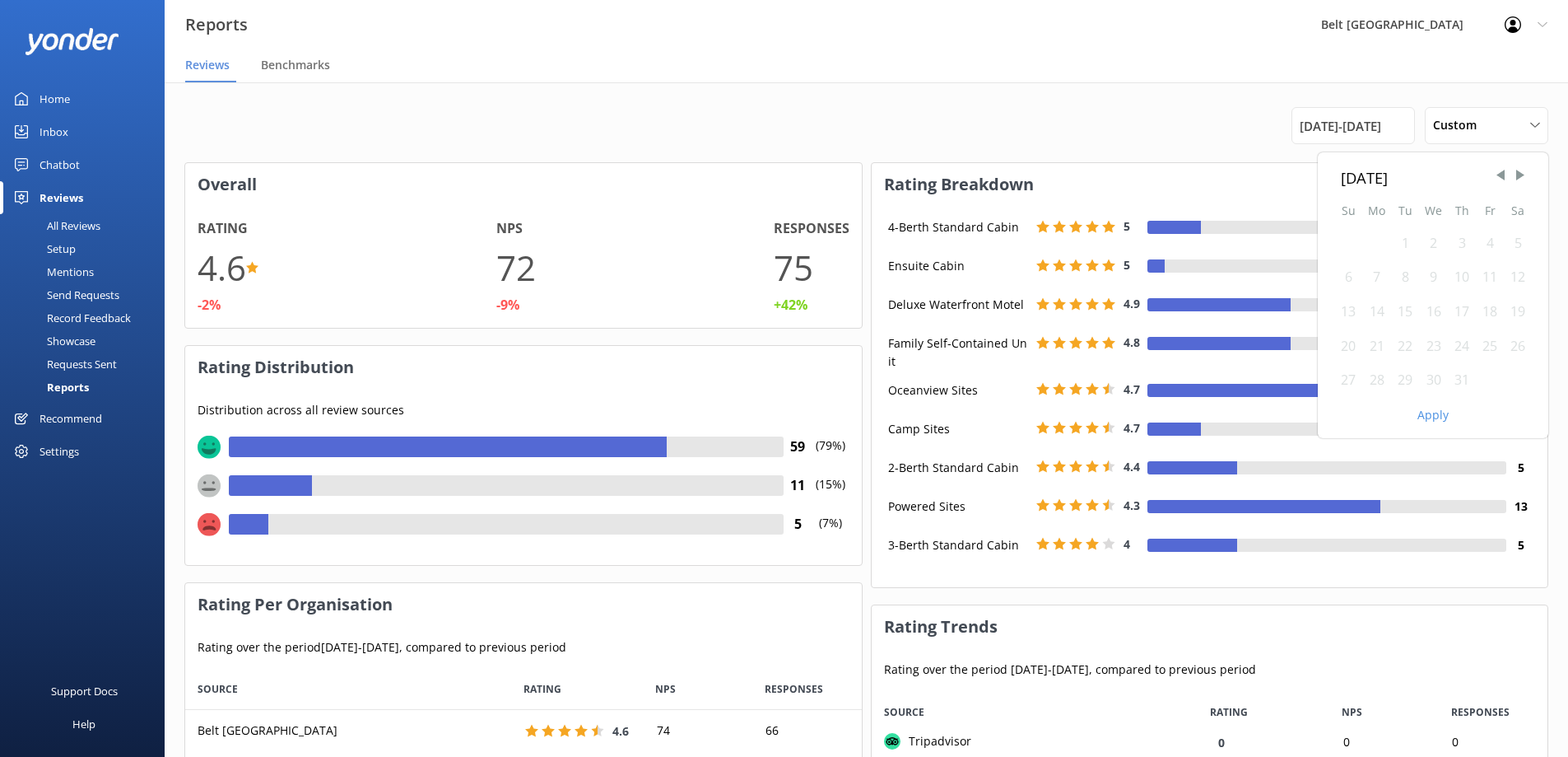
click at [1400, 239] on div "1" at bounding box center [1404, 243] width 28 height 35
click at [1404, 241] on div "1" at bounding box center [1404, 243] width 28 height 35
drag, startPoint x: 1463, startPoint y: 383, endPoint x: 1460, endPoint y: 408, distance: 25.2
click at [1463, 384] on div "31" at bounding box center [1461, 380] width 28 height 35
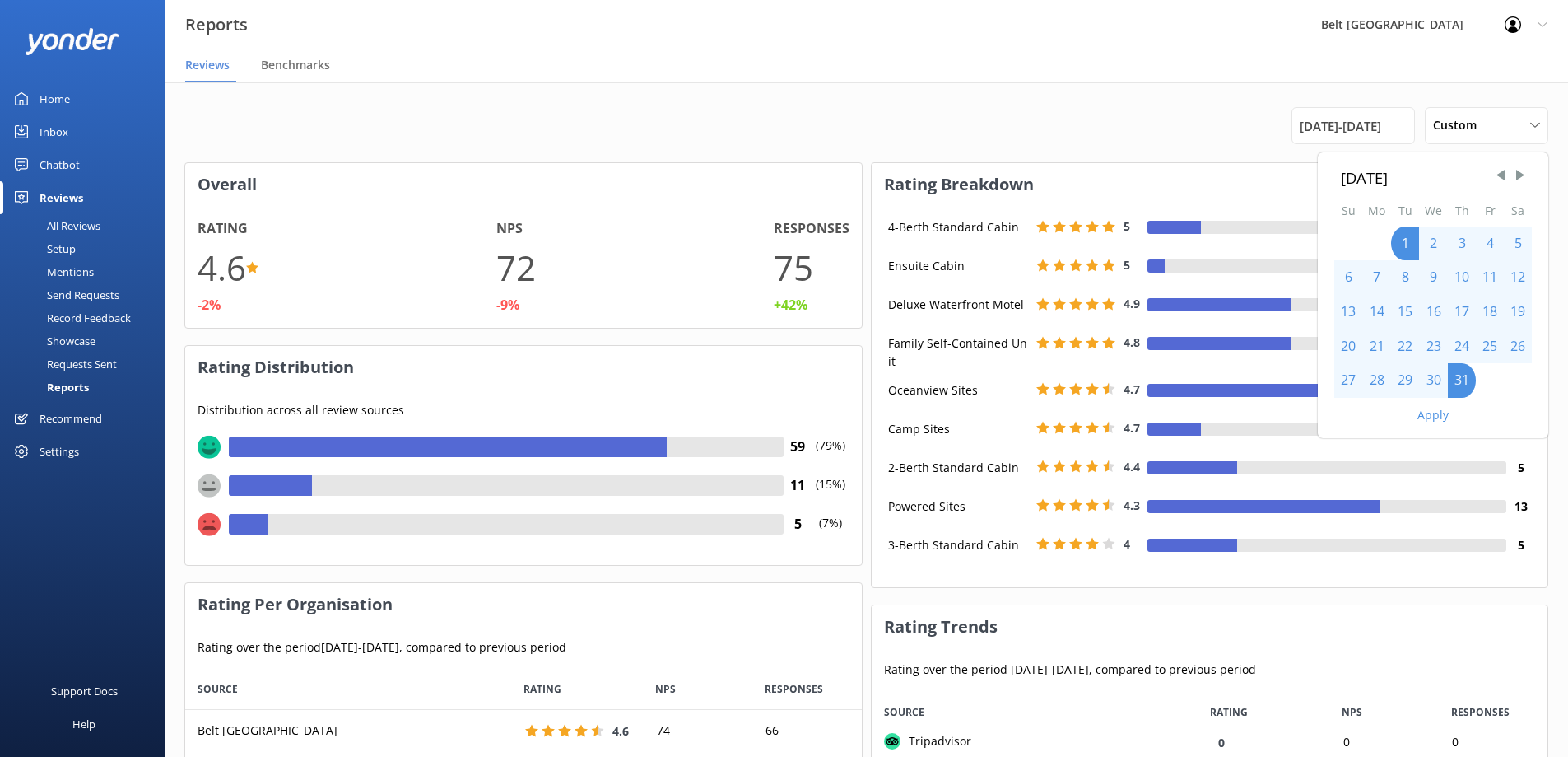
click at [1438, 415] on button "Apply" at bounding box center [1432, 415] width 31 height 12
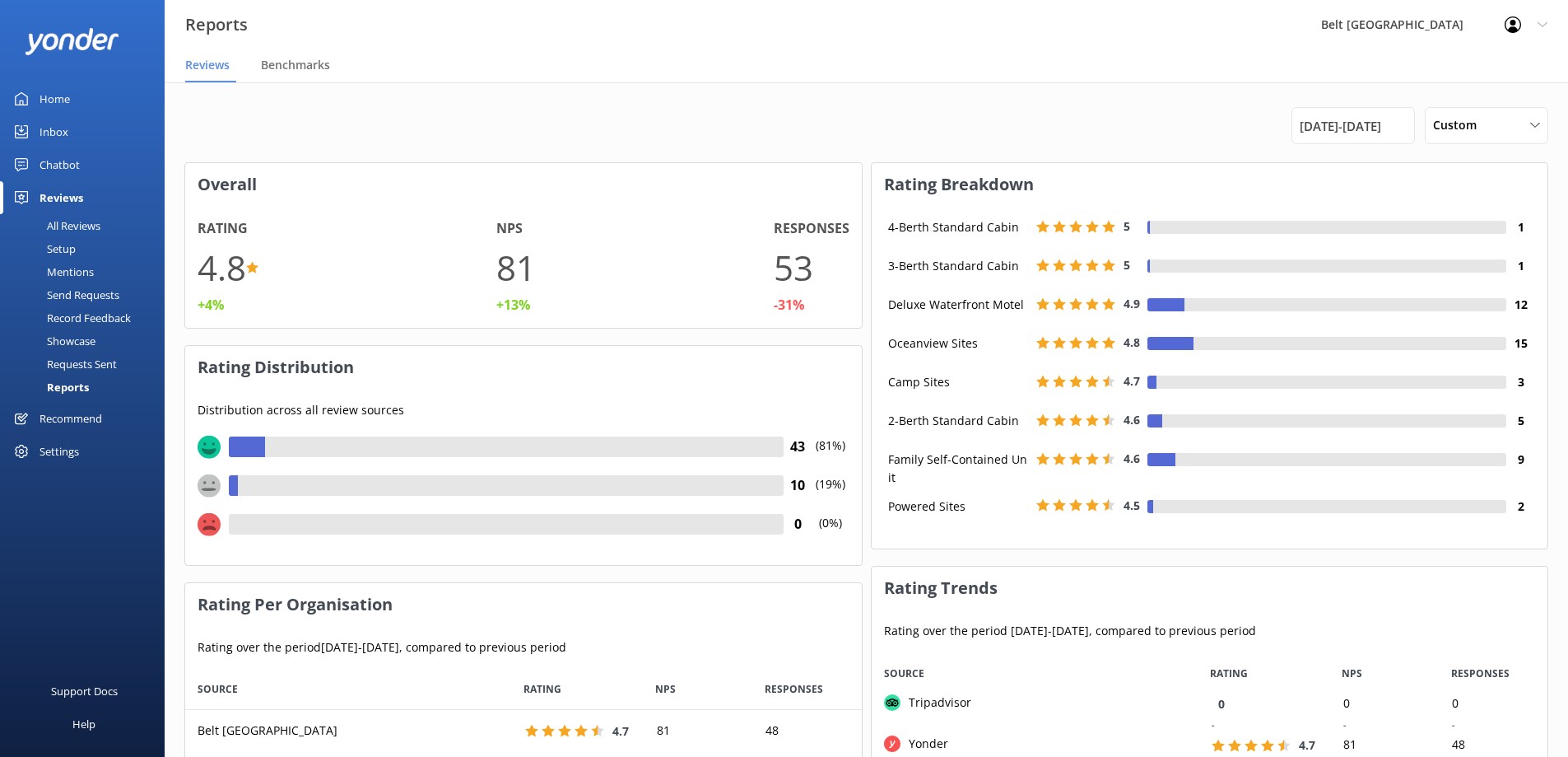
scroll to position [14, 13]
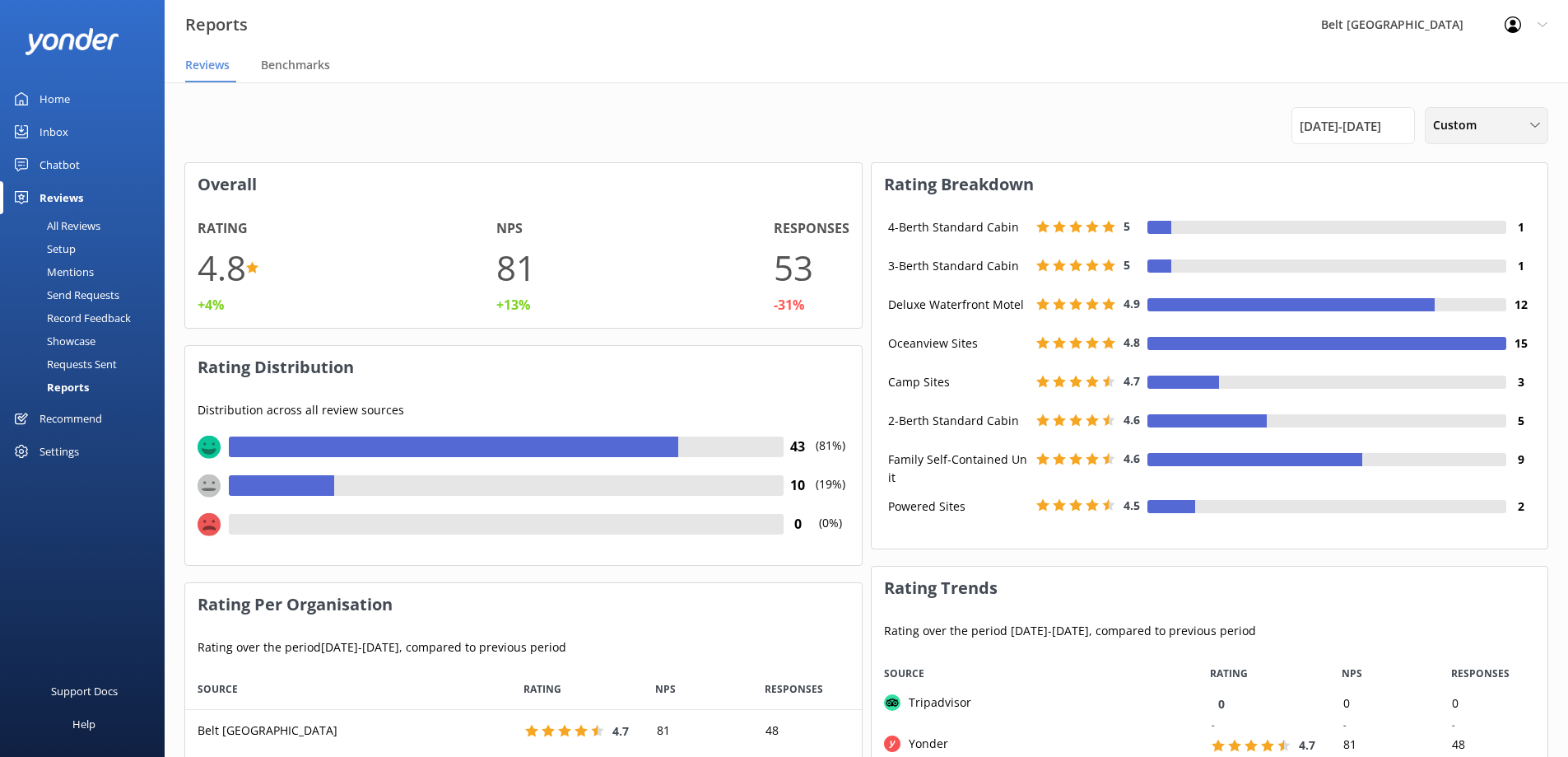
click at [1533, 122] on icon at bounding box center [1535, 125] width 10 height 10
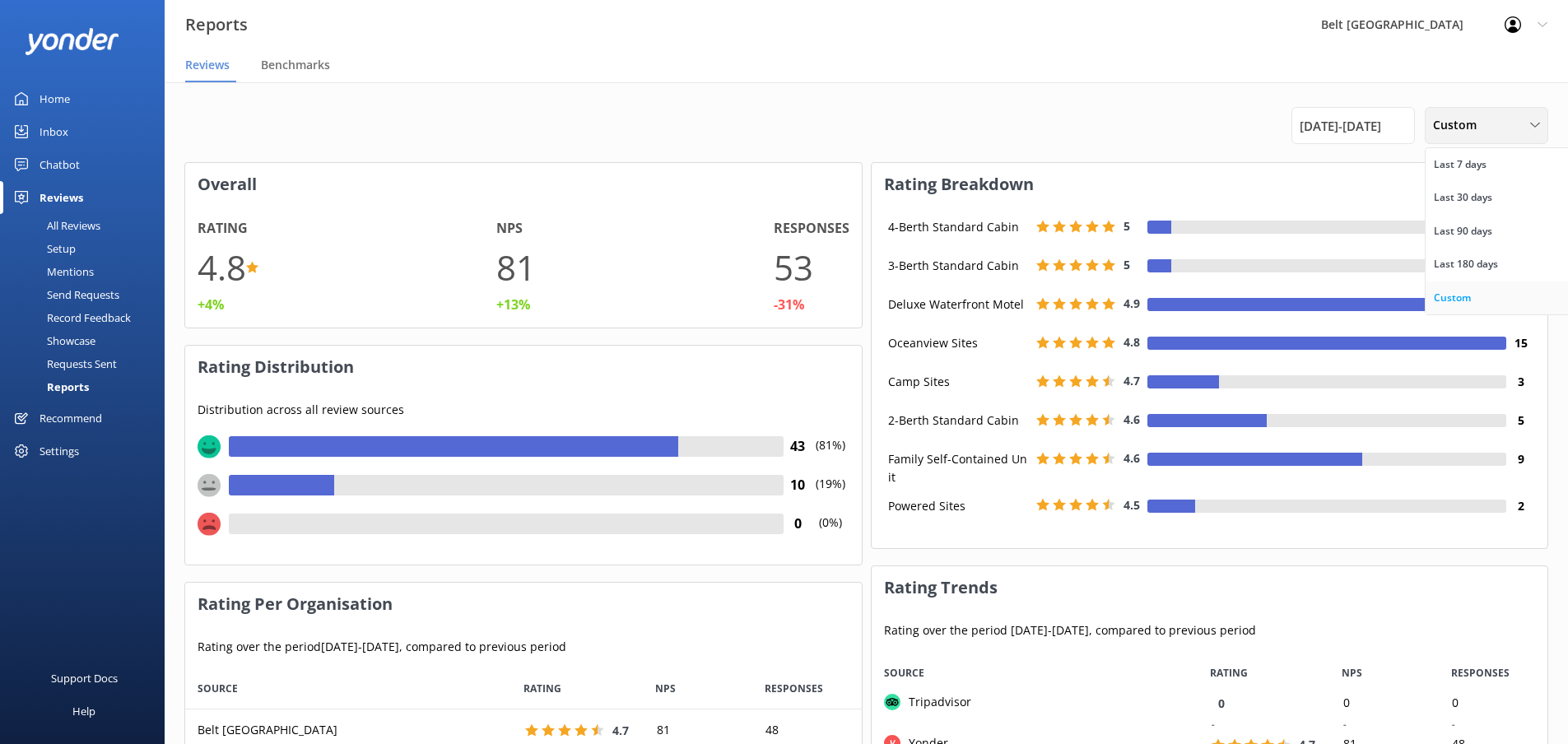
click at [1464, 297] on div "Custom" at bounding box center [1452, 298] width 37 height 17
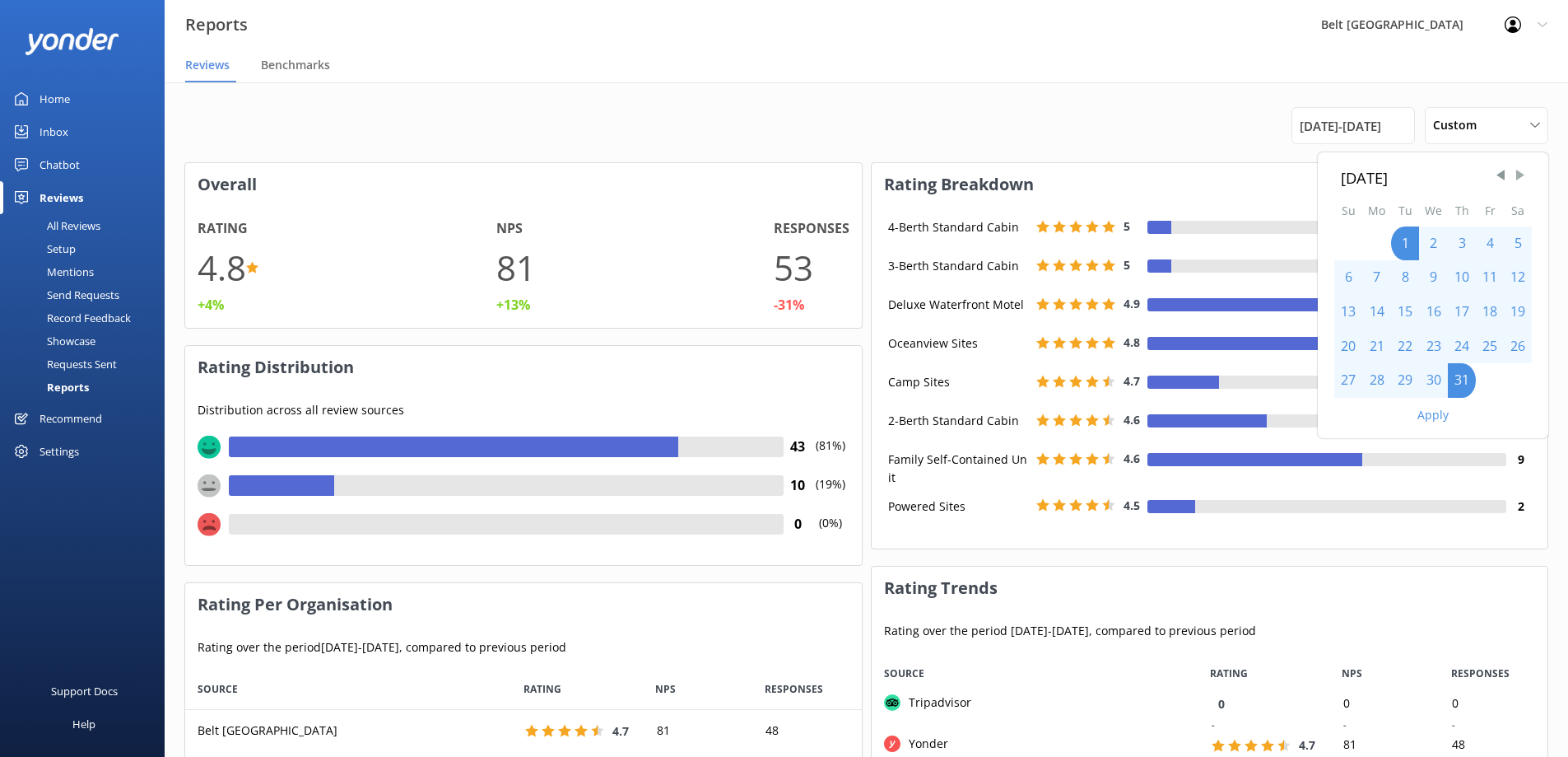
click at [1516, 181] on span "Next Month" at bounding box center [1520, 176] width 17 height 17
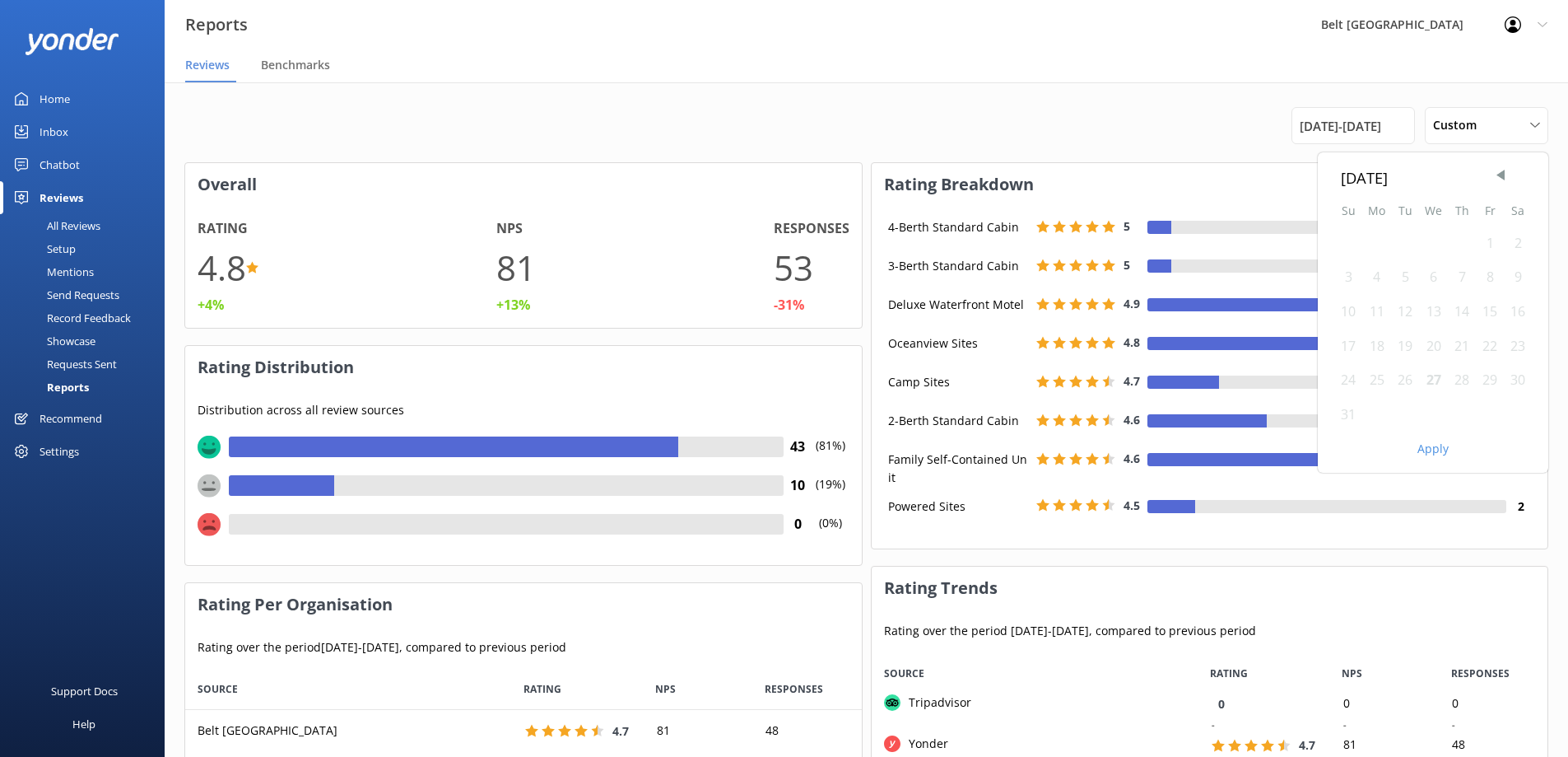
click at [1484, 241] on div "1" at bounding box center [1489, 243] width 28 height 35
drag, startPoint x: 1490, startPoint y: 235, endPoint x: 1471, endPoint y: 336, distance: 102.8
click at [1489, 240] on div "1" at bounding box center [1489, 243] width 28 height 35
click at [1433, 387] on div "27" at bounding box center [1433, 380] width 29 height 35
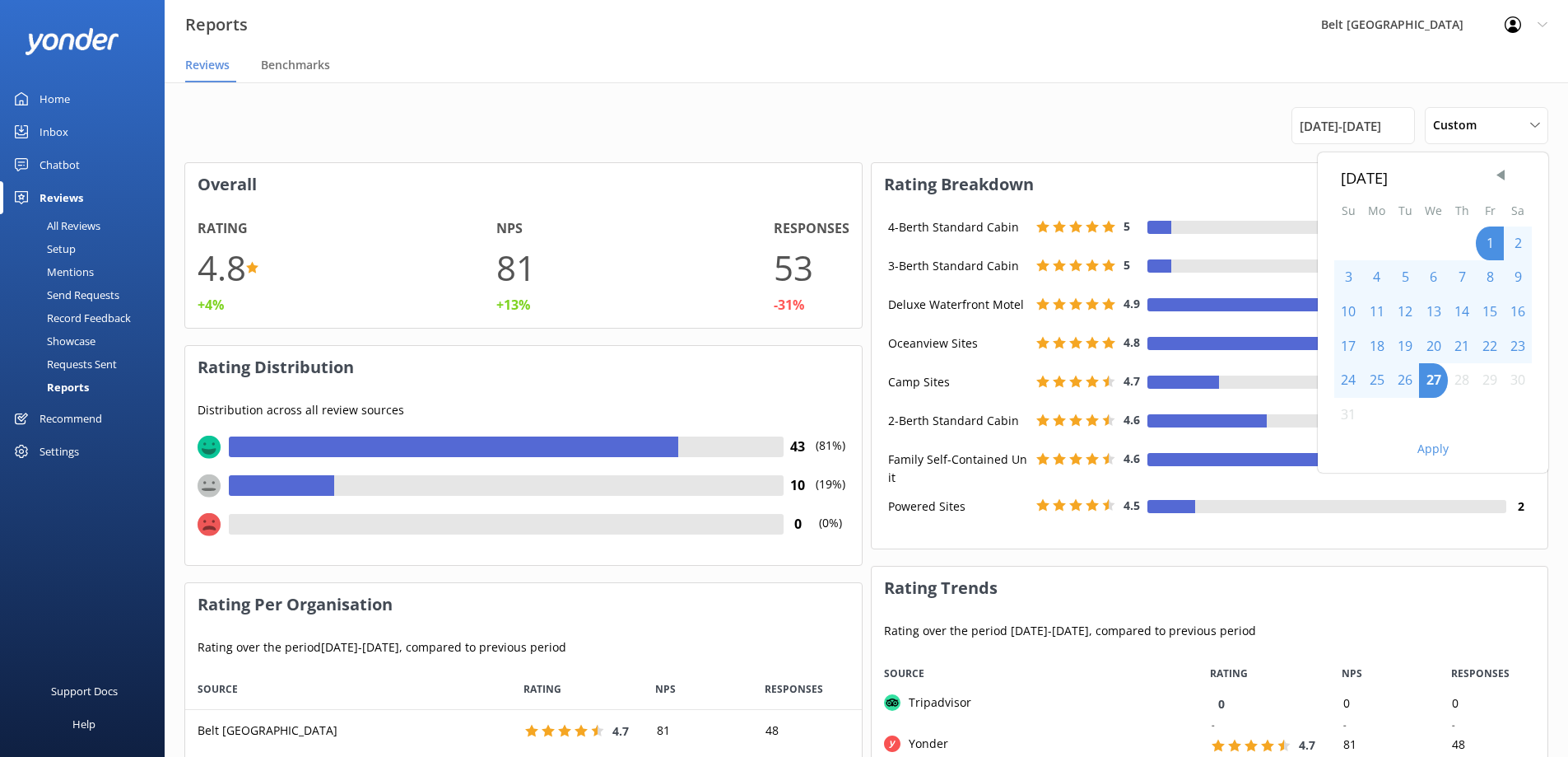
drag, startPoint x: 1429, startPoint y: 452, endPoint x: 1439, endPoint y: 457, distance: 11.2
click at [1430, 452] on button "Apply" at bounding box center [1432, 449] width 31 height 12
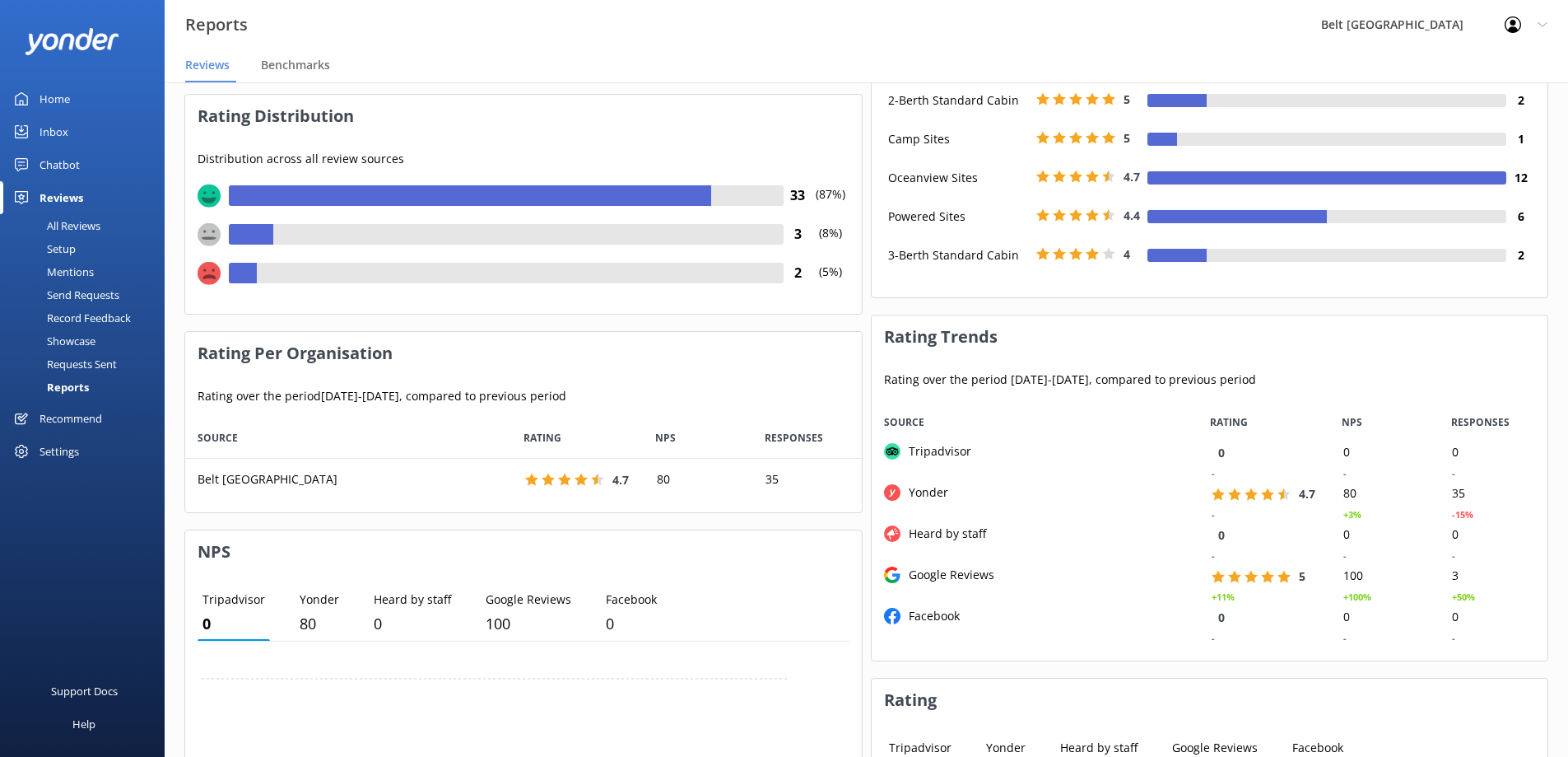
scroll to position [0, 0]
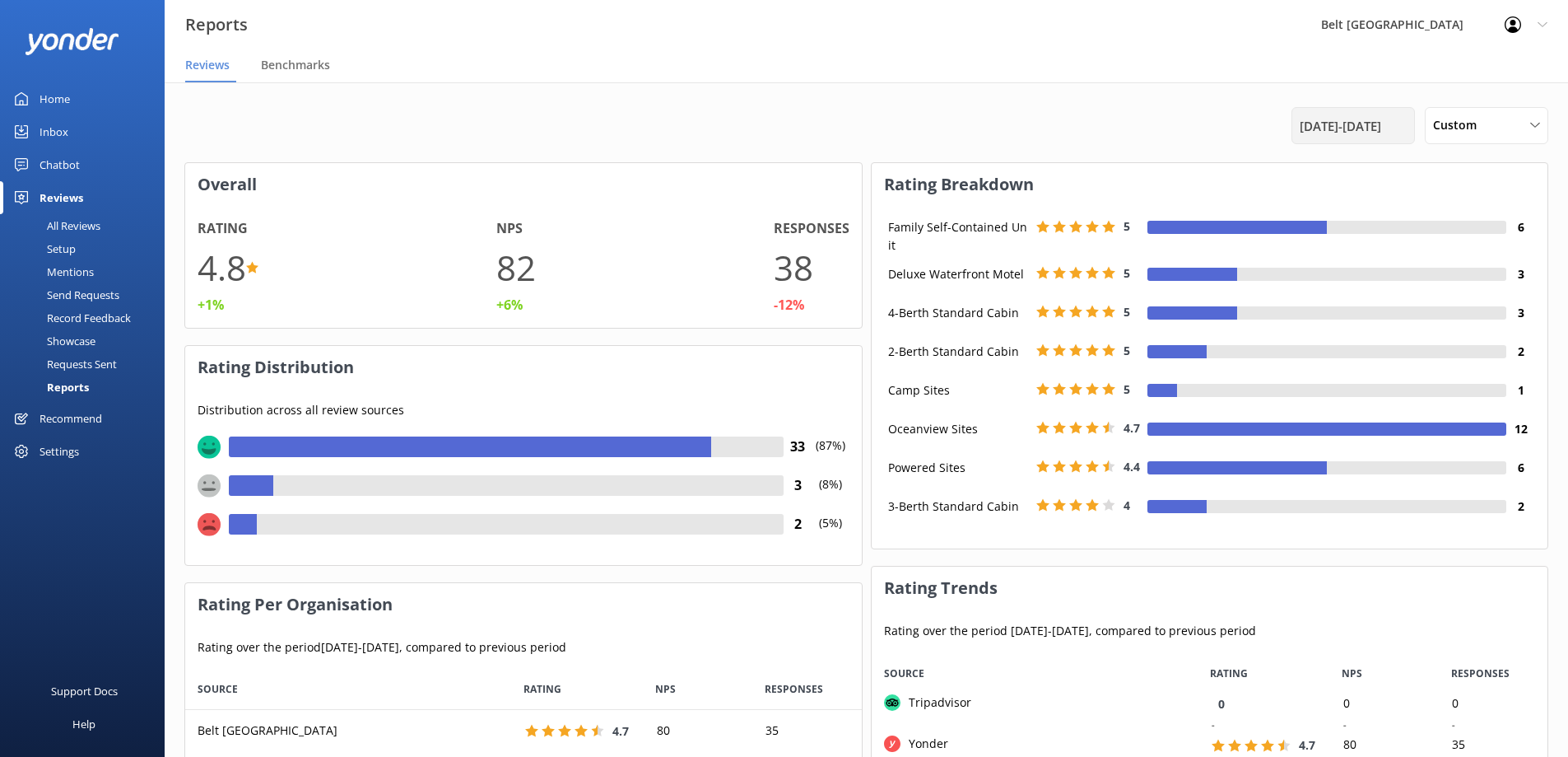
click at [1310, 122] on span "[DATE] - [DATE]" at bounding box center [1340, 126] width 82 height 19
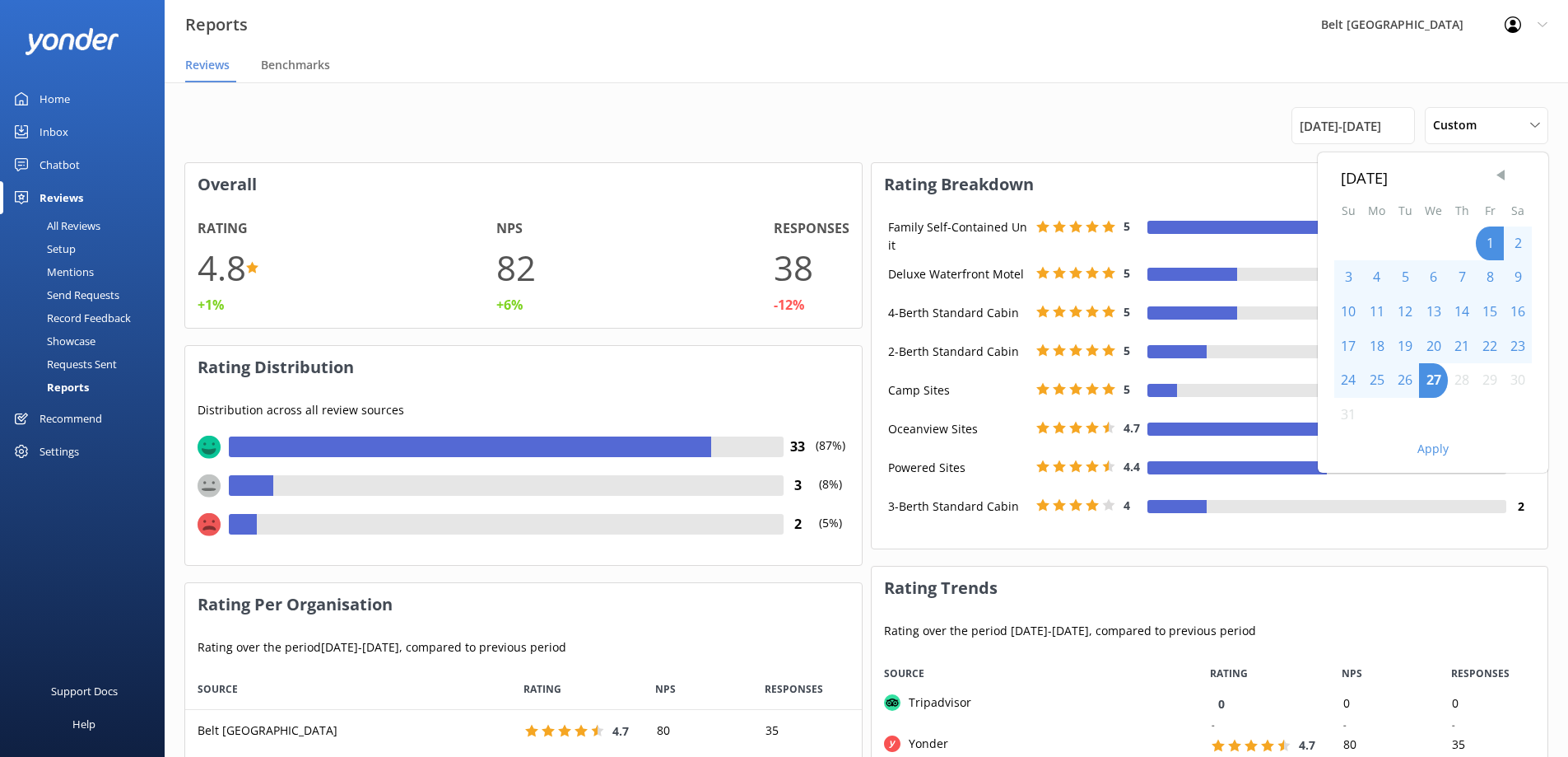
click at [1501, 173] on span "Previous Month" at bounding box center [1501, 176] width 17 height 17
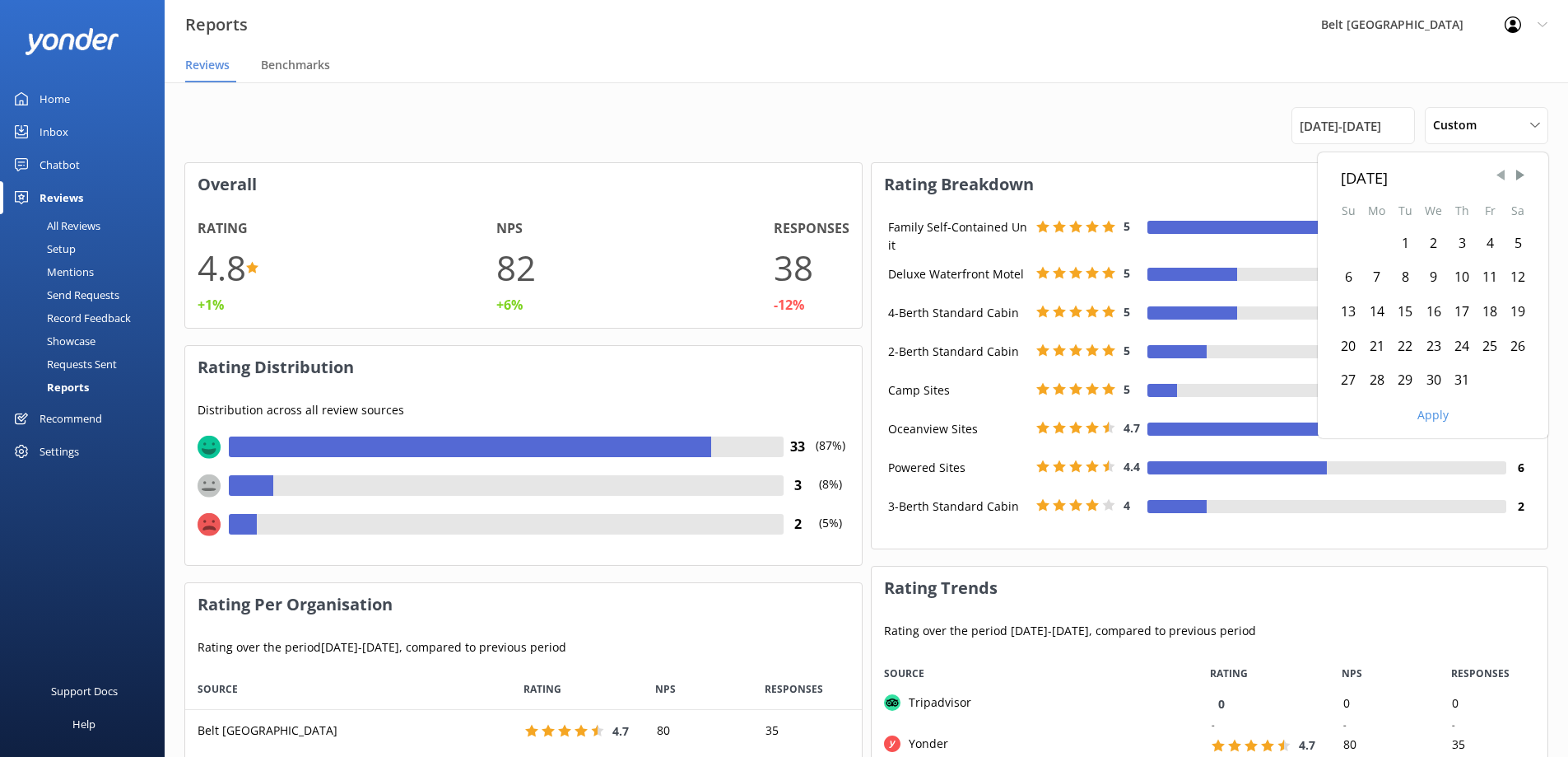
click at [1501, 173] on span "Previous Month" at bounding box center [1501, 176] width 17 height 17
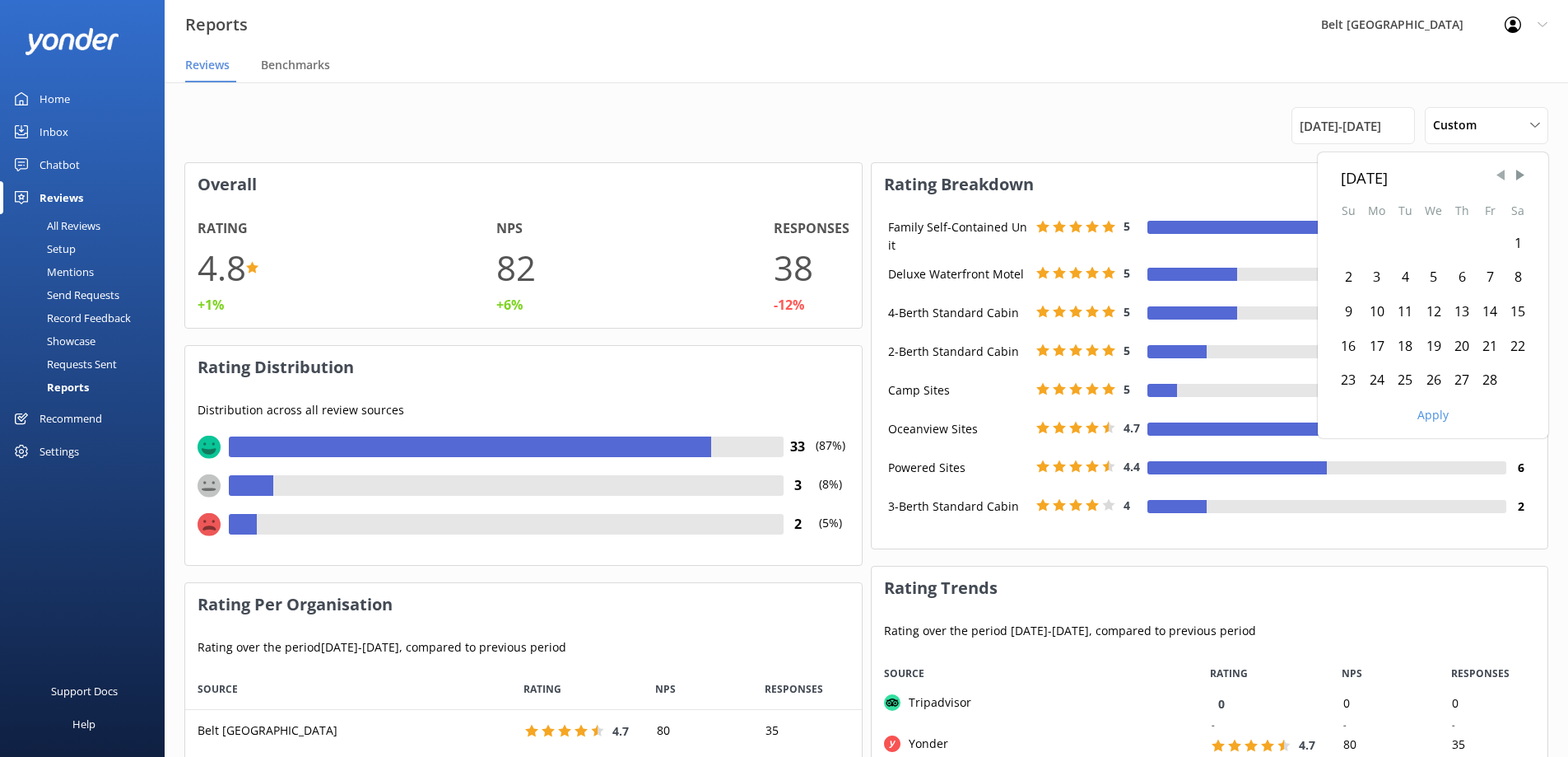
click at [1501, 173] on span "Previous Month" at bounding box center [1501, 176] width 17 height 17
click at [1432, 237] on div "1" at bounding box center [1433, 243] width 29 height 35
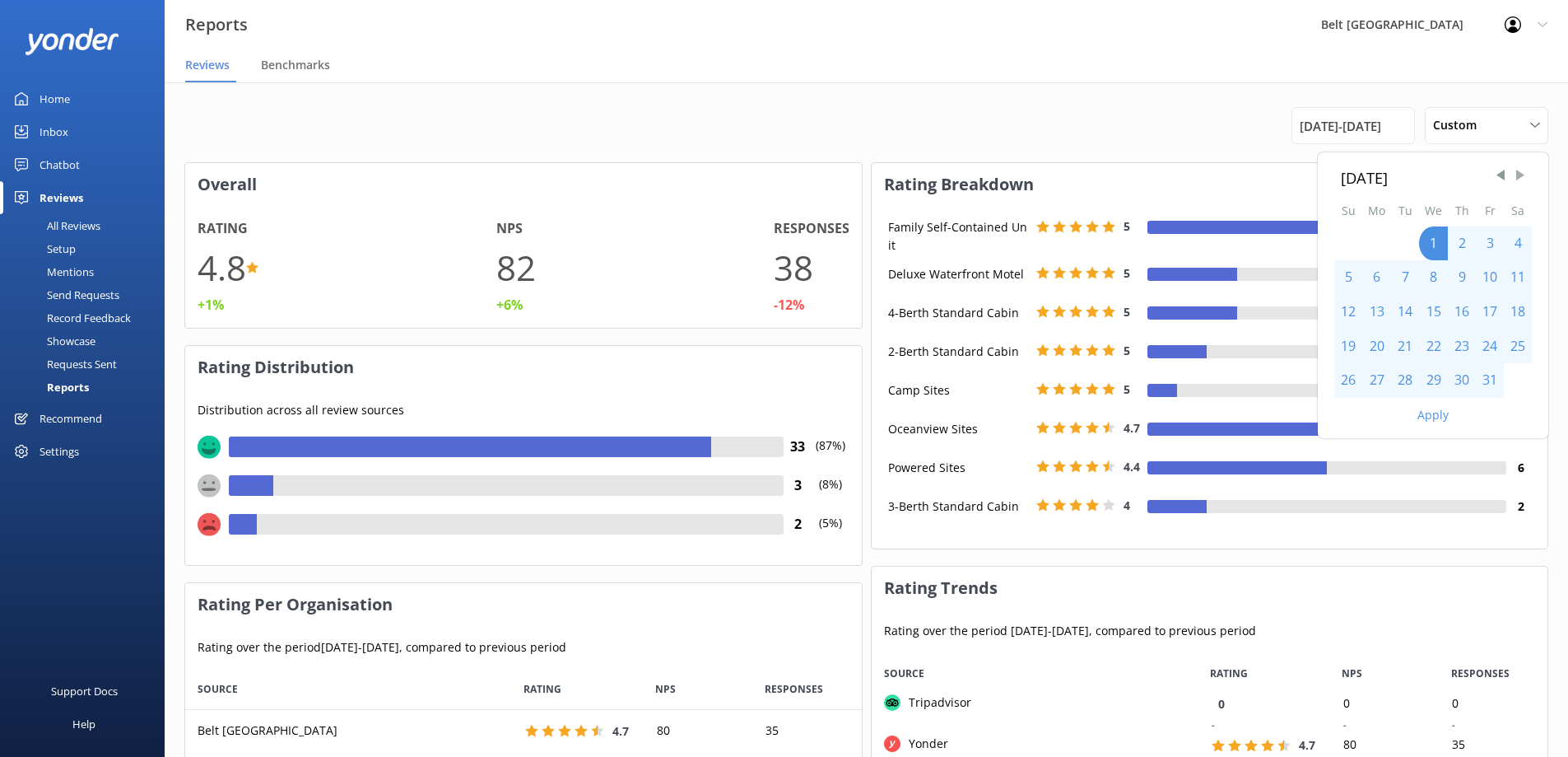
click at [1523, 176] on span "Next Month" at bounding box center [1520, 176] width 17 height 17
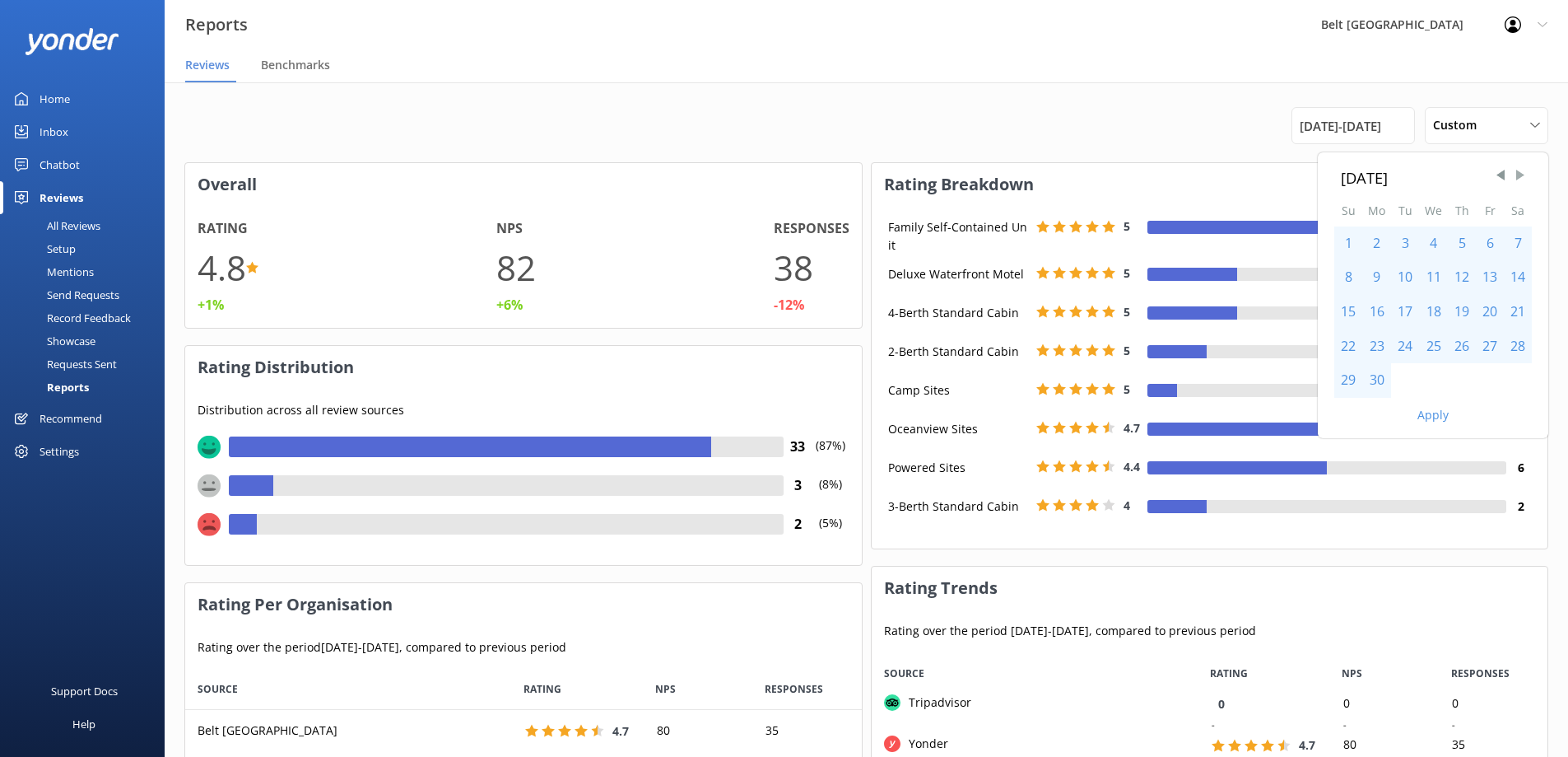
click at [1523, 176] on span "Next Month" at bounding box center [1520, 176] width 17 height 17
click at [1428, 381] on div "27" at bounding box center [1433, 380] width 29 height 35
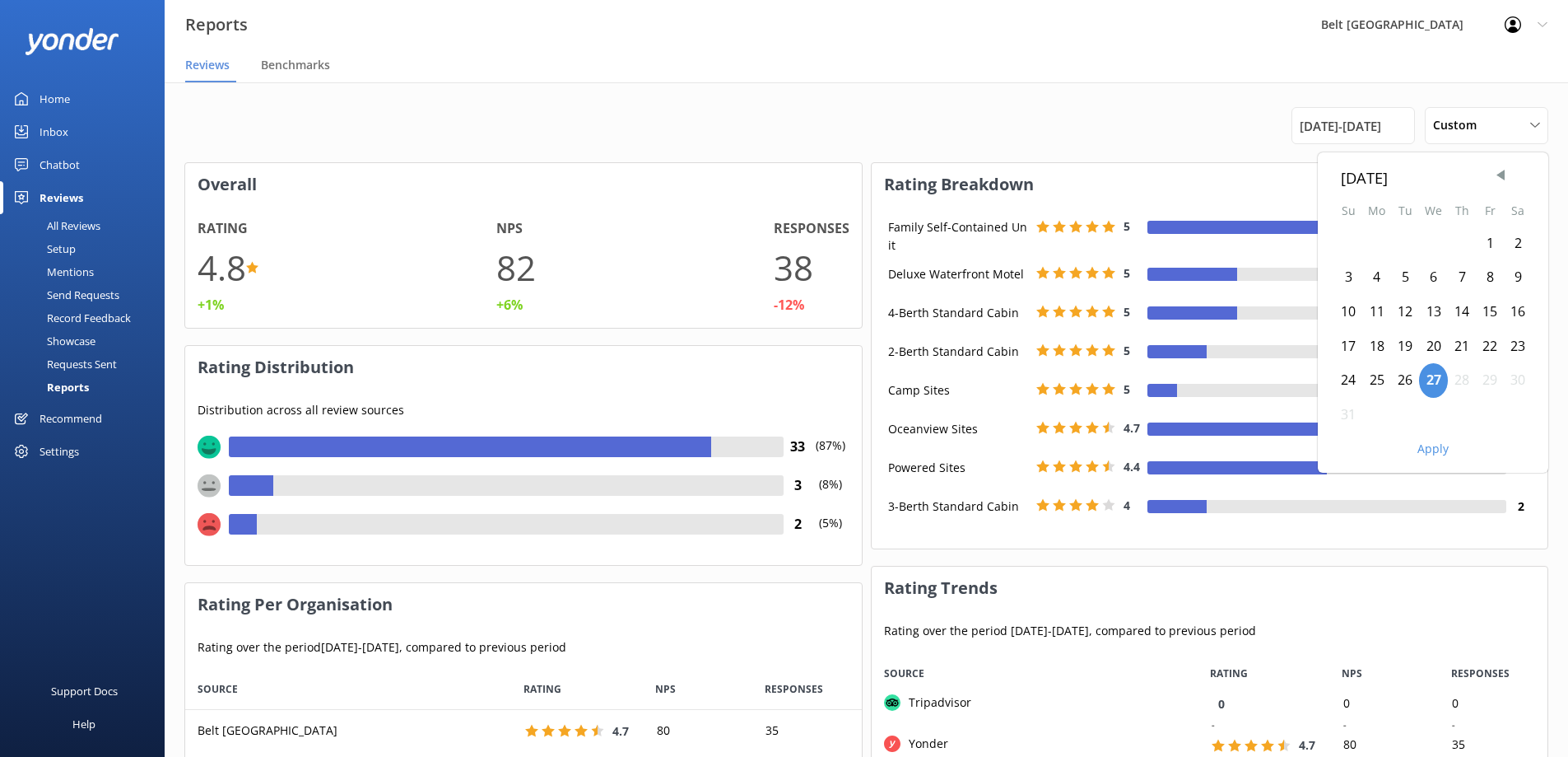
click at [1434, 448] on button "Apply" at bounding box center [1432, 449] width 31 height 12
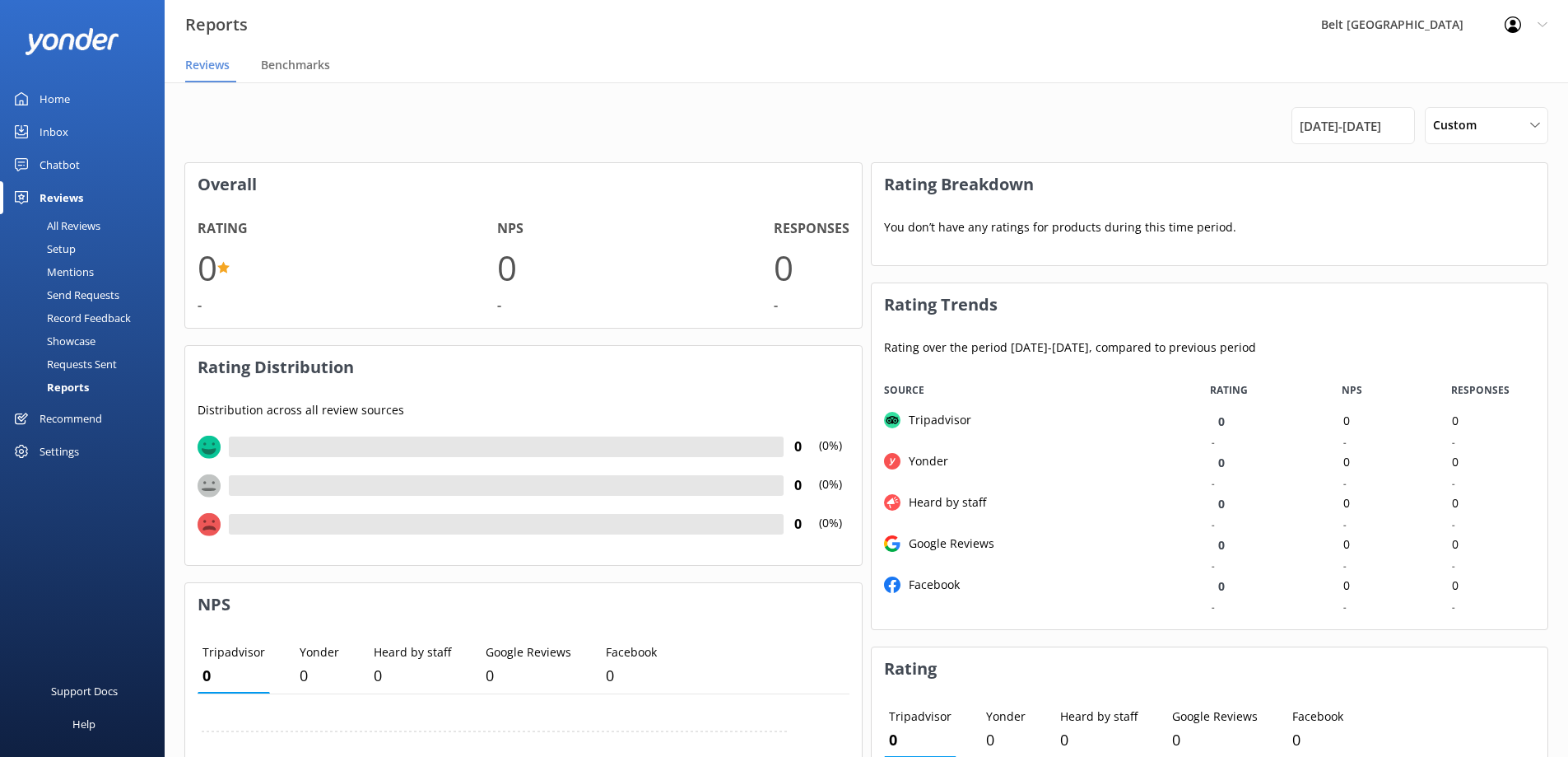
scroll to position [247, 663]
click at [1327, 133] on span "[DATE] - [DATE]" at bounding box center [1340, 126] width 82 height 19
click at [1496, 179] on span "Previous Month" at bounding box center [1501, 176] width 17 height 17
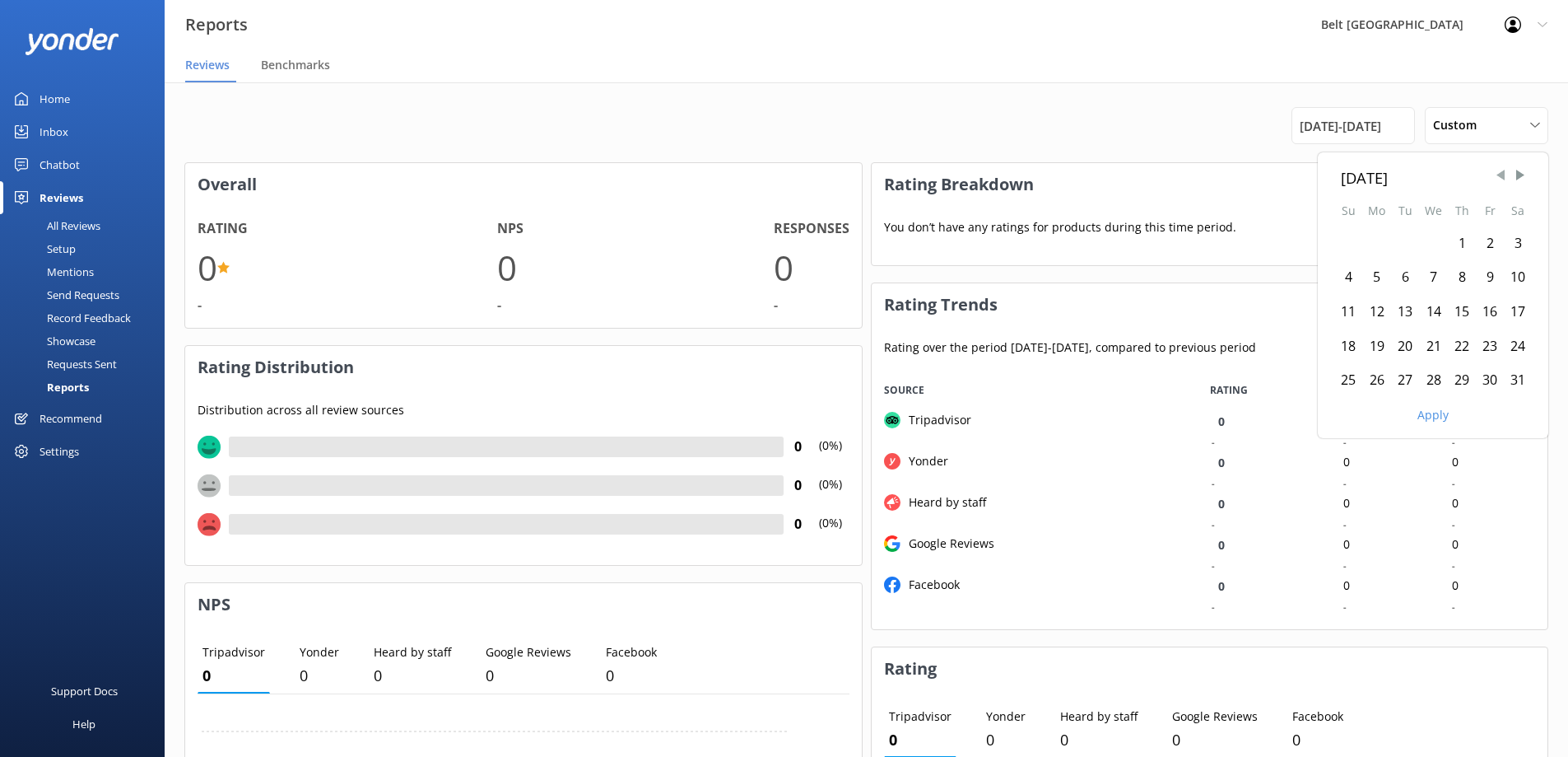
click at [1496, 179] on span "Previous Month" at bounding box center [1501, 176] width 17 height 17
click at [1436, 241] on div "1" at bounding box center [1433, 243] width 29 height 35
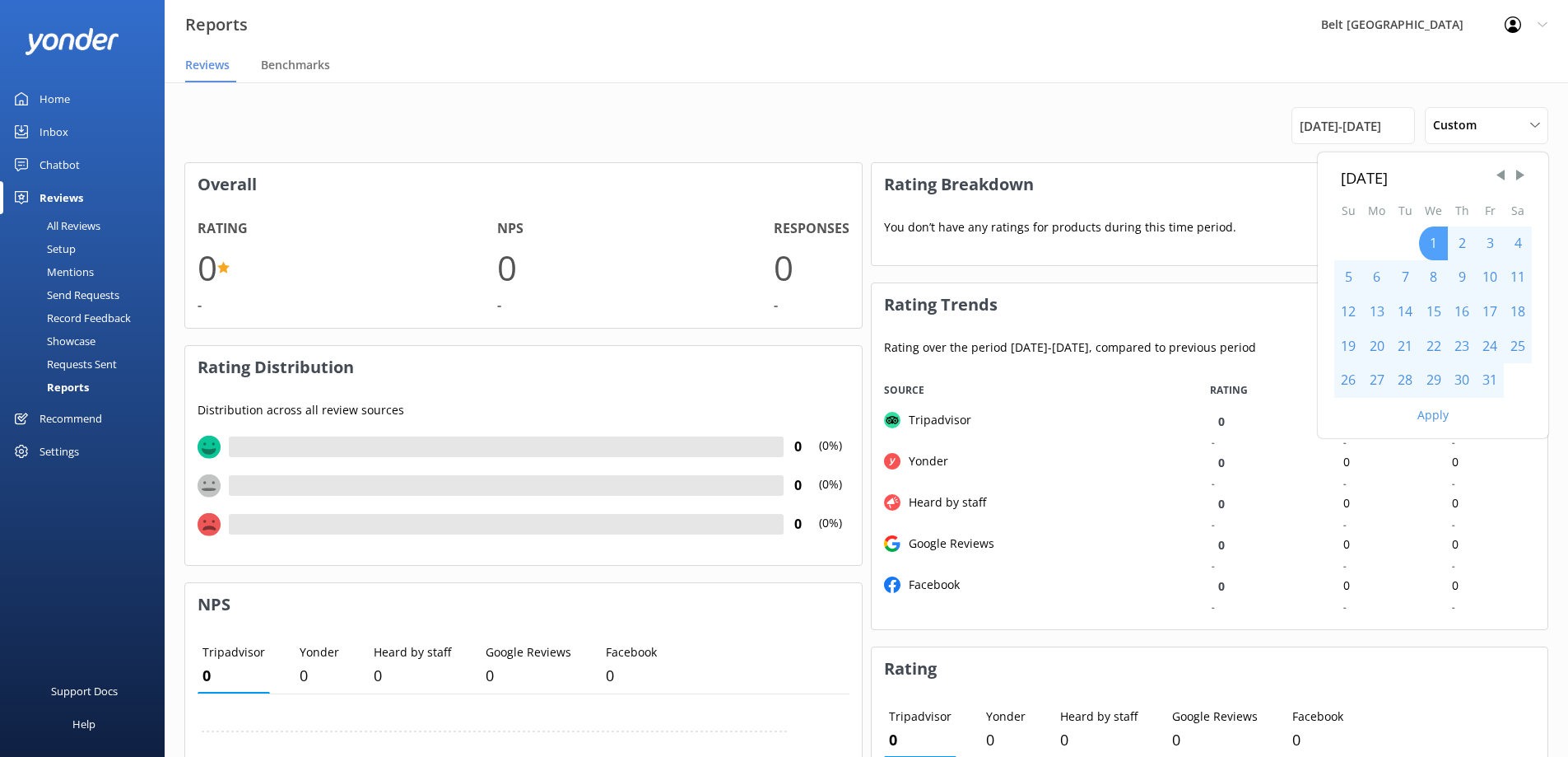
click at [1431, 241] on div "1" at bounding box center [1433, 243] width 29 height 35
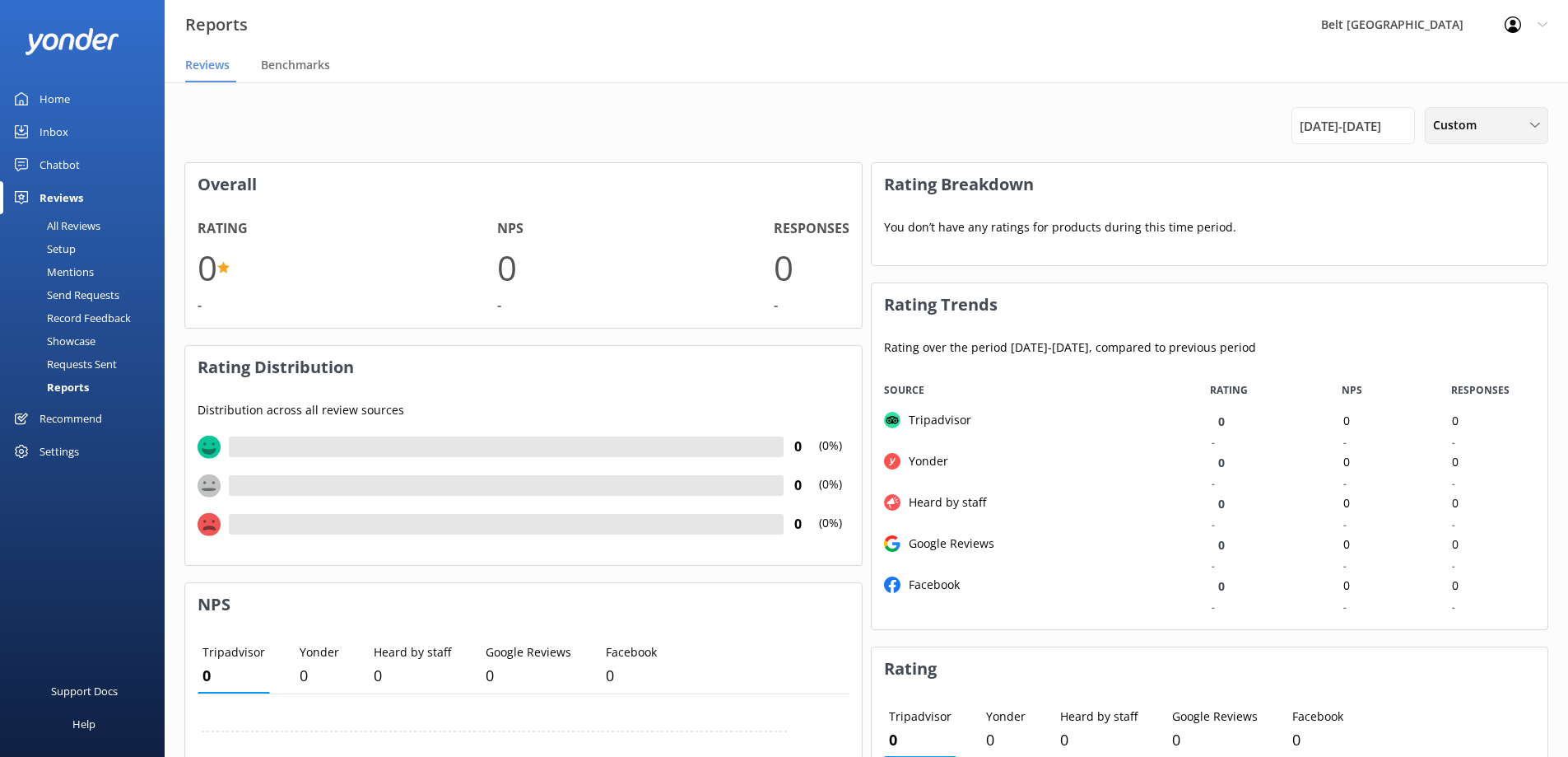
drag, startPoint x: 1475, startPoint y: 134, endPoint x: 1461, endPoint y: 203, distance: 70.4
click at [1476, 134] on span "Custom" at bounding box center [1459, 125] width 53 height 18
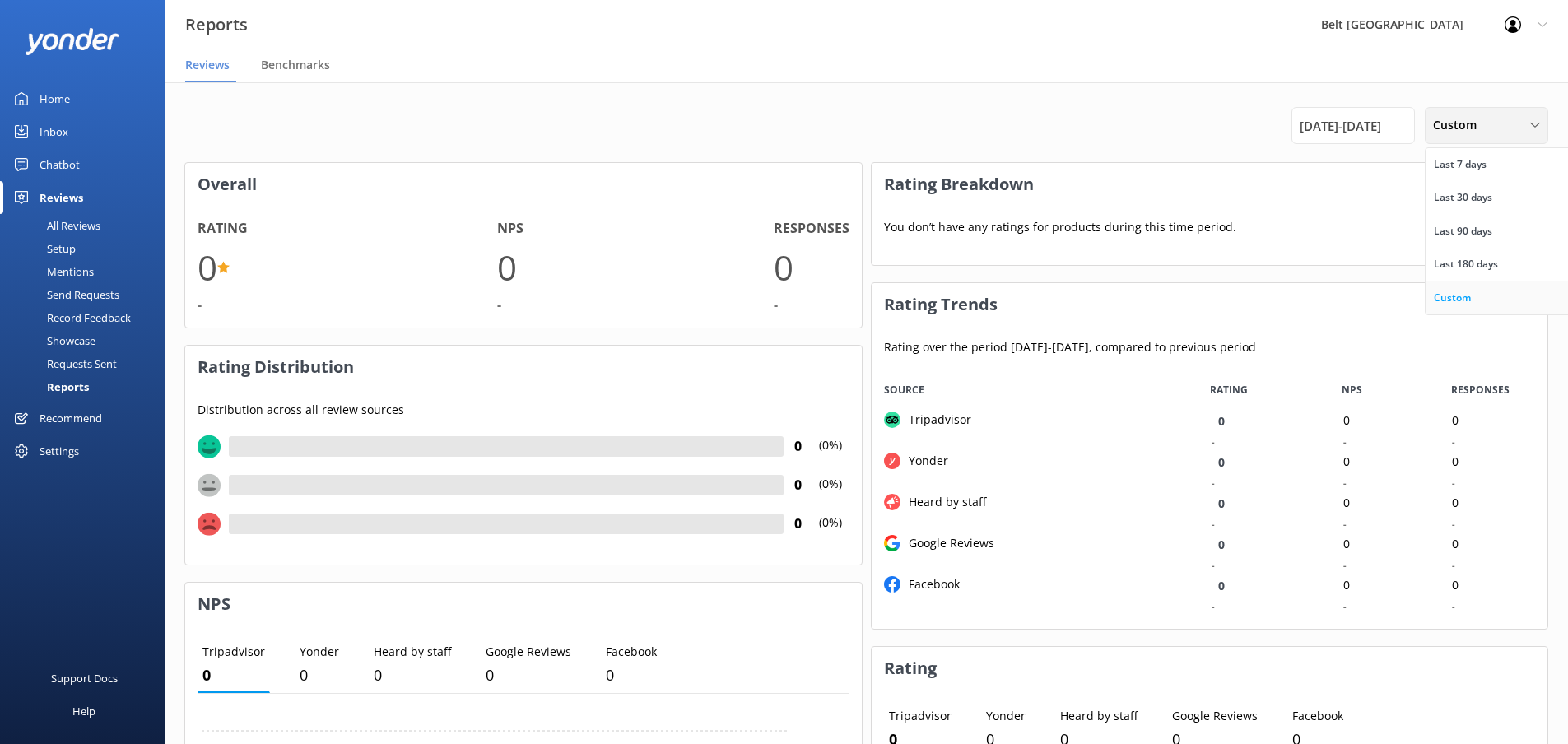
click at [1452, 299] on div "Custom" at bounding box center [1452, 298] width 37 height 17
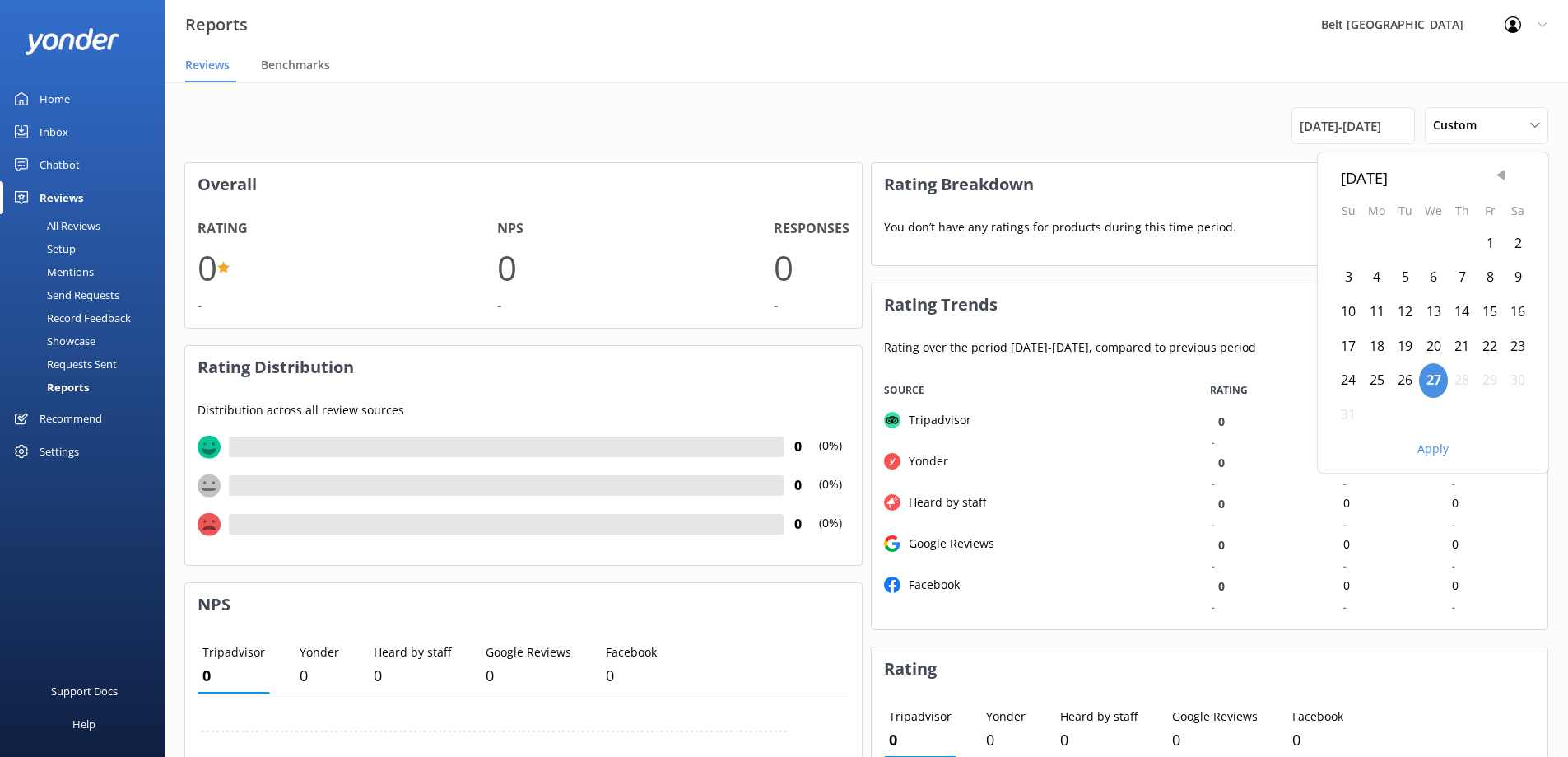
click at [1497, 174] on span "Previous Month" at bounding box center [1501, 176] width 17 height 17
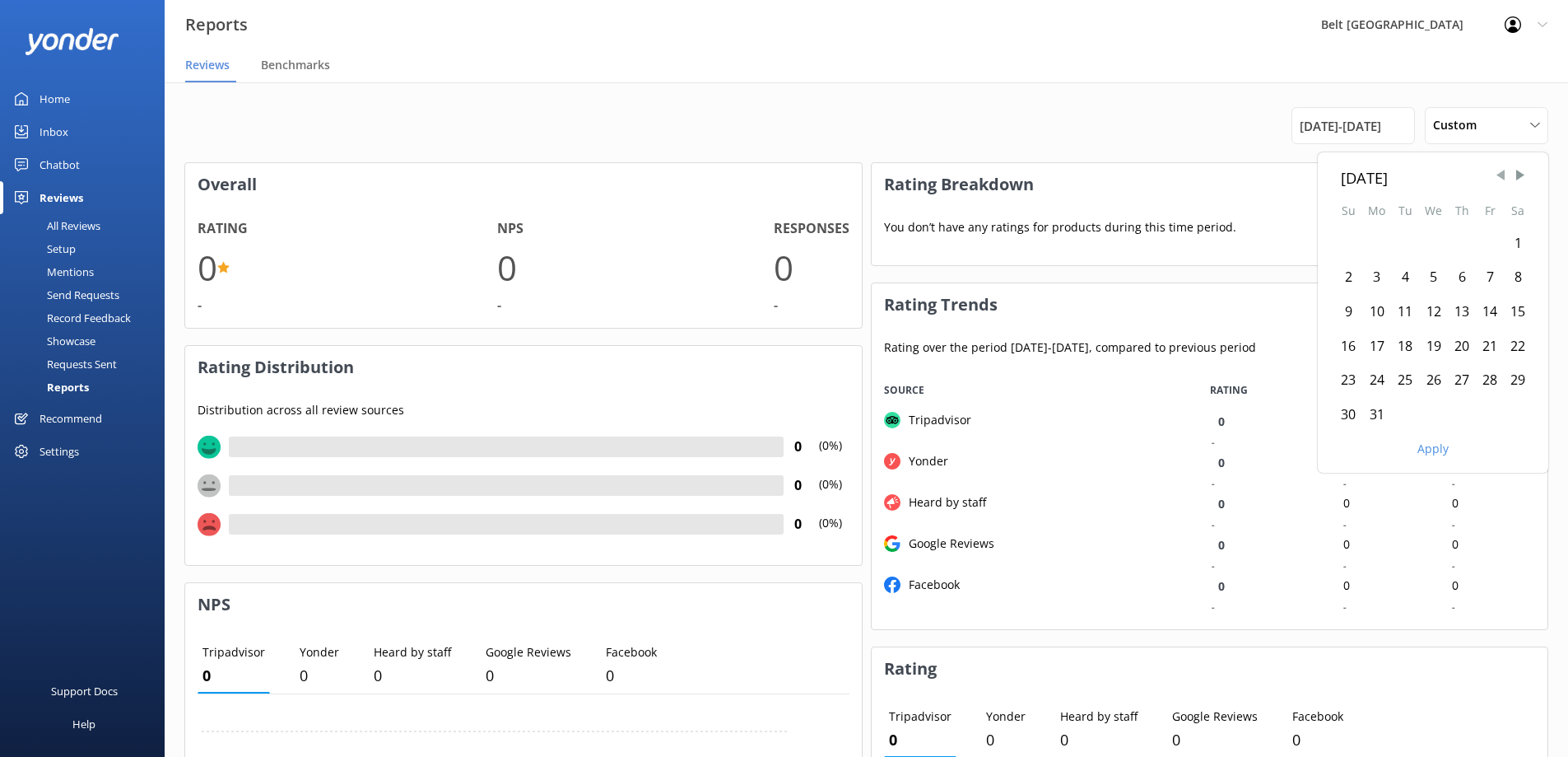
click at [1497, 174] on span "Previous Month" at bounding box center [1501, 176] width 17 height 17
drag, startPoint x: 1497, startPoint y: 174, endPoint x: 1436, endPoint y: 158, distance: 63.1
click at [1434, 157] on div "[DATE] Su Mo Tu We Th Fr Sa 1 2 3 4 5 6 7 8 9 10 11 12 13 14 15 16 17 18 19 20 …" at bounding box center [1432, 275] width 230 height 246
click at [1435, 241] on div "1" at bounding box center [1433, 243] width 29 height 35
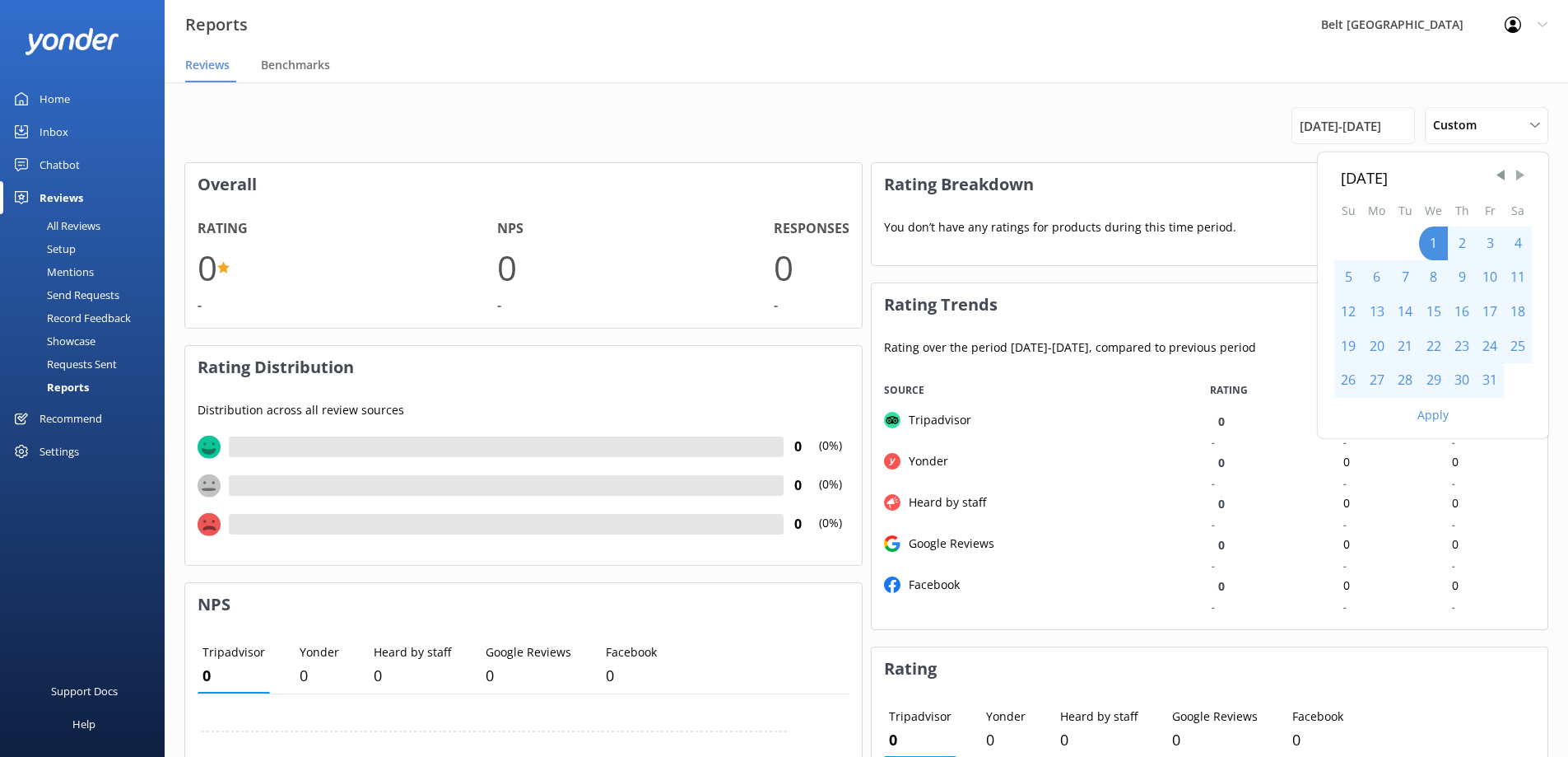
click at [1522, 173] on span "Next Month" at bounding box center [1520, 176] width 17 height 17
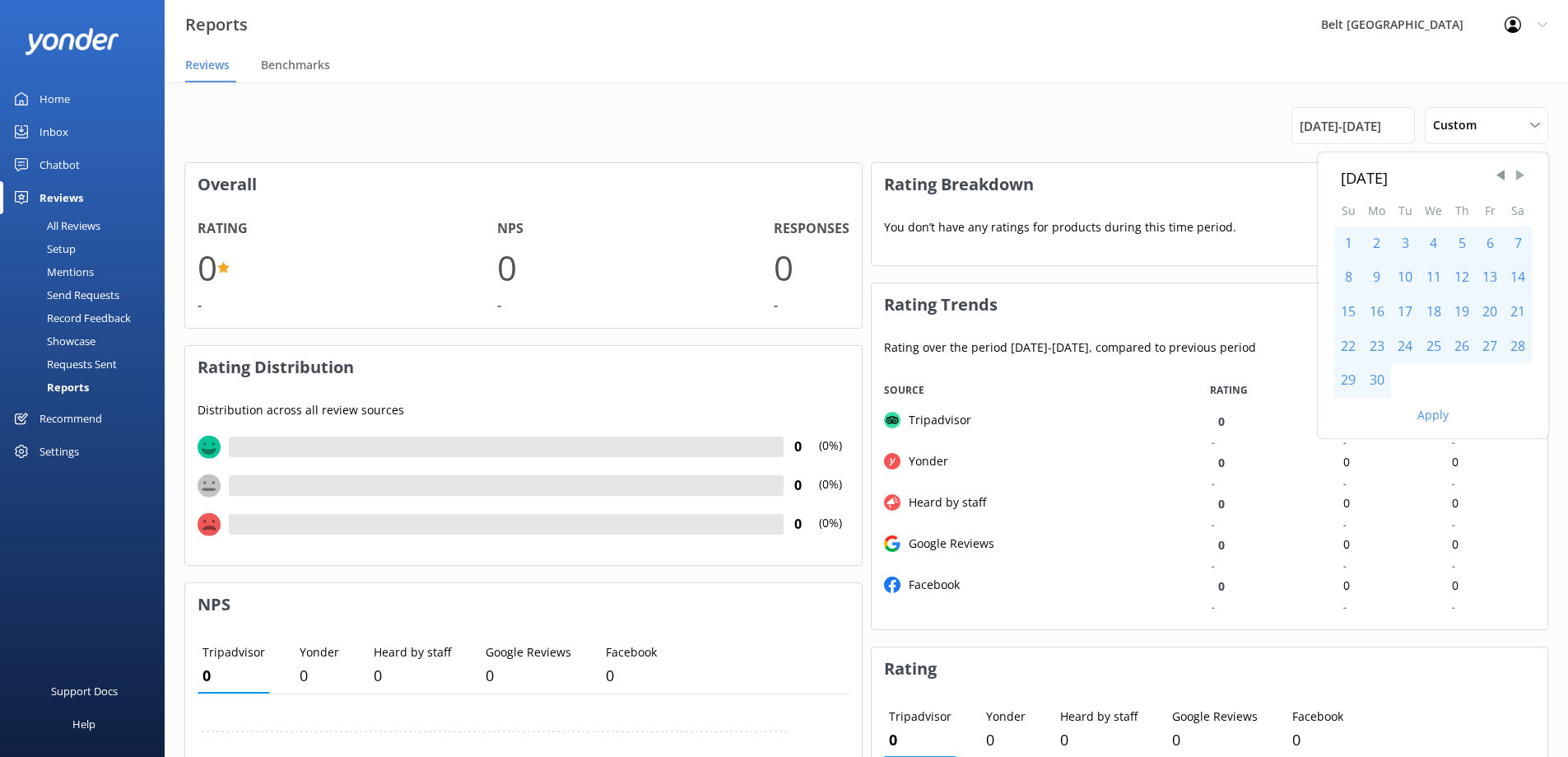
click at [1522, 173] on span "Next Month" at bounding box center [1520, 176] width 17 height 17
click at [1424, 454] on button "Apply" at bounding box center [1432, 449] width 31 height 12
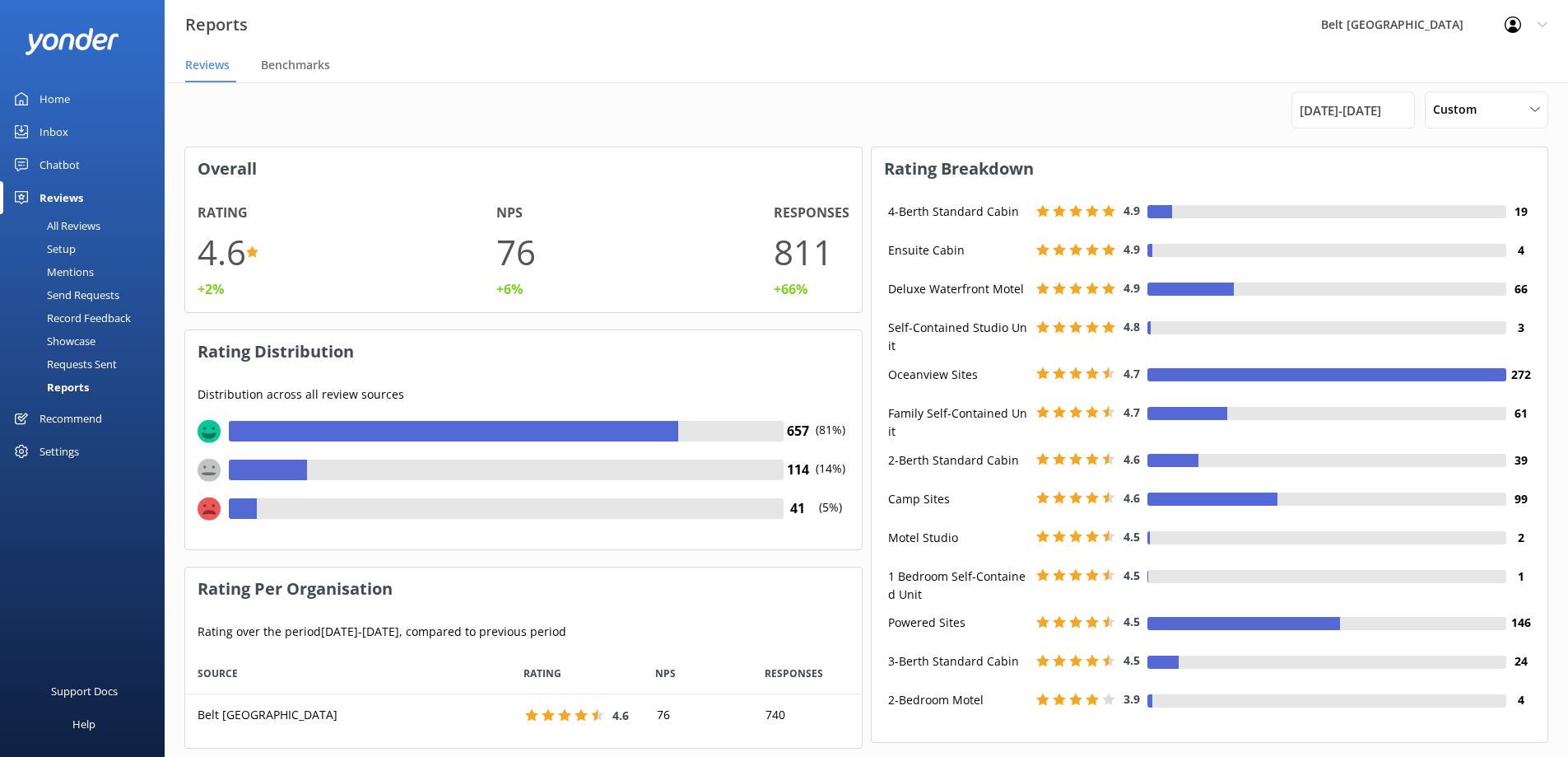
scroll to position [0, 0]
